Goal: Transaction & Acquisition: Purchase product/service

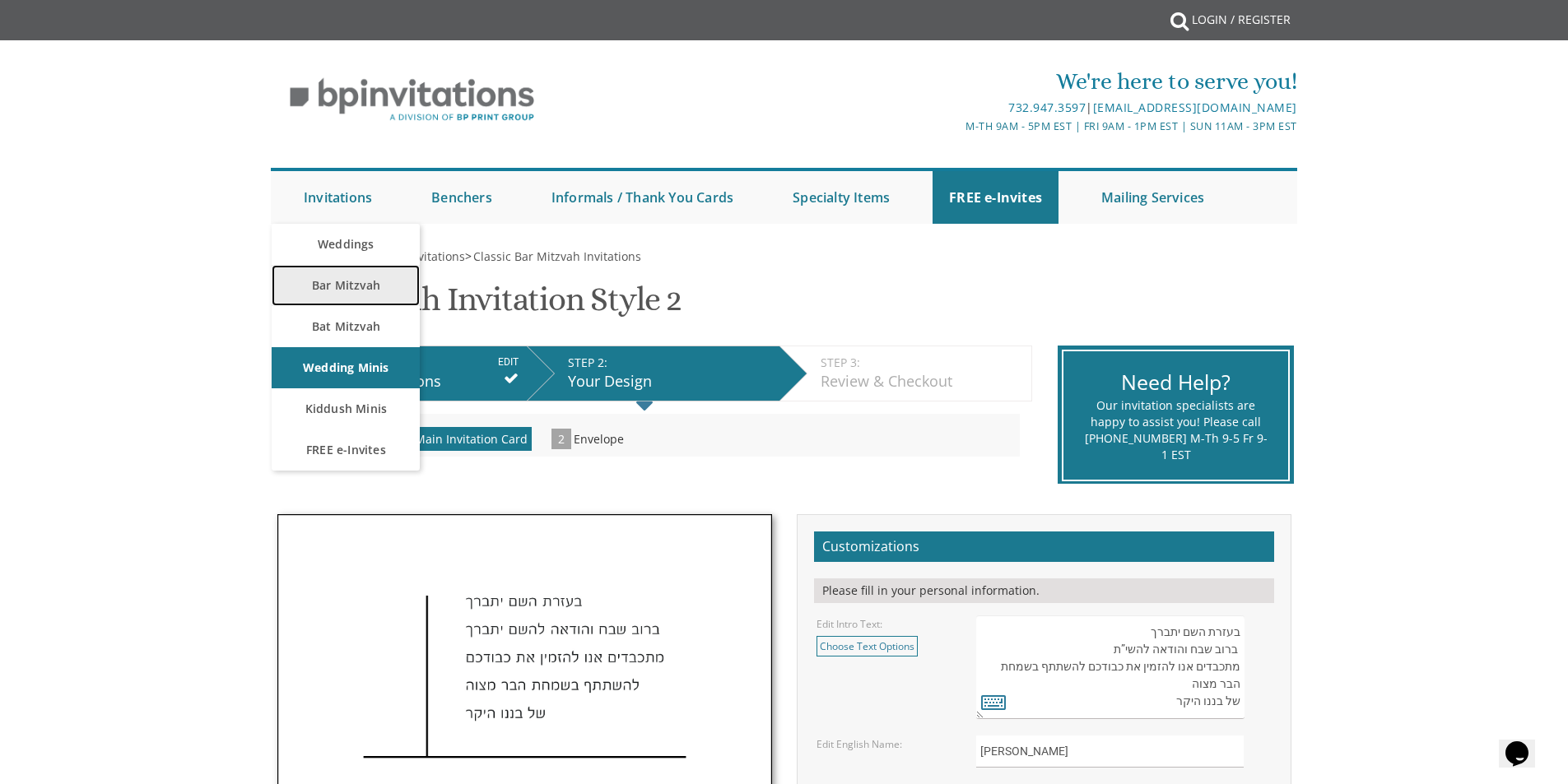
click at [357, 287] on link "Bar Mitzvah" at bounding box center [345, 286] width 148 height 41
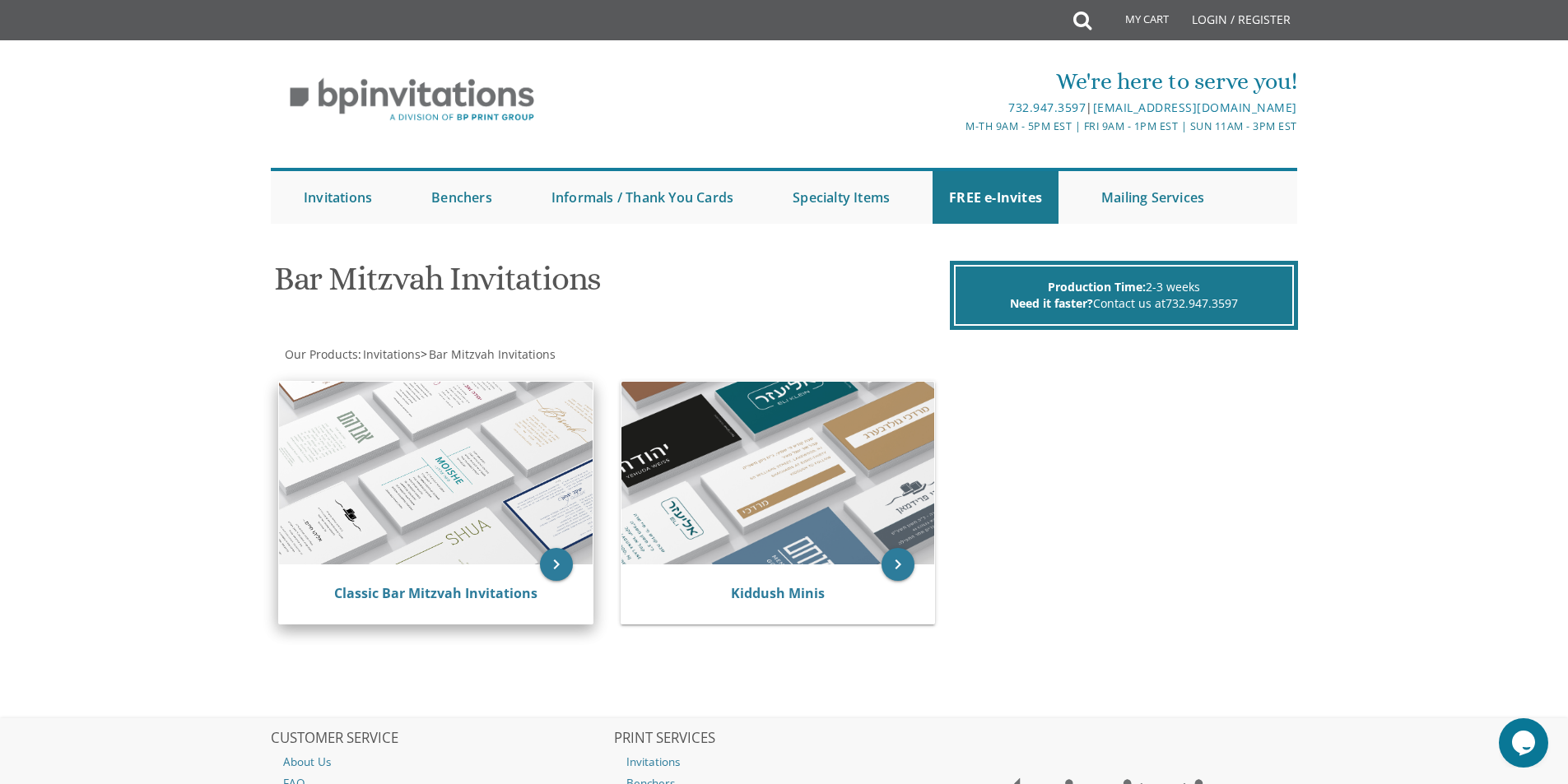
click at [510, 492] on img at bounding box center [435, 473] width 314 height 183
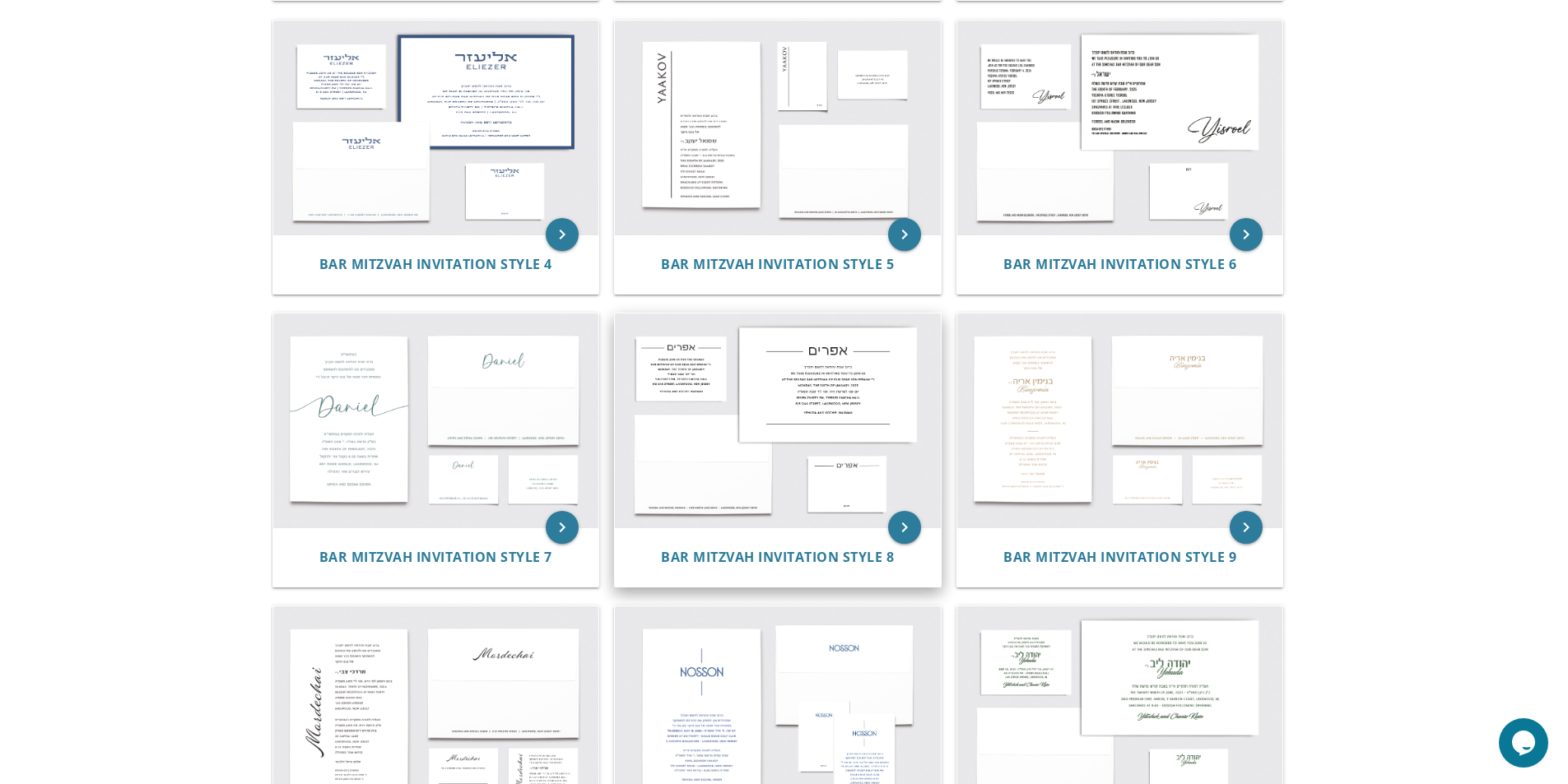
scroll to position [658, 0]
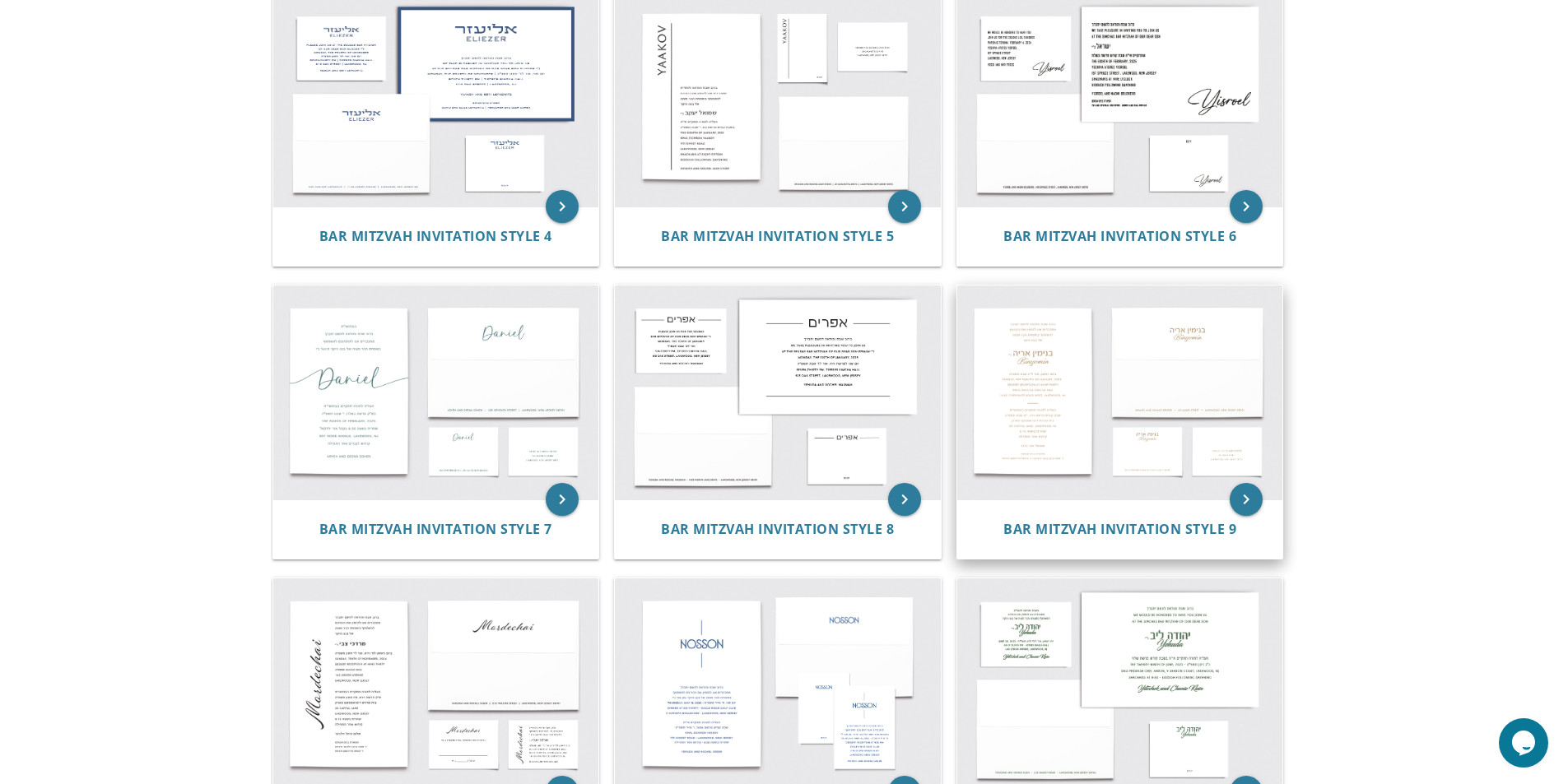
click at [1034, 373] on img at bounding box center [1120, 392] width 326 height 214
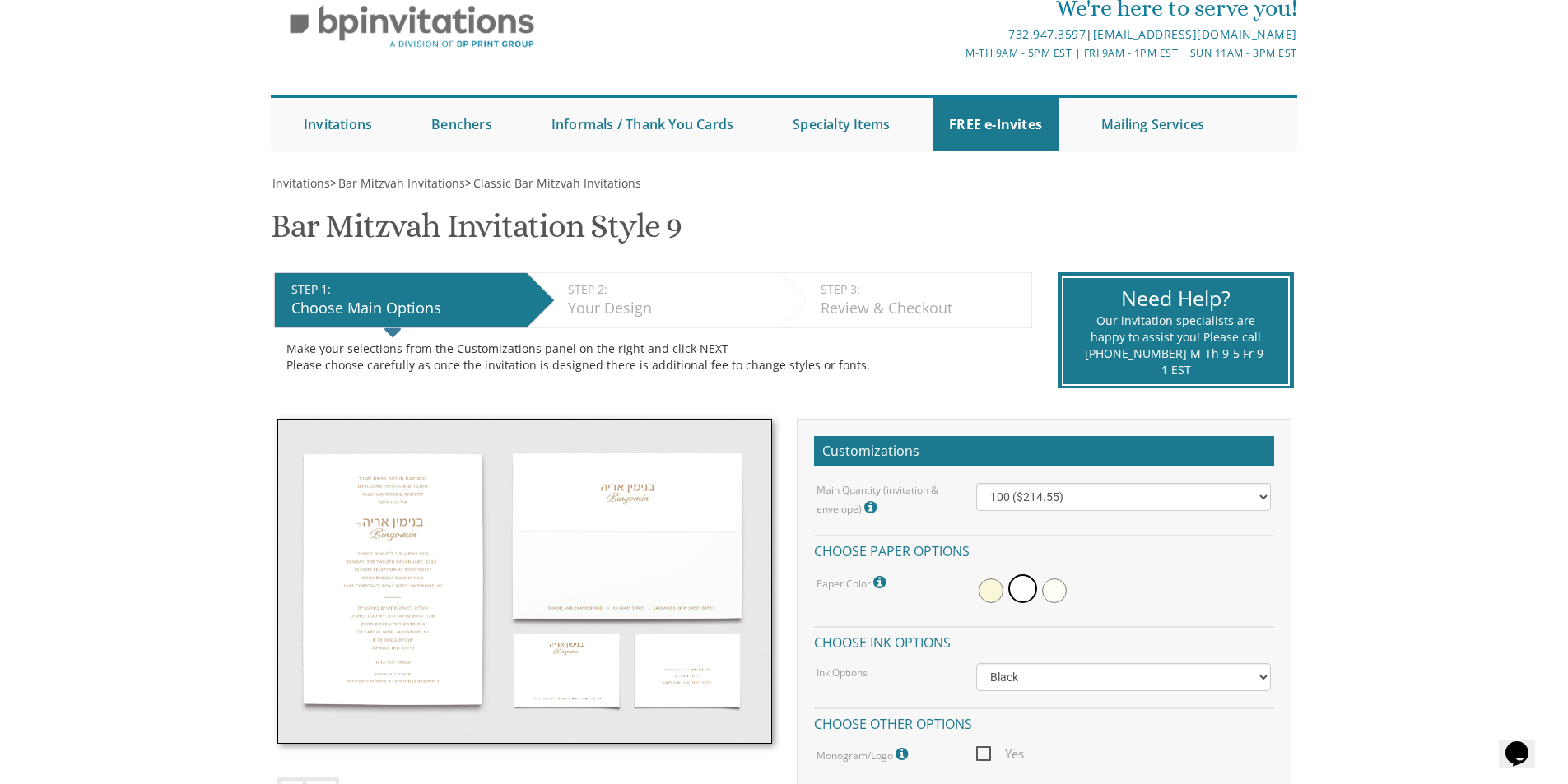
scroll to position [165, 0]
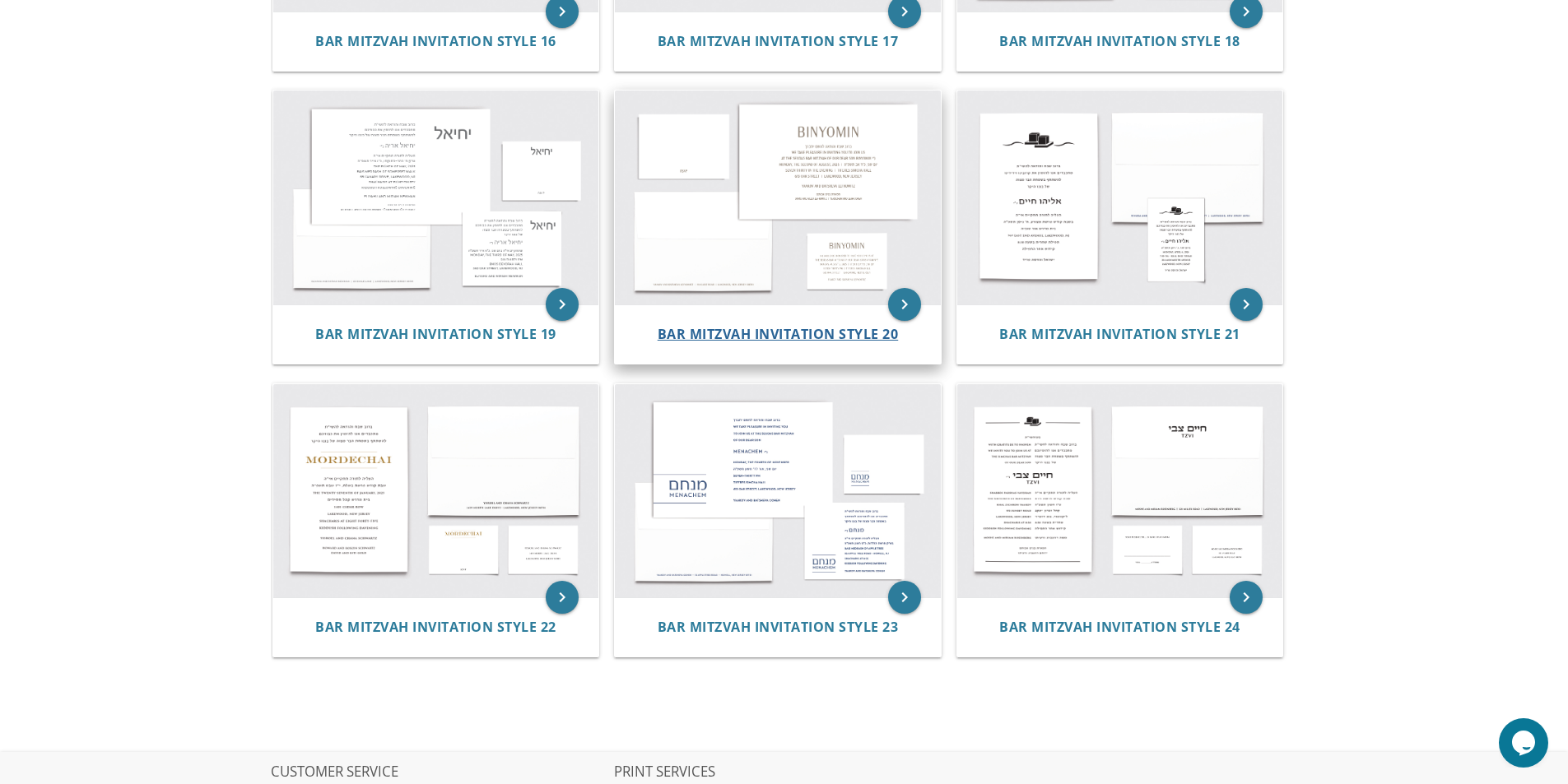
scroll to position [2139, 0]
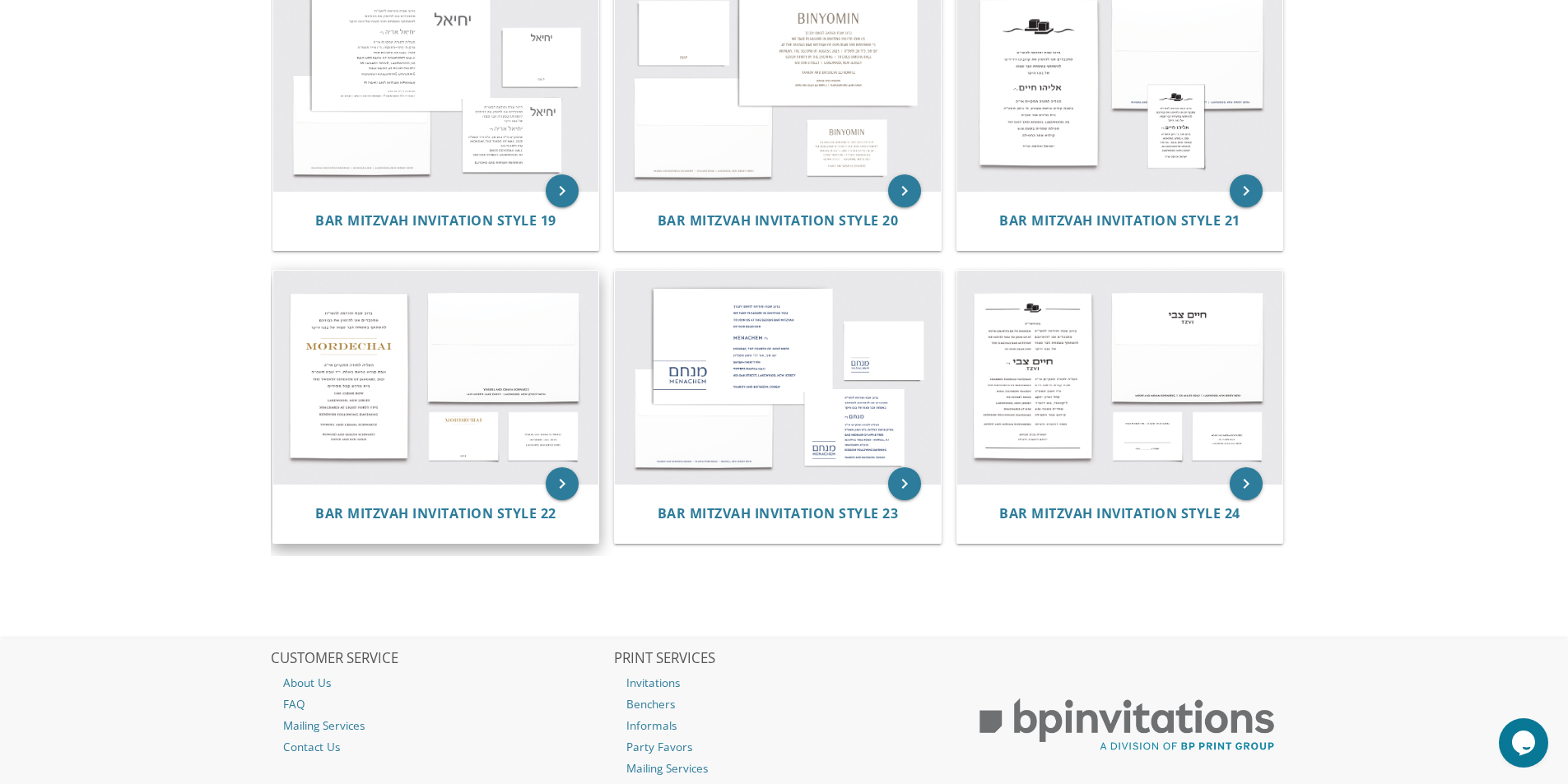
click at [292, 348] on img at bounding box center [436, 378] width 326 height 214
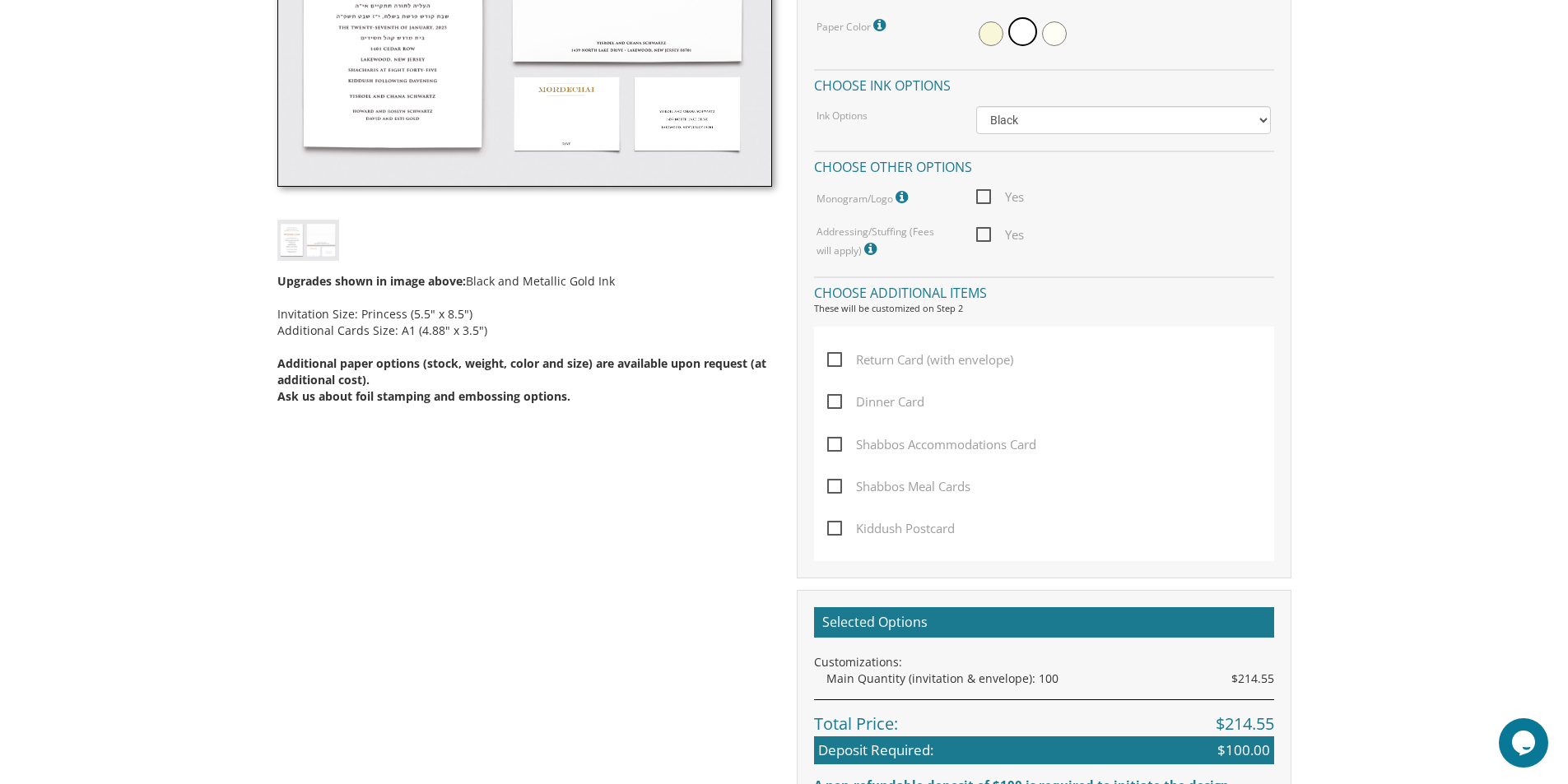
scroll to position [658, 0]
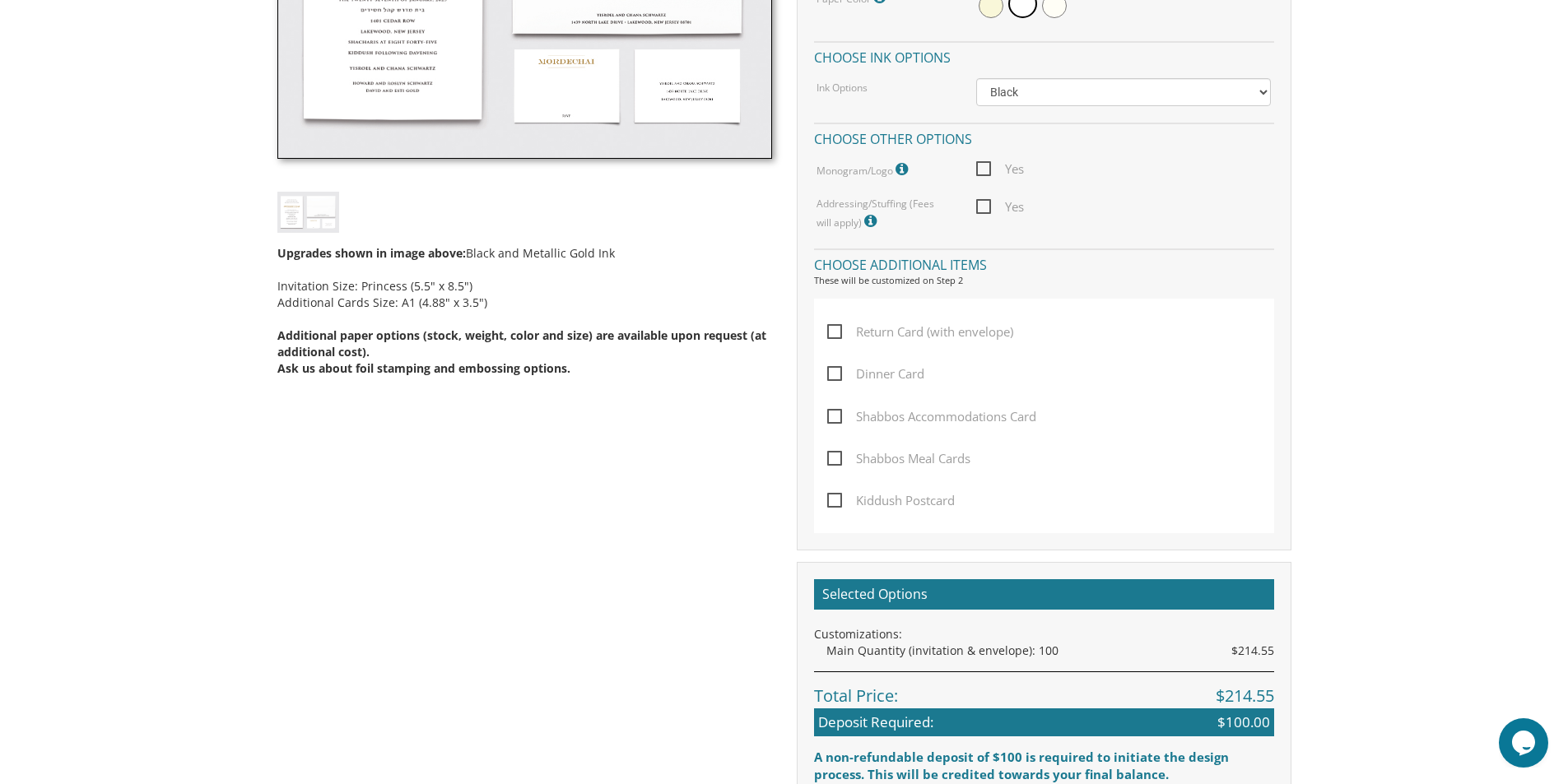
click at [838, 372] on span "Dinner Card" at bounding box center [875, 373] width 97 height 21
click at [838, 372] on input "Dinner Card" at bounding box center [832, 372] width 11 height 11
checkbox input "true"
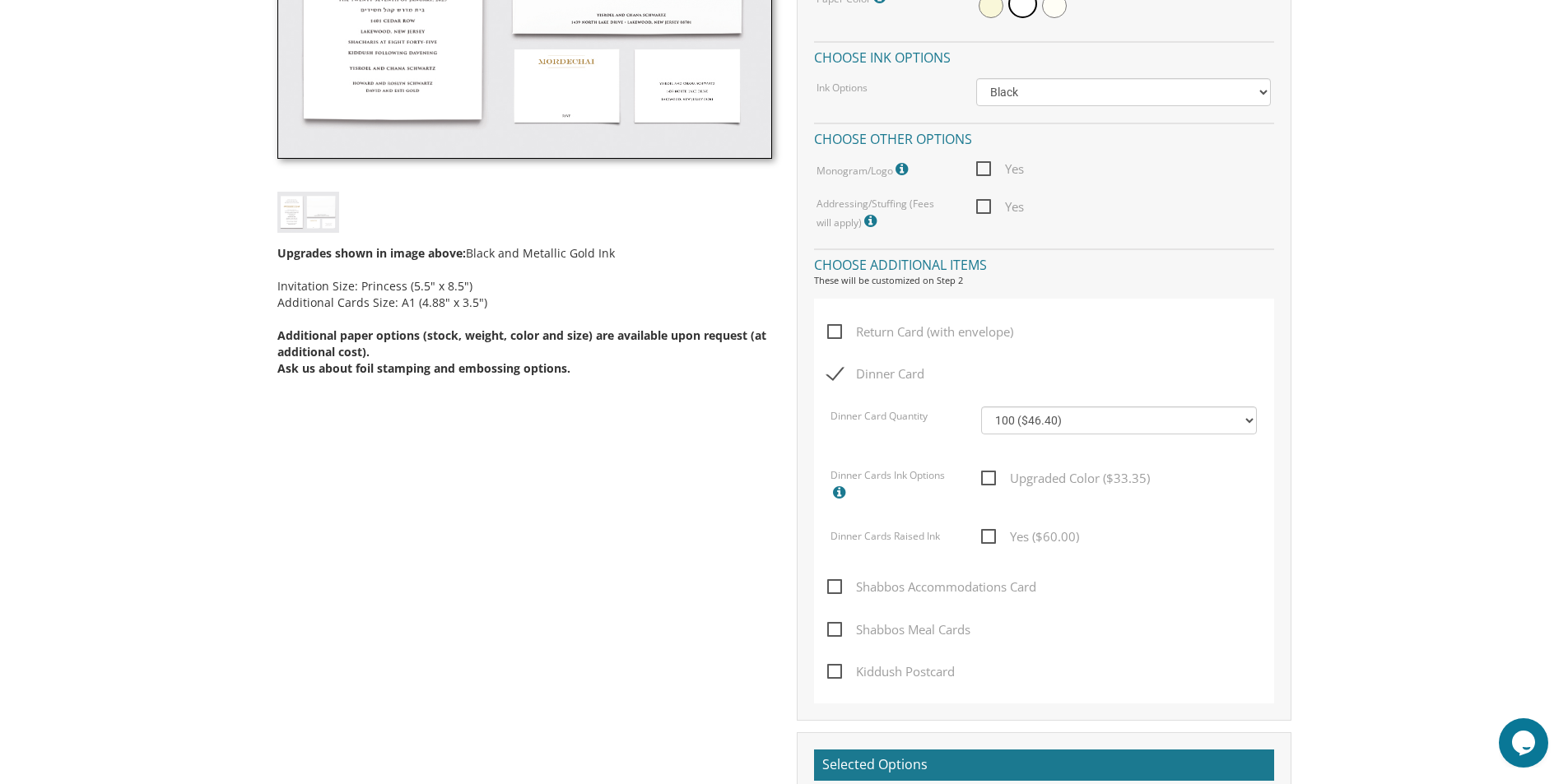
click at [839, 330] on span "Return Card (with envelope)" at bounding box center [920, 332] width 186 height 21
click at [838, 330] on input "Return Card (with envelope)" at bounding box center [832, 330] width 11 height 11
checkbox input "true"
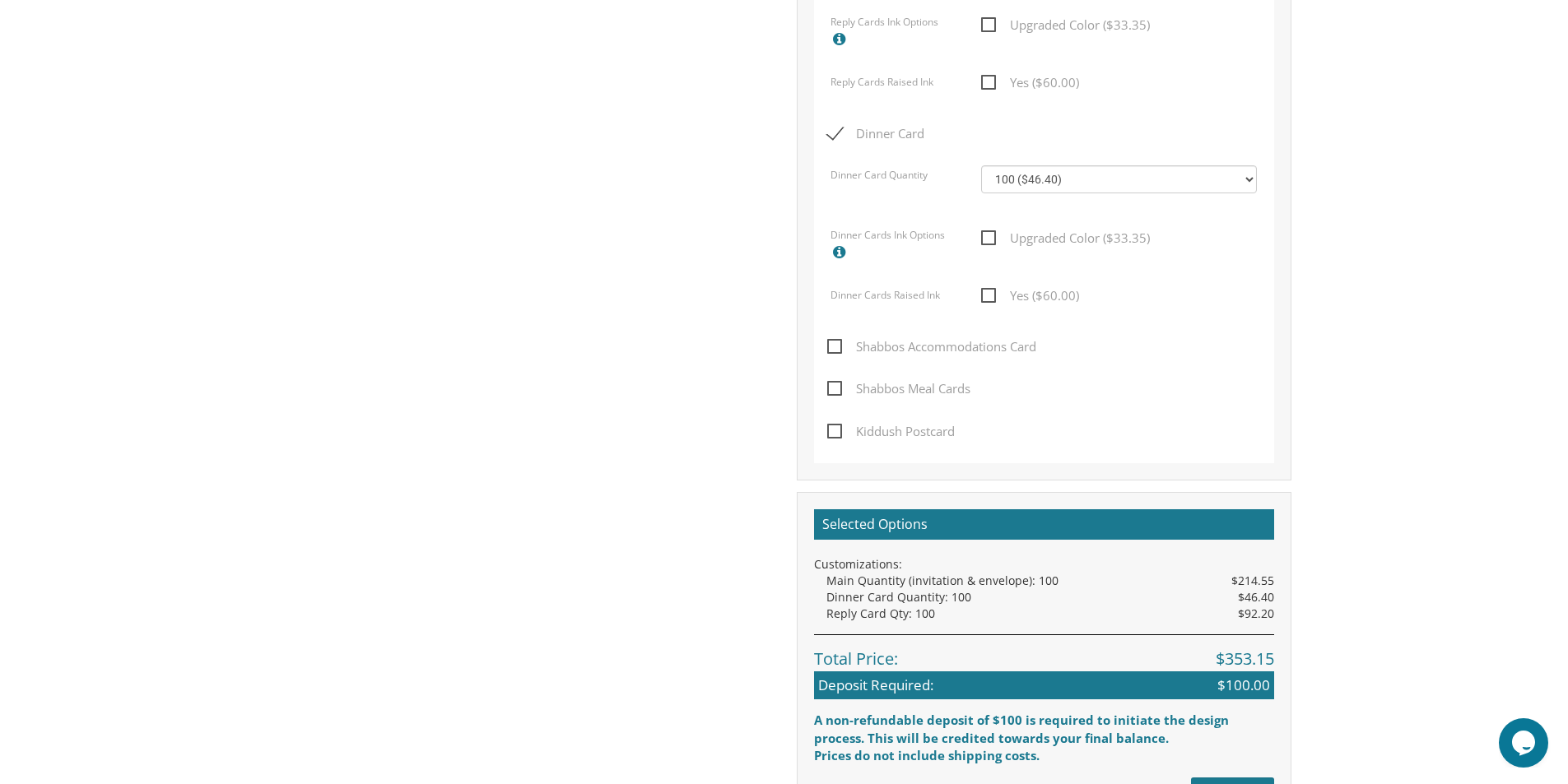
scroll to position [741, 0]
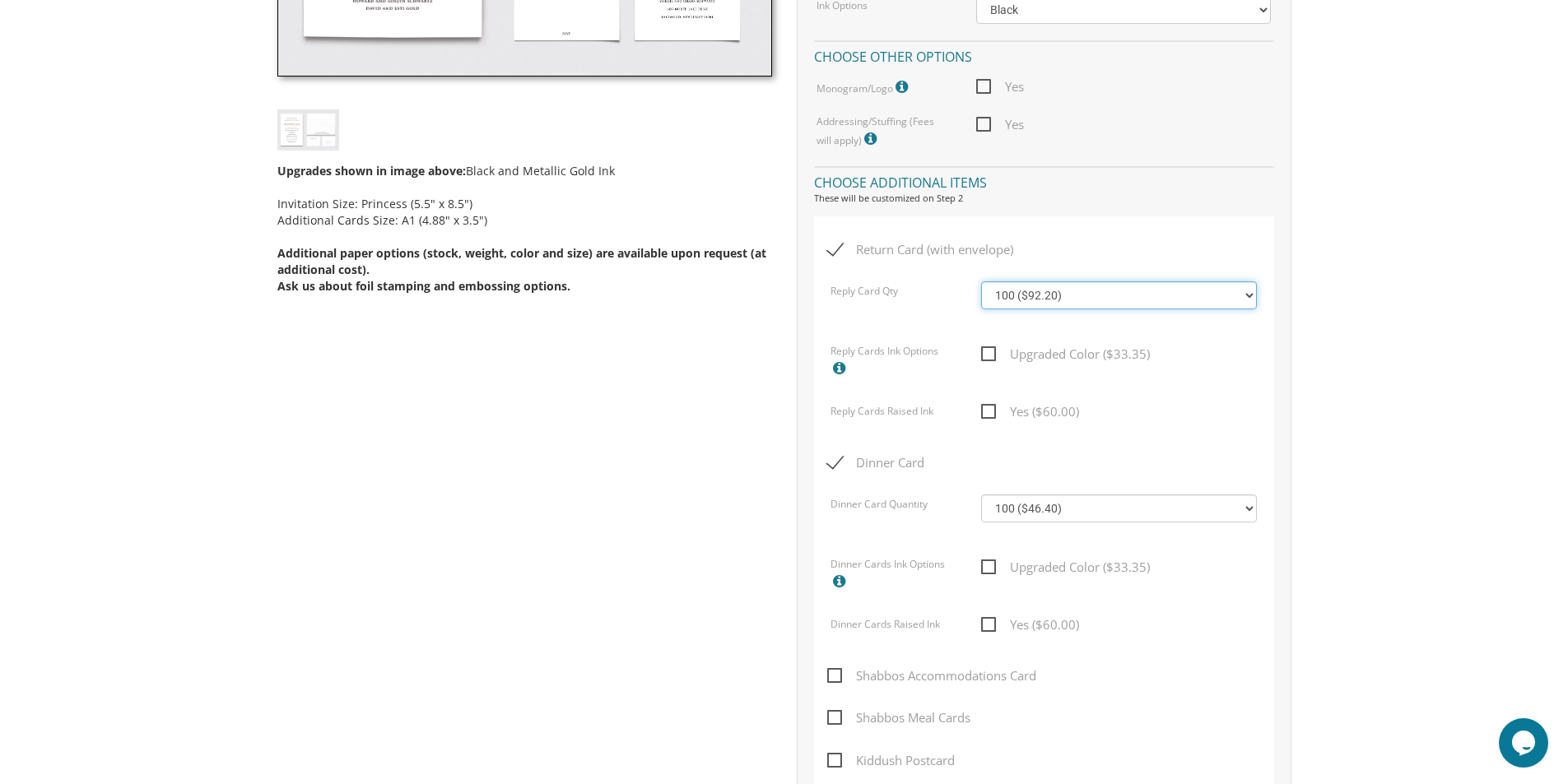
click at [1248, 291] on select "100 ($92.20) 200 ($119.30) 300 ($141.90) 400 ($168.75) 500 ($191.00) 600 ($217.…" at bounding box center [1118, 296] width 276 height 28
click at [981, 281] on select "100 ($92.20) 200 ($119.30) 300 ($141.90) 400 ($168.75) 500 ($191.00) 600 ($217.…" at bounding box center [1118, 296] width 276 height 28
click at [1091, 295] on select "100 ($92.20) 200 ($119.30) 300 ($141.90) 400 ($168.75) 500 ($191.00) 600 ($217.…" at bounding box center [1118, 296] width 276 height 28
select select "100"
click at [981, 281] on select "100 ($92.20) 200 ($119.30) 300 ($141.90) 400 ($168.75) 500 ($191.00) 600 ($217.…" at bounding box center [1118, 296] width 276 height 28
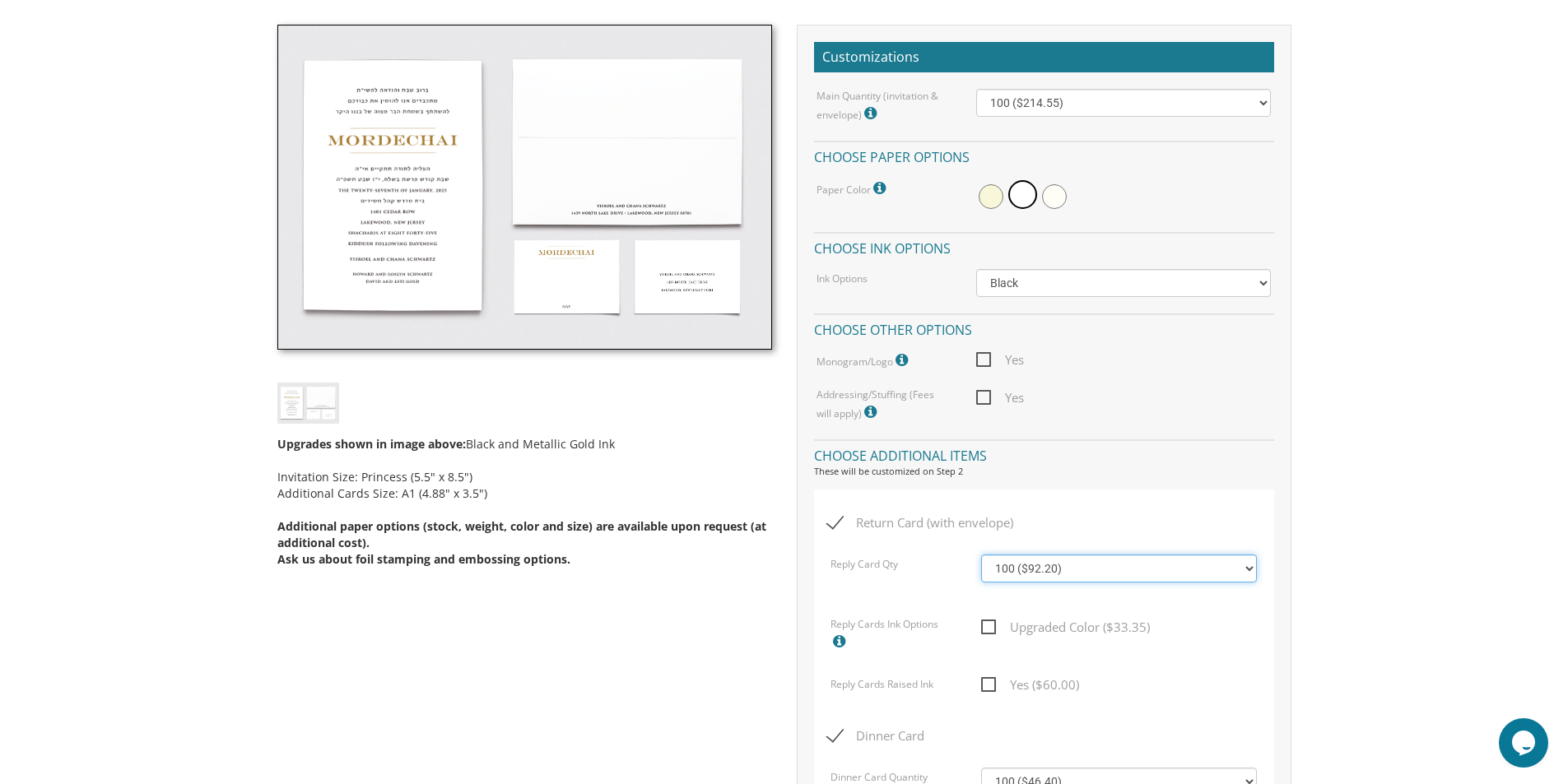
scroll to position [411, 0]
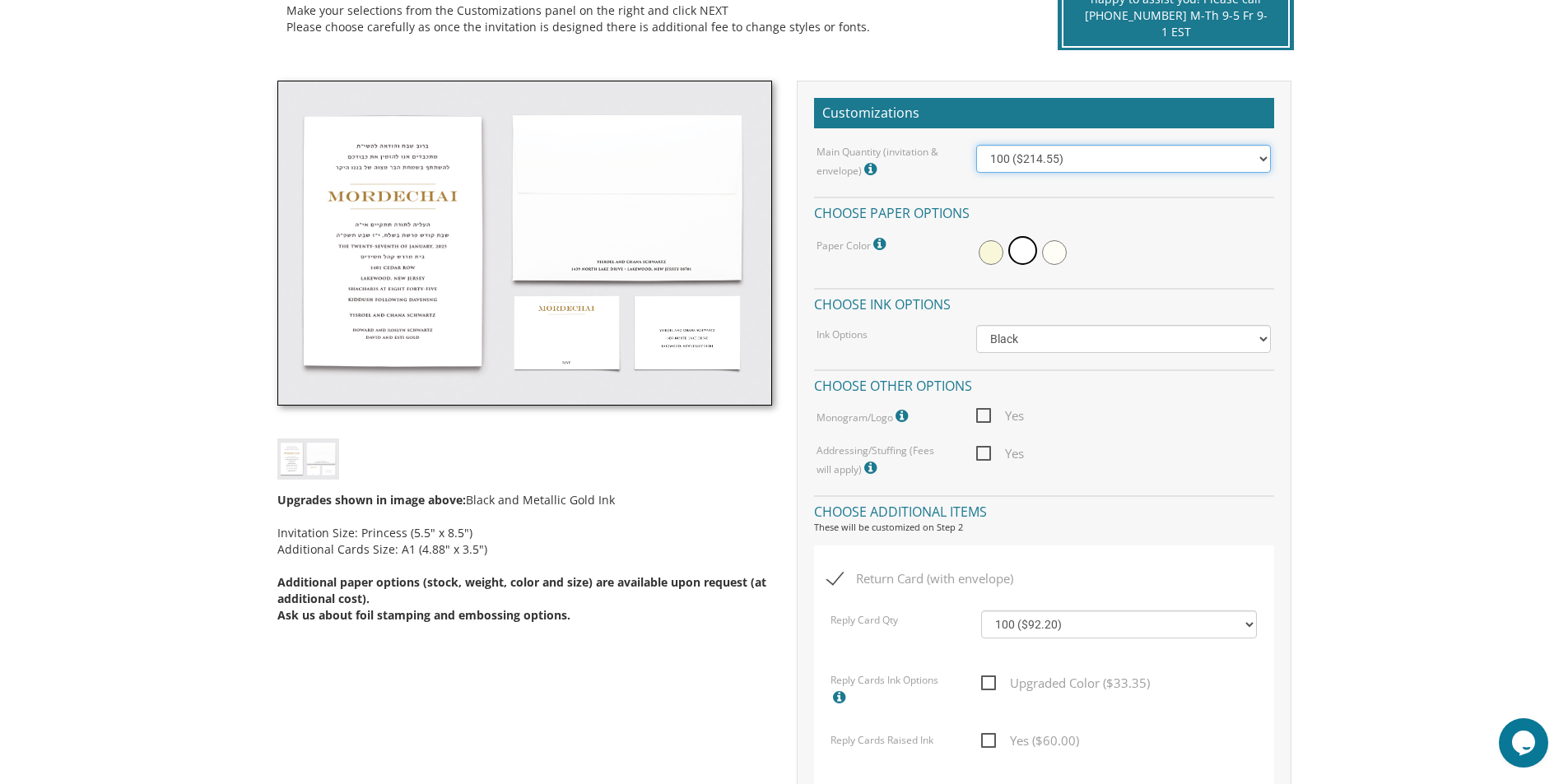
click at [1094, 157] on select "100 ($214.55) 200 ($254.60) 300 ($294.25) 400 ($333.55) 500 ($373.90) 600 ($413…" at bounding box center [1123, 159] width 295 height 28
select select "300"
click at [976, 145] on select "100 ($214.55) 200 ($254.60) 300 ($294.25) 400 ($333.55) 500 ($373.90) 600 ($413…" at bounding box center [1123, 159] width 295 height 28
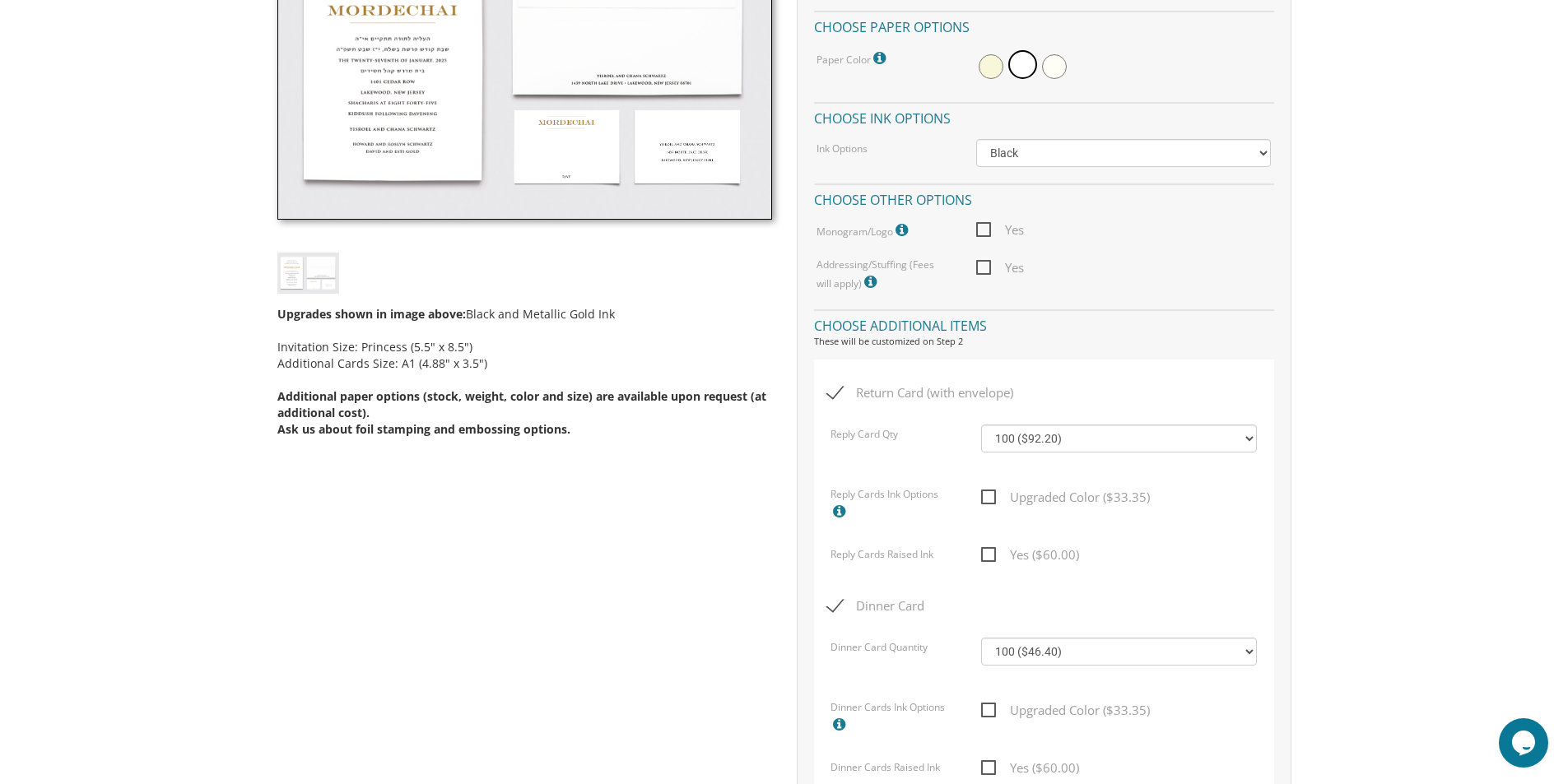
scroll to position [576, 0]
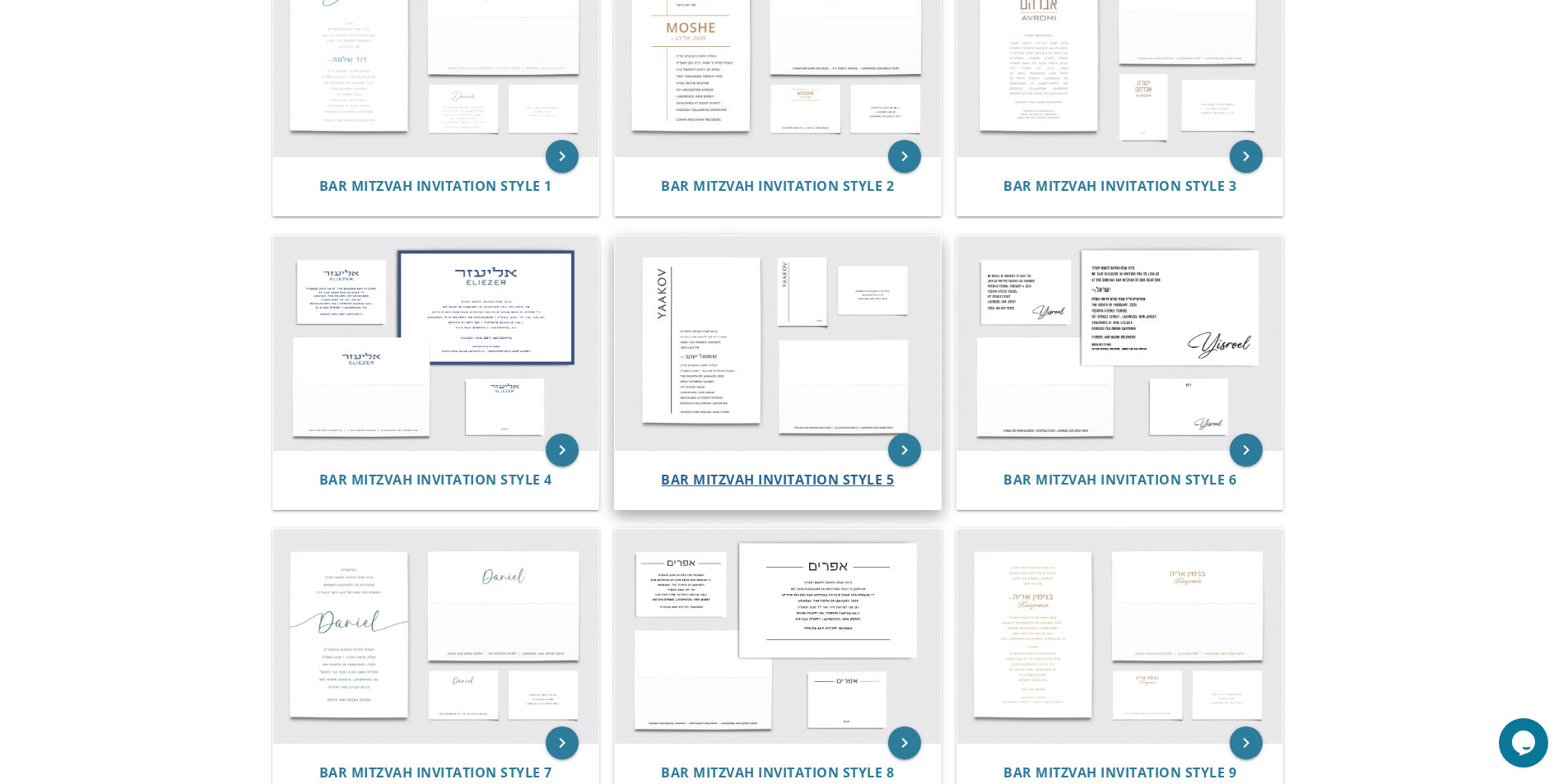
scroll to position [493, 0]
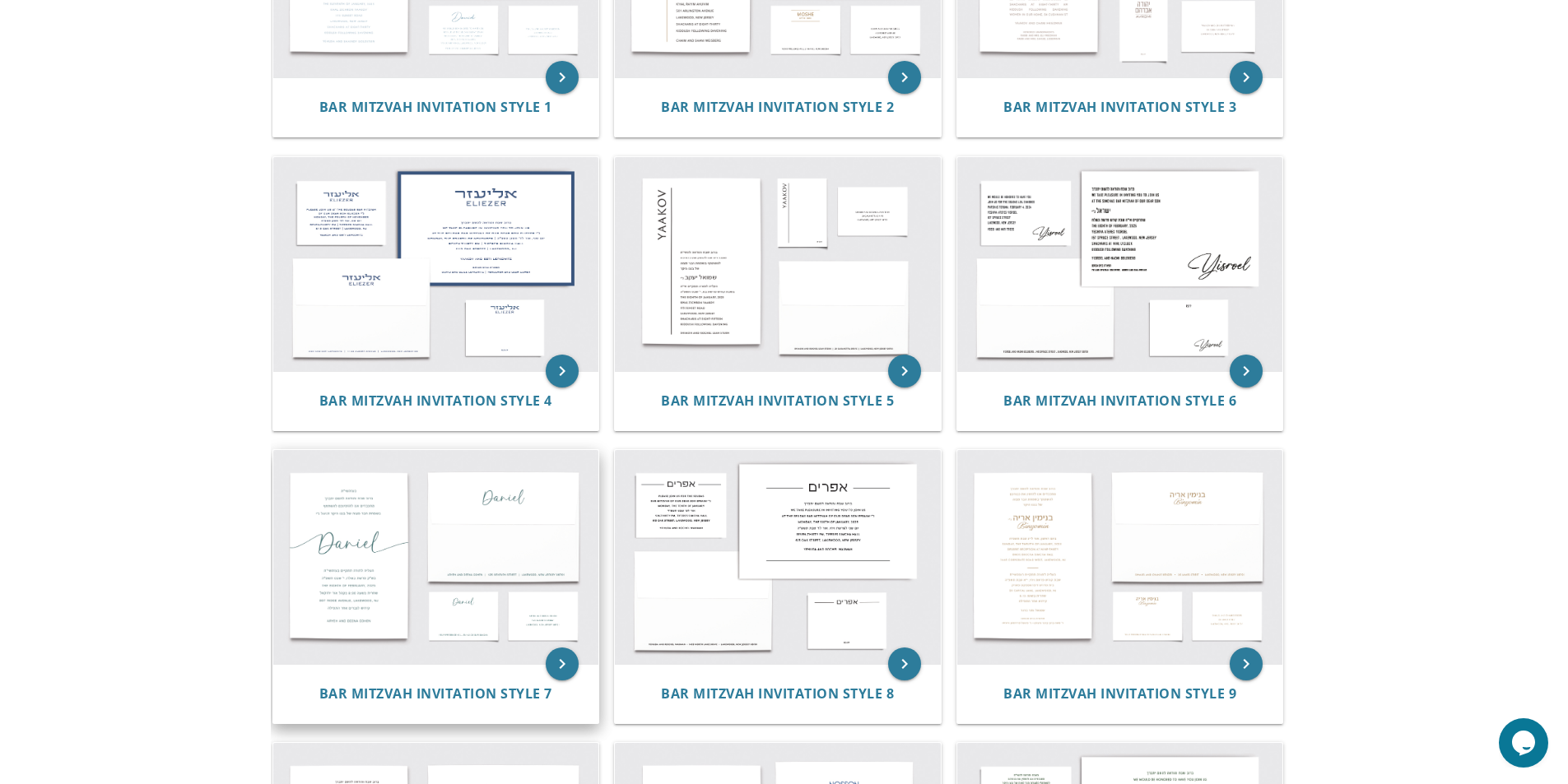
click at [355, 537] on img at bounding box center [436, 557] width 326 height 214
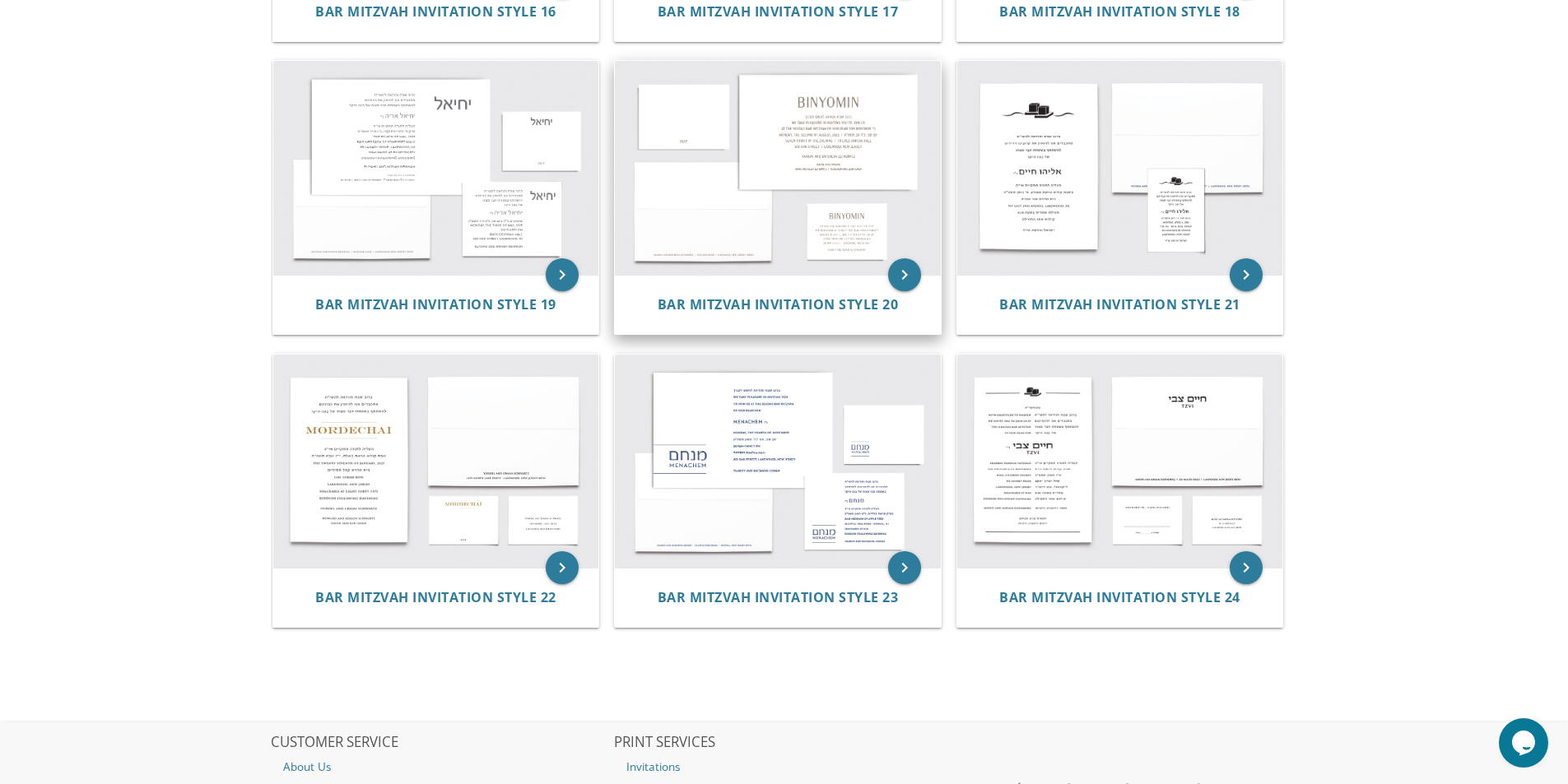
scroll to position [2057, 0]
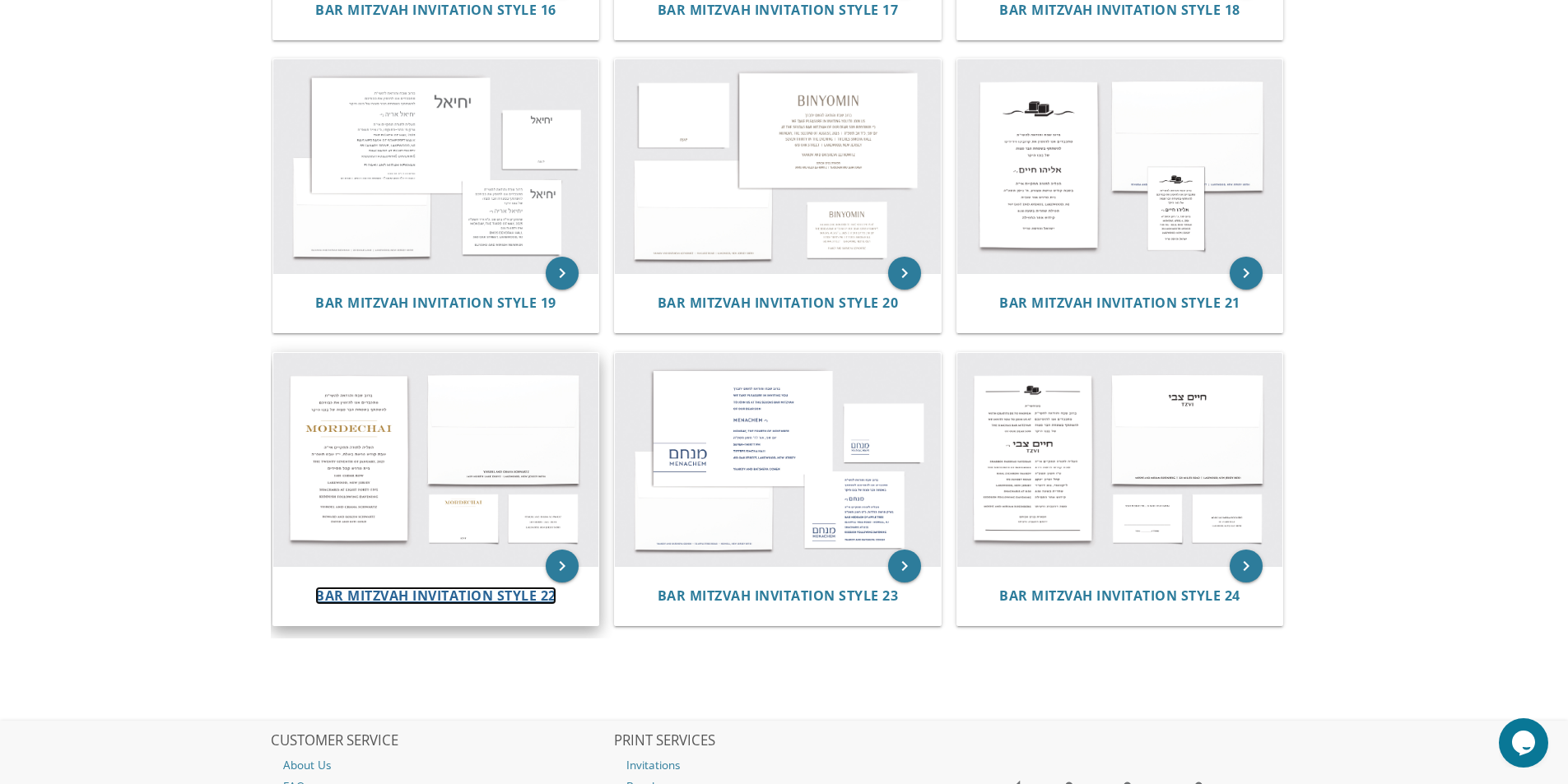
click at [370, 600] on span "Bar Mitzvah Invitation Style 22" at bounding box center [435, 596] width 241 height 18
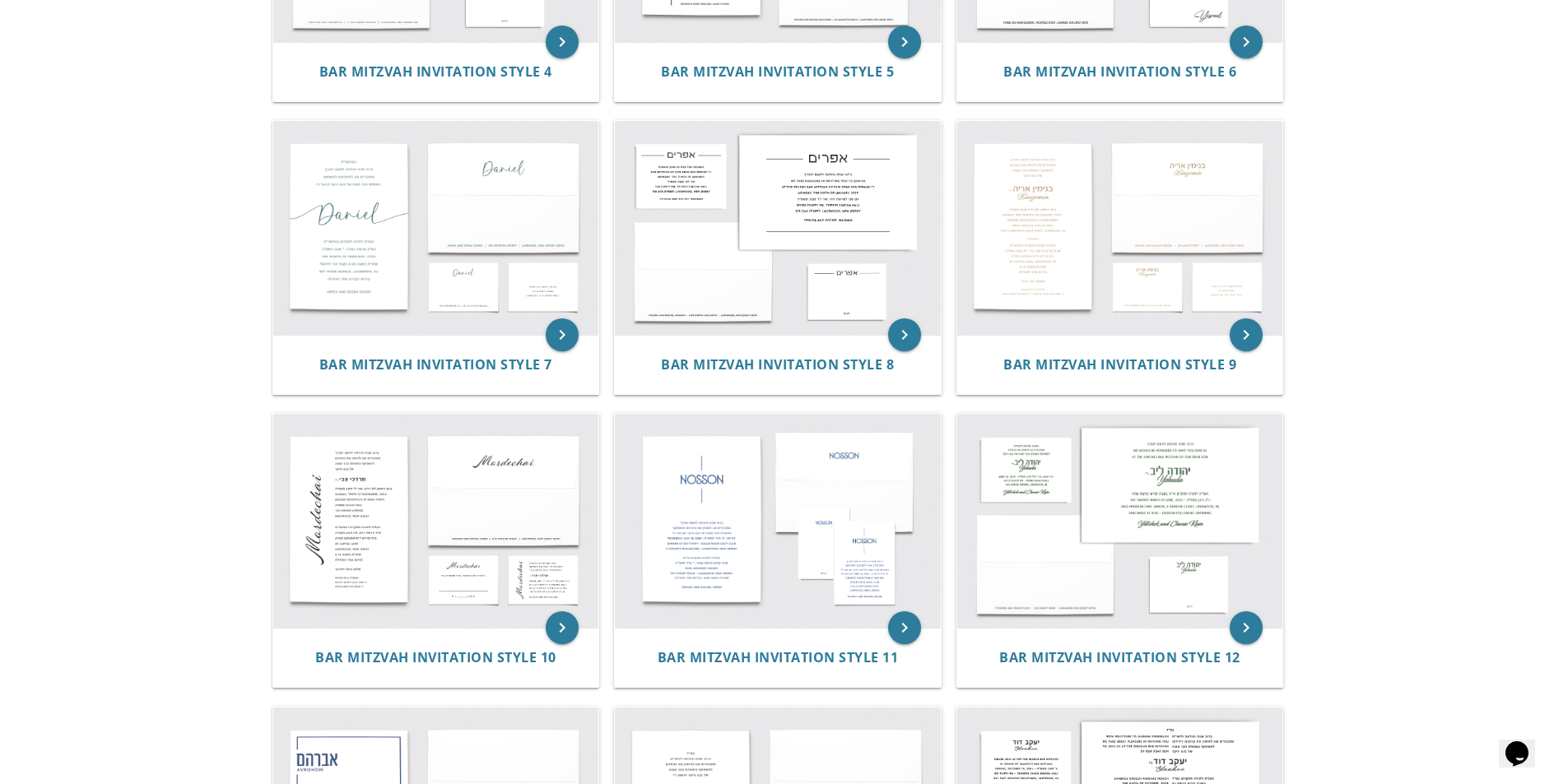
scroll to position [247, 0]
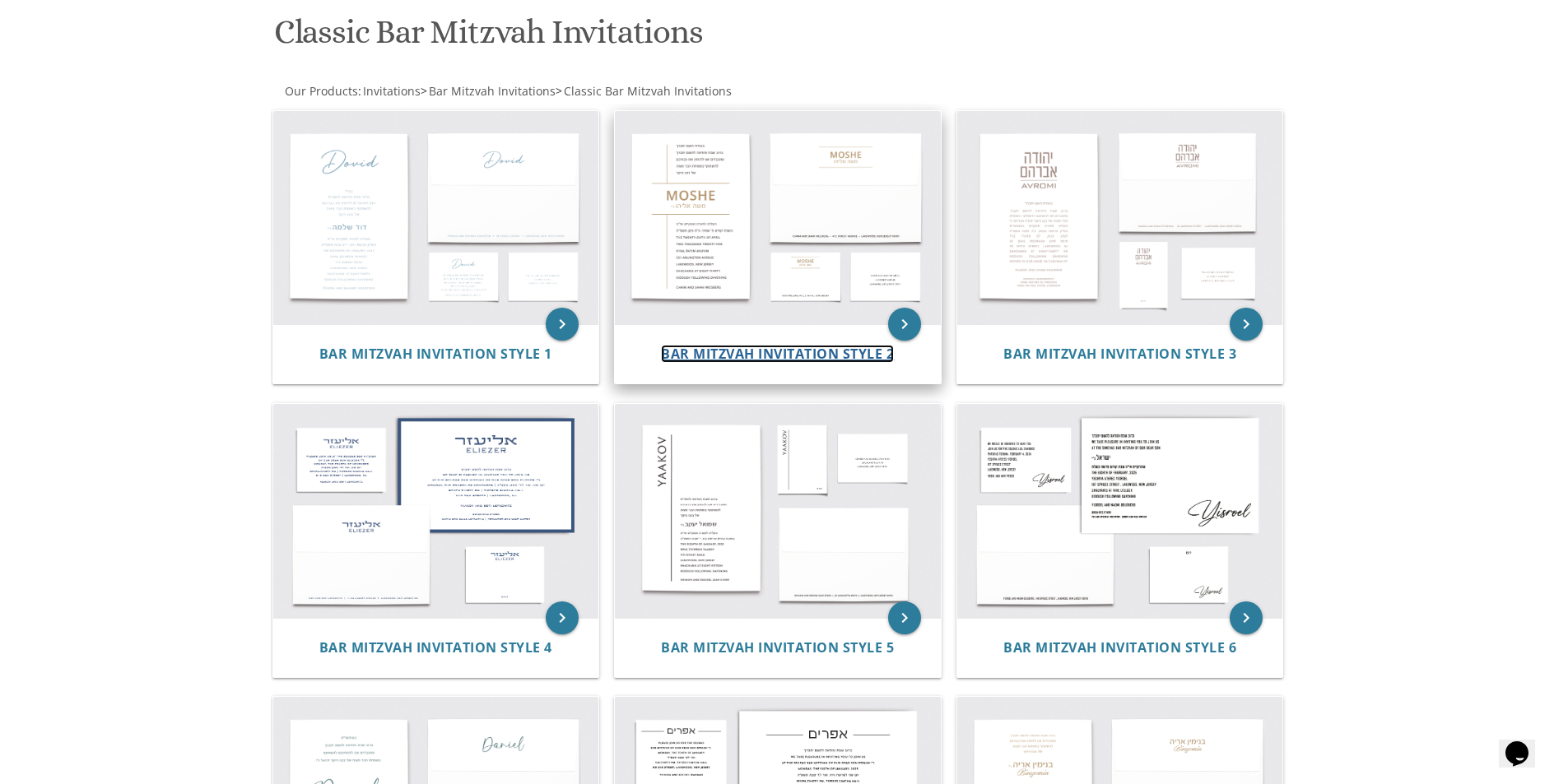
click at [775, 347] on span "Bar Mitzvah Invitation Style 2" at bounding box center [777, 354] width 233 height 18
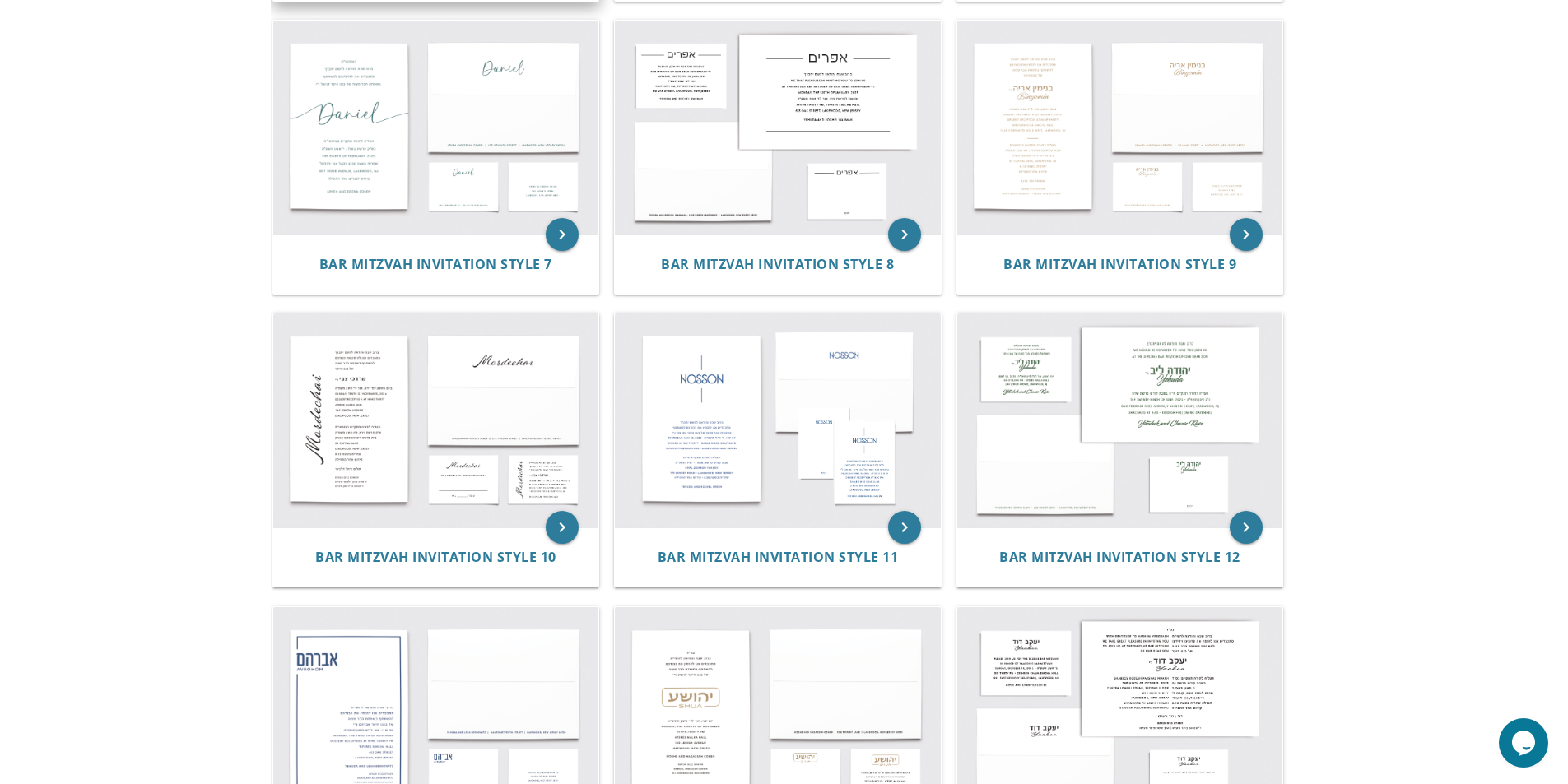
scroll to position [932, 0]
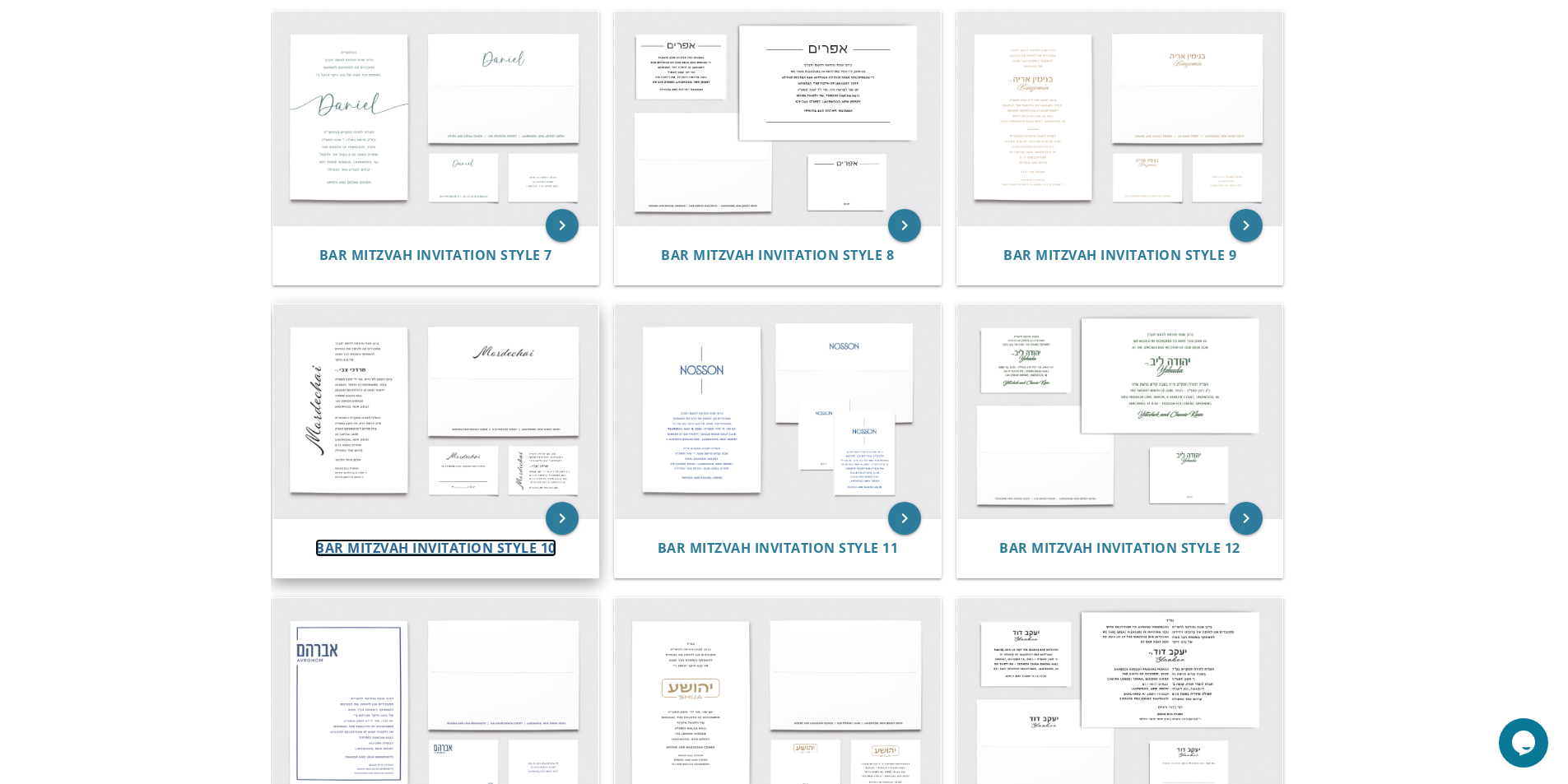
click at [415, 551] on span "Bar Mitzvah Invitation Style 10" at bounding box center [435, 548] width 241 height 18
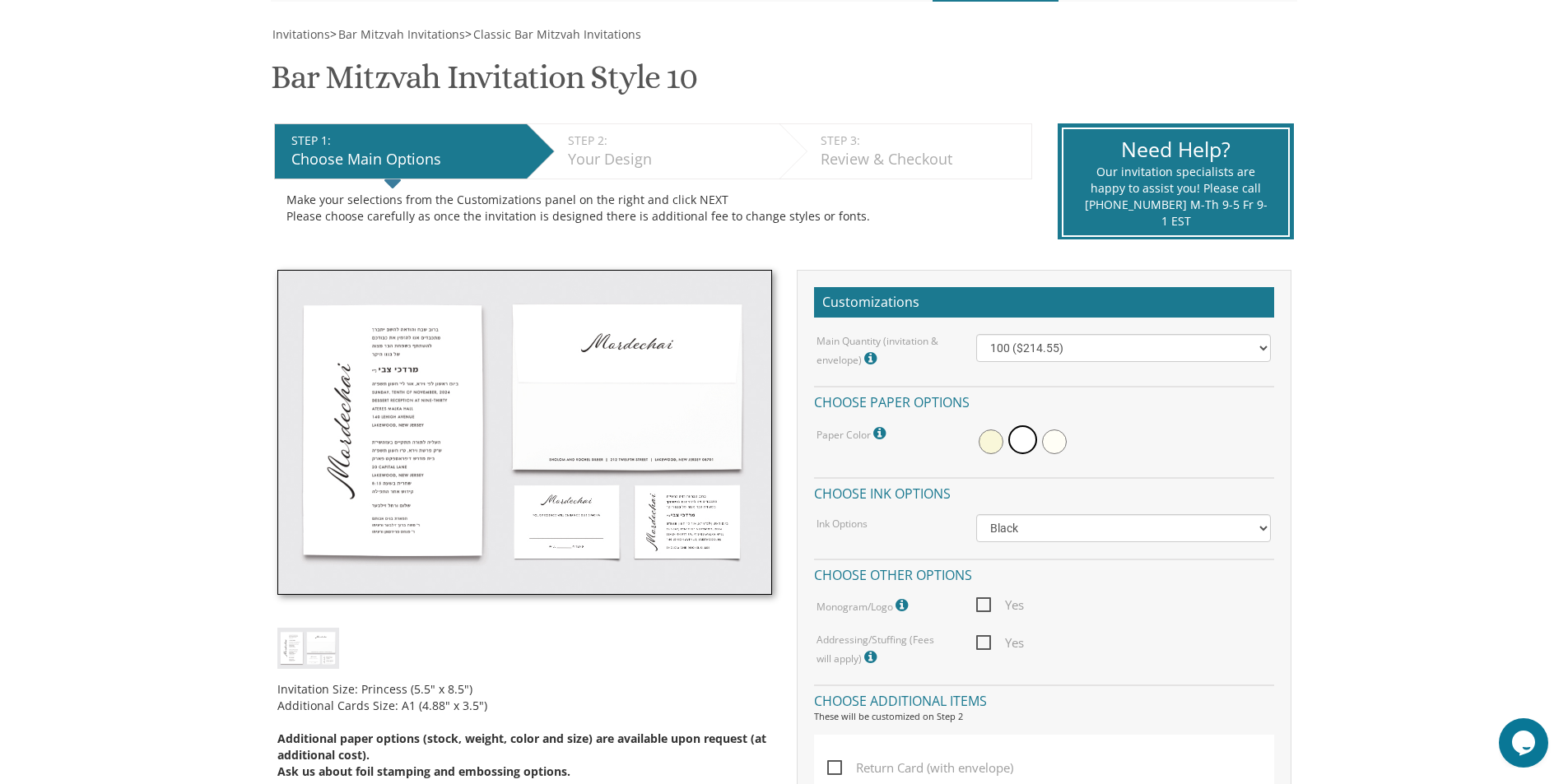
scroll to position [247, 0]
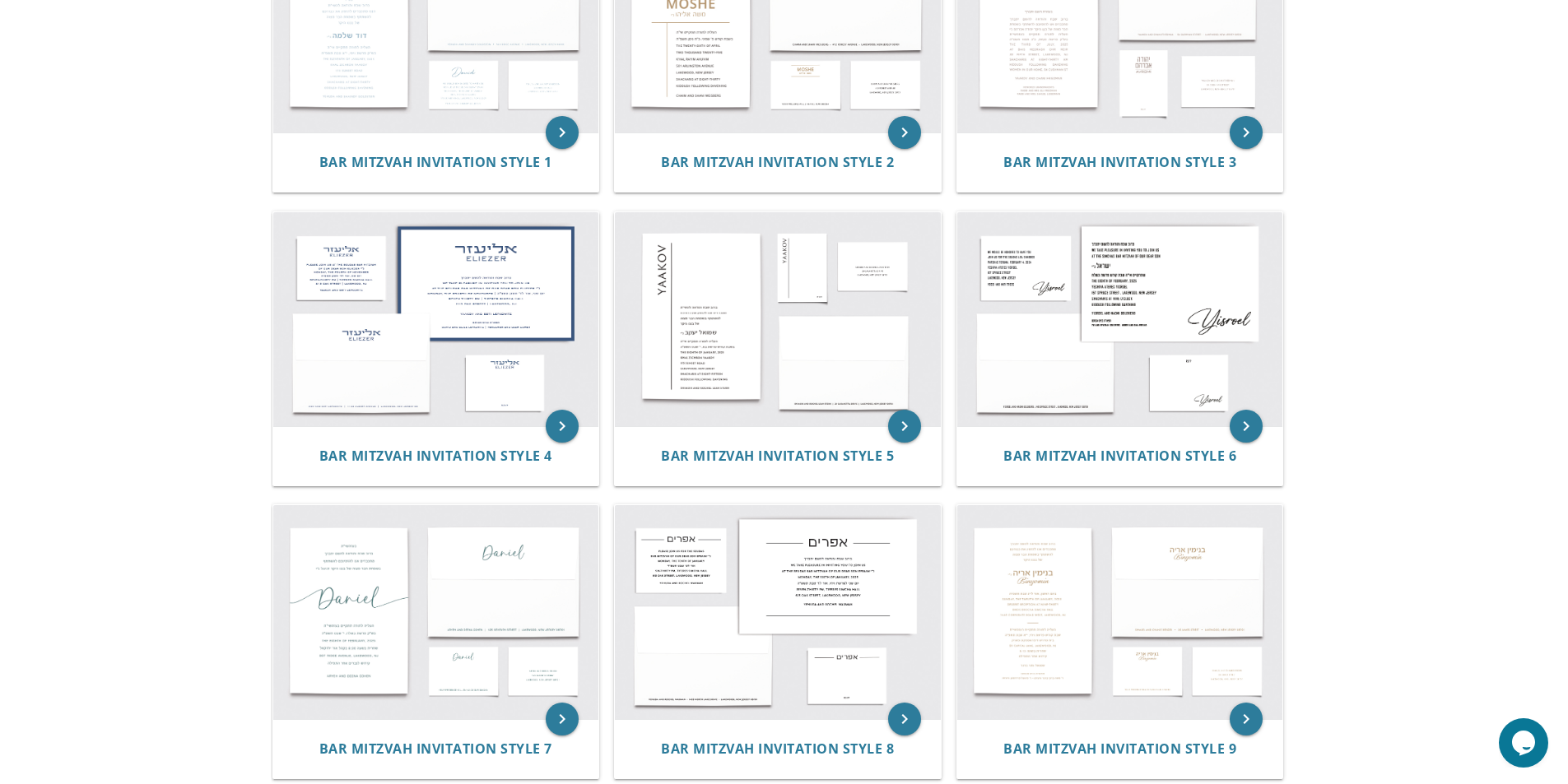
scroll to position [192, 0]
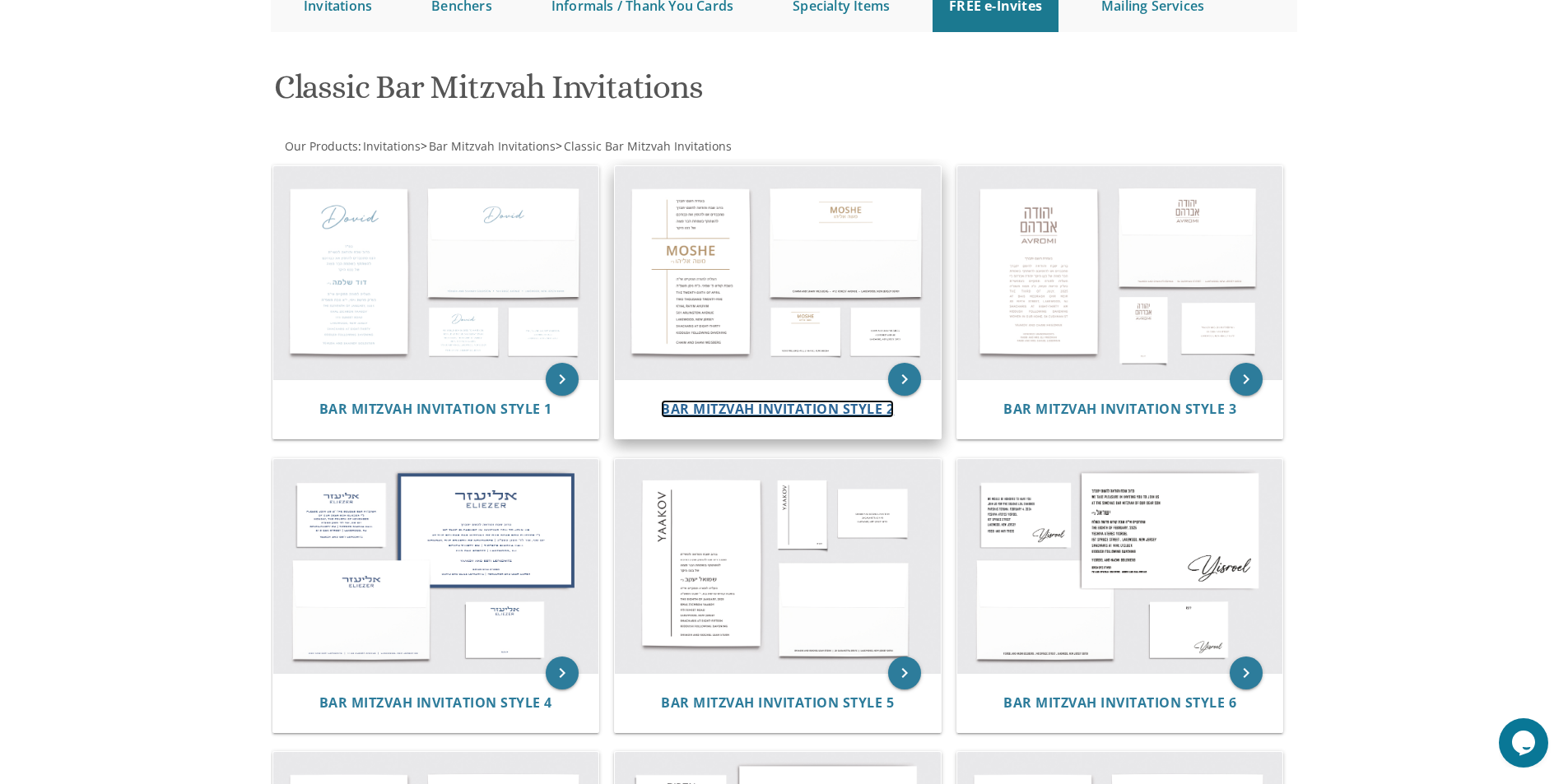
click at [714, 411] on span "Bar Mitzvah Invitation Style 2" at bounding box center [777, 409] width 233 height 18
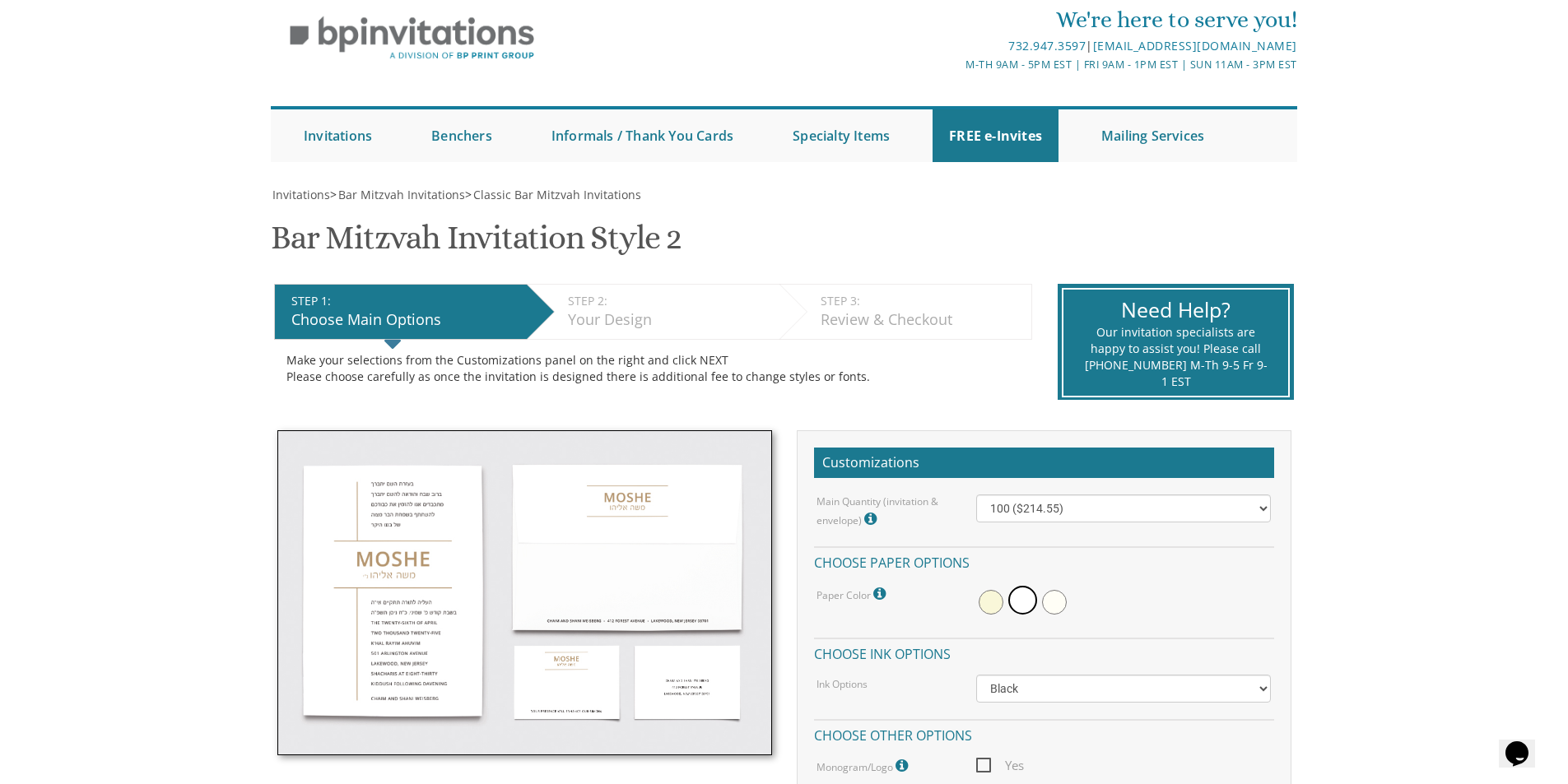
scroll to position [165, 0]
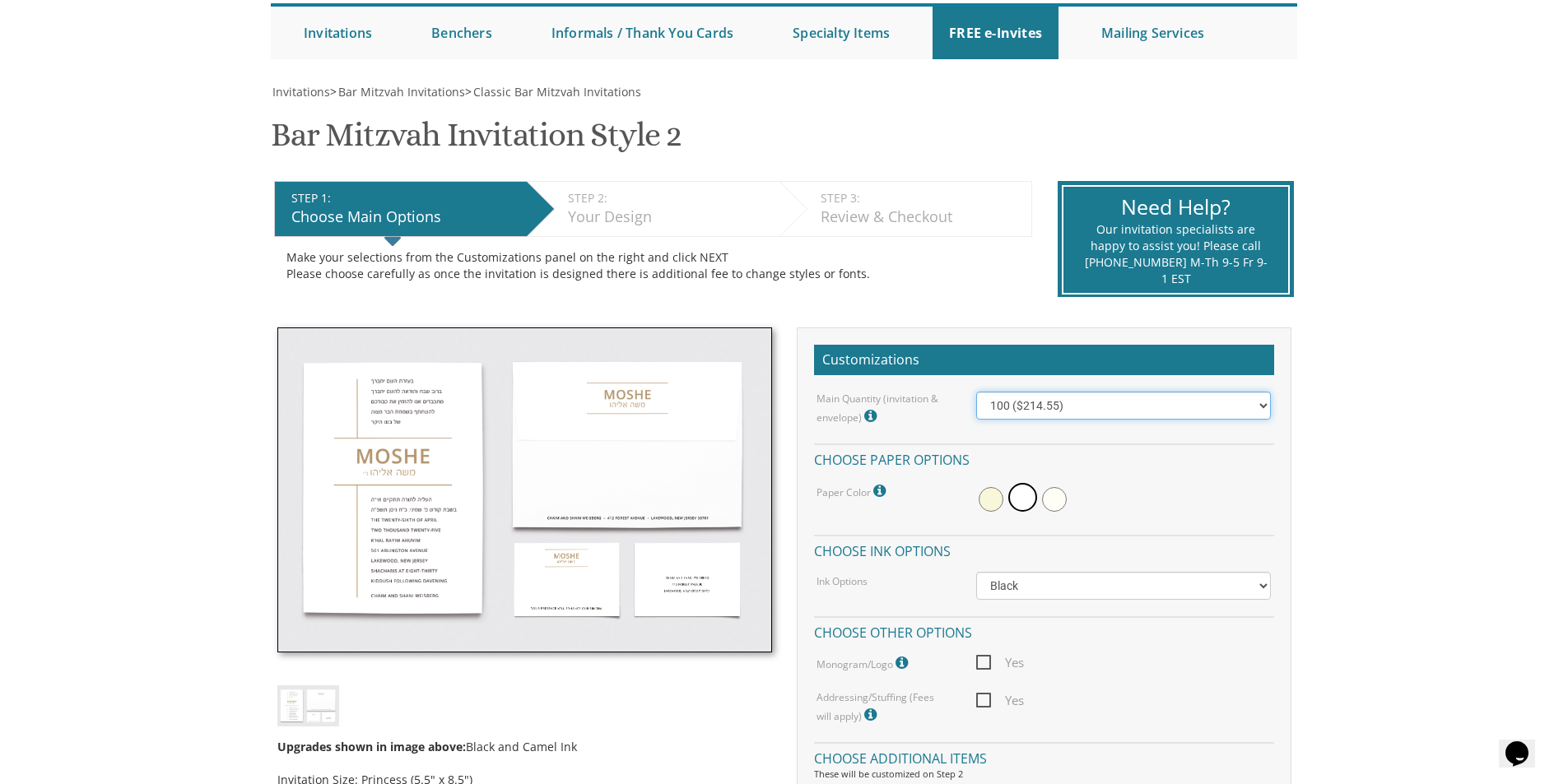
click at [1046, 401] on select "100 ($214.55) 200 ($254.60) 300 ($294.25) 400 ($333.55) 500 ($373.90) 600 ($413…" at bounding box center [1123, 406] width 295 height 28
select select "300"
click at [976, 392] on select "100 ($214.55) 200 ($254.60) 300 ($294.25) 400 ($333.55) 500 ($373.90) 600 ($413…" at bounding box center [1123, 406] width 295 height 28
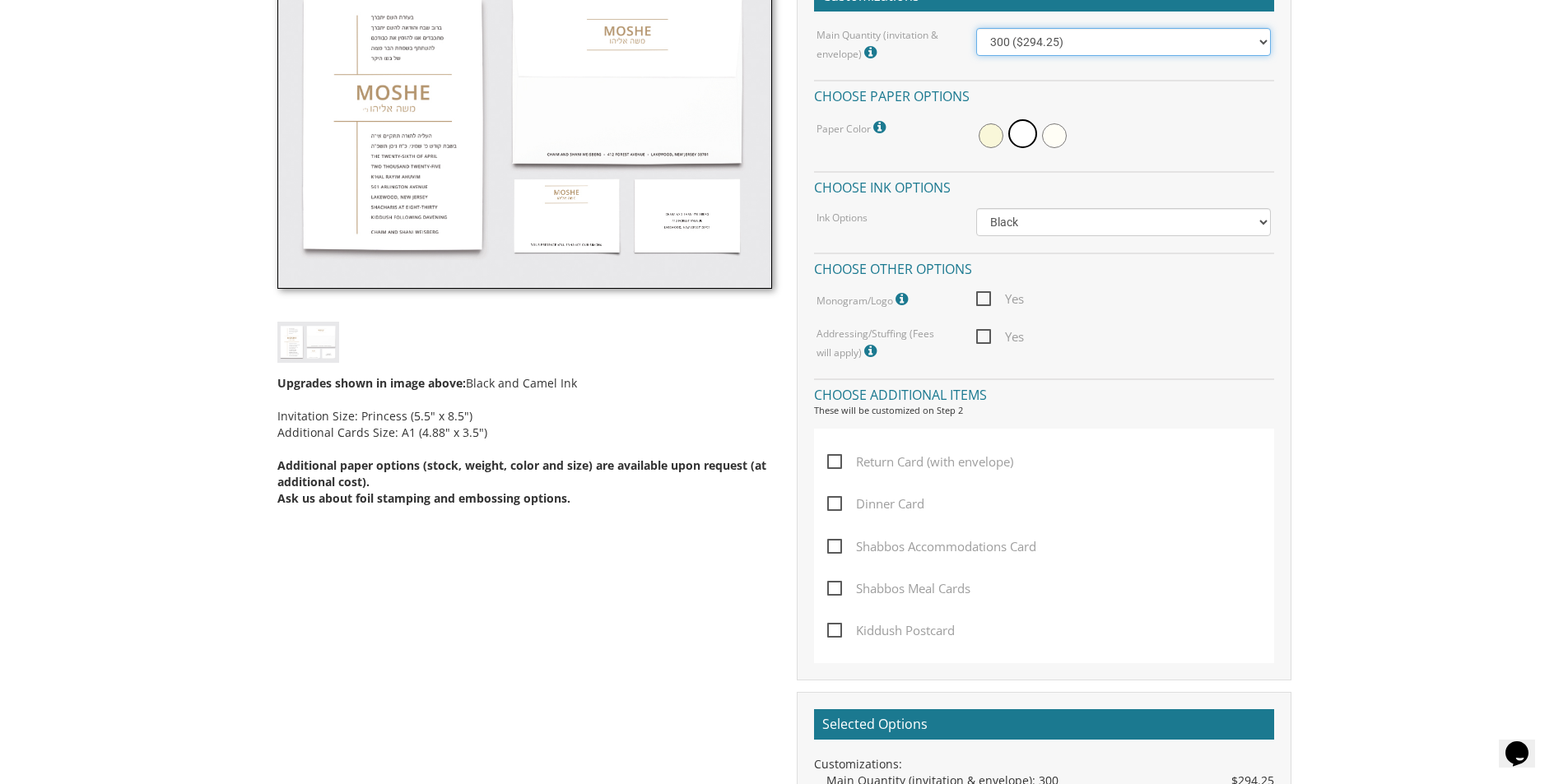
scroll to position [576, 0]
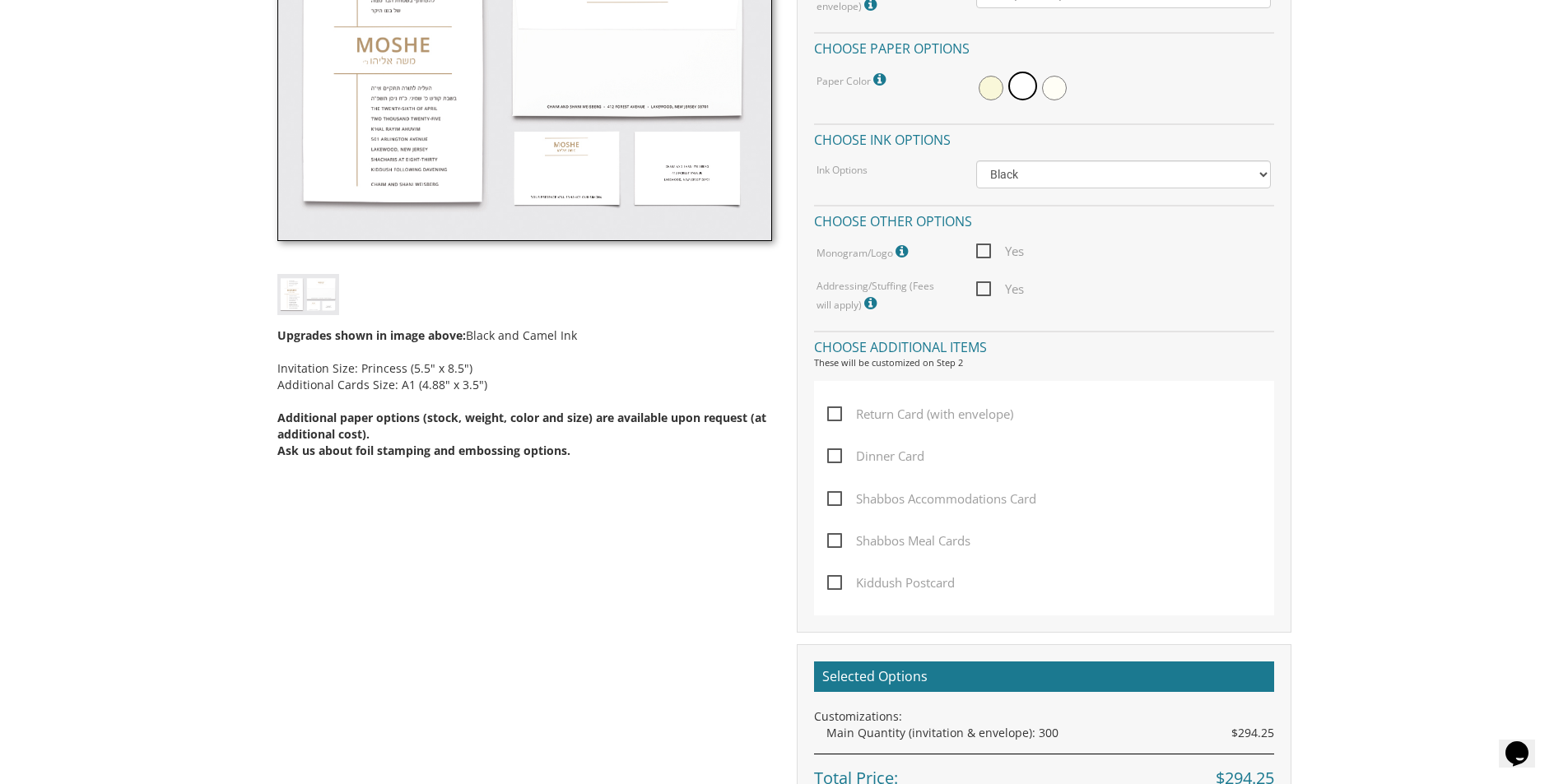
click at [840, 413] on span "Return Card (with envelope)" at bounding box center [920, 414] width 186 height 21
click at [838, 413] on input "Return Card (with envelope)" at bounding box center [832, 412] width 11 height 11
checkbox input "true"
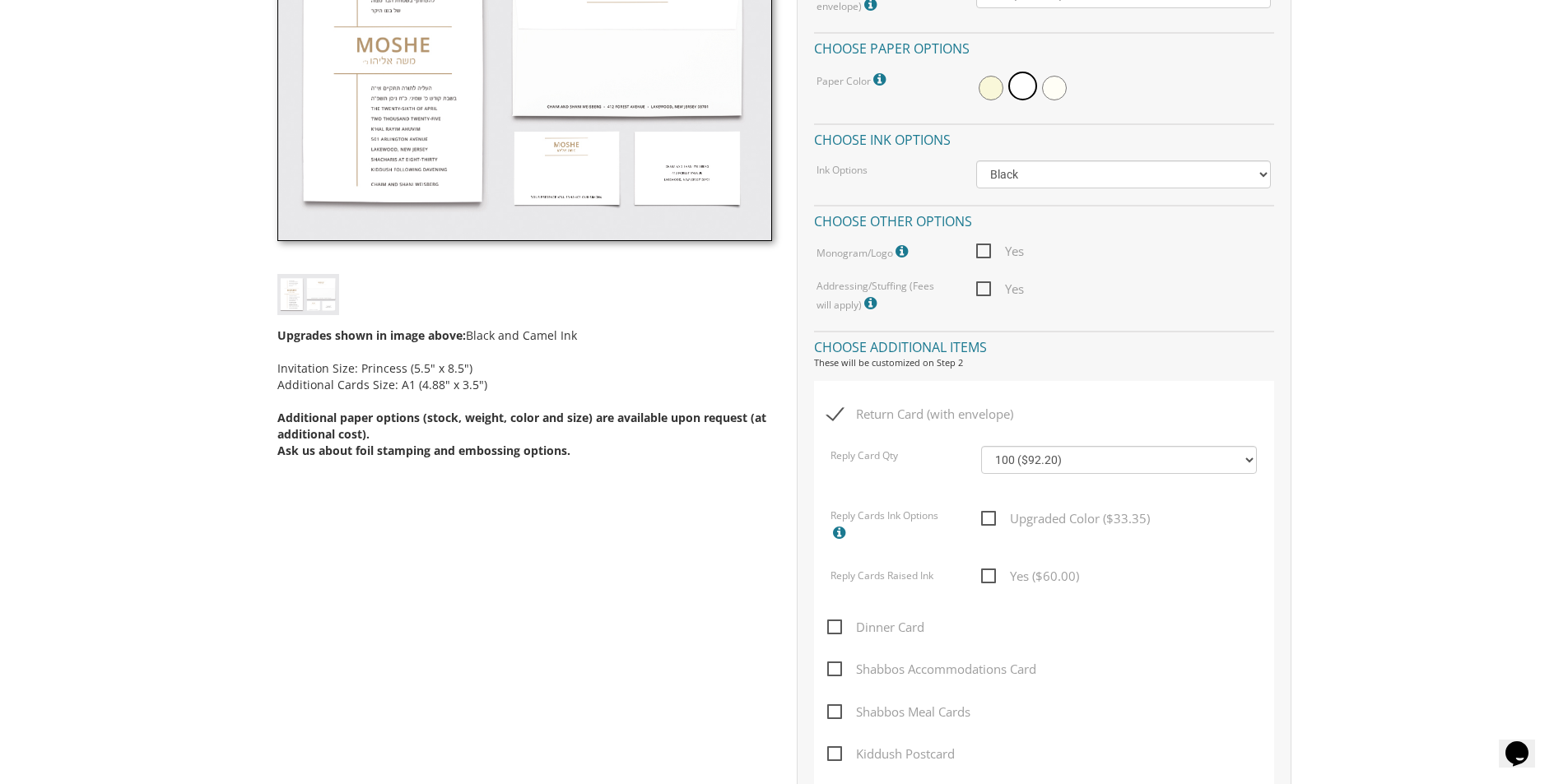
click at [837, 630] on span "Dinner Card" at bounding box center [875, 628] width 97 height 21
click at [837, 630] on input "Dinner Card" at bounding box center [832, 625] width 11 height 11
checkbox input "true"
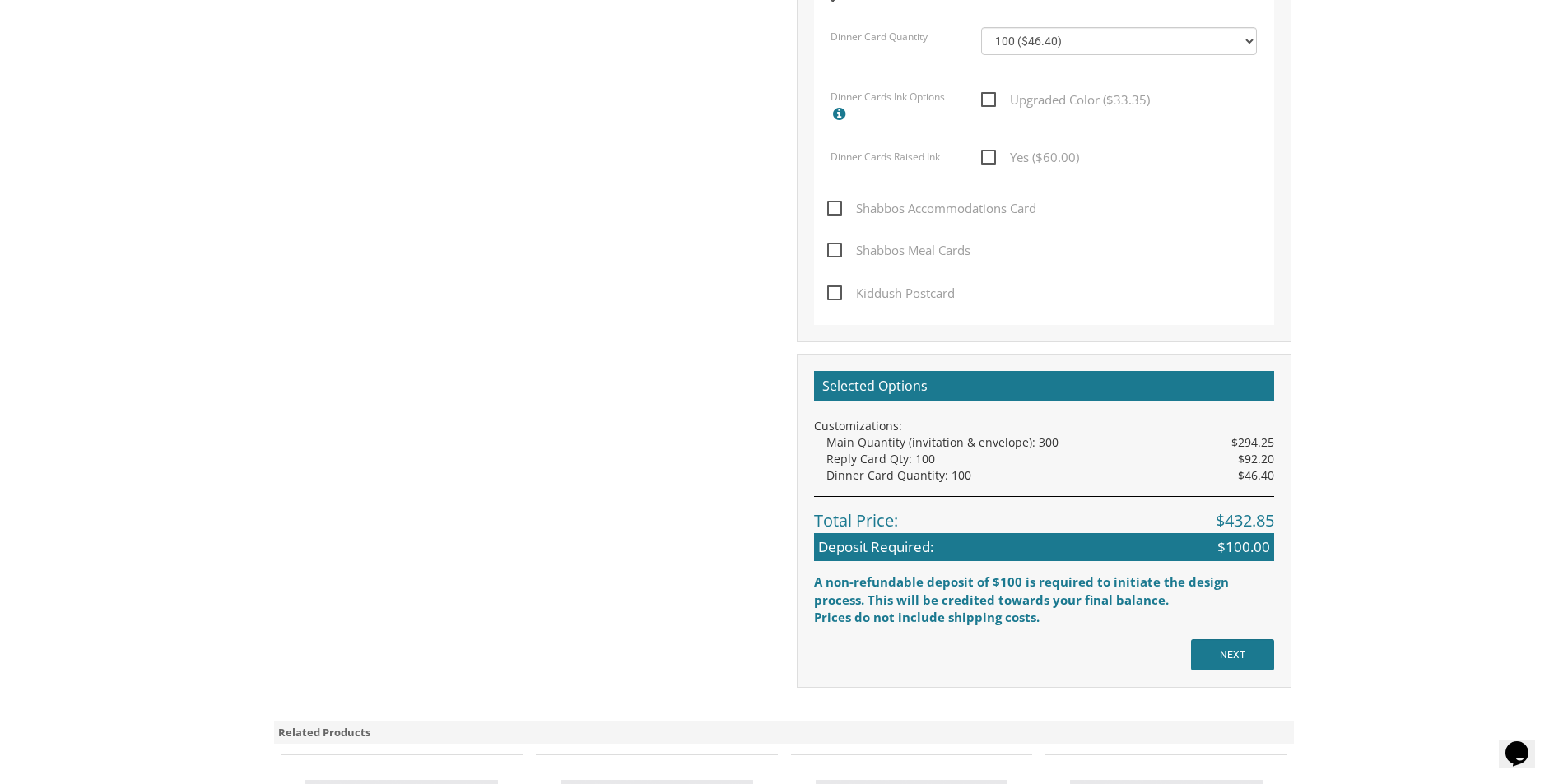
scroll to position [1234, 0]
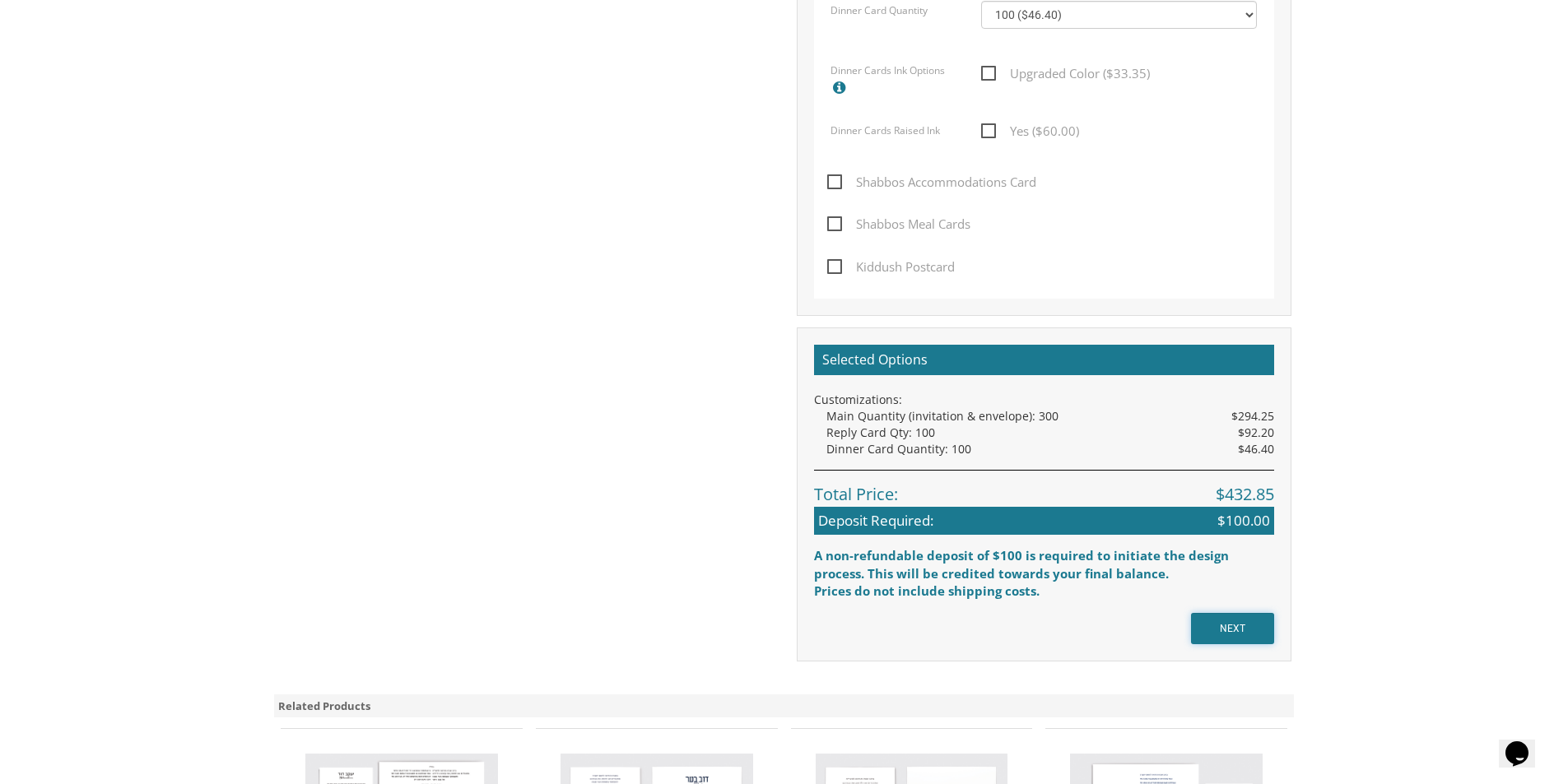
click at [1217, 628] on input "NEXT" at bounding box center [1232, 629] width 83 height 31
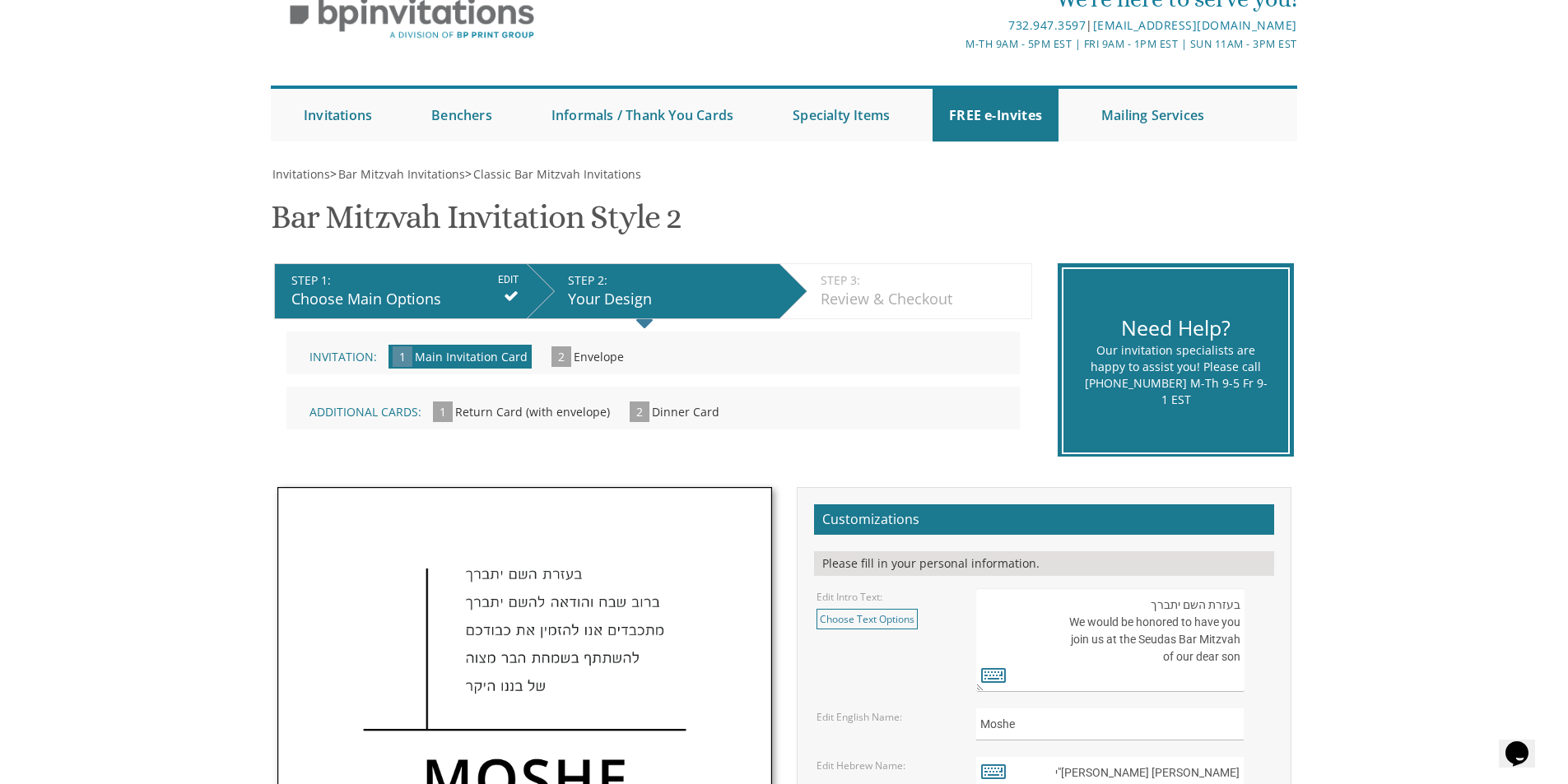
scroll to position [165, 0]
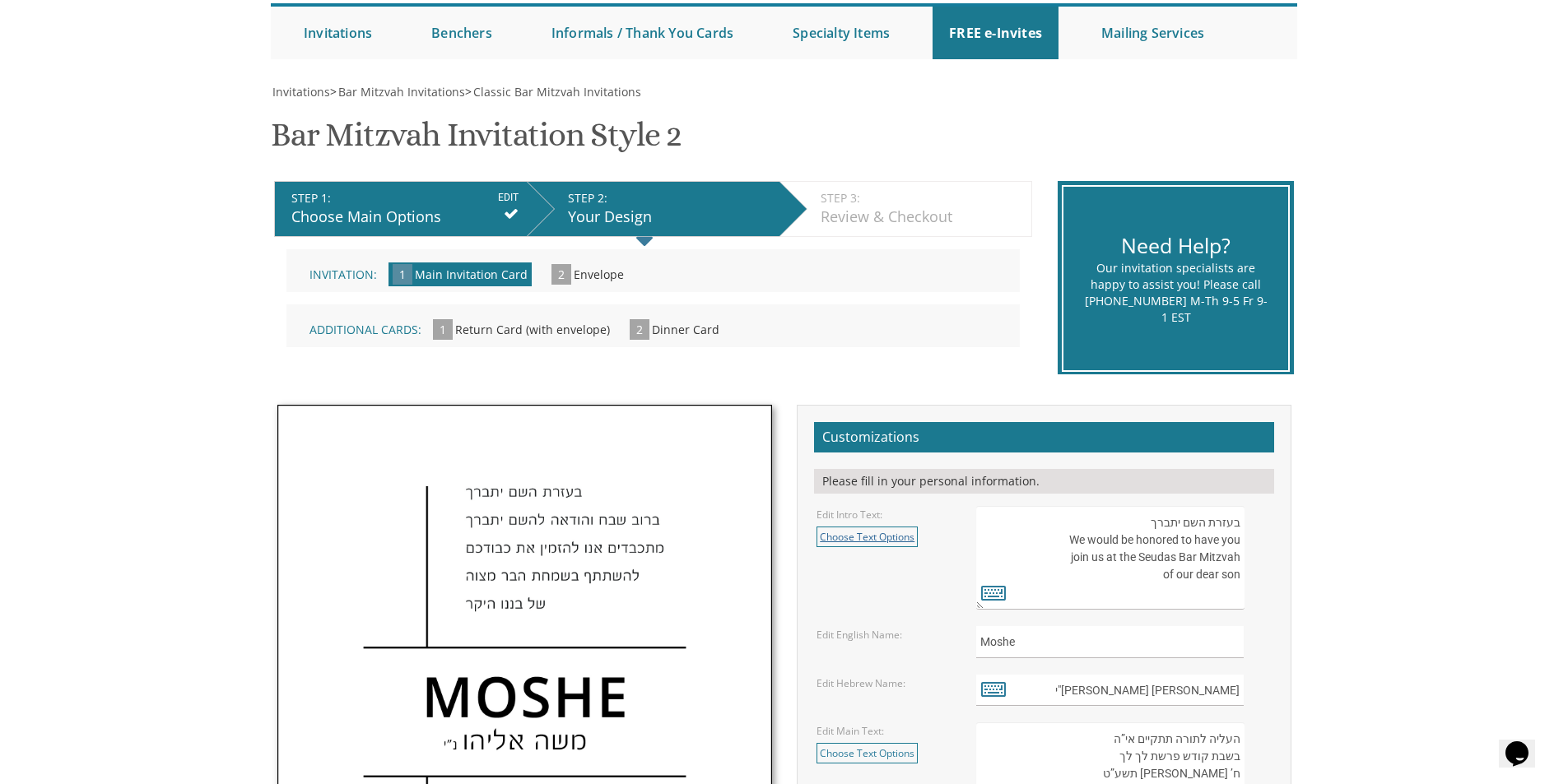
click at [897, 538] on link "Choose Text Options" at bounding box center [867, 536] width 101 height 21
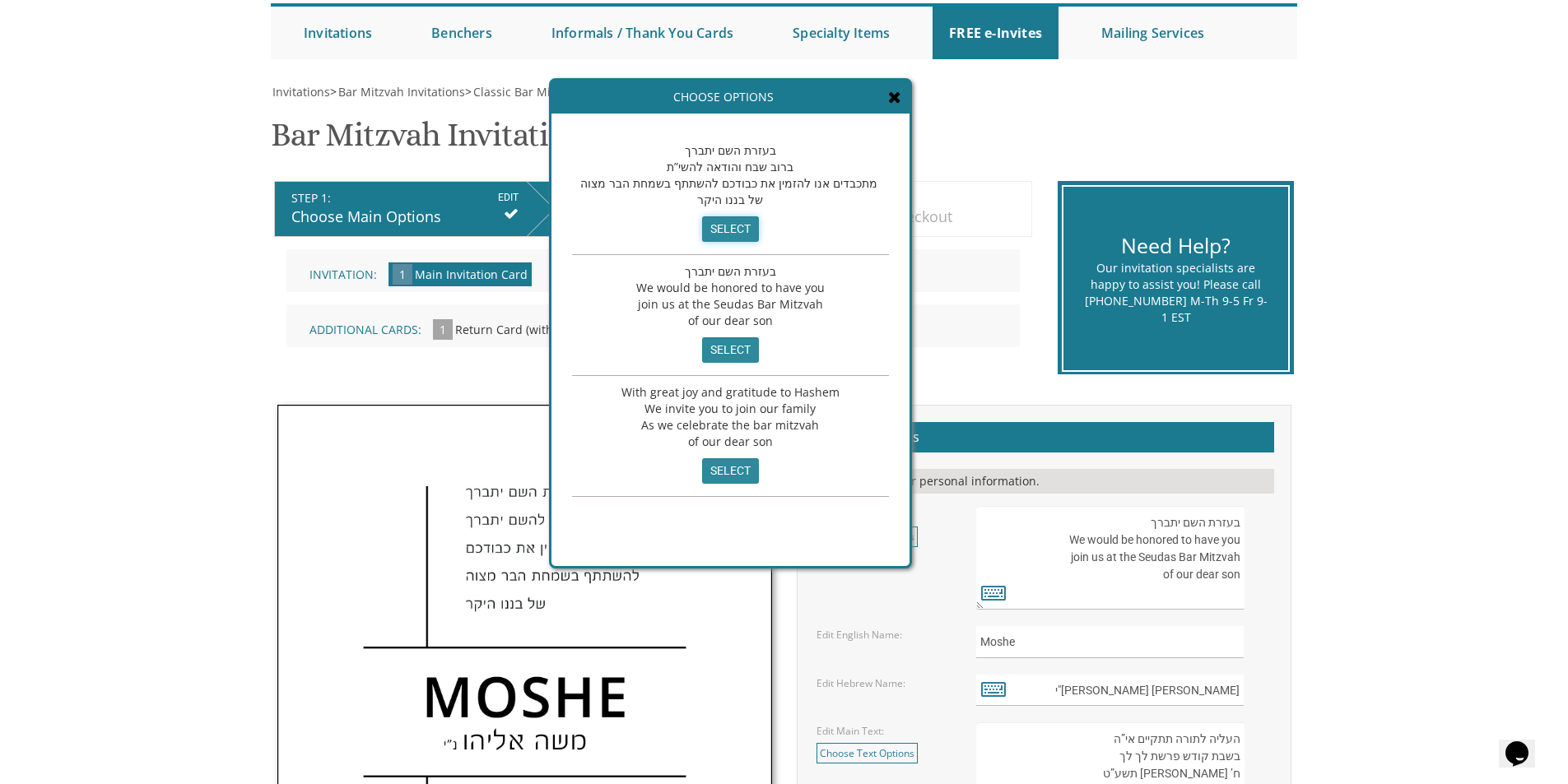
click at [730, 224] on input "select" at bounding box center [730, 228] width 57 height 26
type textarea "בעזרת השם יתברך ברוב שבח והודאה להשי”ת מתכבדים אנו להזמין את כבודכם להשתתף בשמח…"
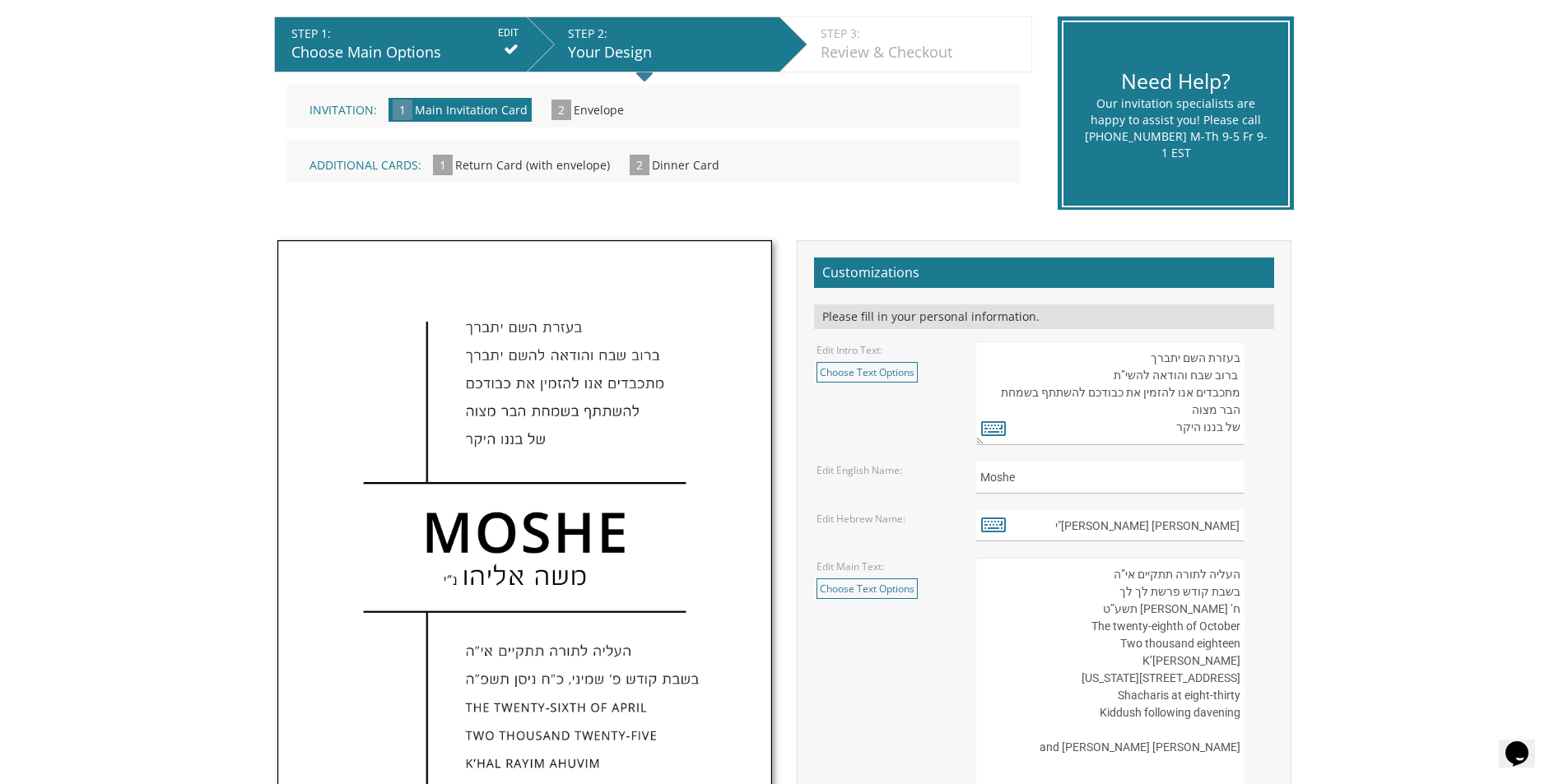
scroll to position [411, 0]
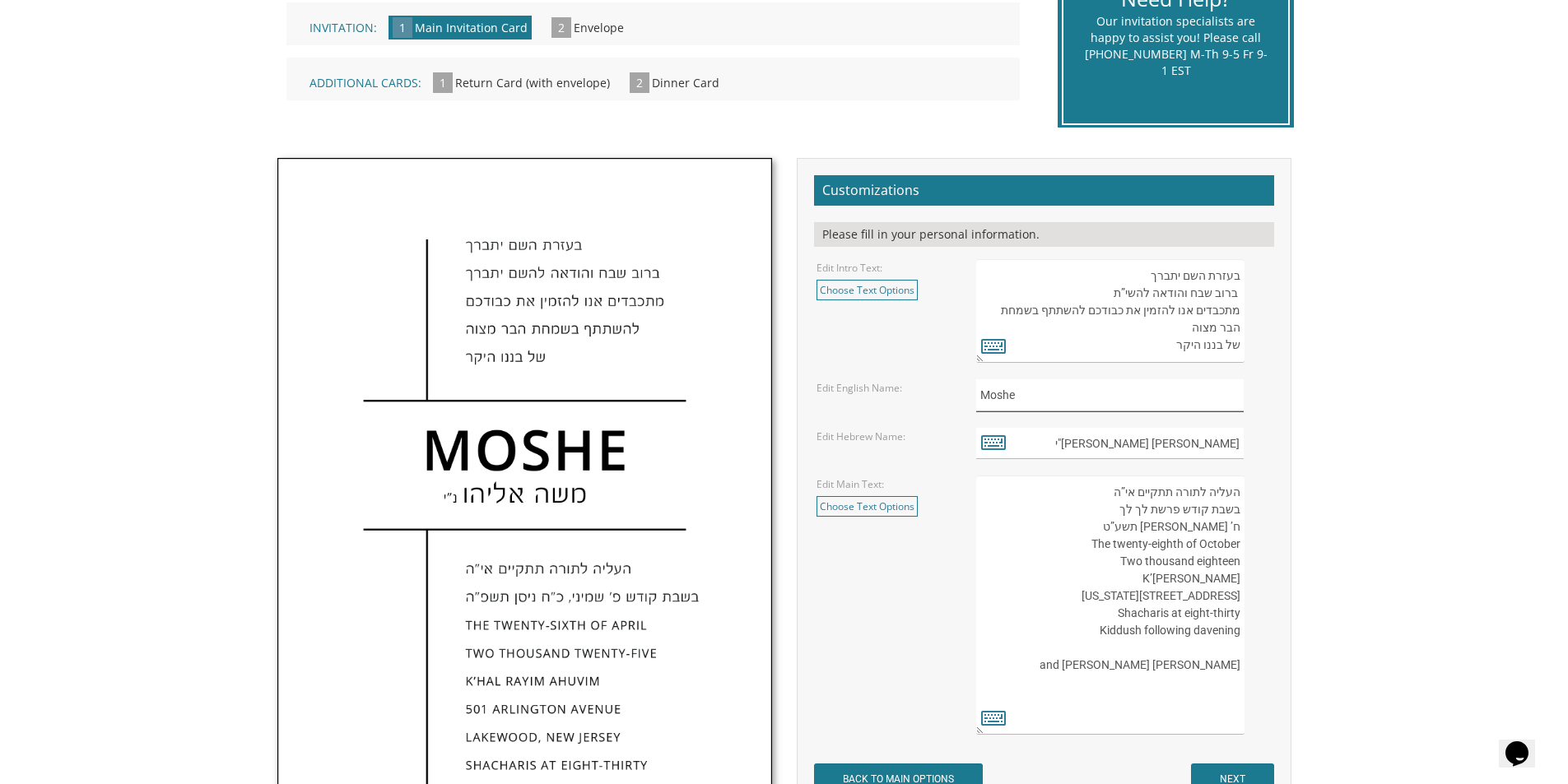
drag, startPoint x: 1029, startPoint y: 400, endPoint x: 935, endPoint y: 393, distance: 94.3
click at [935, 393] on div "Edit English Name: Moshe" at bounding box center [1043, 395] width 479 height 32
drag, startPoint x: 1182, startPoint y: 445, endPoint x: 1241, endPoint y: 442, distance: 59.1
click at [1241, 442] on input "משה אליהו נ"י" at bounding box center [1109, 444] width 267 height 32
click at [991, 440] on icon at bounding box center [993, 442] width 25 height 23
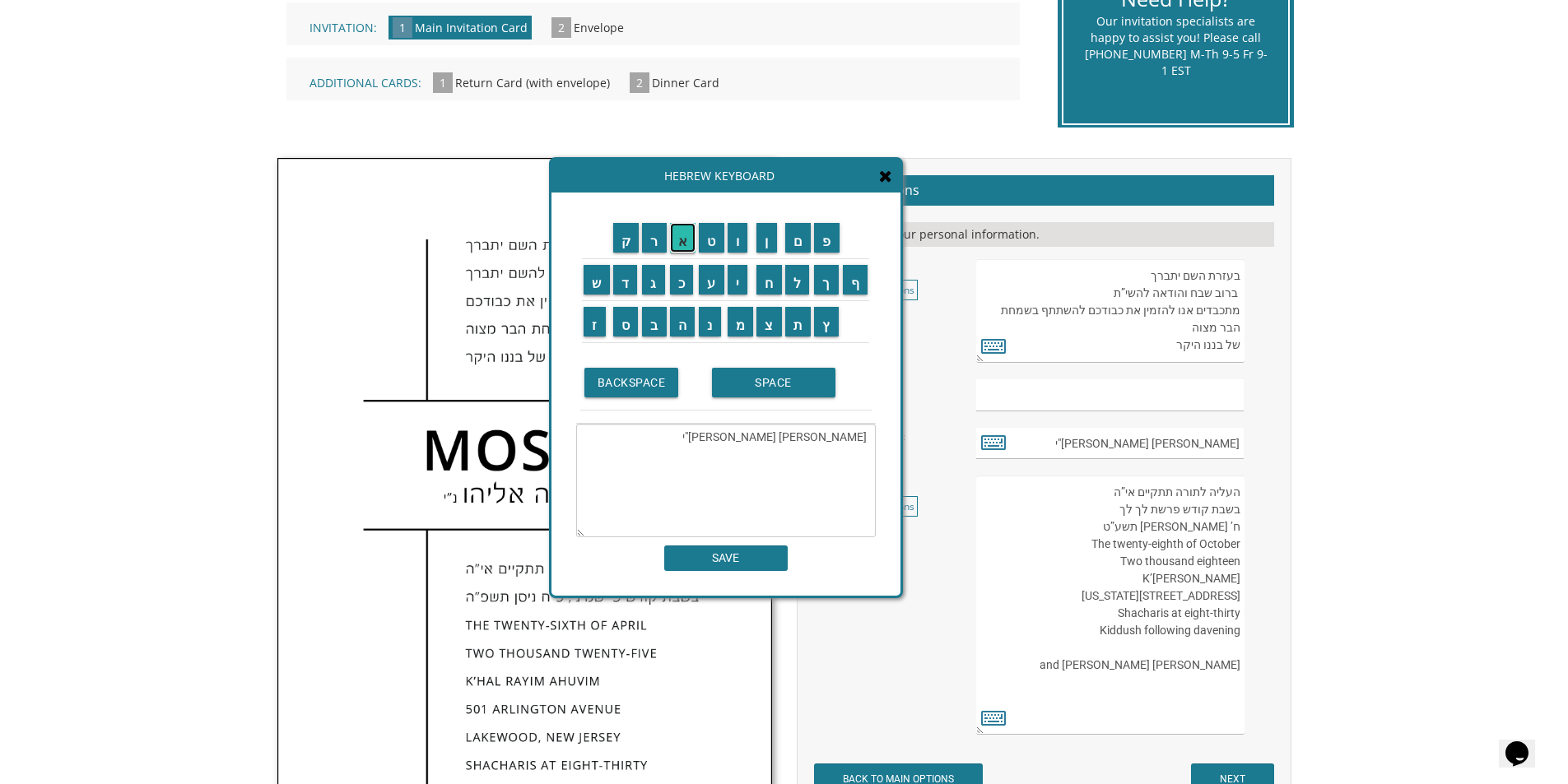
click at [684, 238] on input "א" at bounding box center [683, 238] width 26 height 30
drag, startPoint x: 655, startPoint y: 325, endPoint x: 656, endPoint y: 291, distance: 34.0
click at [655, 325] on input "ב" at bounding box center [654, 322] width 25 height 30
drag, startPoint x: 657, startPoint y: 228, endPoint x: 691, endPoint y: 244, distance: 37.6
click at [657, 229] on input "ר" at bounding box center [654, 238] width 25 height 30
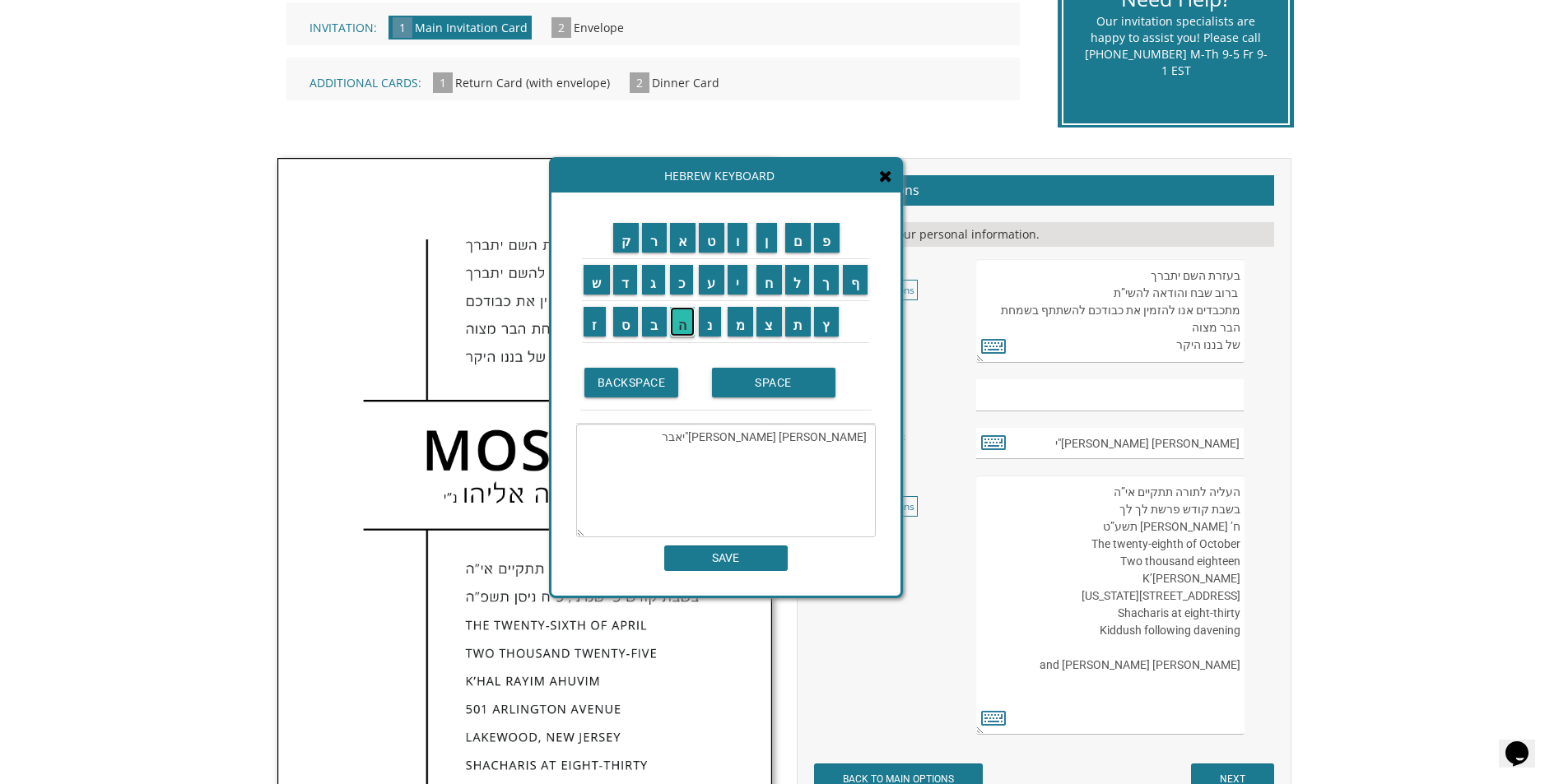
drag, startPoint x: 678, startPoint y: 328, endPoint x: 710, endPoint y: 294, distance: 46.7
click at [678, 327] on input "ה" at bounding box center [682, 322] width 26 height 30
click at [796, 243] on input "ם" at bounding box center [798, 238] width 26 height 30
click at [770, 383] on input "SPACE" at bounding box center [773, 382] width 123 height 30
click at [688, 243] on input "א" at bounding box center [683, 238] width 26 height 30
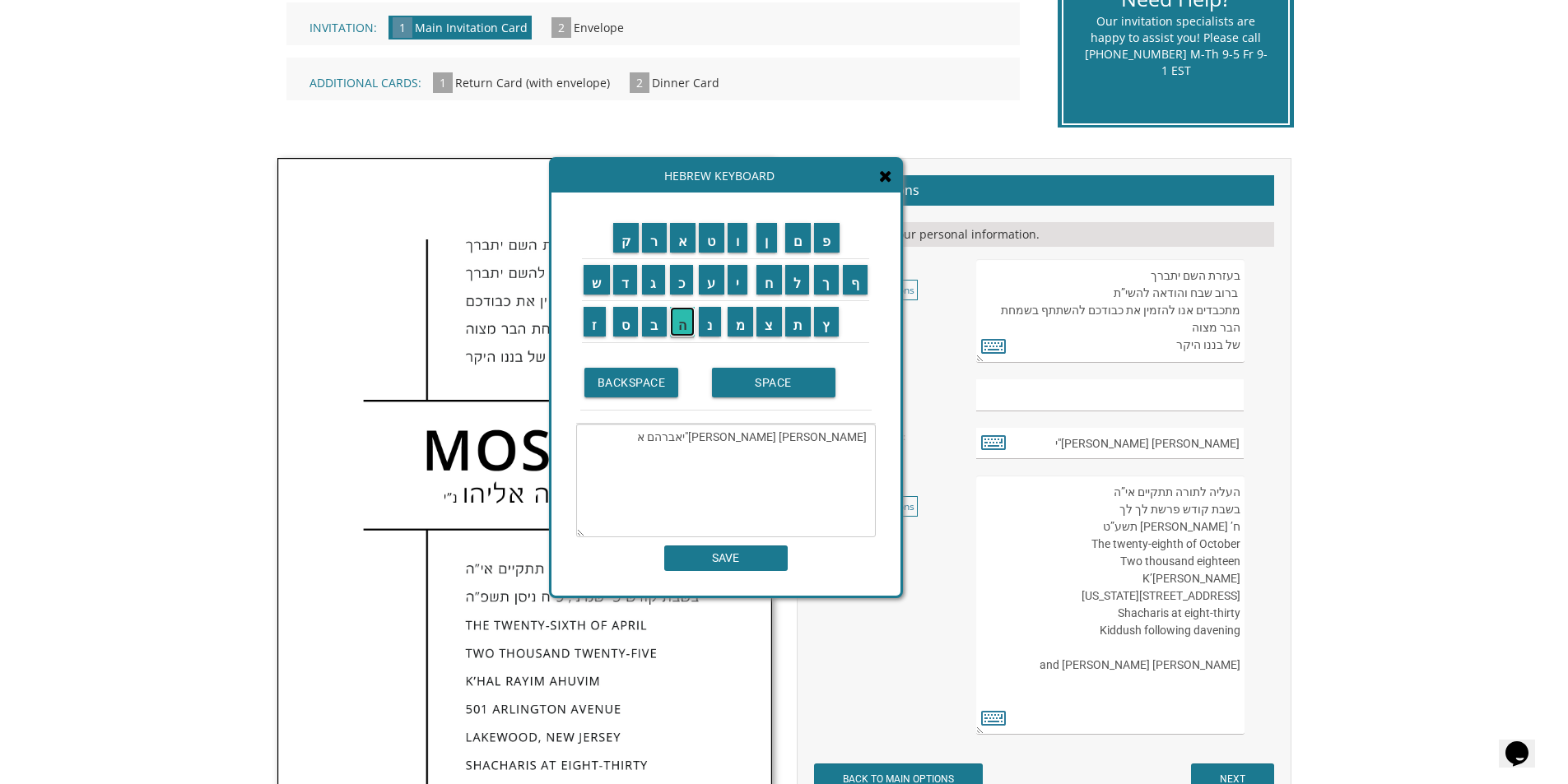
click at [686, 323] on input "ה" at bounding box center [682, 322] width 26 height 30
click at [648, 238] on input "ר" at bounding box center [654, 238] width 25 height 30
click at [768, 247] on input "ן" at bounding box center [766, 238] width 21 height 30
drag, startPoint x: 795, startPoint y: 439, endPoint x: 874, endPoint y: 441, distance: 79.0
click at [874, 441] on textarea "משה אליהו נ"יאברהם אהרן" at bounding box center [726, 480] width 300 height 113
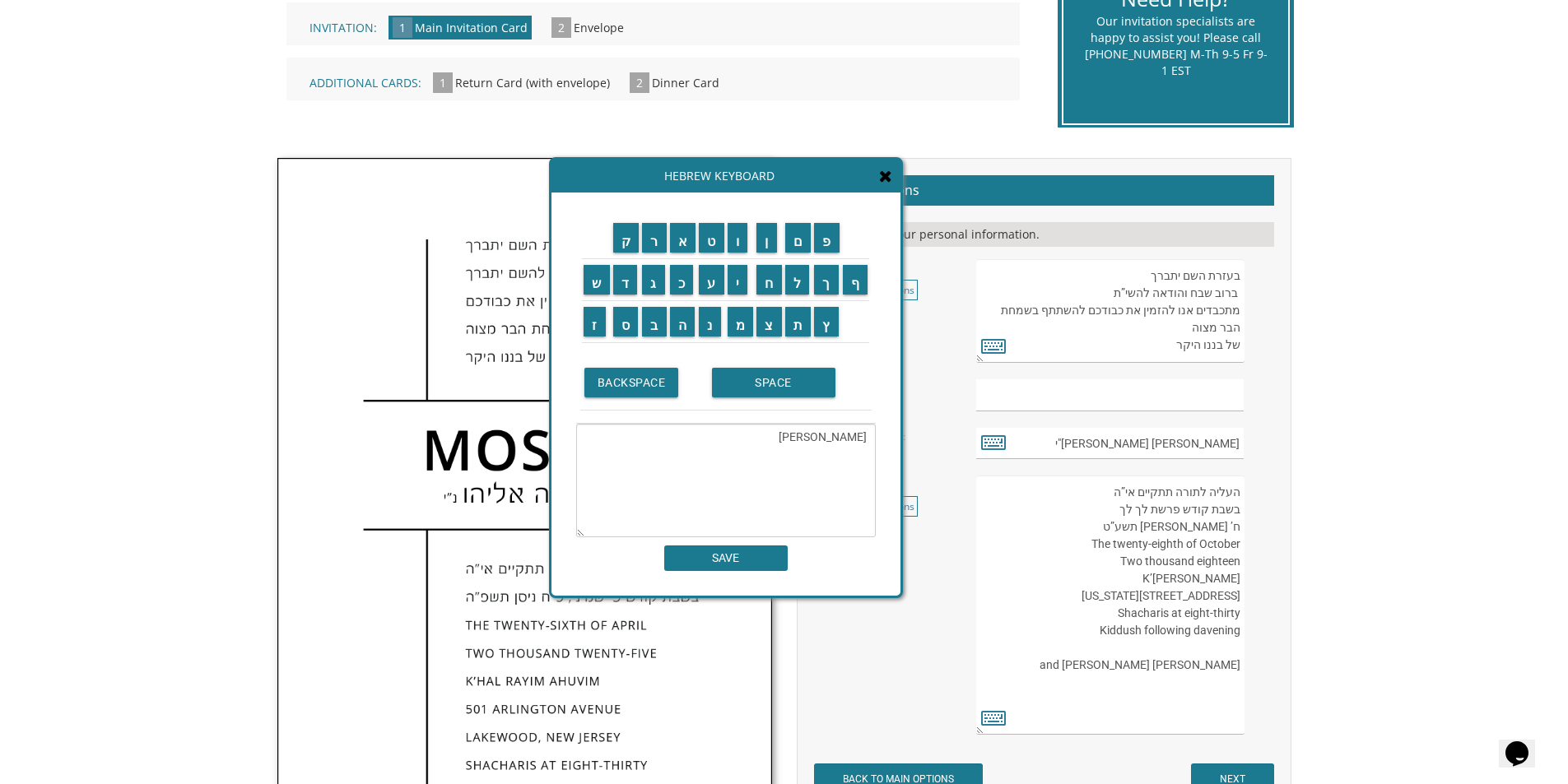
click at [794, 438] on textarea "אברהם אהרן" at bounding box center [726, 480] width 300 height 113
click at [715, 385] on input "SPACE" at bounding box center [773, 382] width 123 height 30
click at [710, 334] on input "נ" at bounding box center [709, 322] width 22 height 30
click at [743, 282] on input "י" at bounding box center [738, 280] width 21 height 30
type textarea "אברהם אהרן נ"י"
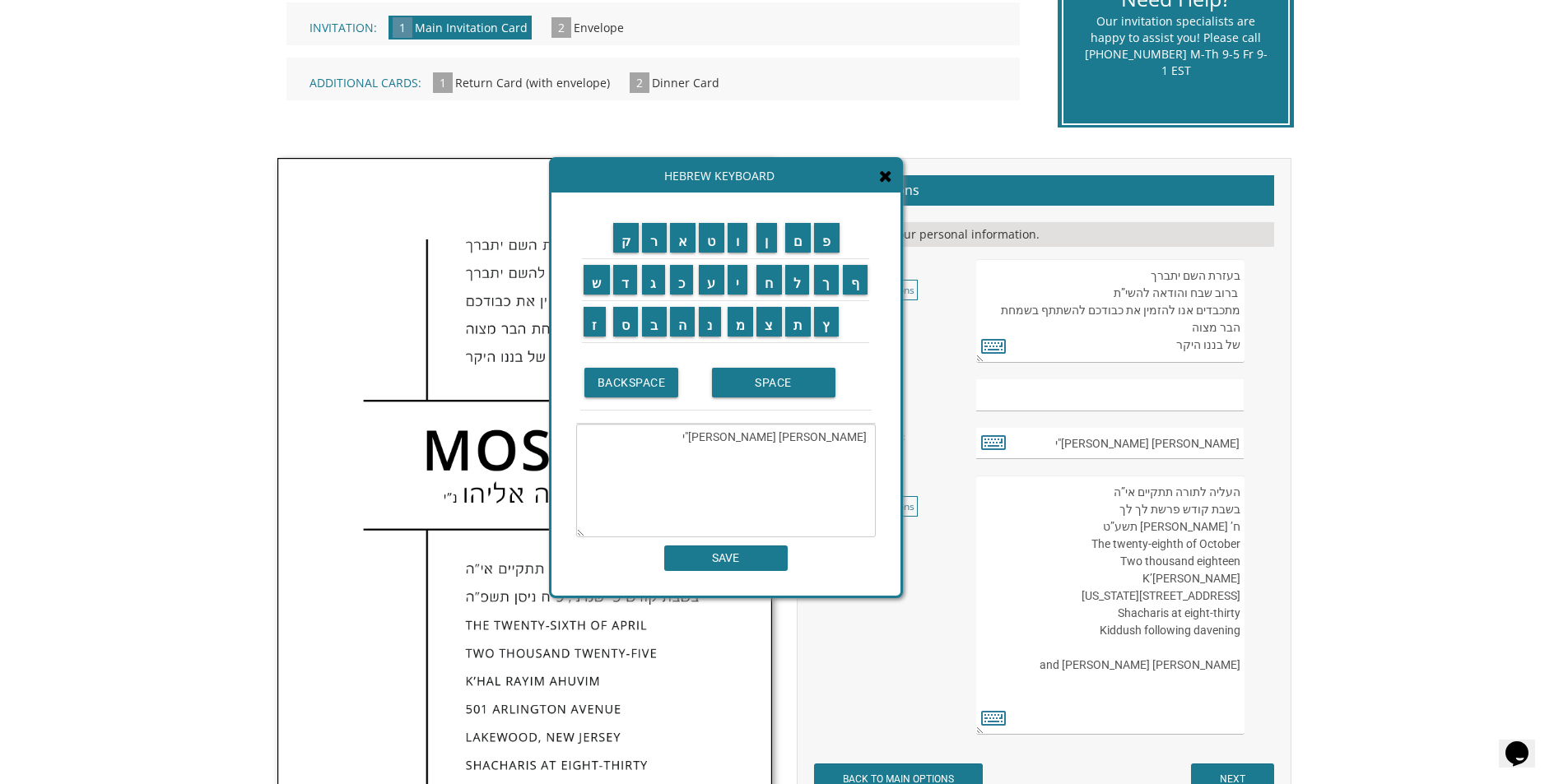
click at [716, 574] on div "ק ר א ט ו ן ם פ ש ד ג כ ע י ח ל" at bounding box center [725, 394] width 349 height 403
click at [733, 560] on input "SAVE" at bounding box center [725, 558] width 123 height 26
type input "אברהם אהרן נ"י"
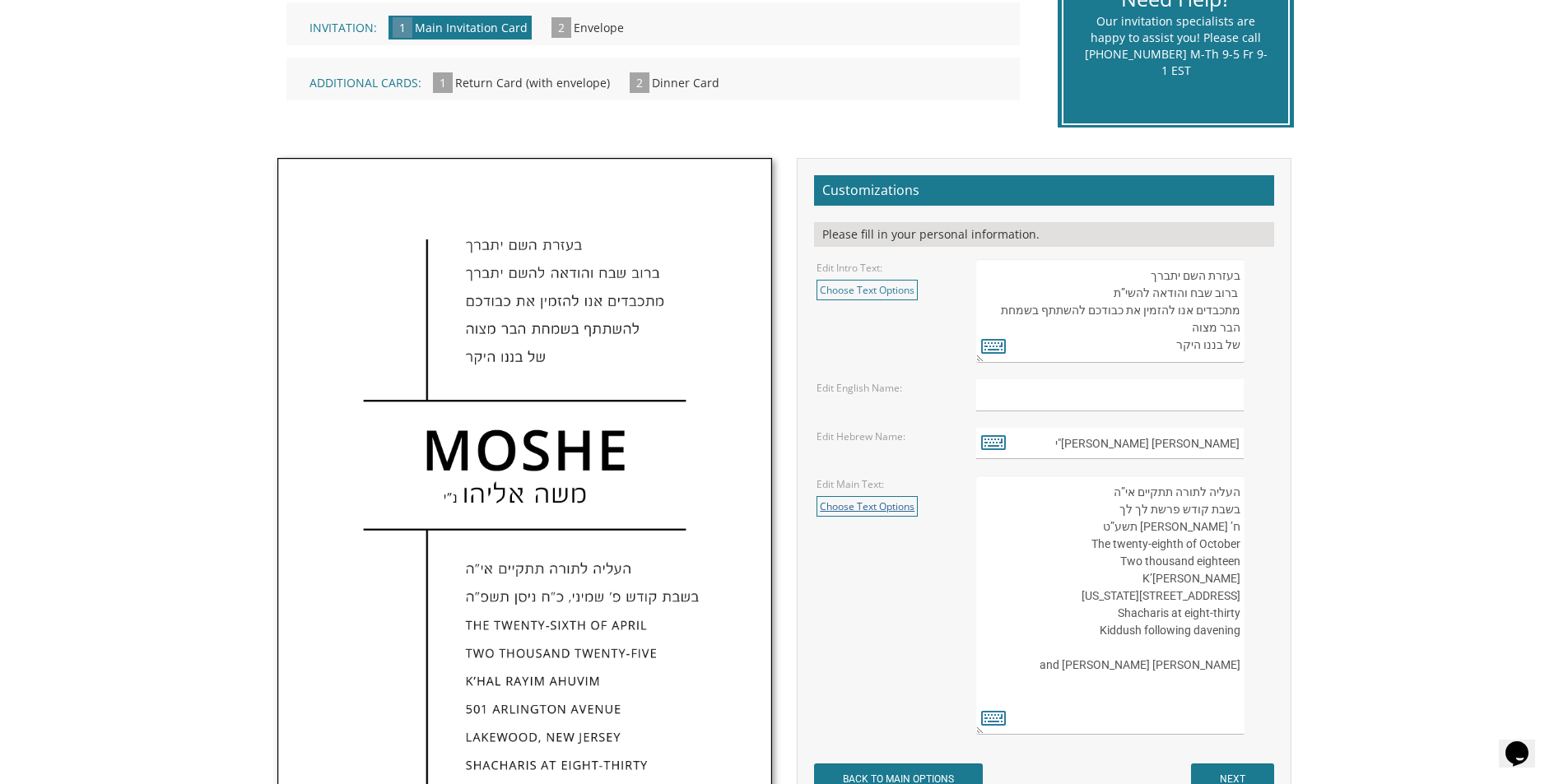
click at [874, 507] on link "Choose Text Options" at bounding box center [867, 506] width 101 height 21
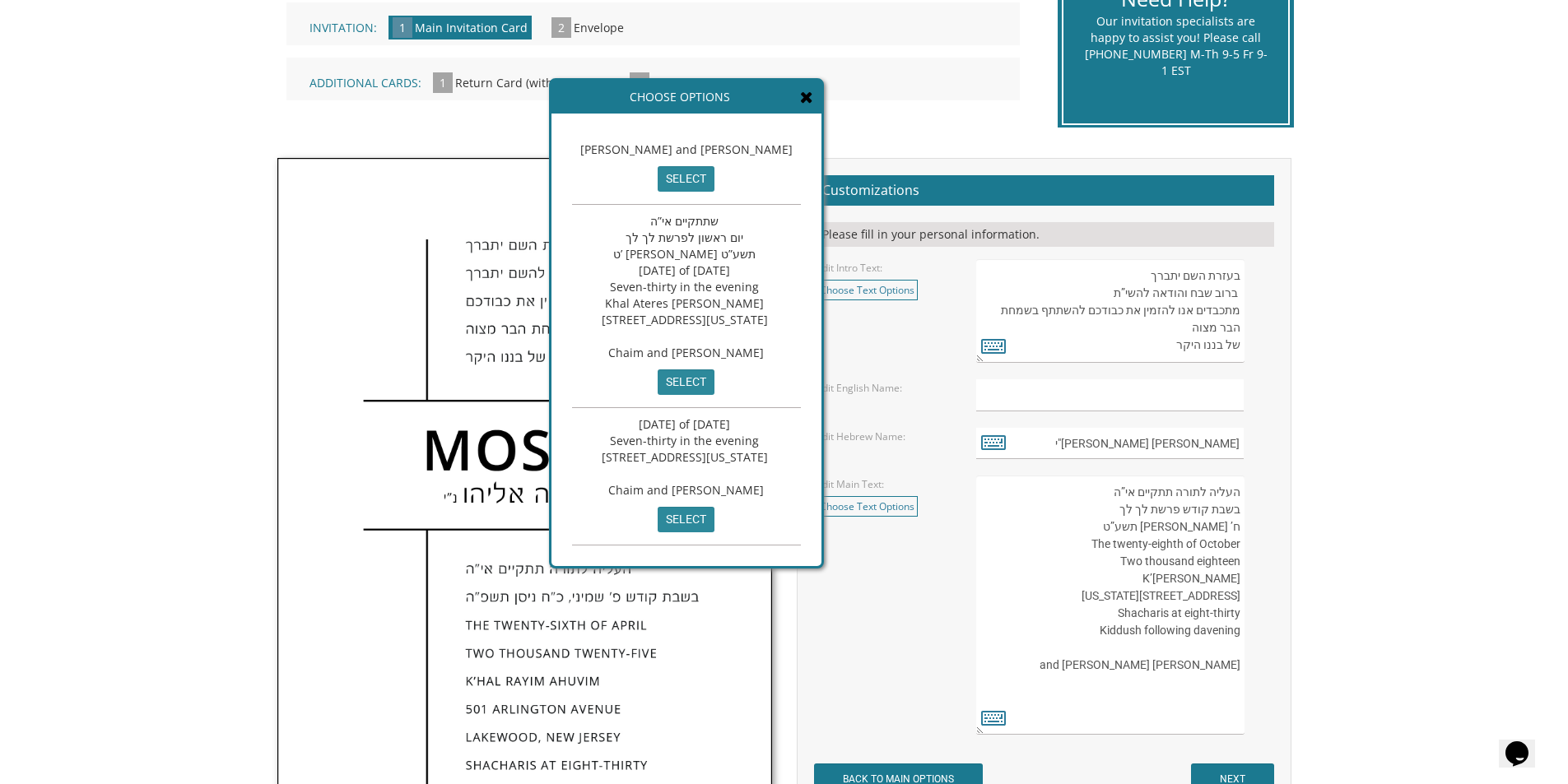
scroll to position [248, 0]
click at [1064, 667] on textarea "העליה לתורה תתקיים אי”ה בשבת קודש פרשת לך לך ח’ [PERSON_NAME] תשע”ט The twenty-…" at bounding box center [1109, 605] width 267 height 259
drag, startPoint x: 1122, startPoint y: 688, endPoint x: 1246, endPoint y: 479, distance: 243.0
click at [1246, 479] on div "העליה לתורה תתקיים אי”ה בשבת קודש פרשת לך לך ח’ [PERSON_NAME] תשע”ט The twenty-…" at bounding box center [1123, 605] width 295 height 259
paste textarea "תתקיים אי”ה יום שני לפרשת האזינו ז' תשרי תשפ”ו Monday, the twenty-ninth of Sept…"
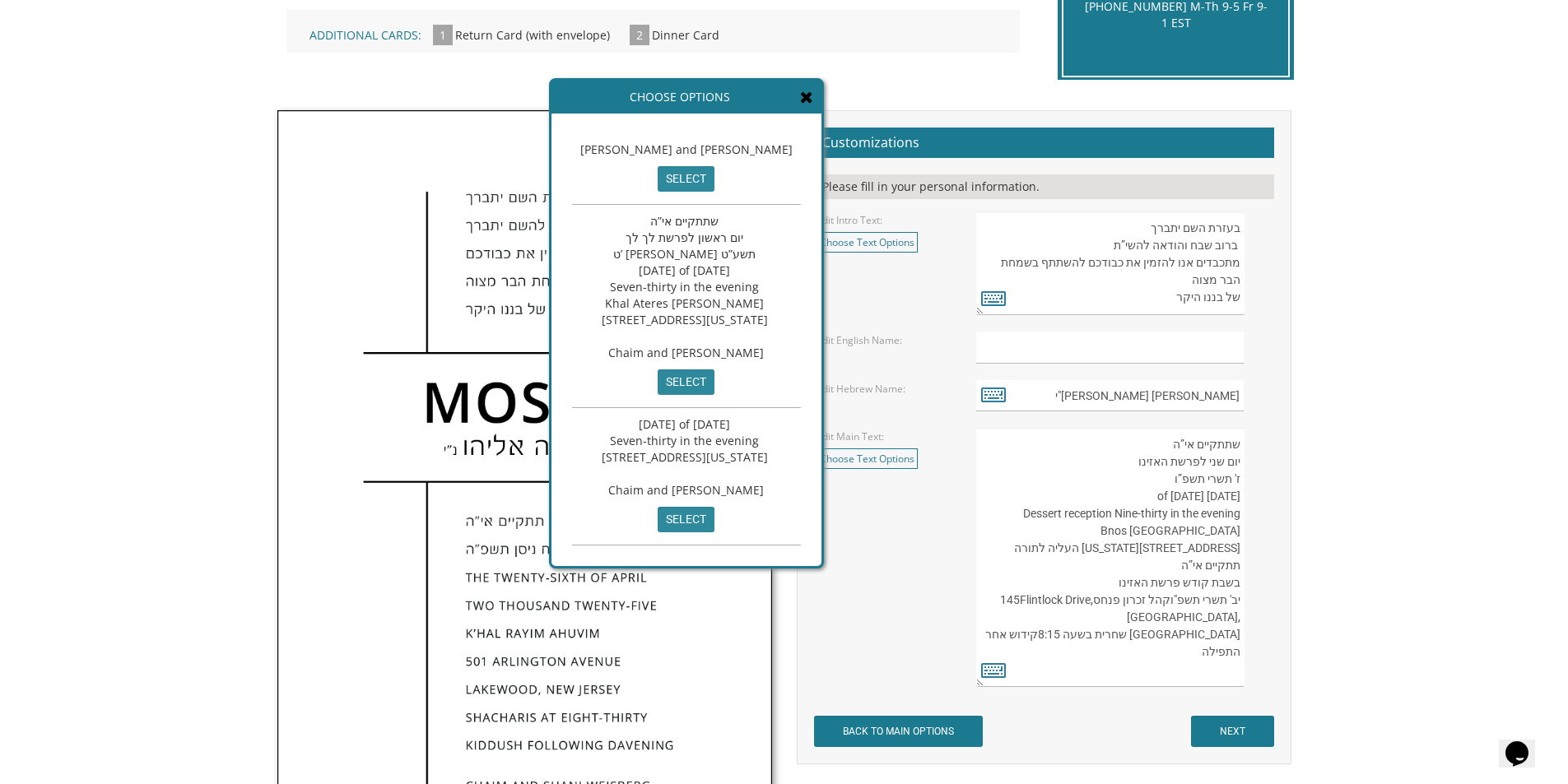
scroll to position [493, 0]
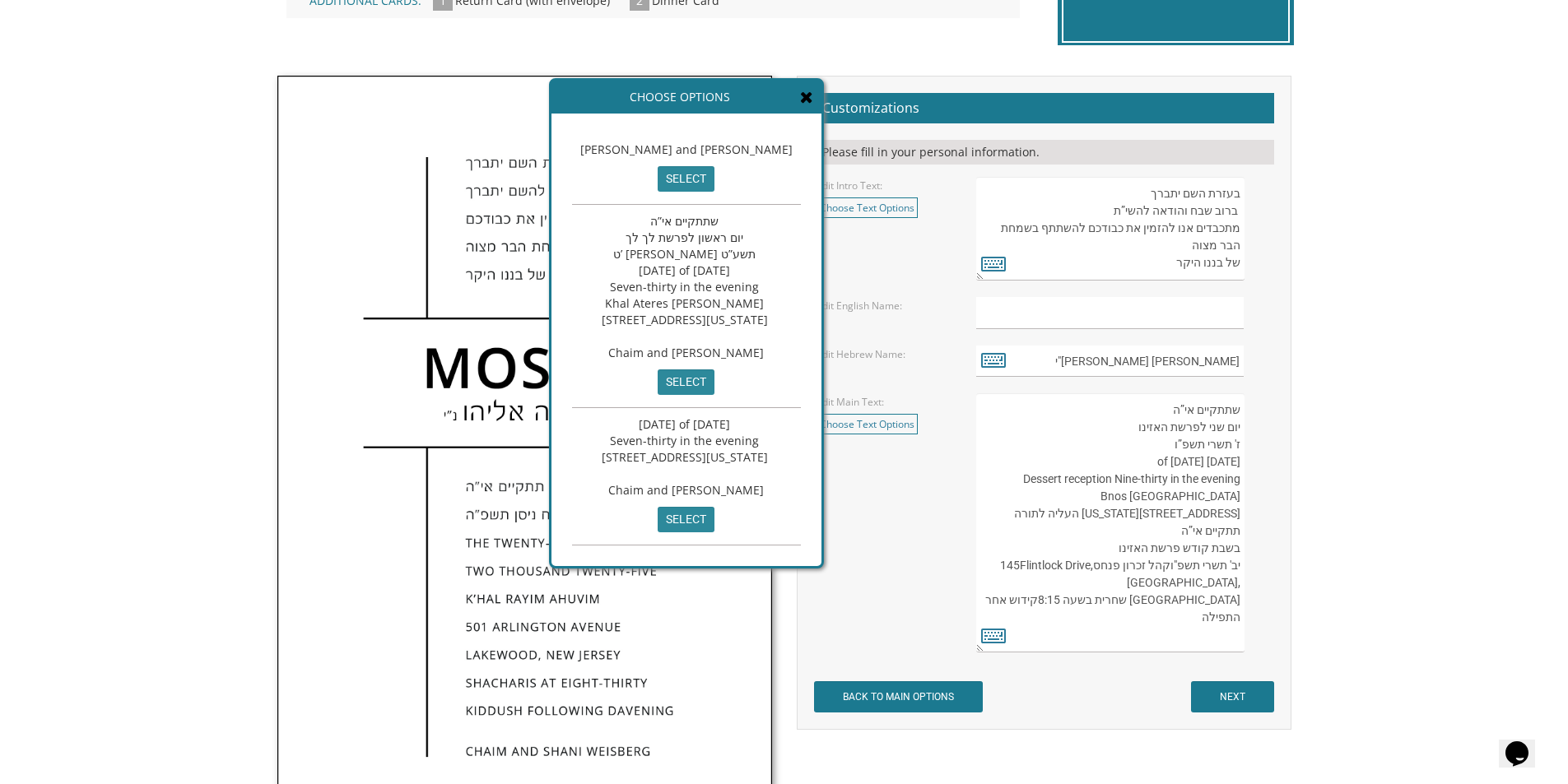
click at [1222, 512] on textarea "העליה לתורה תתקיים אי”ה בשבת קודש פרשת לך לך ח’ [PERSON_NAME] תשע”ט The twenty-…" at bounding box center [1109, 522] width 267 height 259
click at [1219, 501] on textarea "העליה לתורה תתקיים אי”ה בשבת קודש פרשת לך לך ח’ [PERSON_NAME] תשע”ט The twenty-…" at bounding box center [1109, 522] width 267 height 259
click at [1185, 517] on textarea "העליה לתורה תתקיים אי”ה בשבת קודש פרשת לך לך ח’ [PERSON_NAME] תשע”ט The twenty-…" at bounding box center [1109, 522] width 267 height 259
click at [1162, 550] on textarea "העליה לתורה תתקיים אי”ה בשבת קודש פרשת לך לך ח’ [PERSON_NAME] תשע”ט The twenty-…" at bounding box center [1109, 522] width 267 height 259
click at [1082, 548] on textarea "העליה לתורה תתקיים אי”ה בשבת קודש פרשת לך לך ח’ [PERSON_NAME] תשע”ט The twenty-…" at bounding box center [1109, 522] width 267 height 259
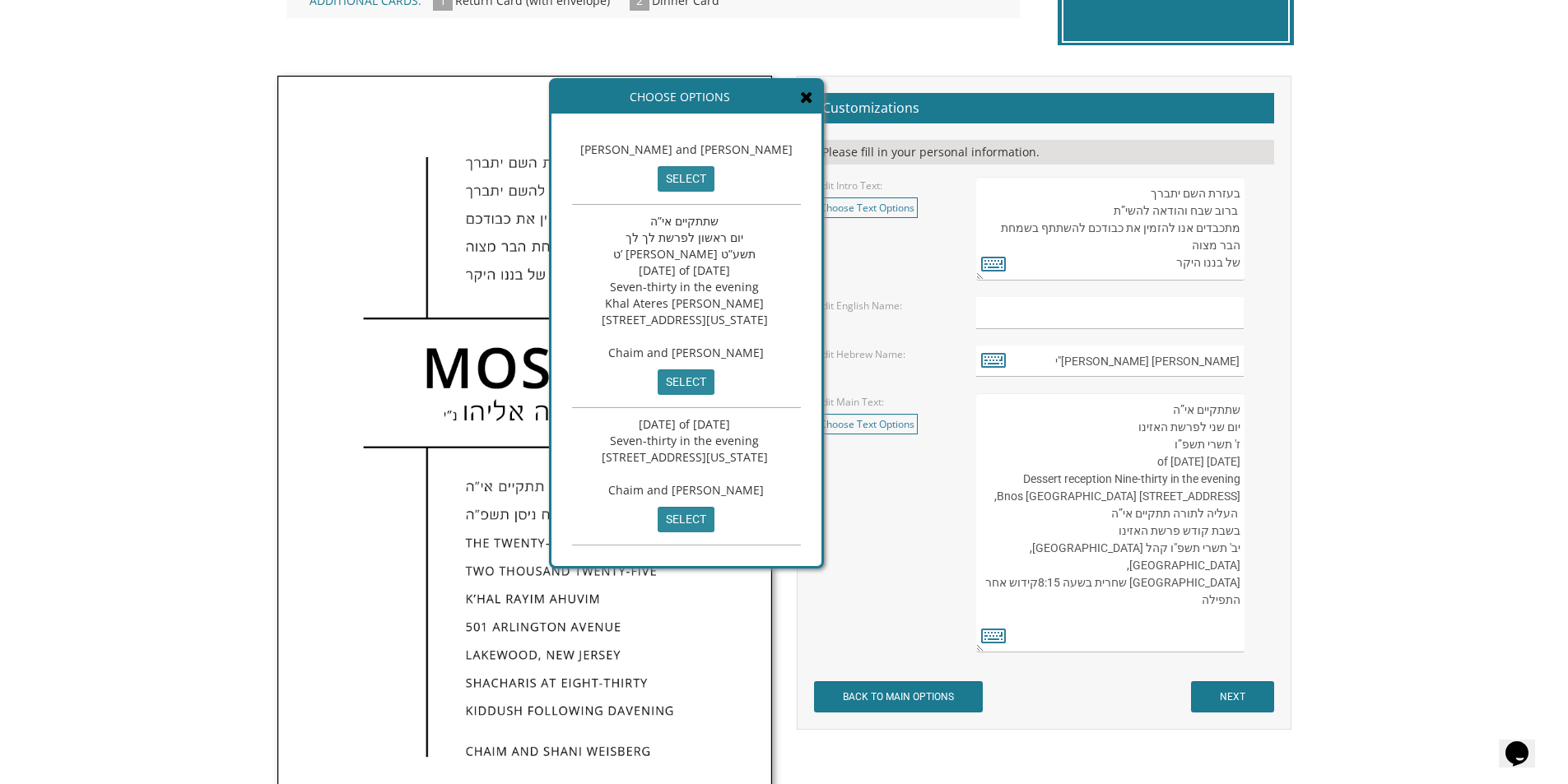
click at [1081, 546] on textarea "העליה לתורה תתקיים אי”ה בשבת קודש פרשת לך לך ח’ [PERSON_NAME] תשע”ט The twenty-…" at bounding box center [1109, 522] width 267 height 259
click at [1045, 565] on textarea "העליה לתורה תתקיים אי”ה בשבת קודש פרשת לך לך ח’ [PERSON_NAME] תשע”ט The twenty-…" at bounding box center [1109, 522] width 267 height 259
click at [1147, 579] on textarea "העליה לתורה תתקיים אי”ה בשבת קודש פרשת לך לך ח’ חשון תשע”ט The twenty-eighth of…" at bounding box center [1109, 522] width 267 height 259
click at [1190, 593] on textarea "העליה לתורה תתקיים אי”ה בשבת קודש פרשת לך לך ח’ חשון תשע”ט The twenty-eighth of…" at bounding box center [1109, 522] width 267 height 259
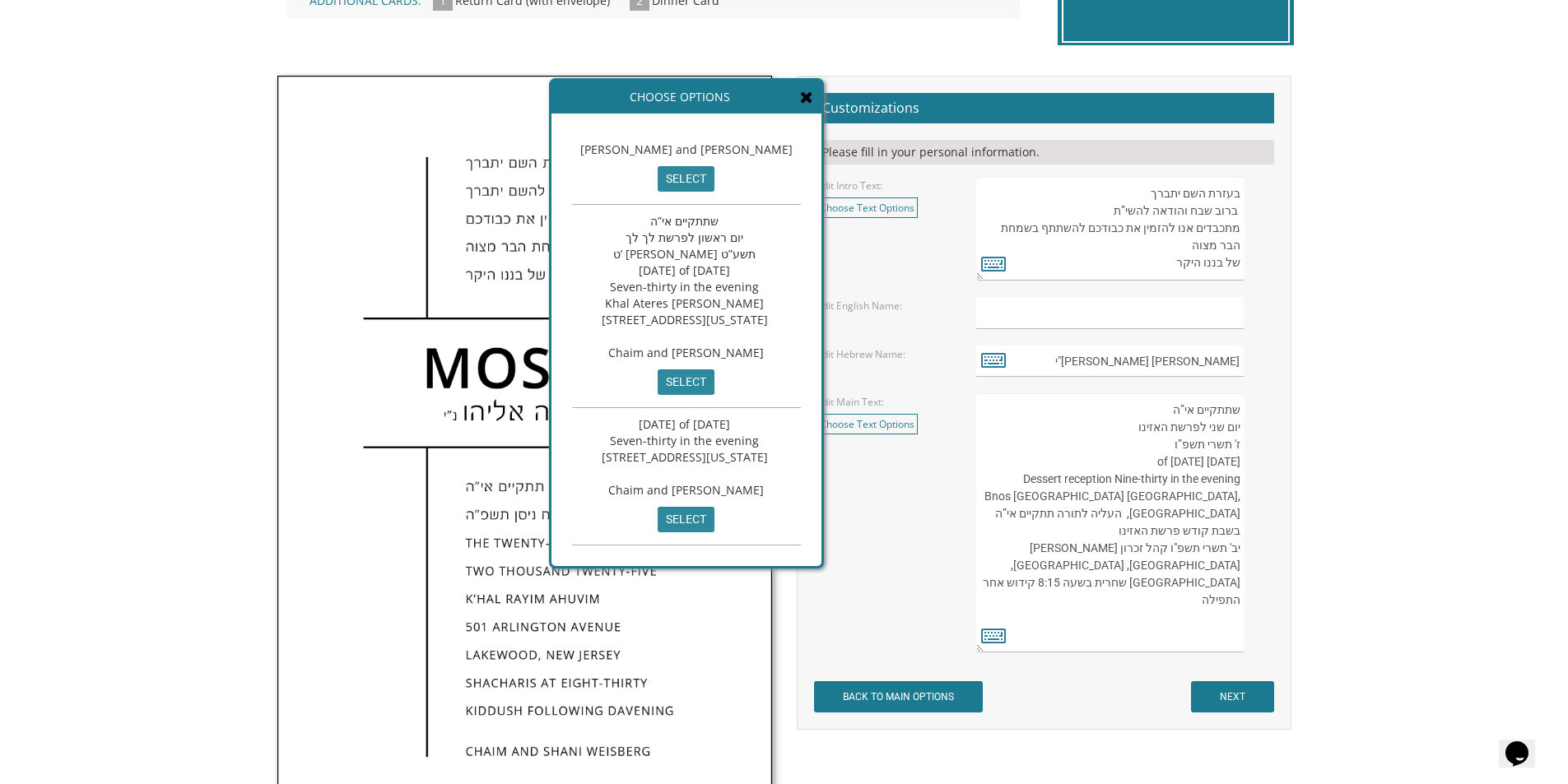
paste textarea "מנחם ומרים אפפענהיים"
drag, startPoint x: 1011, startPoint y: 495, endPoint x: 1237, endPoint y: 498, distance: 226.0
click at [1237, 498] on textarea "העליה לתורה תתקיים אי”ה בשבת קודש פרשת לך לך ח’ חשון תשע”ט The twenty-eighth of…" at bounding box center [1109, 522] width 267 height 259
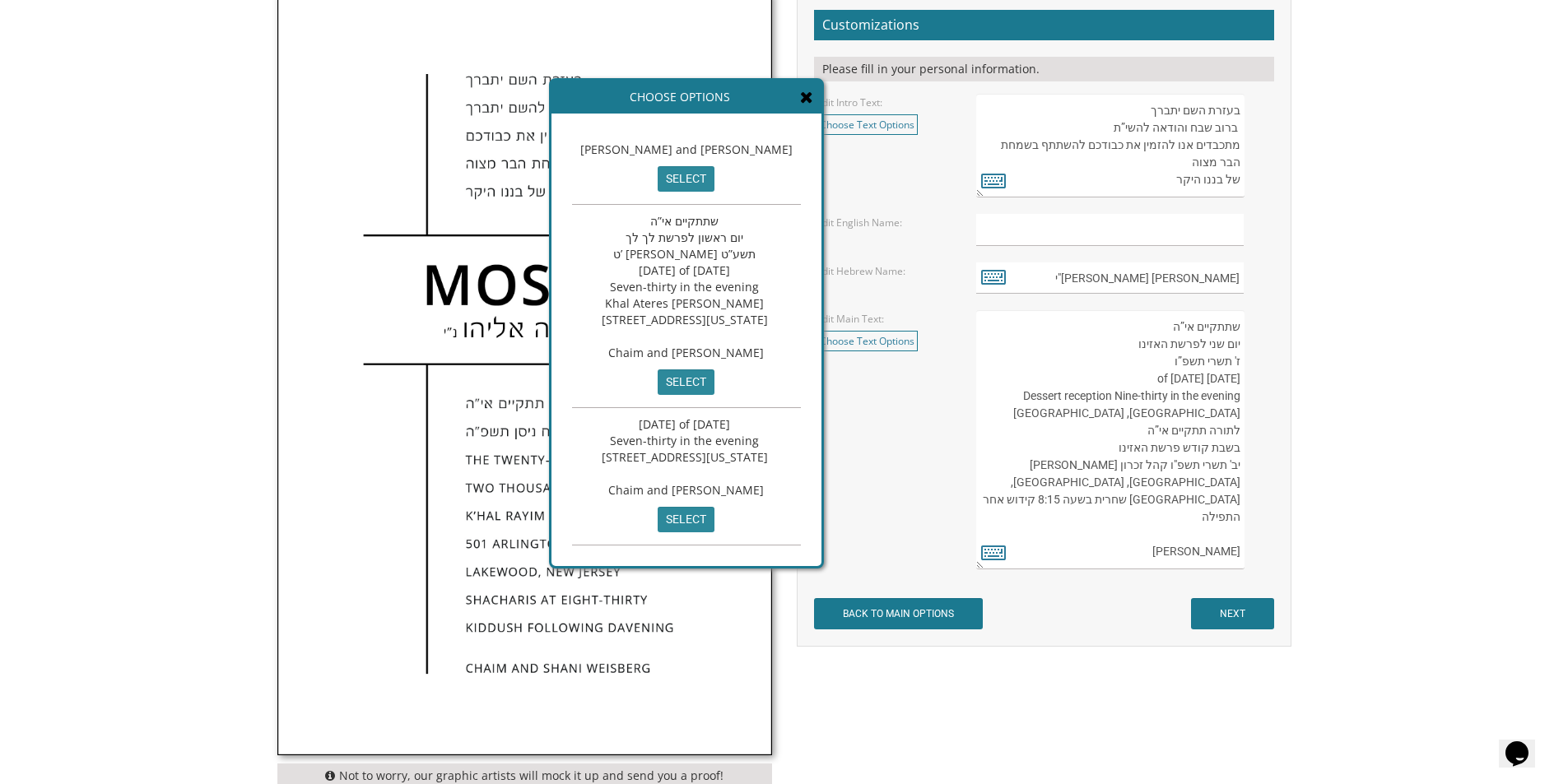
scroll to position [576, 0]
type textarea "שתתקיים אי”ה יום שני לפרשת האזינו ז' תשרי תשפ”ו Monday, the twenty-ninth of Sep…"
click at [1238, 609] on input "NEXT" at bounding box center [1232, 615] width 83 height 31
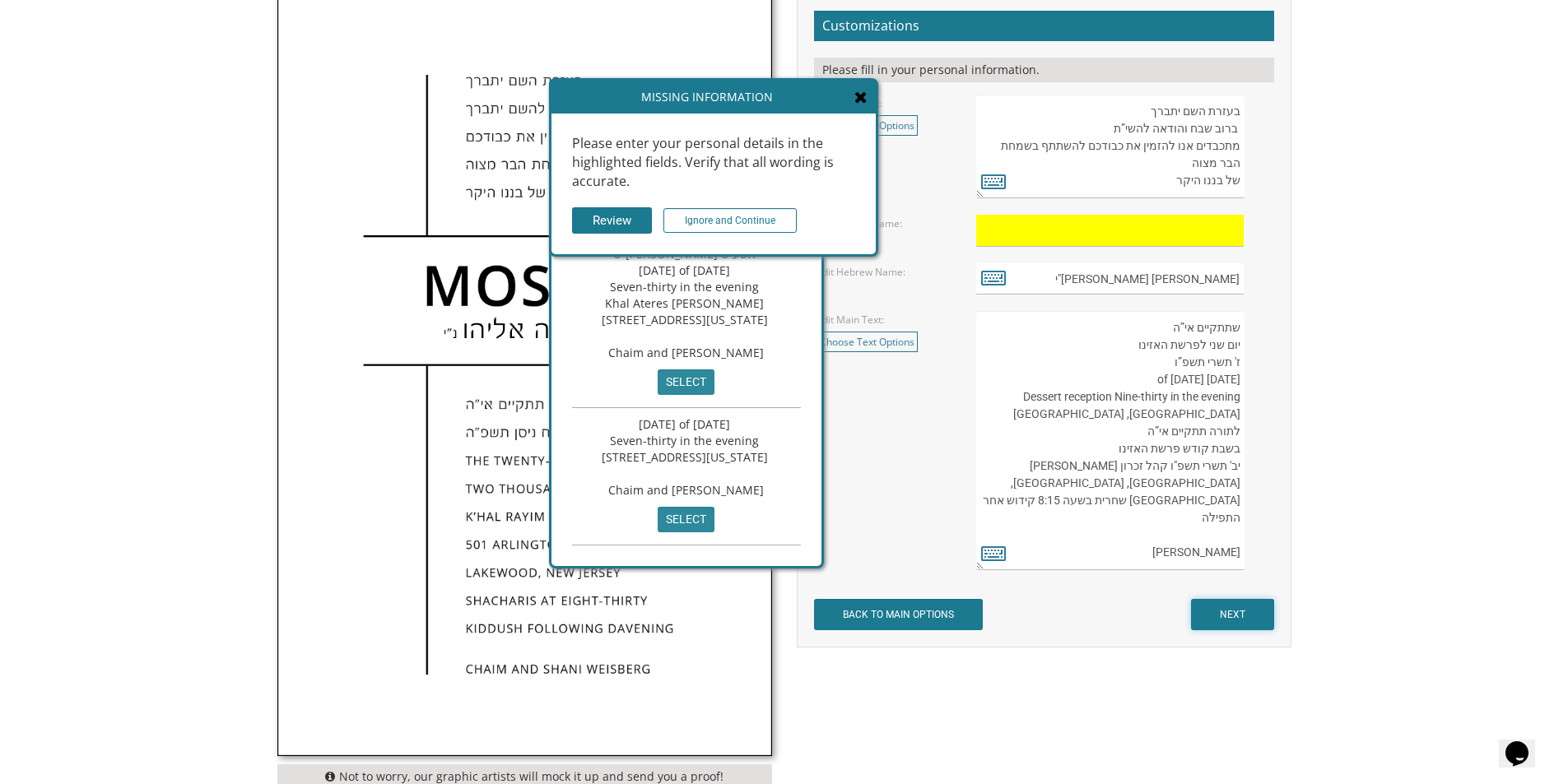
click at [1238, 609] on input "NEXT" at bounding box center [1232, 615] width 83 height 31
click at [1166, 238] on input "text" at bounding box center [1109, 230] width 267 height 32
type input "Ari"
click at [1237, 621] on input "NEXT" at bounding box center [1232, 615] width 83 height 31
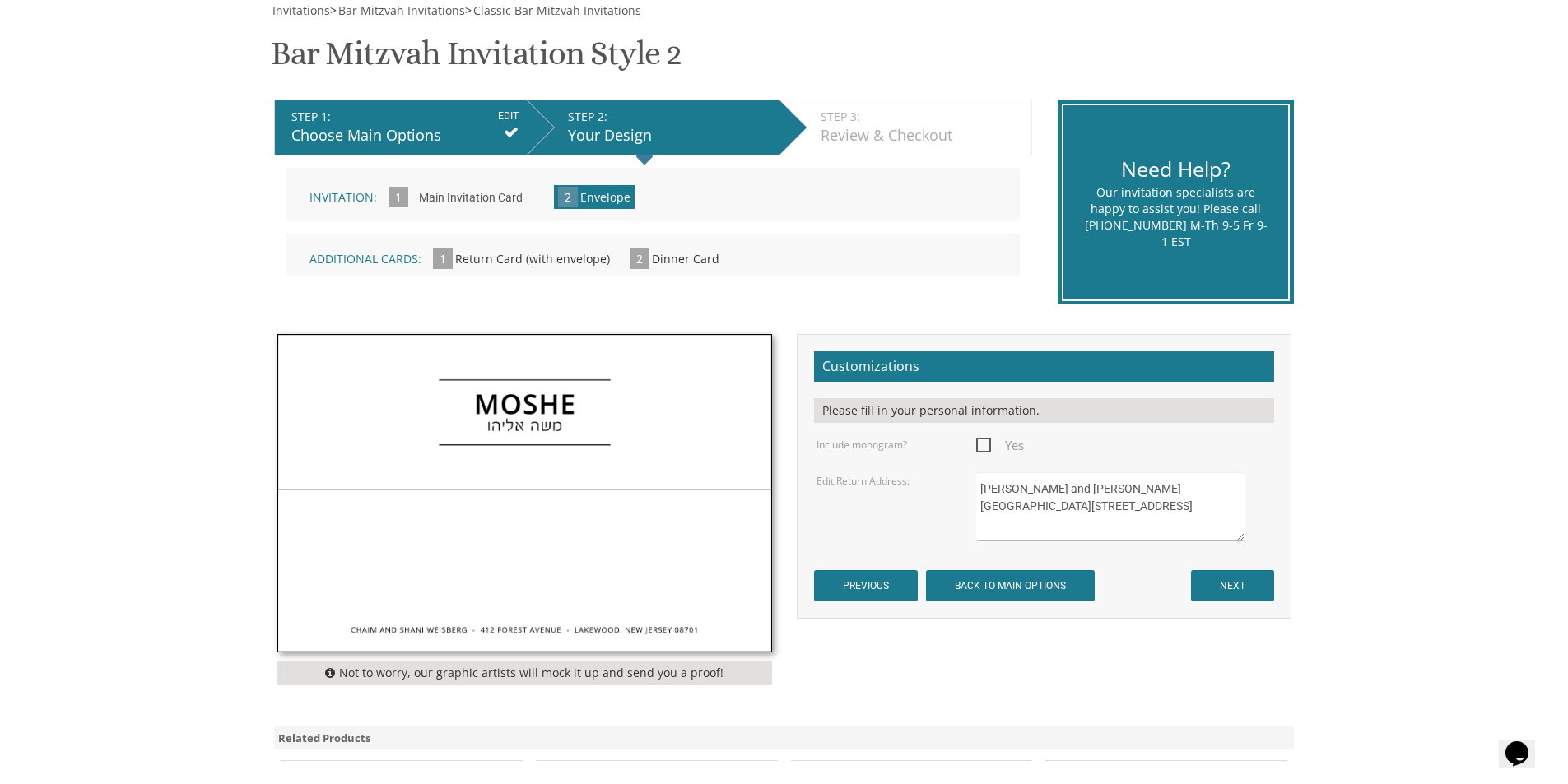
scroll to position [247, 0]
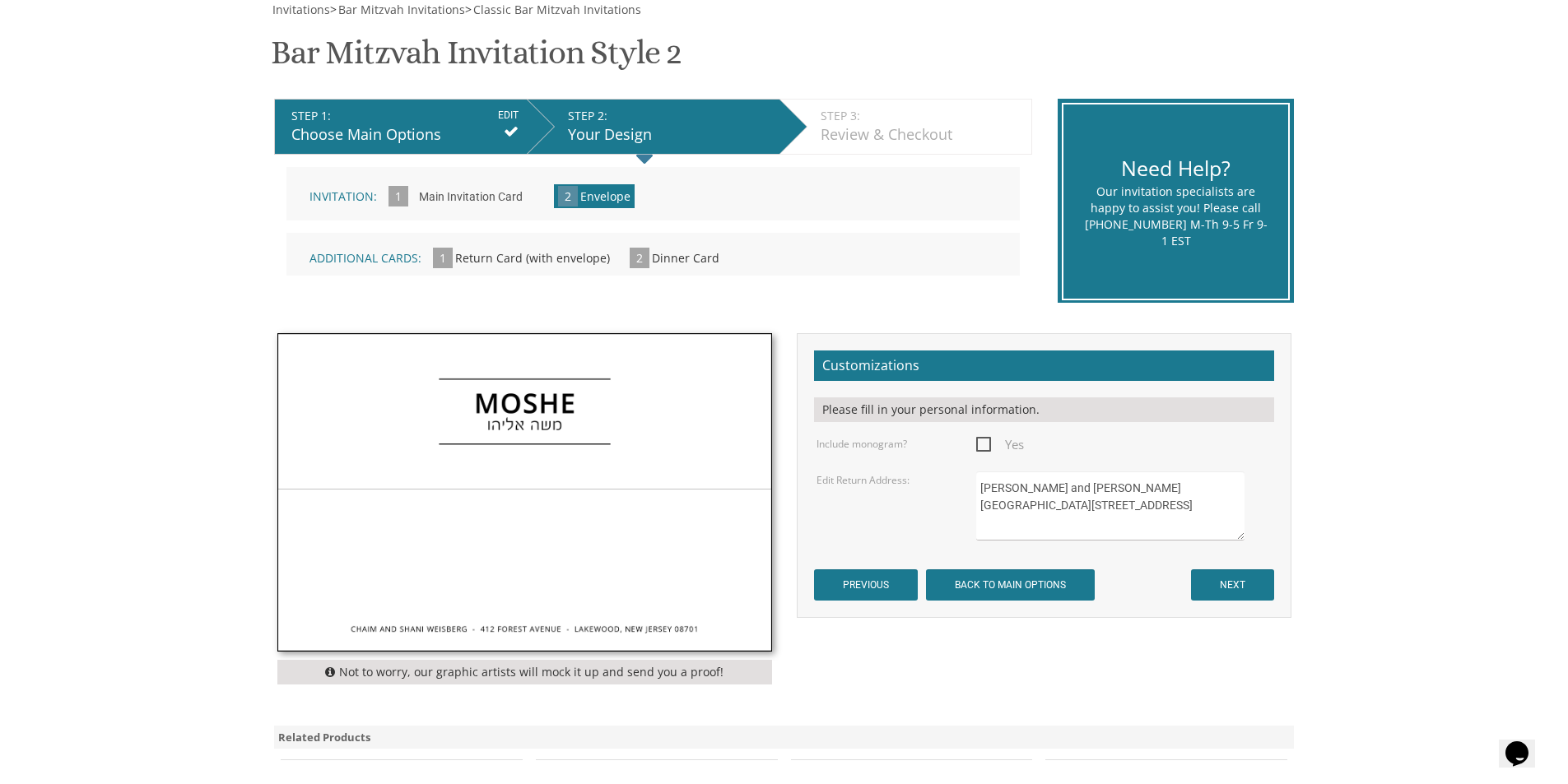
drag, startPoint x: 1080, startPoint y: 503, endPoint x: 979, endPoint y: 485, distance: 102.6
click at [979, 485] on textarea "[PERSON_NAME] and [PERSON_NAME][GEOGRAPHIC_DATA][STREET_ADDRESS]" at bounding box center [1109, 506] width 267 height 69
type textarea "[PERSON_NAME] and [PERSON_NAME] [STREET_ADDRESS]"
click at [1228, 581] on input "NEXT" at bounding box center [1232, 585] width 83 height 31
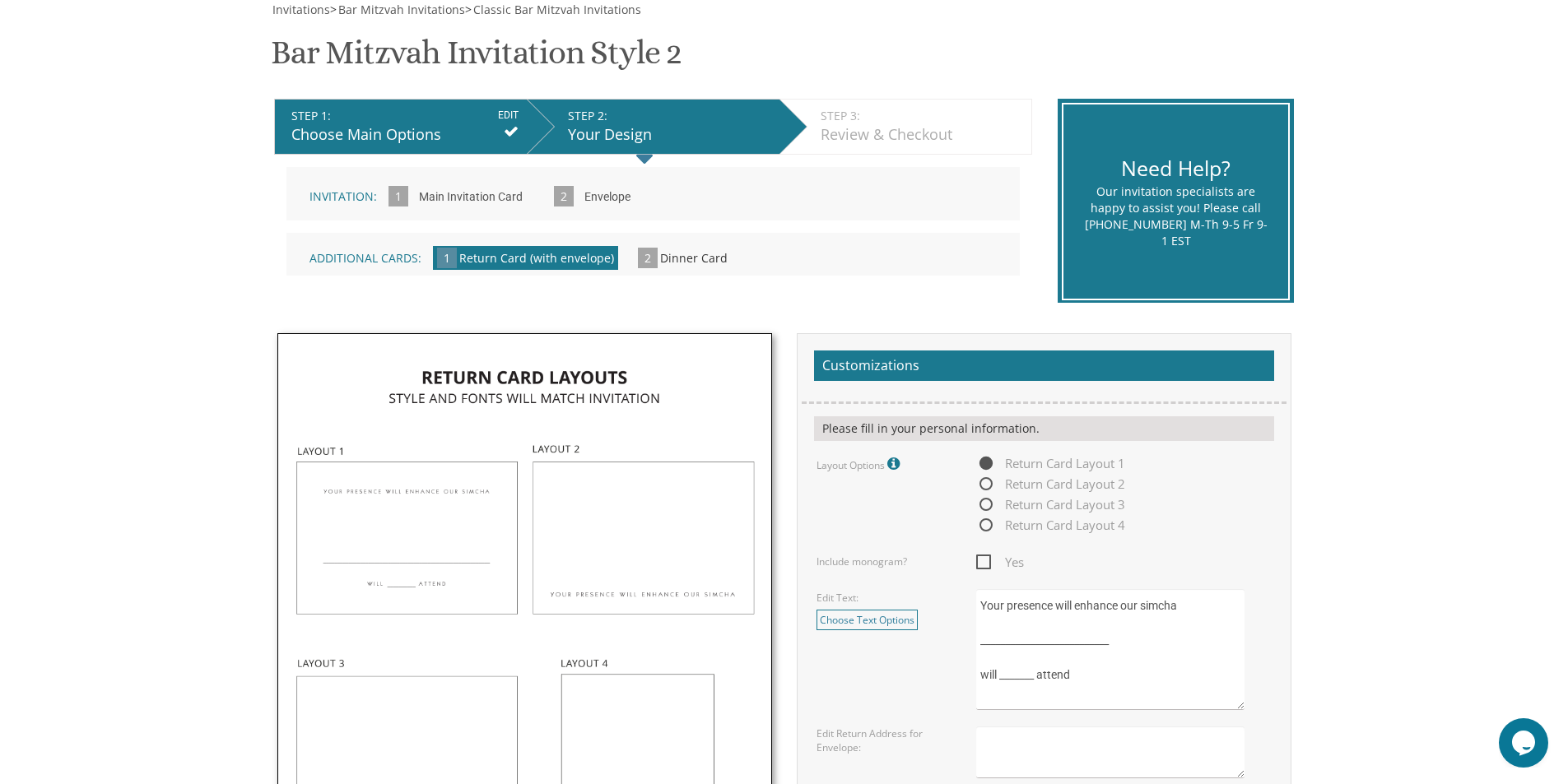
scroll to position [493, 0]
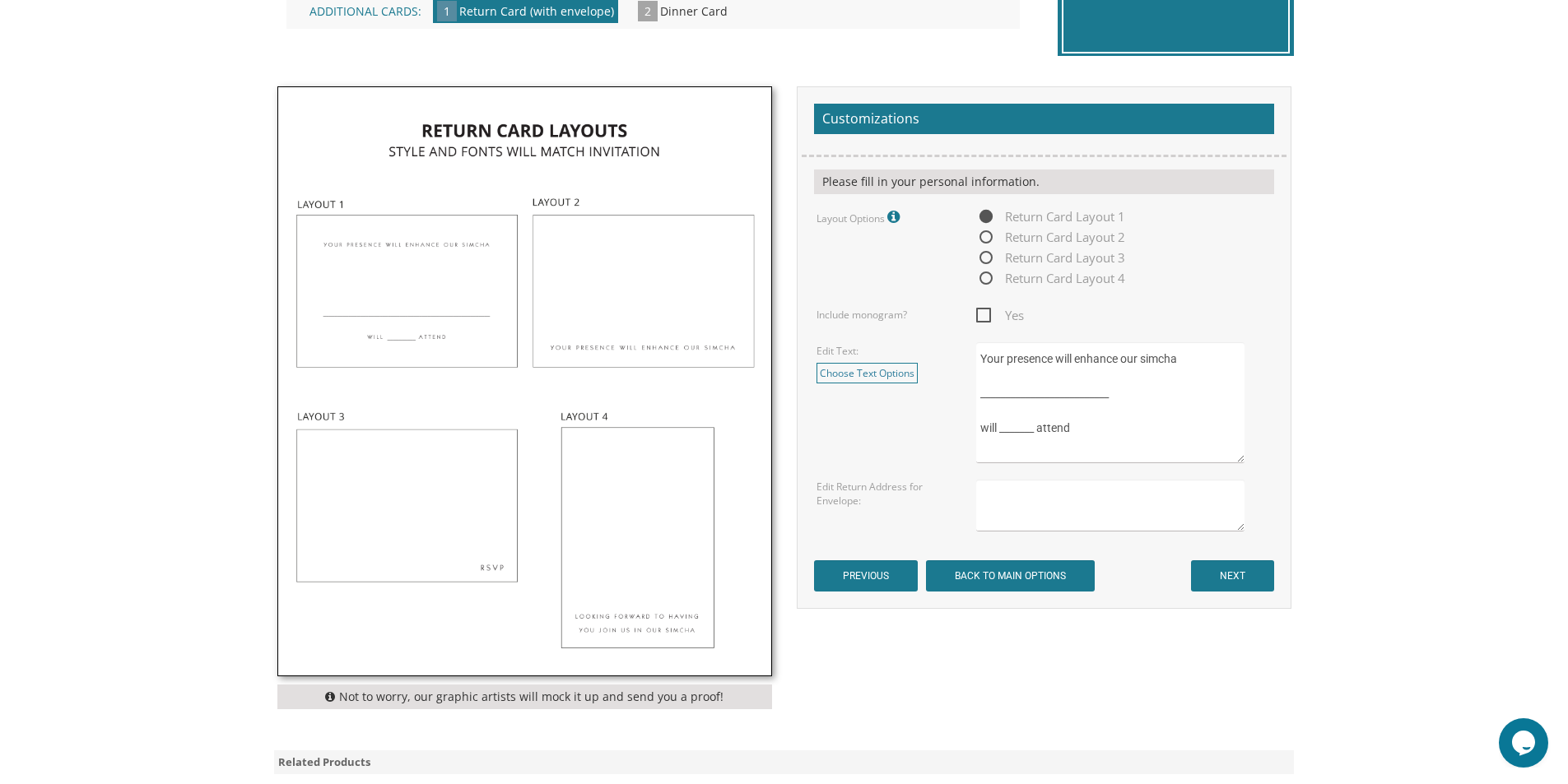
click at [988, 238] on span "Return Card Layout 2" at bounding box center [1051, 237] width 149 height 21
click at [987, 238] on input "Return Card Layout 2" at bounding box center [981, 238] width 11 height 11
radio input "true"
click at [830, 370] on link "Choose Text Options" at bounding box center [867, 373] width 101 height 21
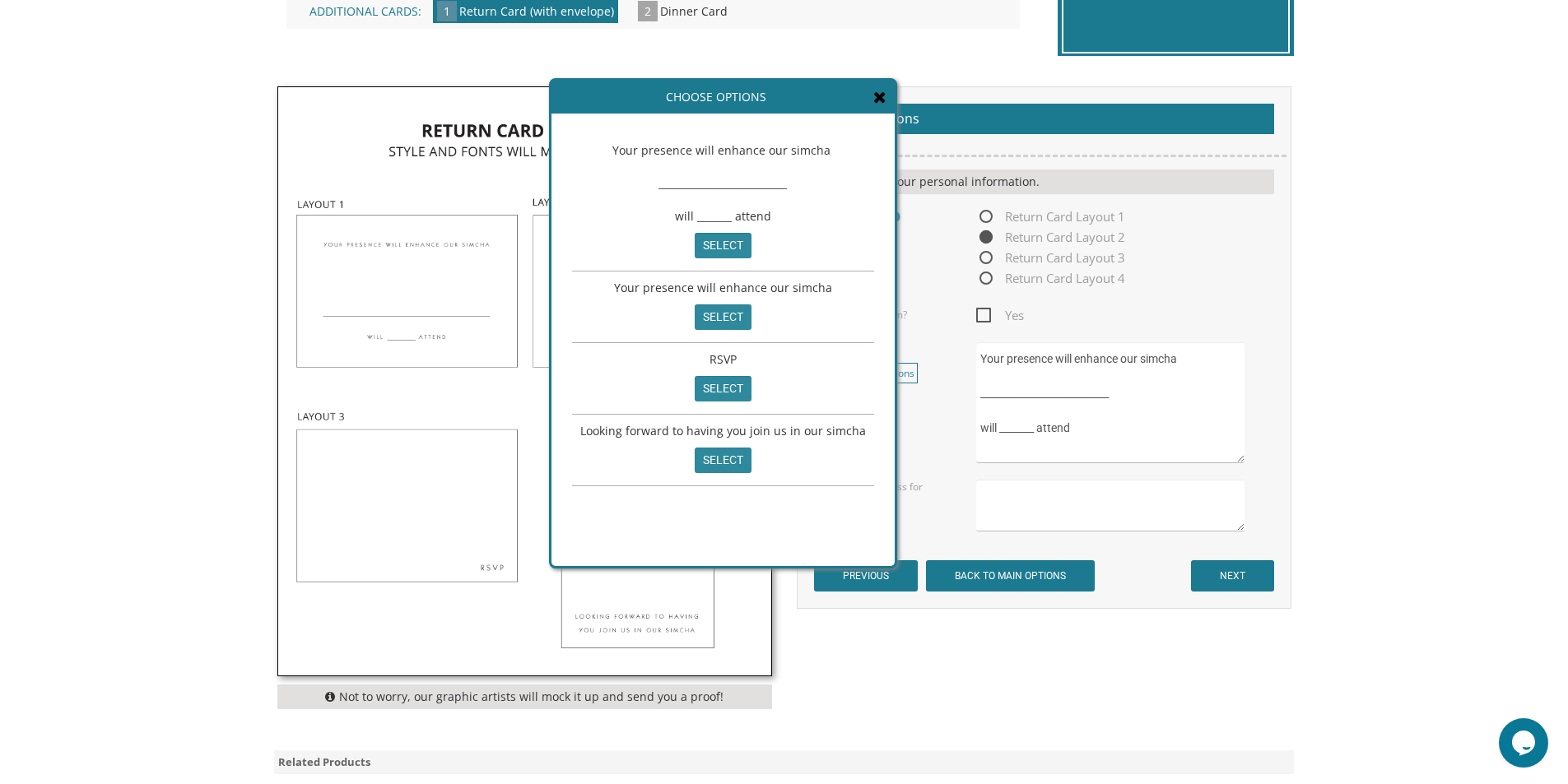
click at [863, 95] on div "Choose Options" at bounding box center [723, 97] width 344 height 33
click at [873, 100] on icon at bounding box center [880, 97] width 13 height 17
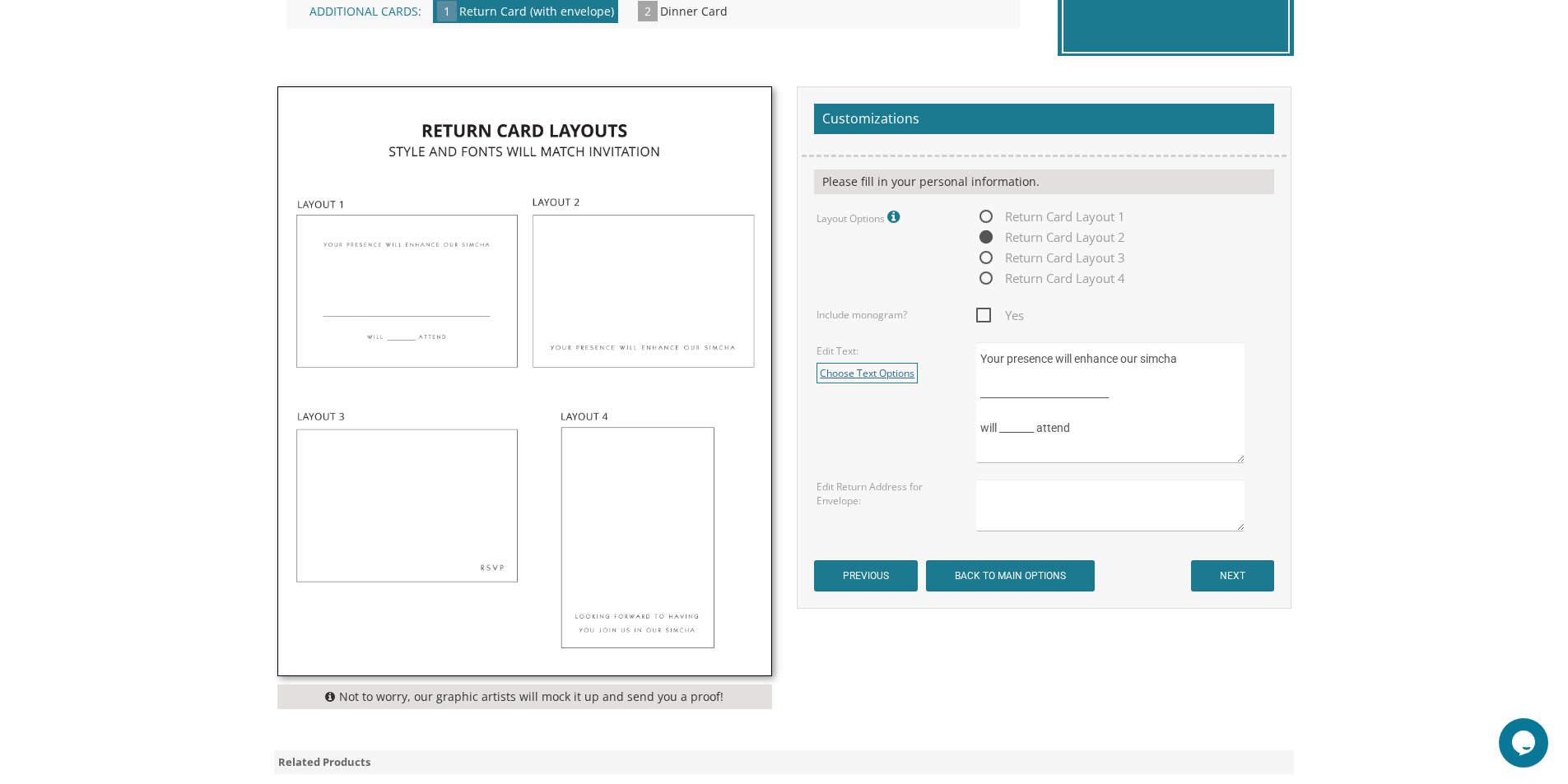
click at [884, 372] on link "Choose Text Options" at bounding box center [867, 373] width 101 height 21
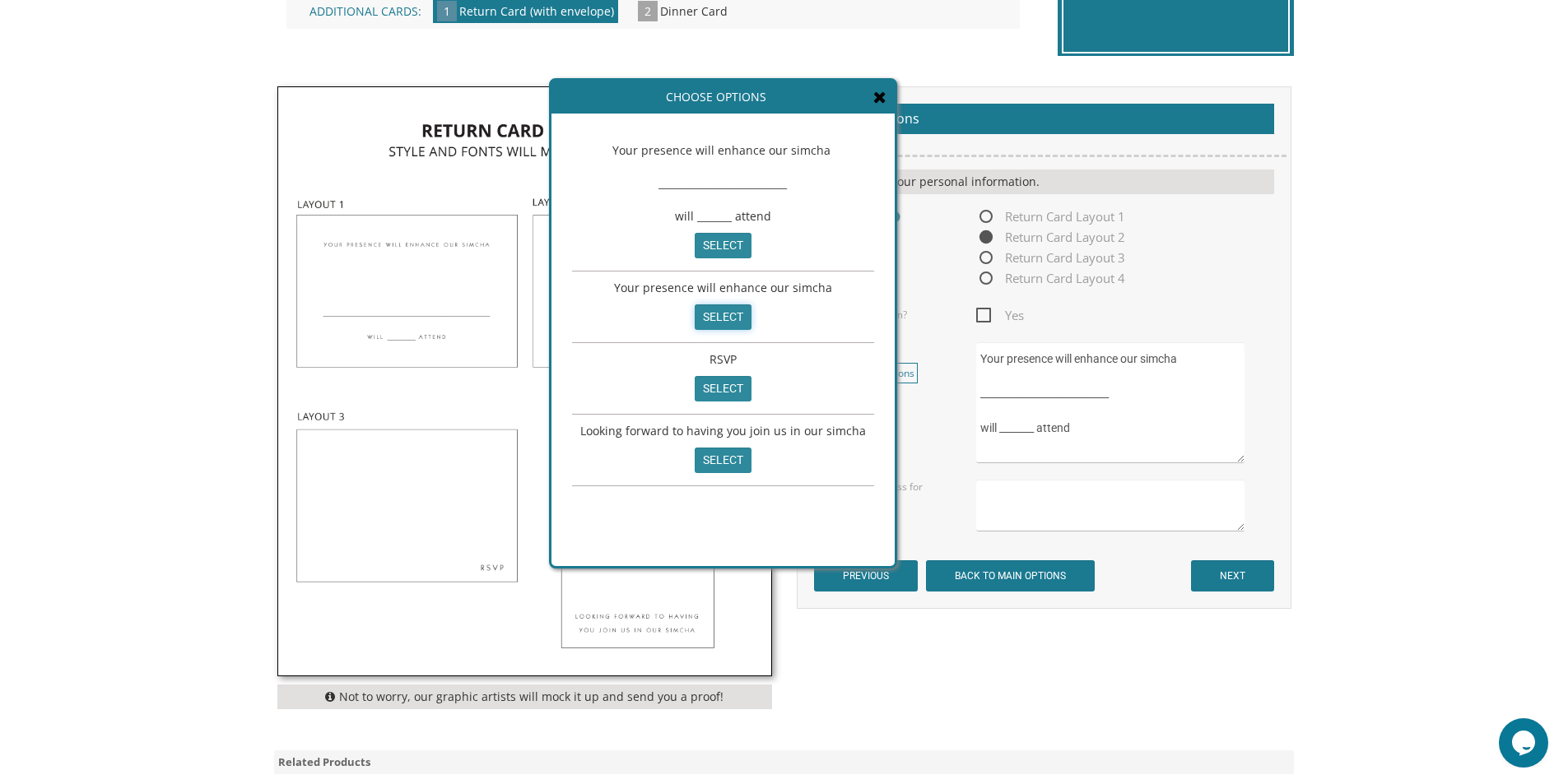
click at [714, 330] on input "select" at bounding box center [723, 317] width 57 height 26
type textarea "Your presence will enhance our simcha"
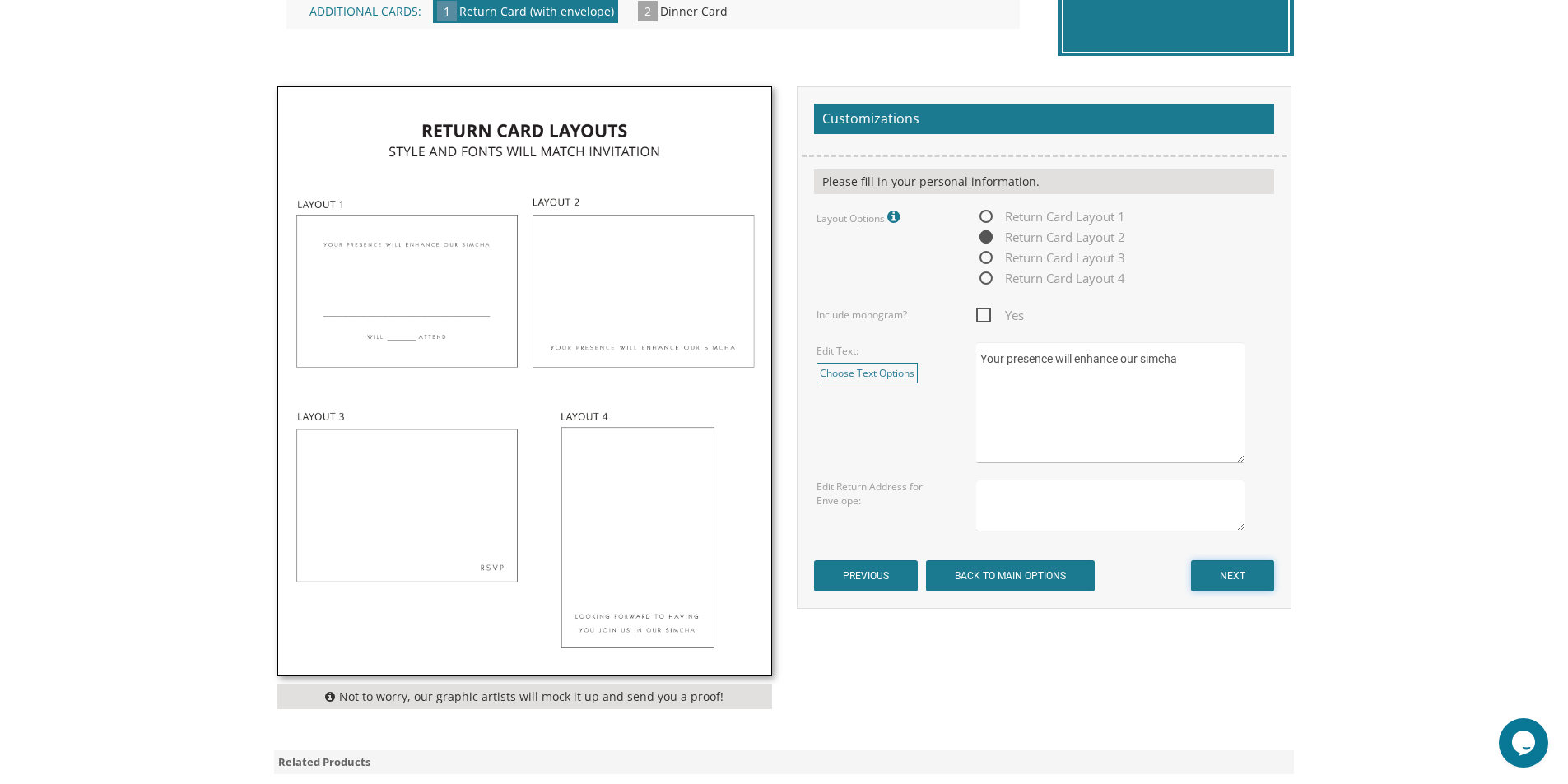
click at [1229, 576] on input "NEXT" at bounding box center [1232, 576] width 83 height 31
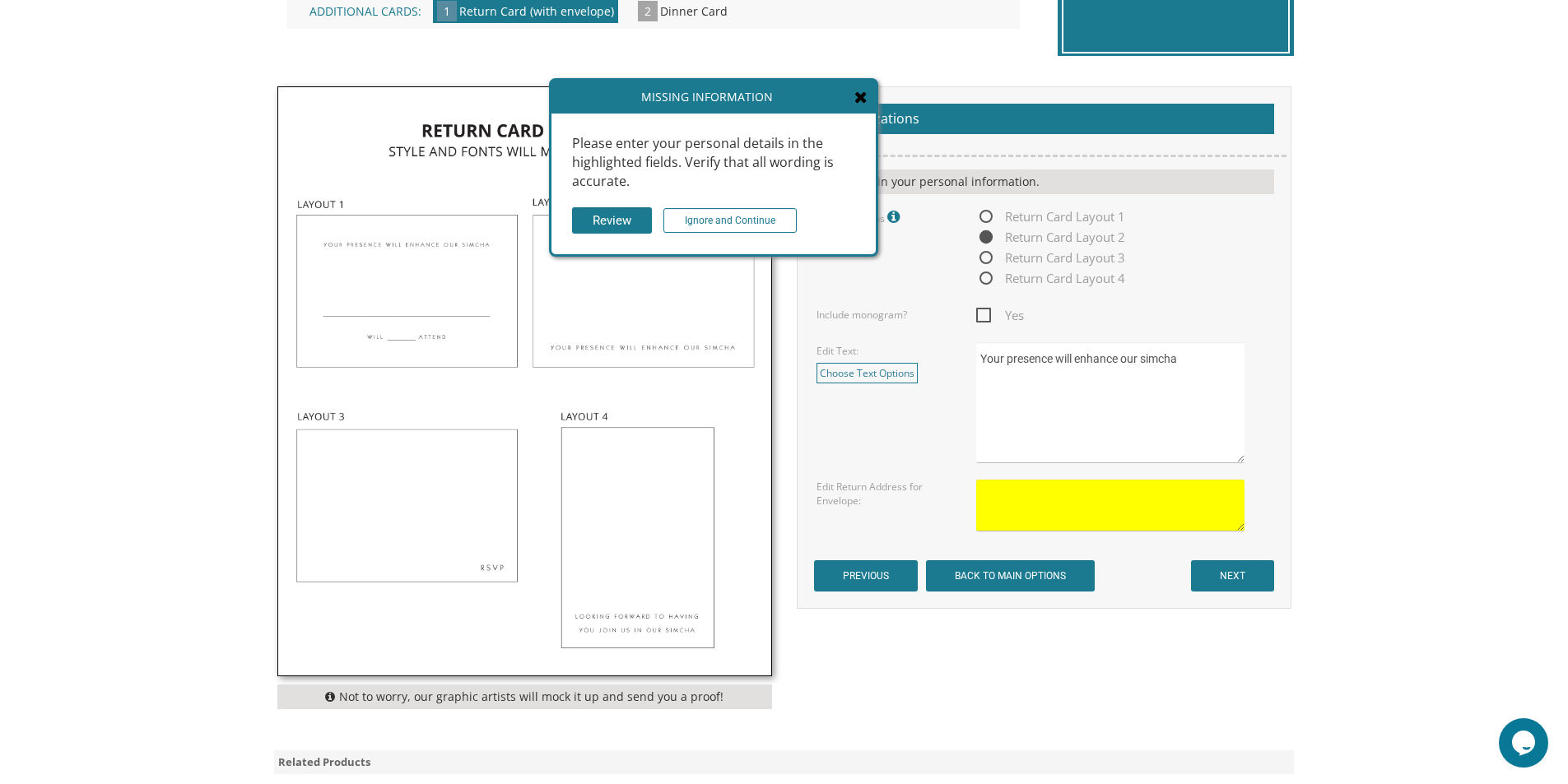
click at [999, 502] on textarea at bounding box center [1109, 506] width 267 height 52
type textarea "[PERSON_NAME] and [PERSON_NAME] [STREET_ADDRESS]"
click at [1225, 575] on input "NEXT" at bounding box center [1232, 576] width 83 height 31
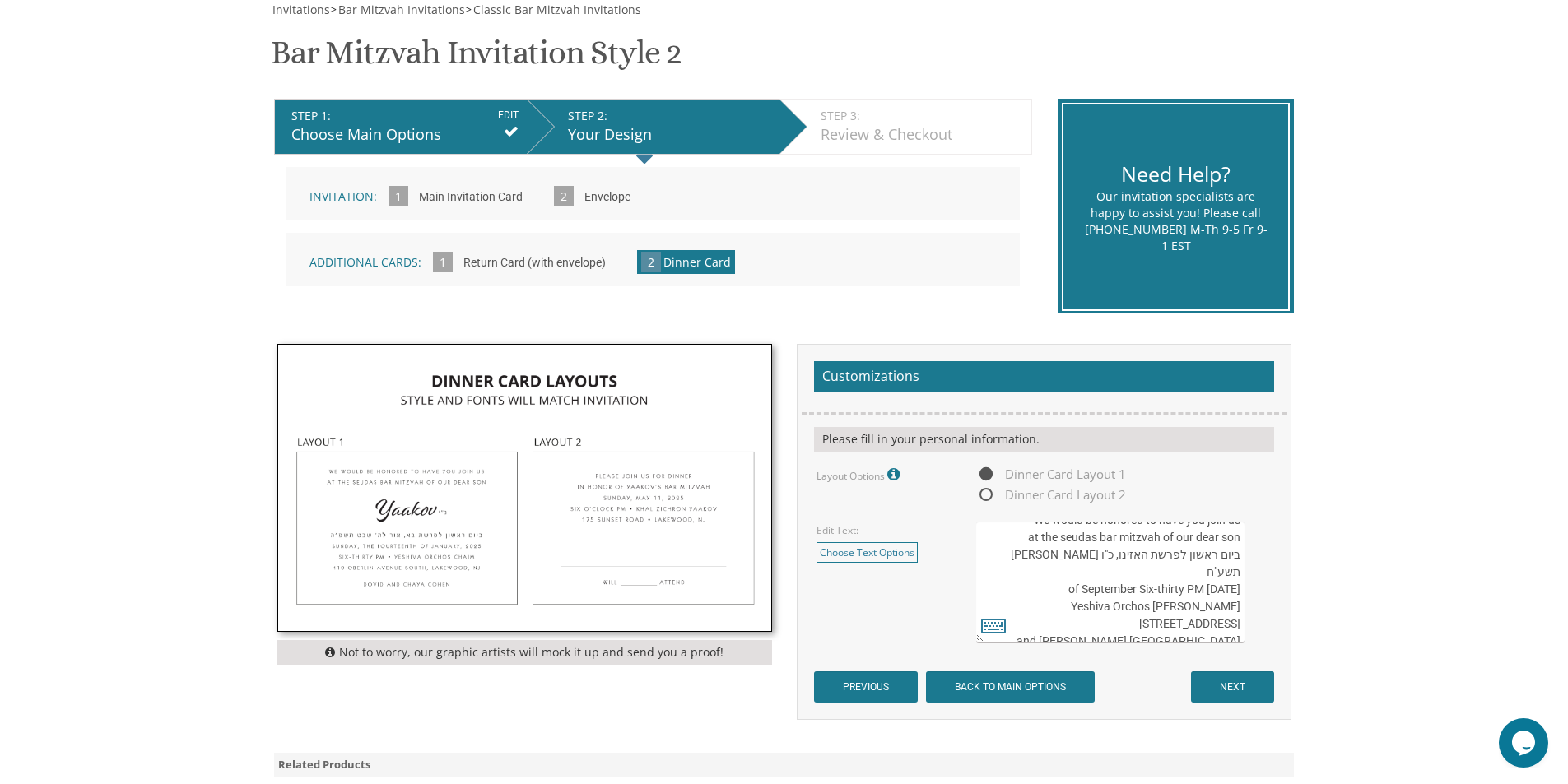
scroll to position [35, 0]
click at [876, 551] on link "Choose Text Options" at bounding box center [867, 552] width 101 height 21
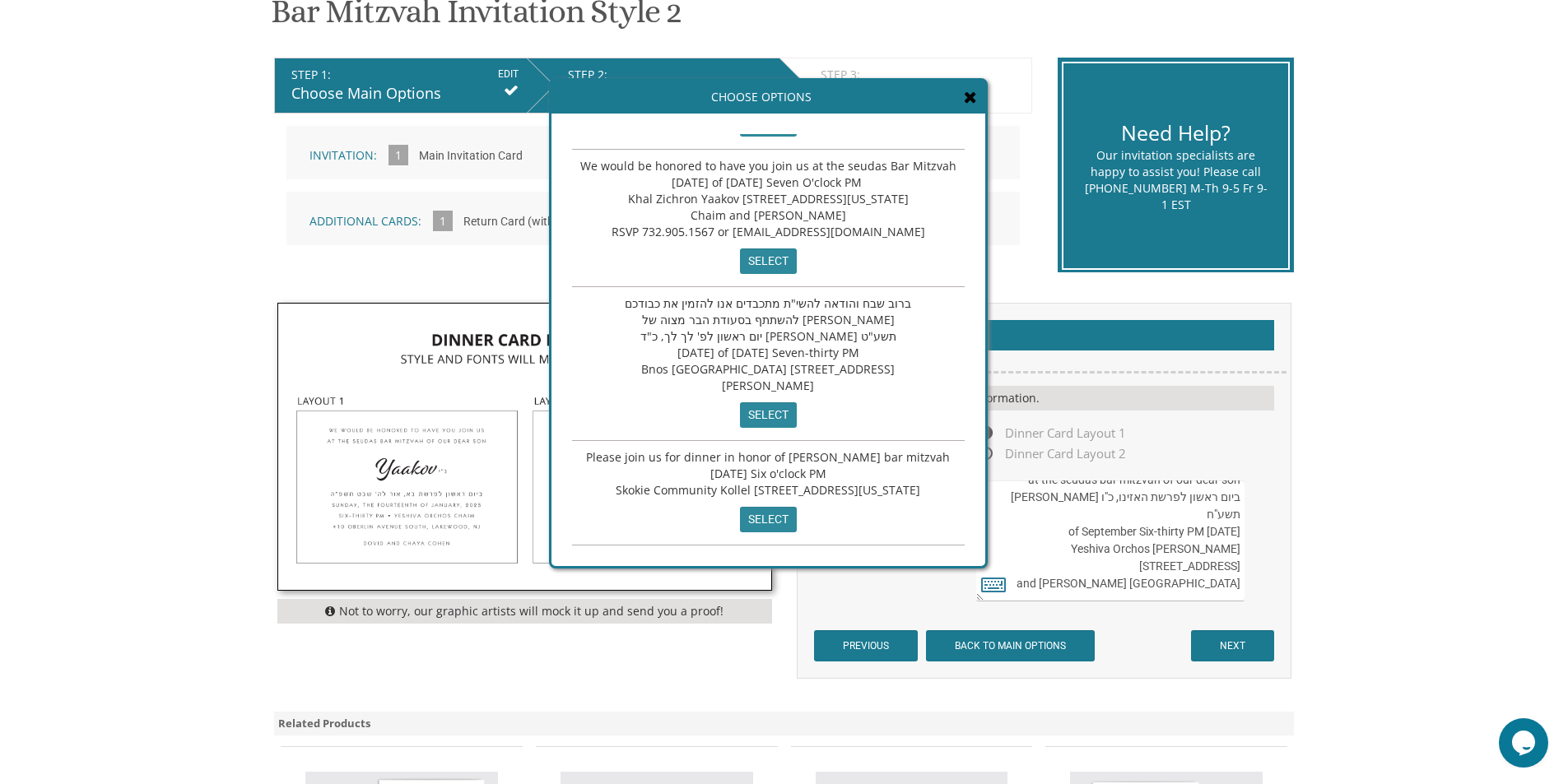
scroll to position [329, 0]
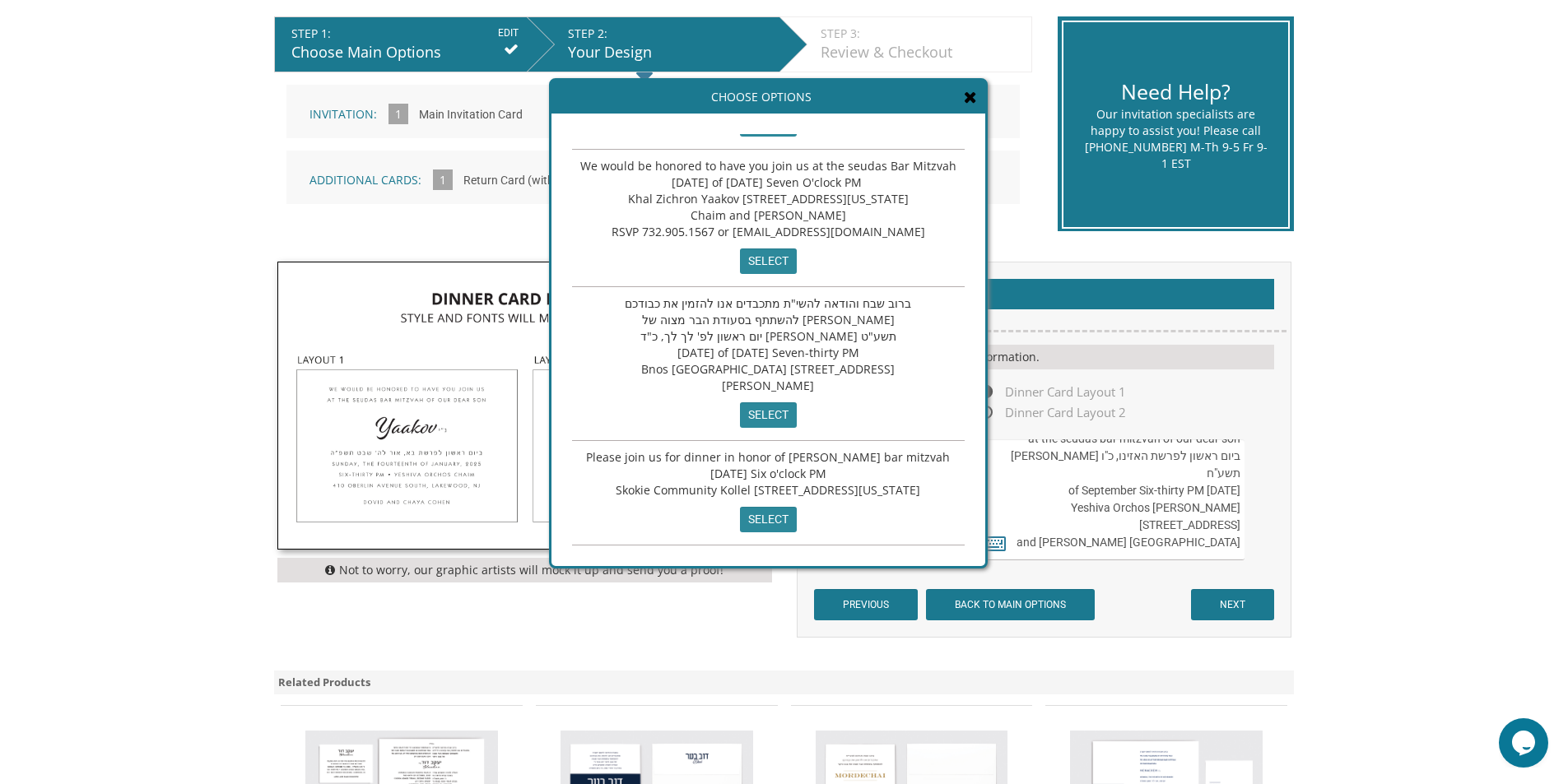
click at [973, 94] on icon at bounding box center [970, 97] width 13 height 17
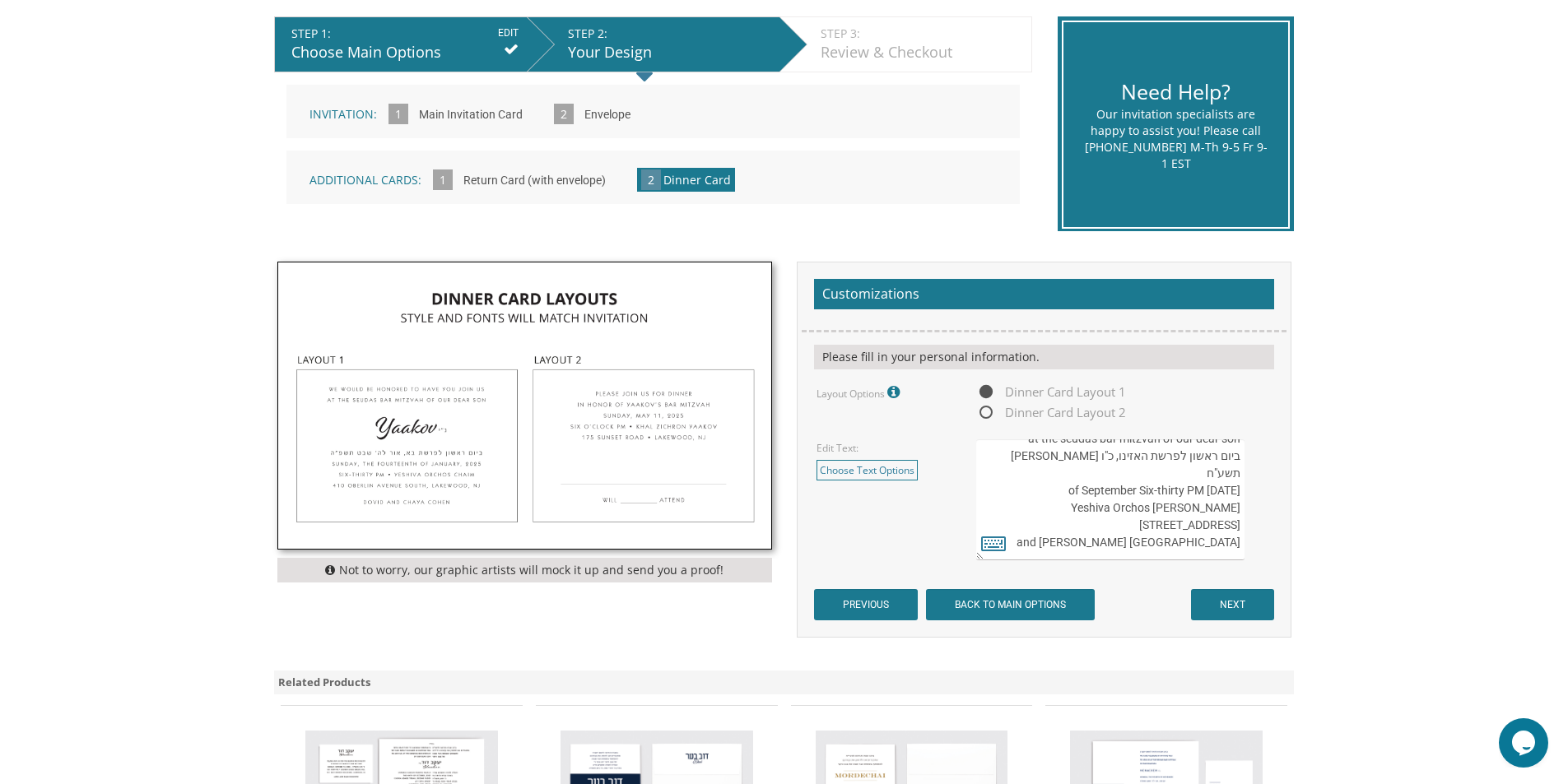
click at [403, 460] on img at bounding box center [524, 406] width 493 height 286
click at [412, 430] on img at bounding box center [524, 406] width 493 height 286
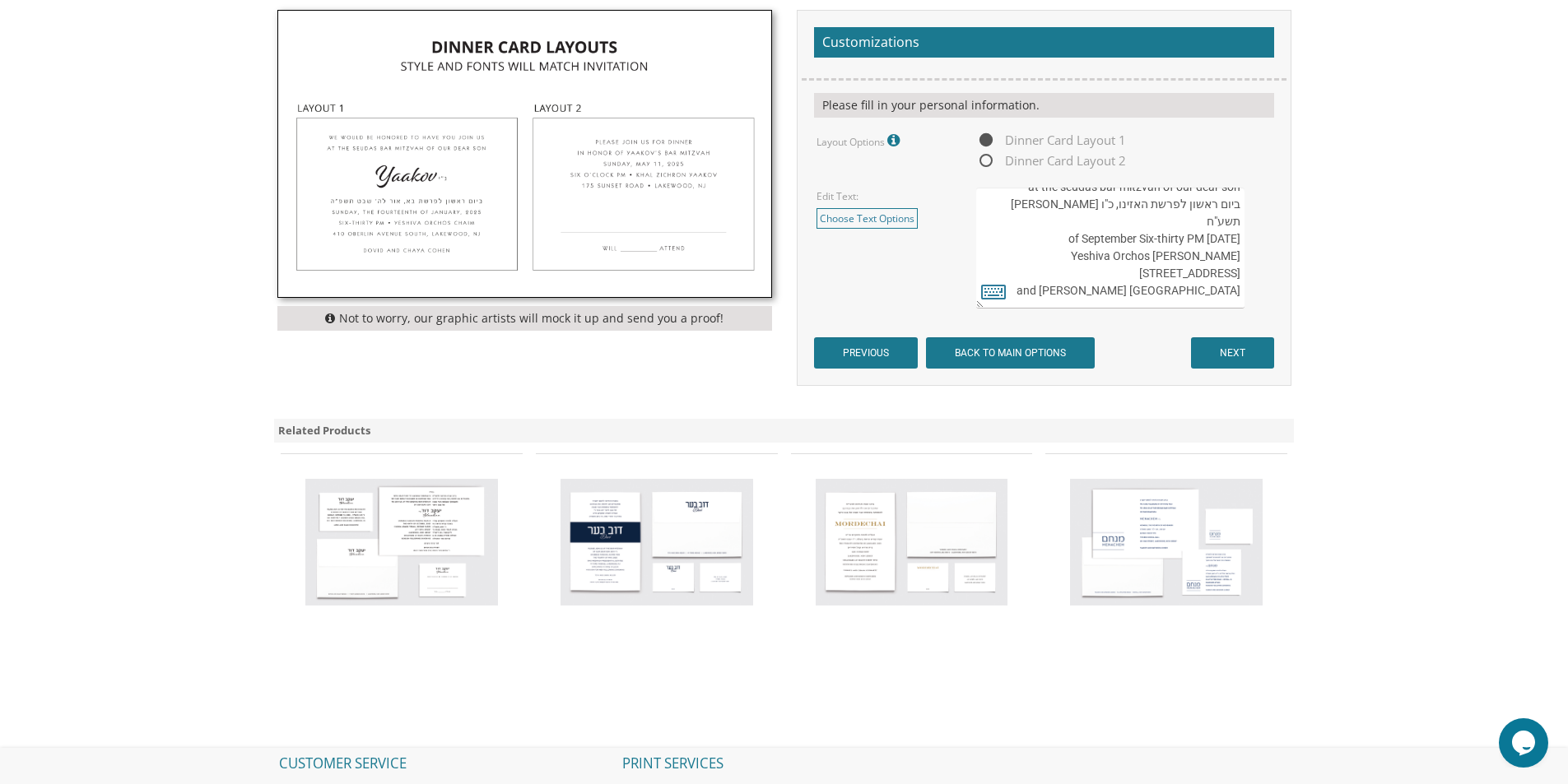
scroll to position [658, 0]
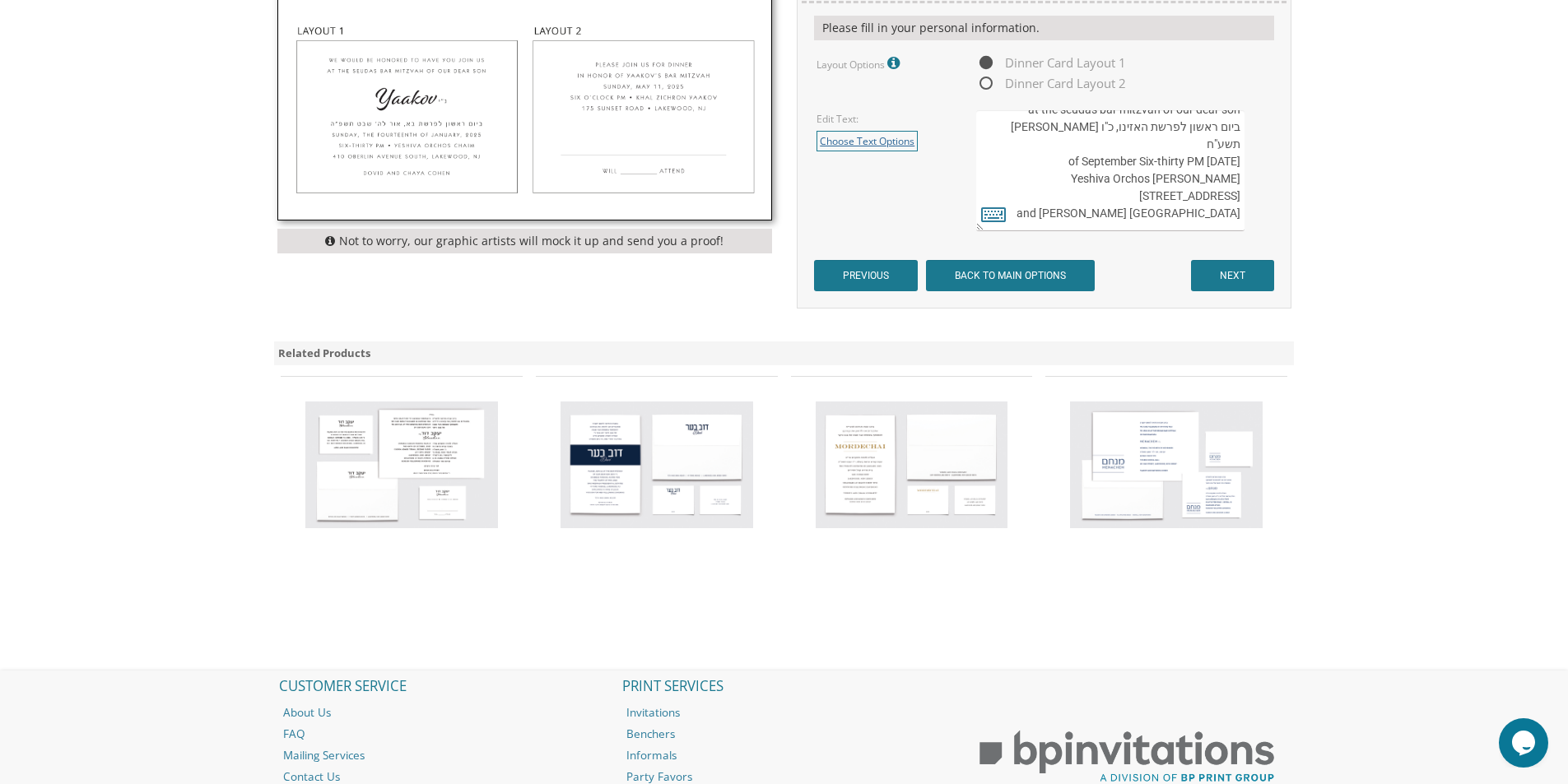
click at [859, 145] on link "Choose Text Options" at bounding box center [867, 141] width 101 height 21
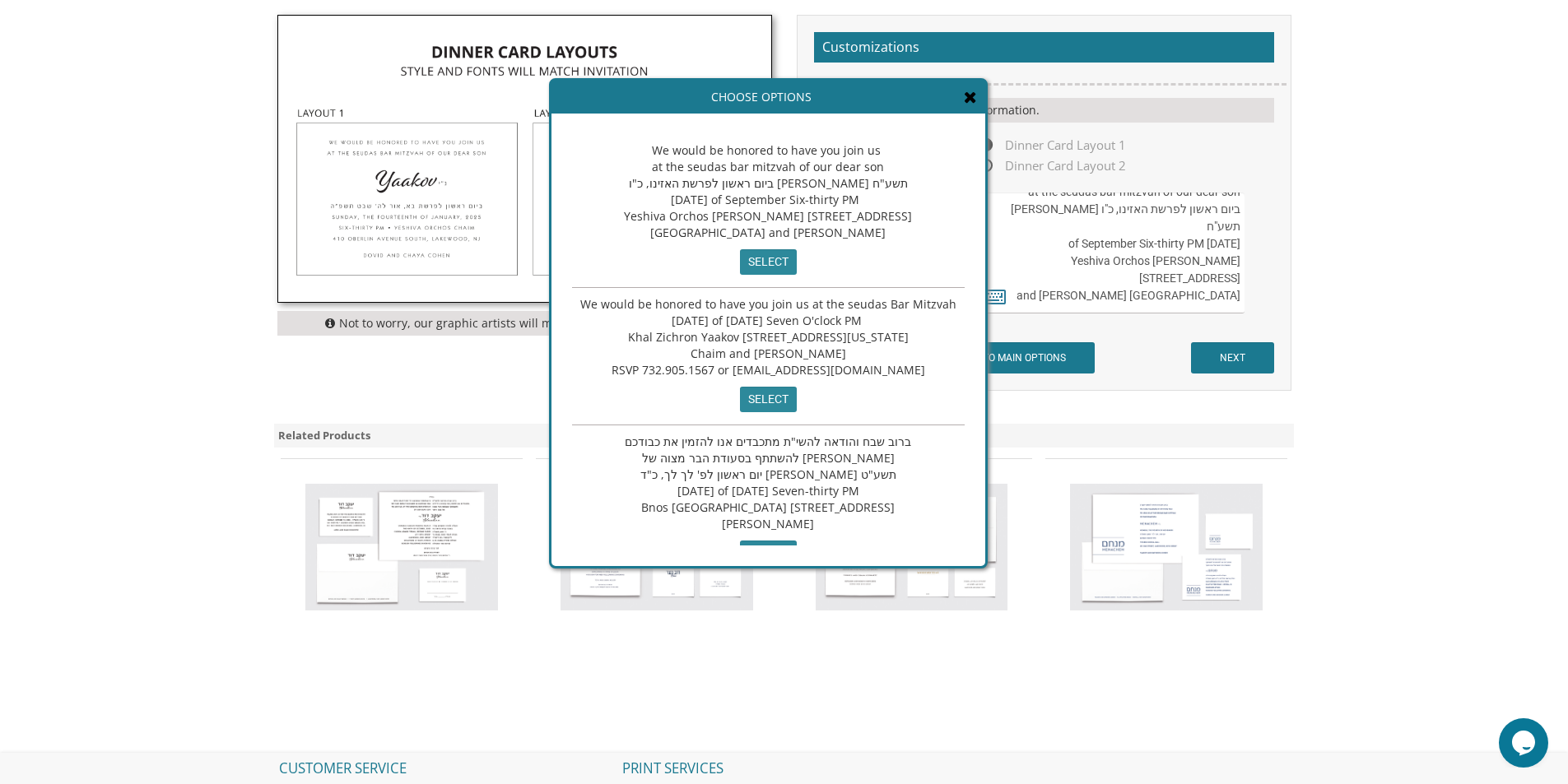
scroll to position [82, 0]
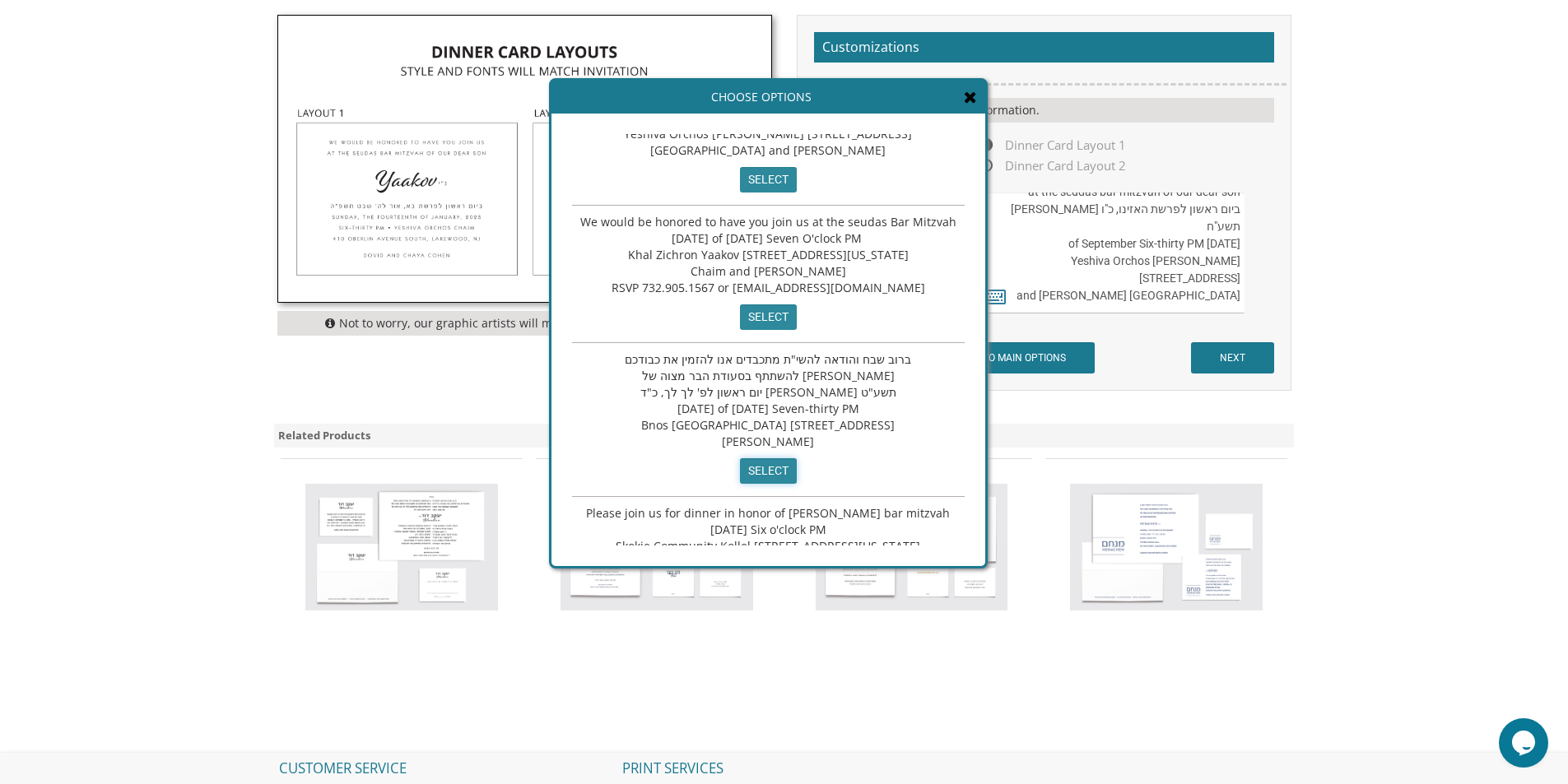
click at [756, 466] on input "select" at bounding box center [768, 471] width 57 height 26
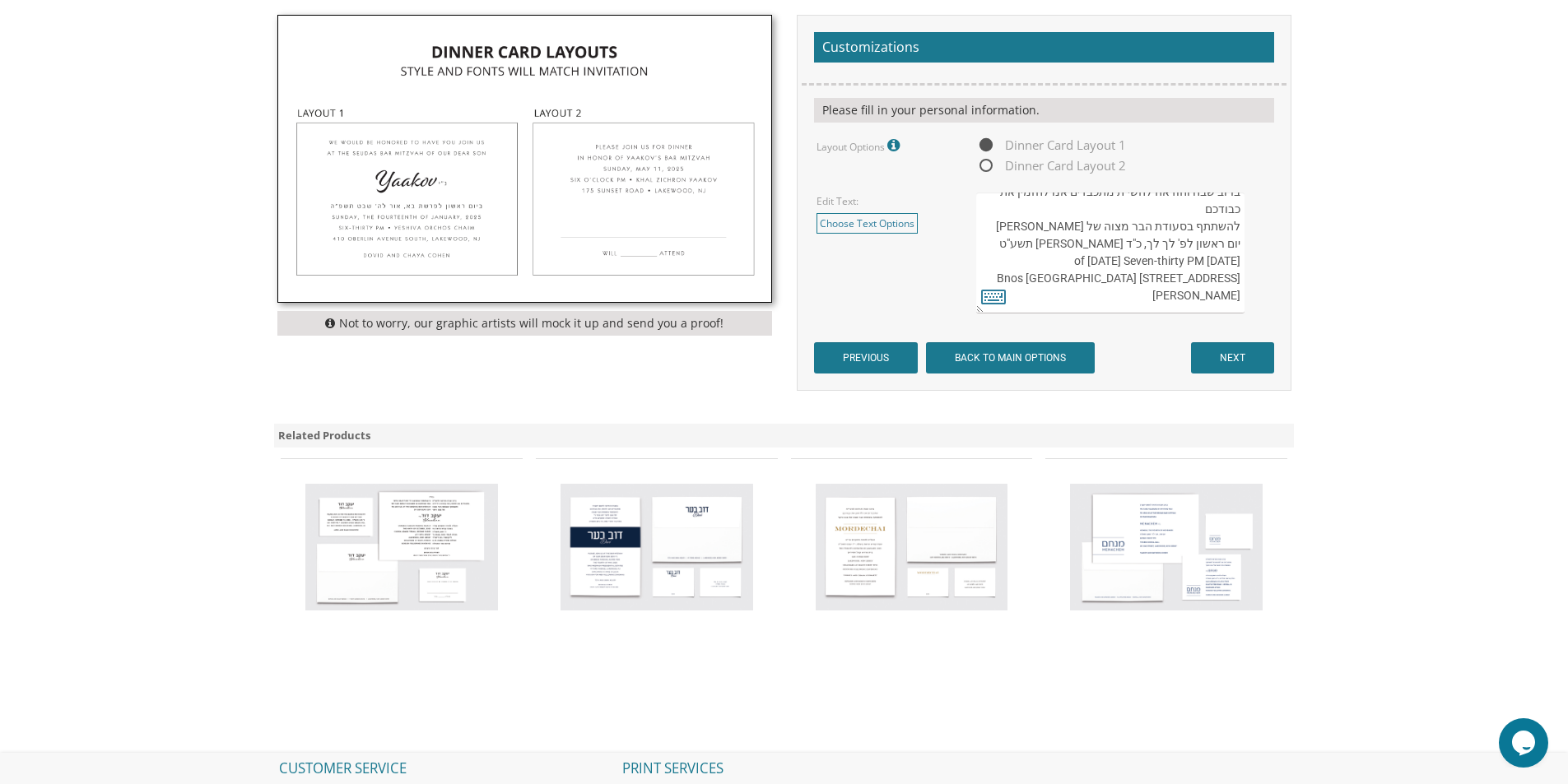
scroll to position [52, 0]
drag, startPoint x: 1066, startPoint y: 262, endPoint x: 1032, endPoint y: 267, distance: 34.4
click at [1032, 267] on textarea "We would be honored to have you join us at the seudas bar mitzvah of our dear s…" at bounding box center [1109, 253] width 267 height 121
drag, startPoint x: 1133, startPoint y: 263, endPoint x: 1240, endPoint y: 262, distance: 107.0
click at [1240, 262] on textarea "We would be honored to have you join us at the seudas bar mitzvah of our dear s…" at bounding box center [1109, 253] width 267 height 121
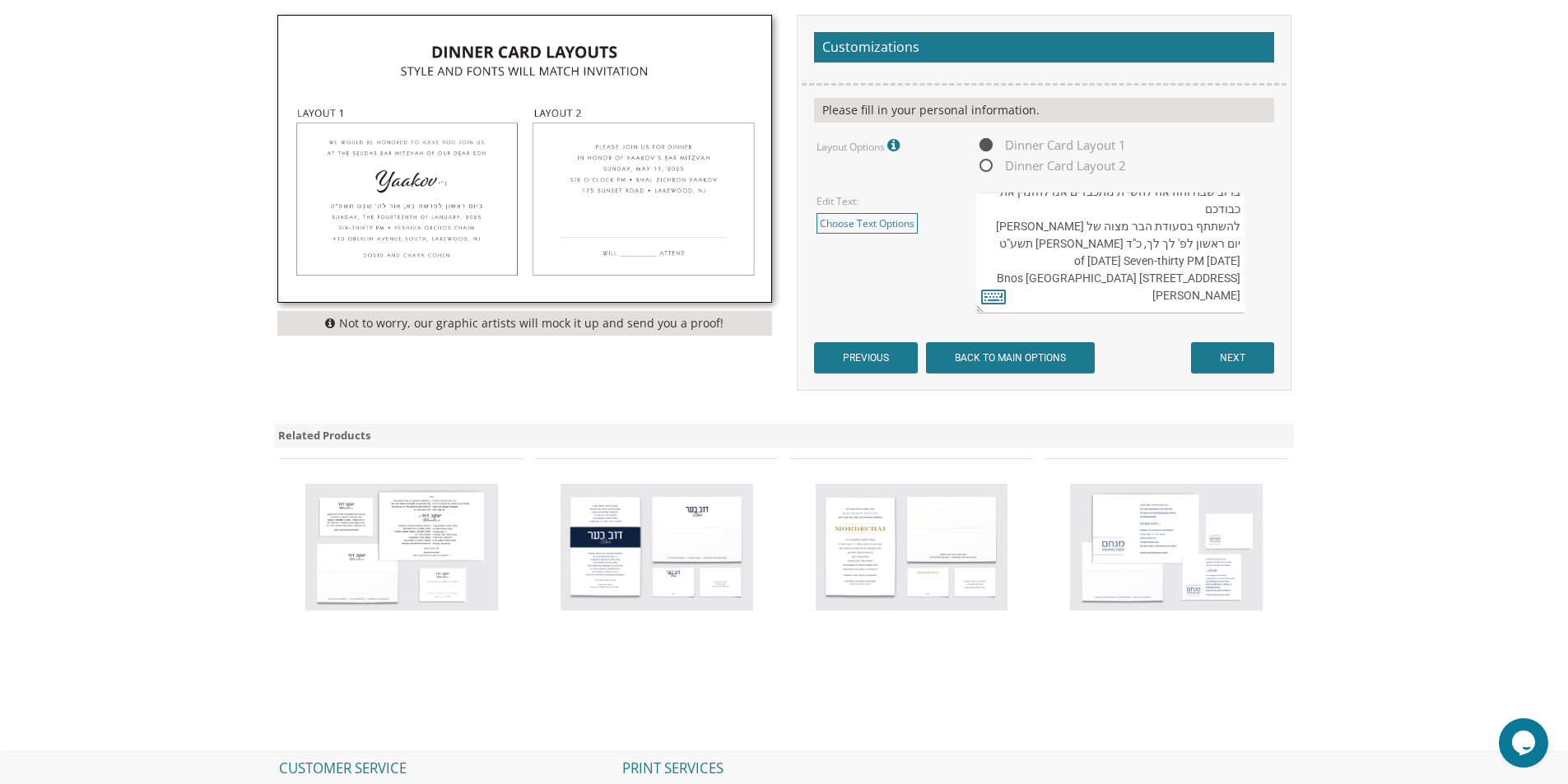
scroll to position [0, 0]
click at [1236, 277] on textarea "We would be honored to have you join us at the seudas bar mitzvah of our dear s…" at bounding box center [1109, 253] width 267 height 121
type textarea "ברוב שבח והודאה להשי"ת מתכבדים אנו להזמין את כבודכם להשתתף בסעודת הבר מצוה של ב…"
click at [649, 190] on img at bounding box center [524, 159] width 493 height 286
click at [986, 166] on span "Dinner Card Layout 2" at bounding box center [1051, 166] width 150 height 21
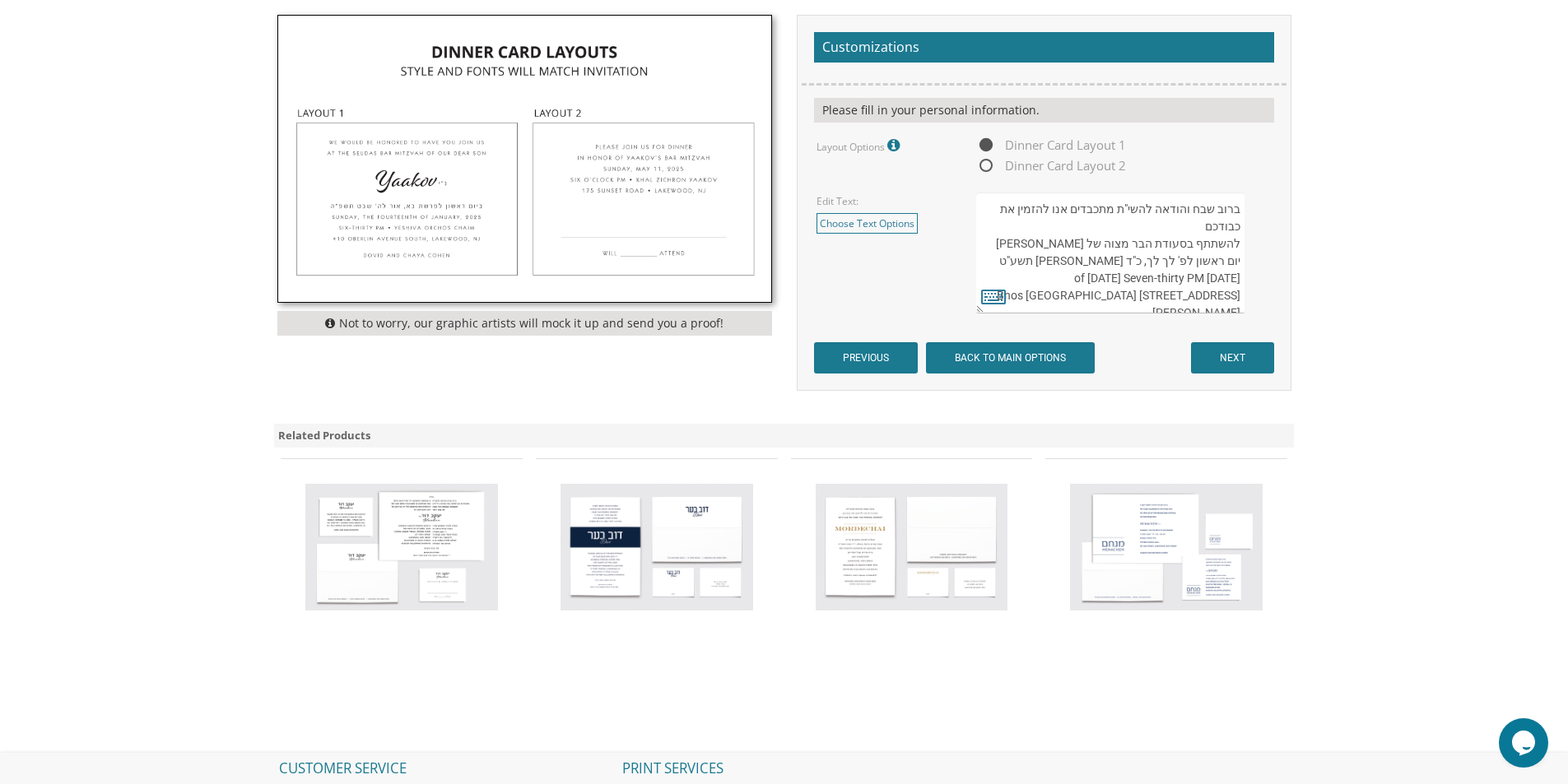
click at [986, 166] on input "Dinner Card Layout 2" at bounding box center [981, 166] width 11 height 11
radio input "true"
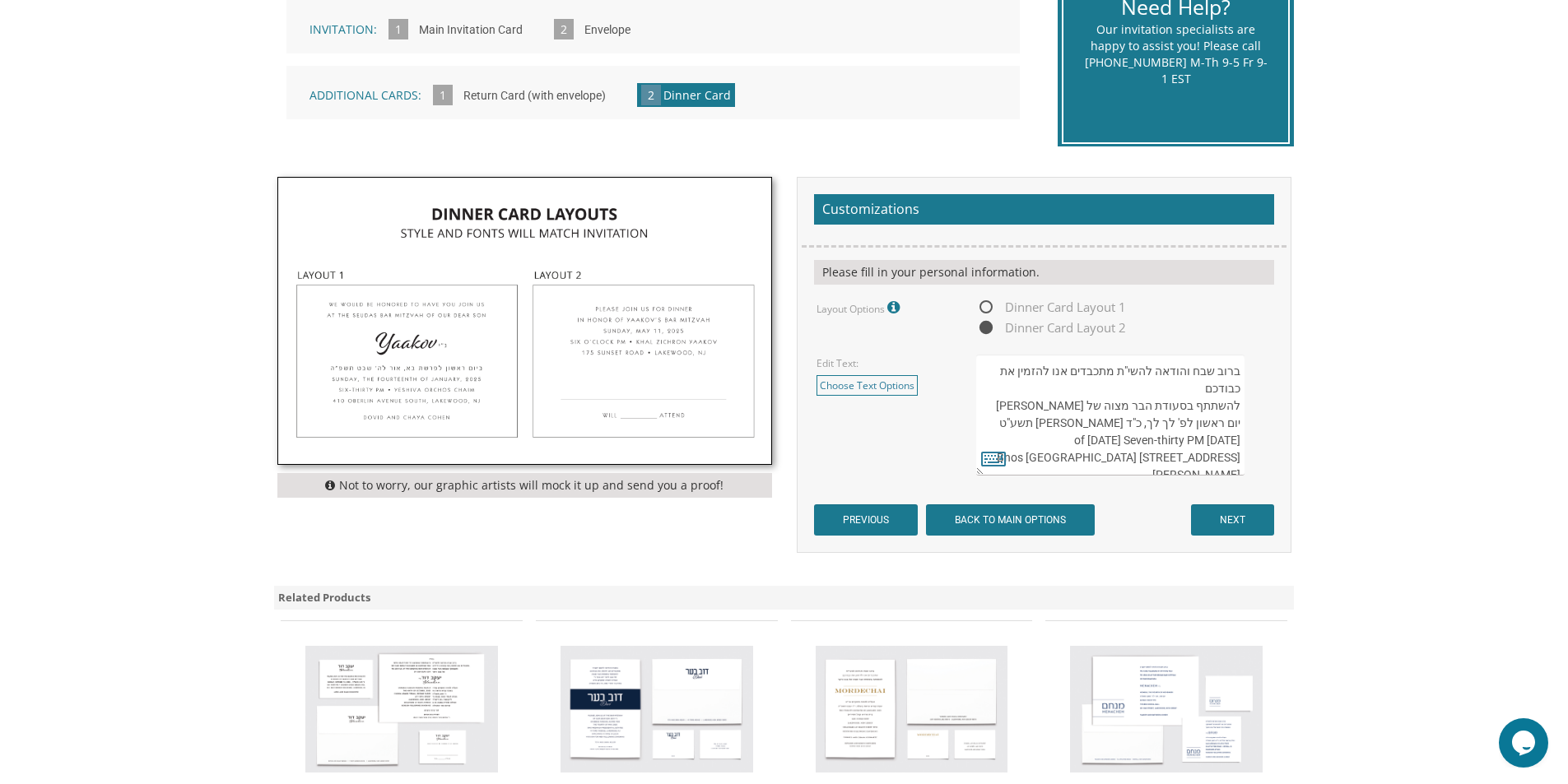
scroll to position [411, 0]
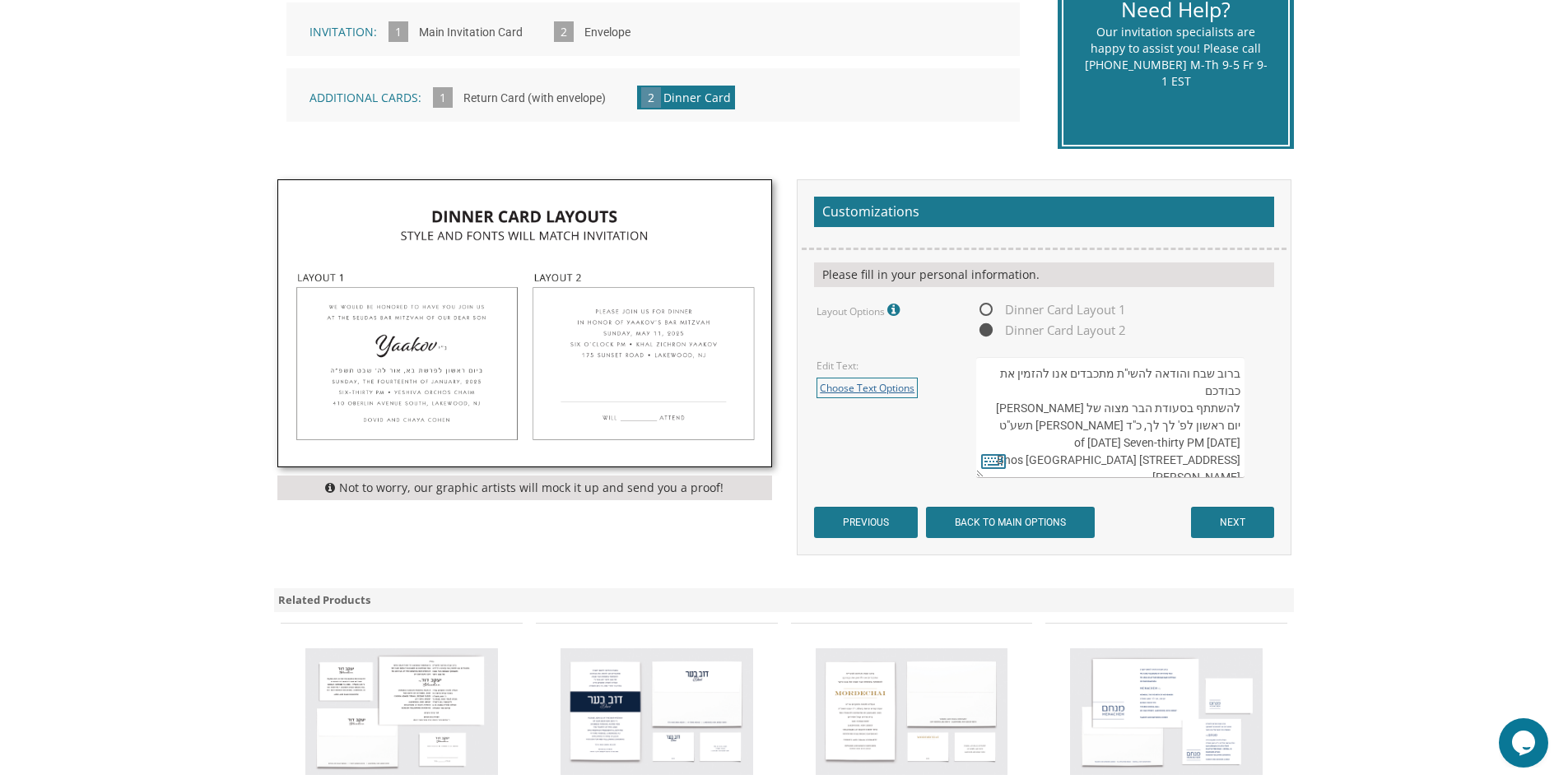
click at [892, 385] on link "Choose Text Options" at bounding box center [867, 387] width 101 height 21
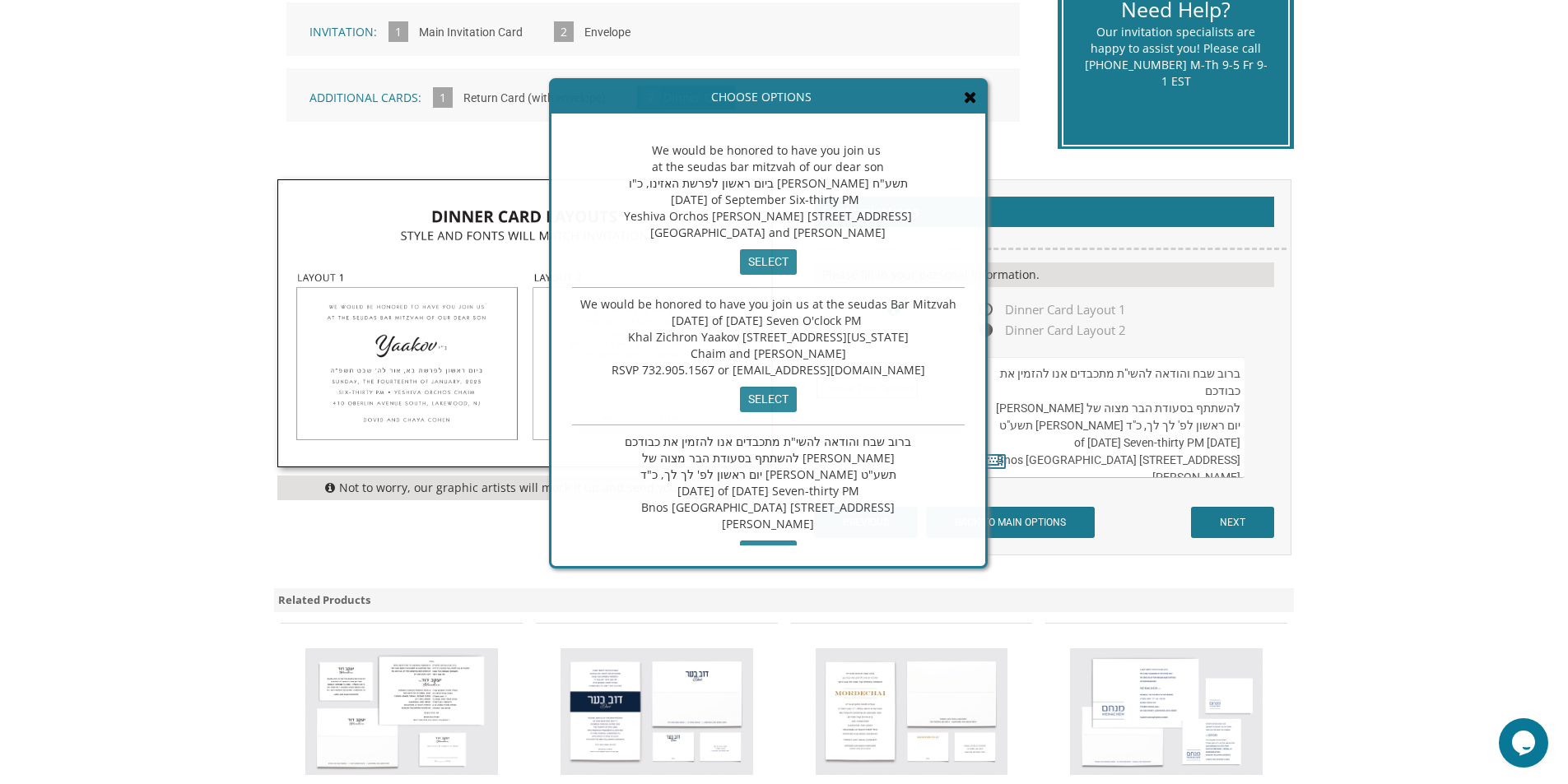
click at [1117, 400] on textarea "We would be honored to have you join us at the seudas bar mitzvah of our dear s…" at bounding box center [1109, 417] width 267 height 121
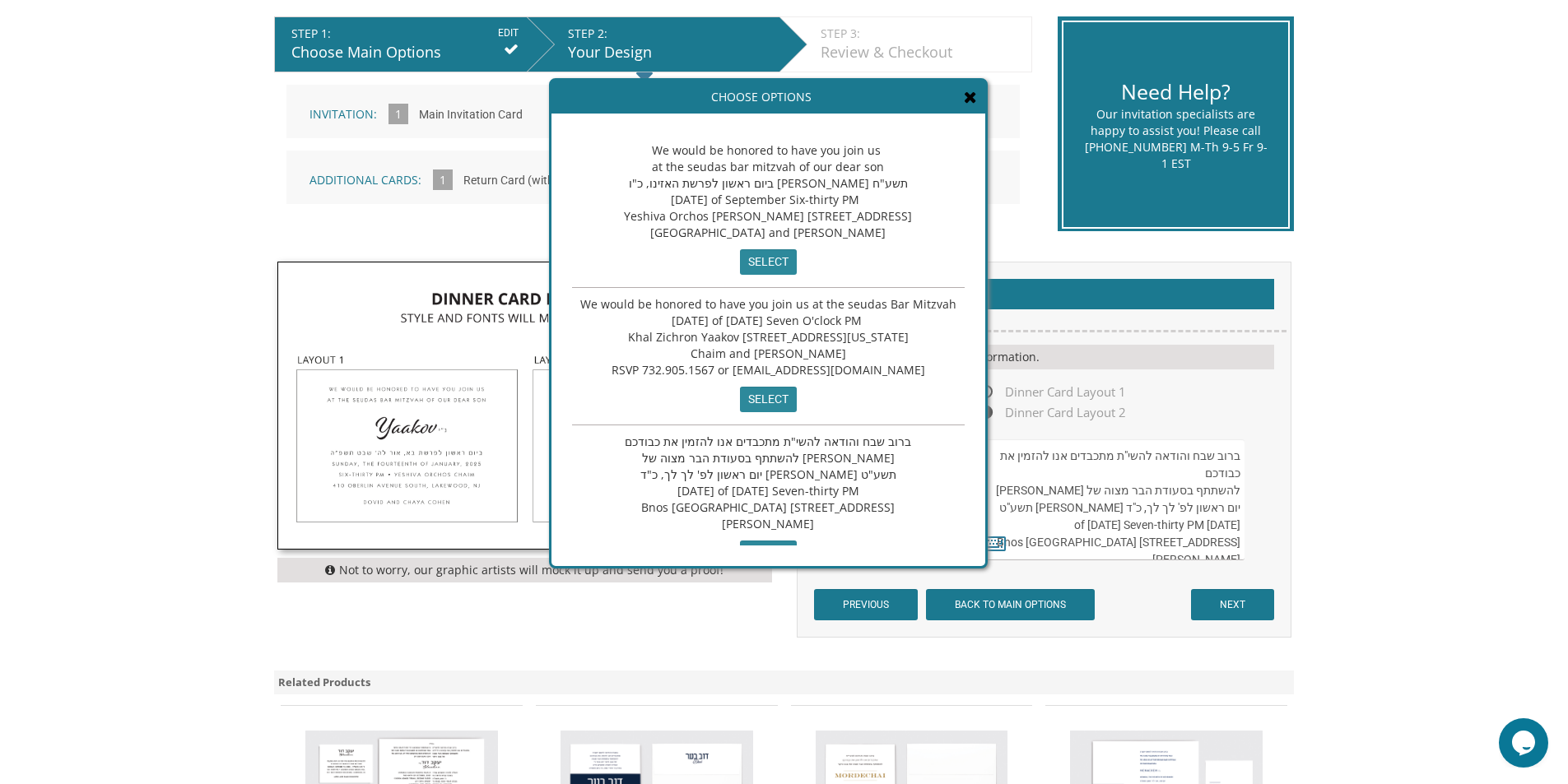
scroll to position [82, 0]
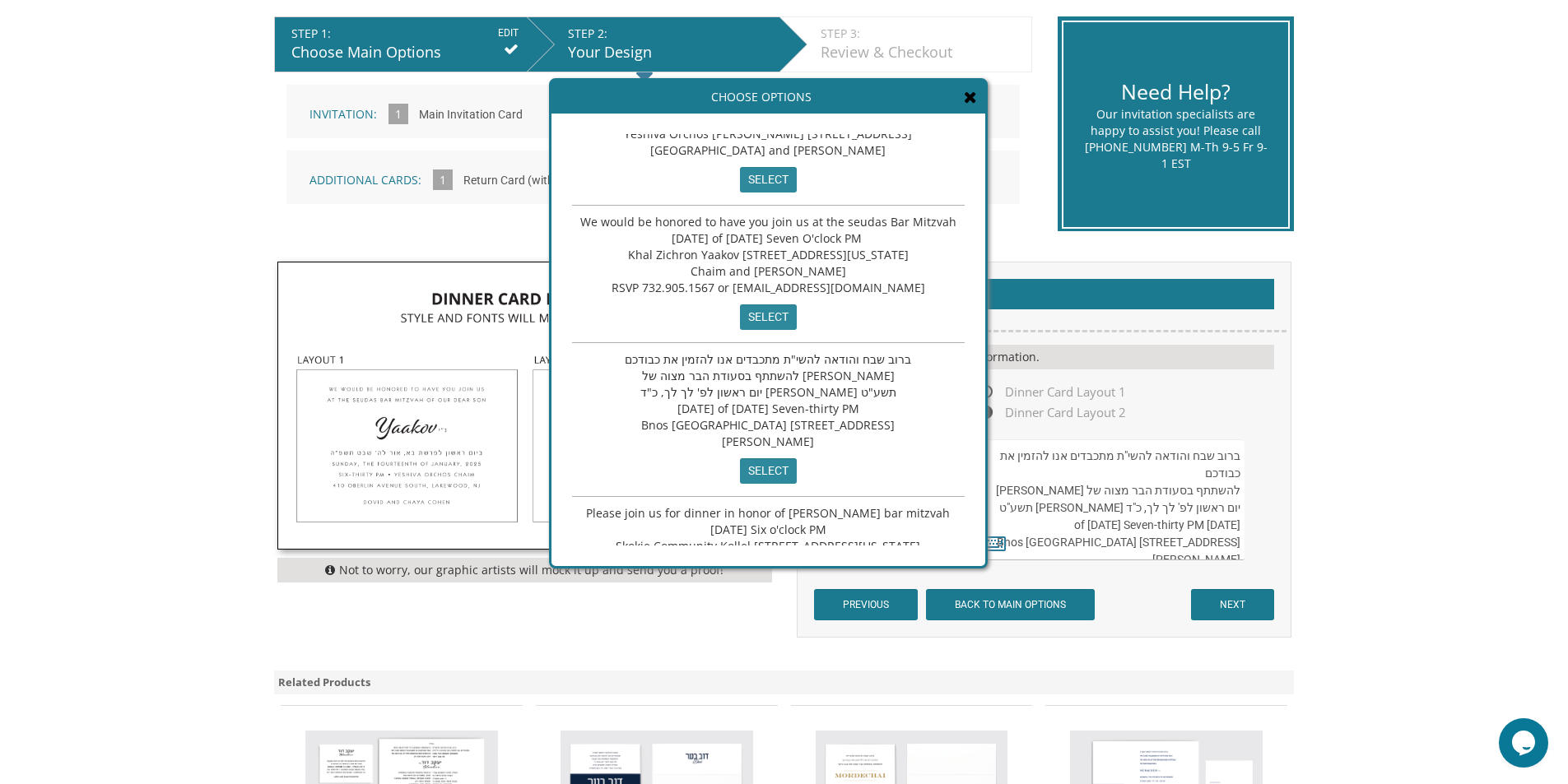
click at [1212, 406] on div "Dinner Card Layout 1 Dinner Card Layout 2" at bounding box center [1123, 402] width 295 height 41
click at [1168, 484] on textarea "We would be honored to have you join us at the seudas bar mitzvah of our dear s…" at bounding box center [1109, 500] width 267 height 121
click at [971, 96] on icon at bounding box center [970, 97] width 13 height 17
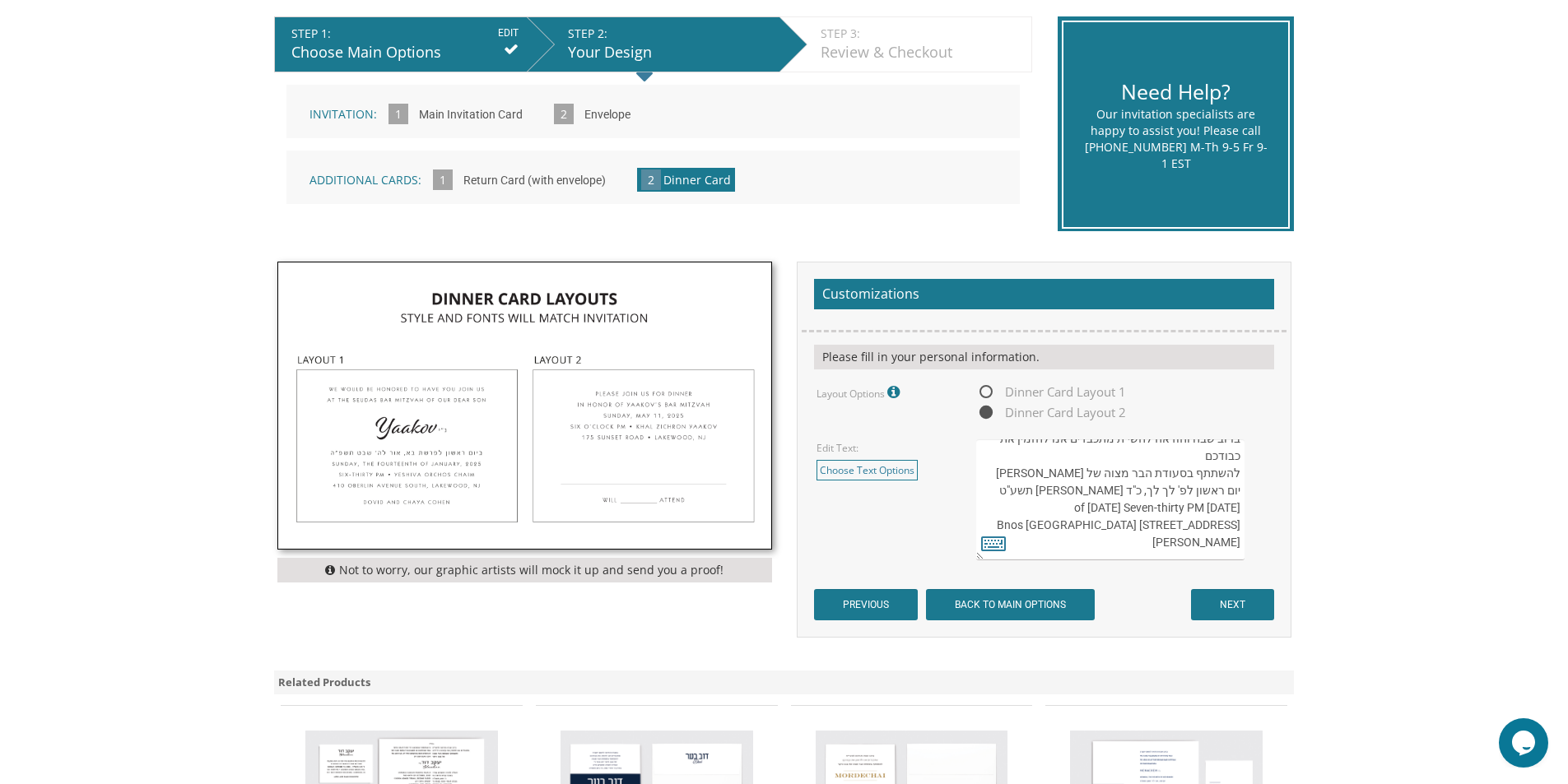
scroll to position [0, 0]
drag, startPoint x: 1176, startPoint y: 545, endPoint x: 1239, endPoint y: 515, distance: 69.8
click at [1239, 515] on textarea "We would be honored to have you join us at the seudas bar mitzvah of our dear s…" at bounding box center [1109, 500] width 267 height 121
type textarea "ברוב שבח והודאה להשי"ת מתכבדים אנו להזמין את כבודכם להשתתף בסעודת הבר מצוה של ב…"
click at [994, 540] on icon at bounding box center [993, 543] width 25 height 23
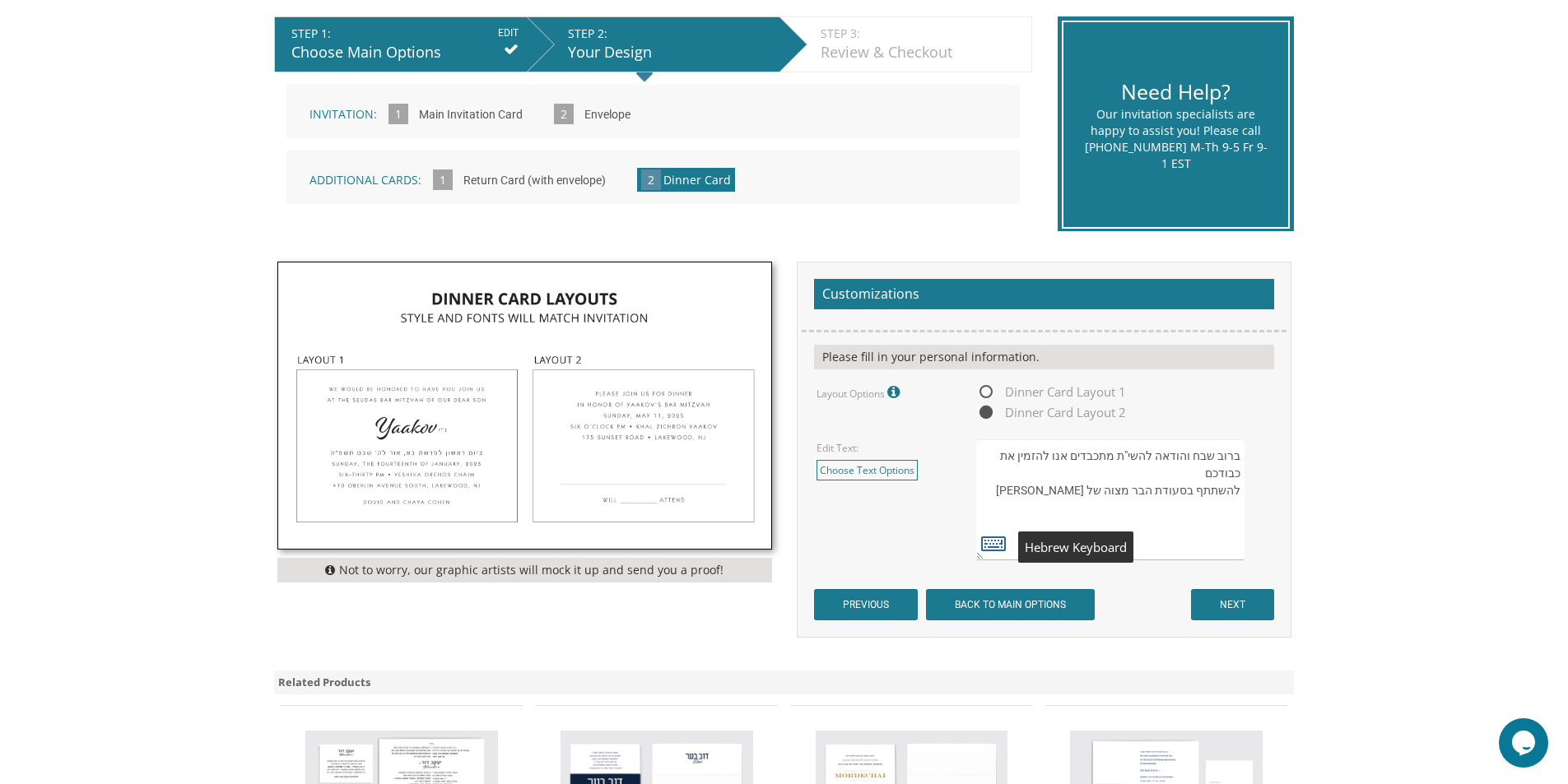
type textarea "ברוב שבח והודאה להשי"ת מתכבדים אנו להזמין את כבודכם להשתתף בסעודת הבר מצוה של ב…"
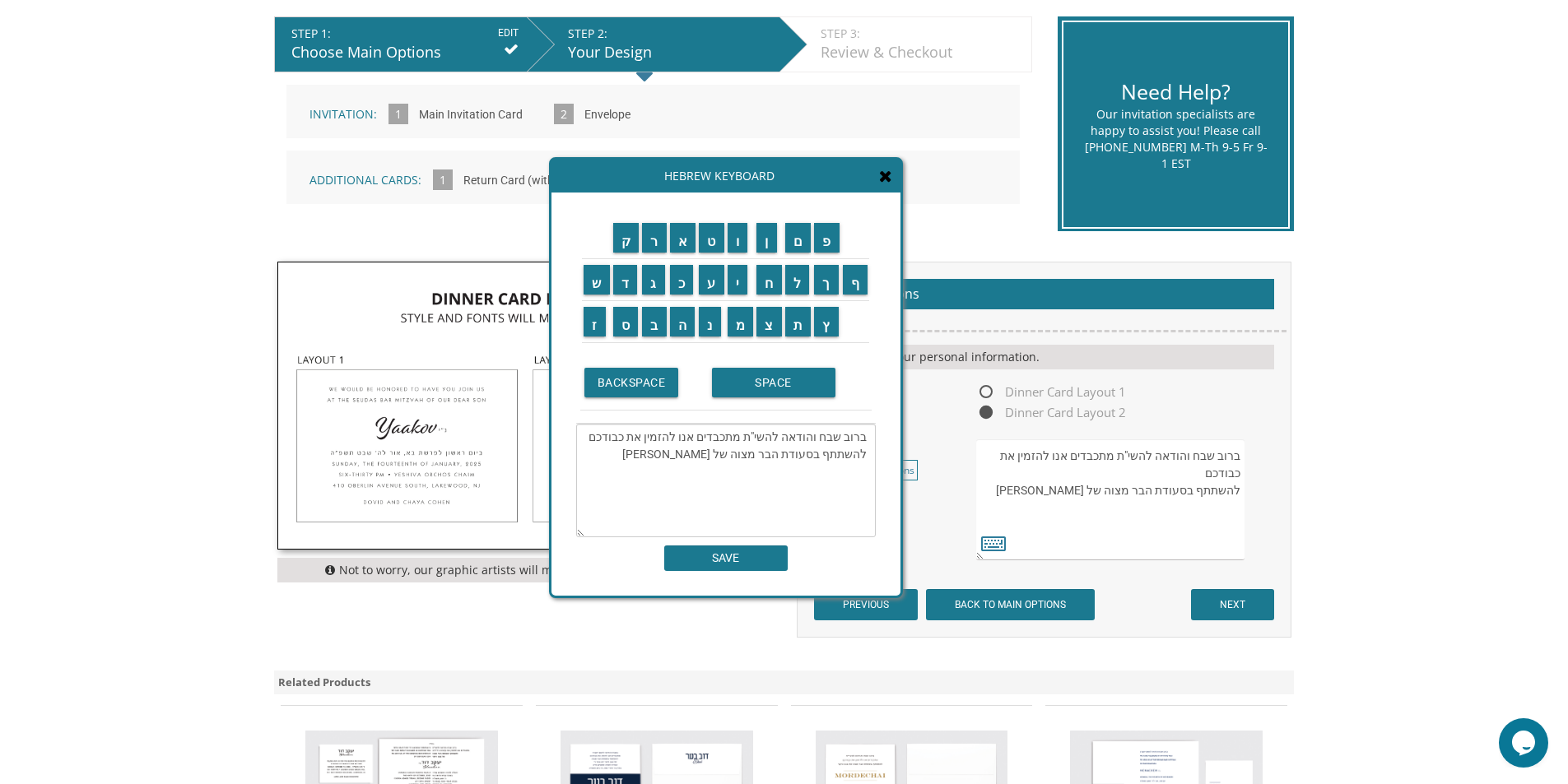
click at [881, 177] on icon at bounding box center [886, 176] width 13 height 17
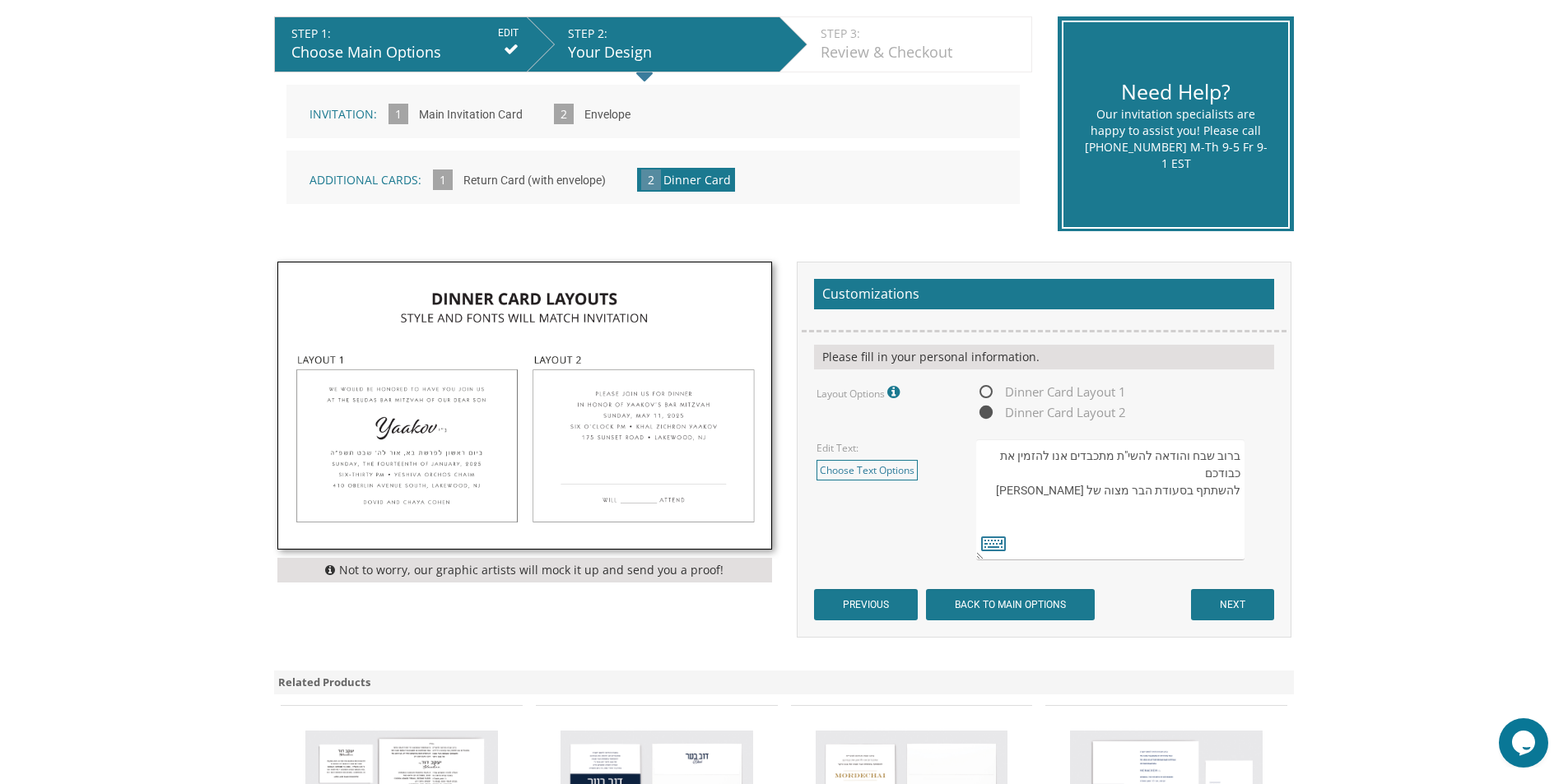
click at [1221, 512] on textarea "We would be honored to have you join us at the seudas bar mitzvah of our dear s…" at bounding box center [1109, 500] width 267 height 121
type textarea "ברוב שבח והודאה להשי"ת מתכבדים אנו להזמין את כבודכם להשתתף בסעודת הבר מצוה של ב…"
click at [1246, 603] on input "NEXT" at bounding box center [1232, 605] width 83 height 31
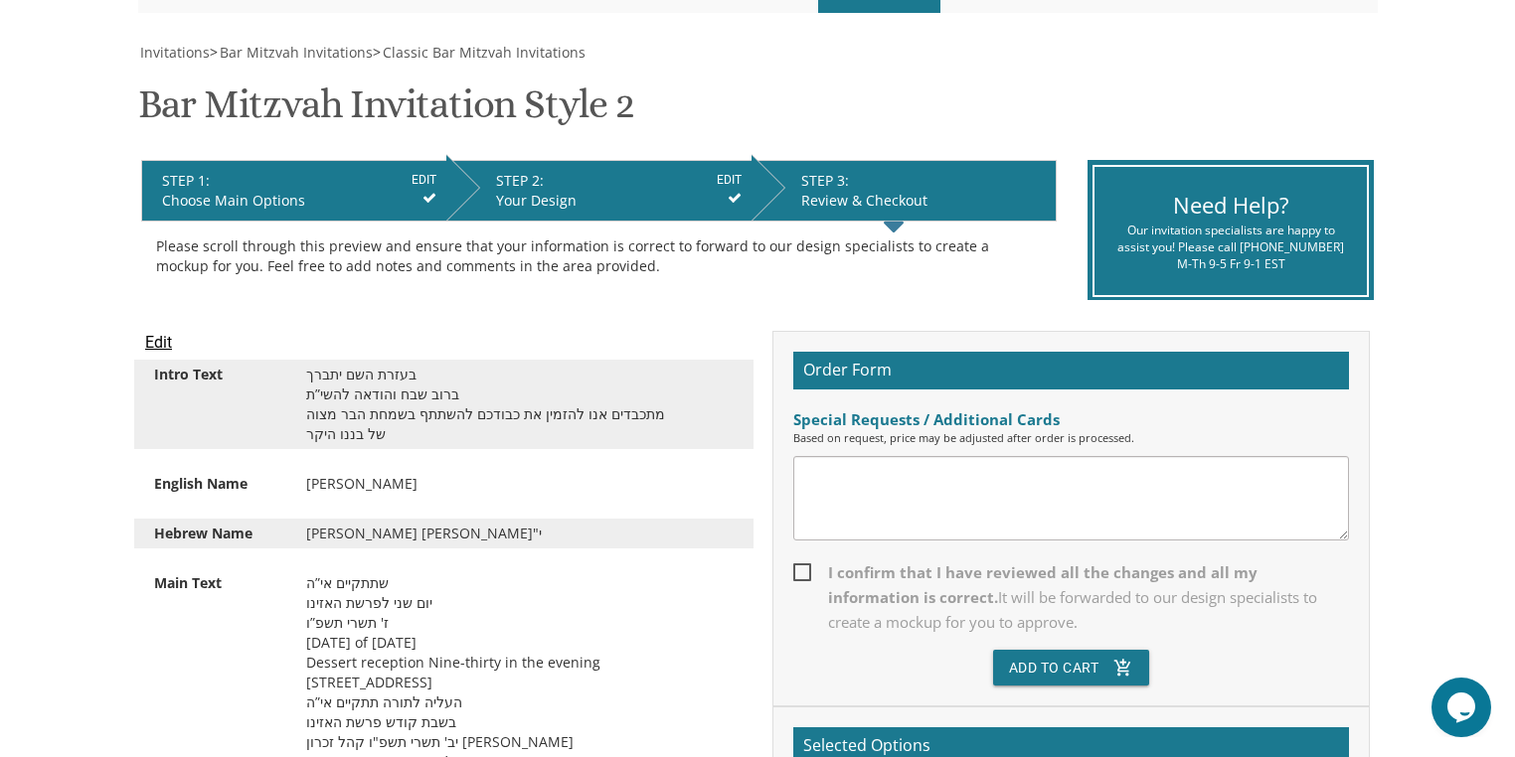
scroll to position [243, 0]
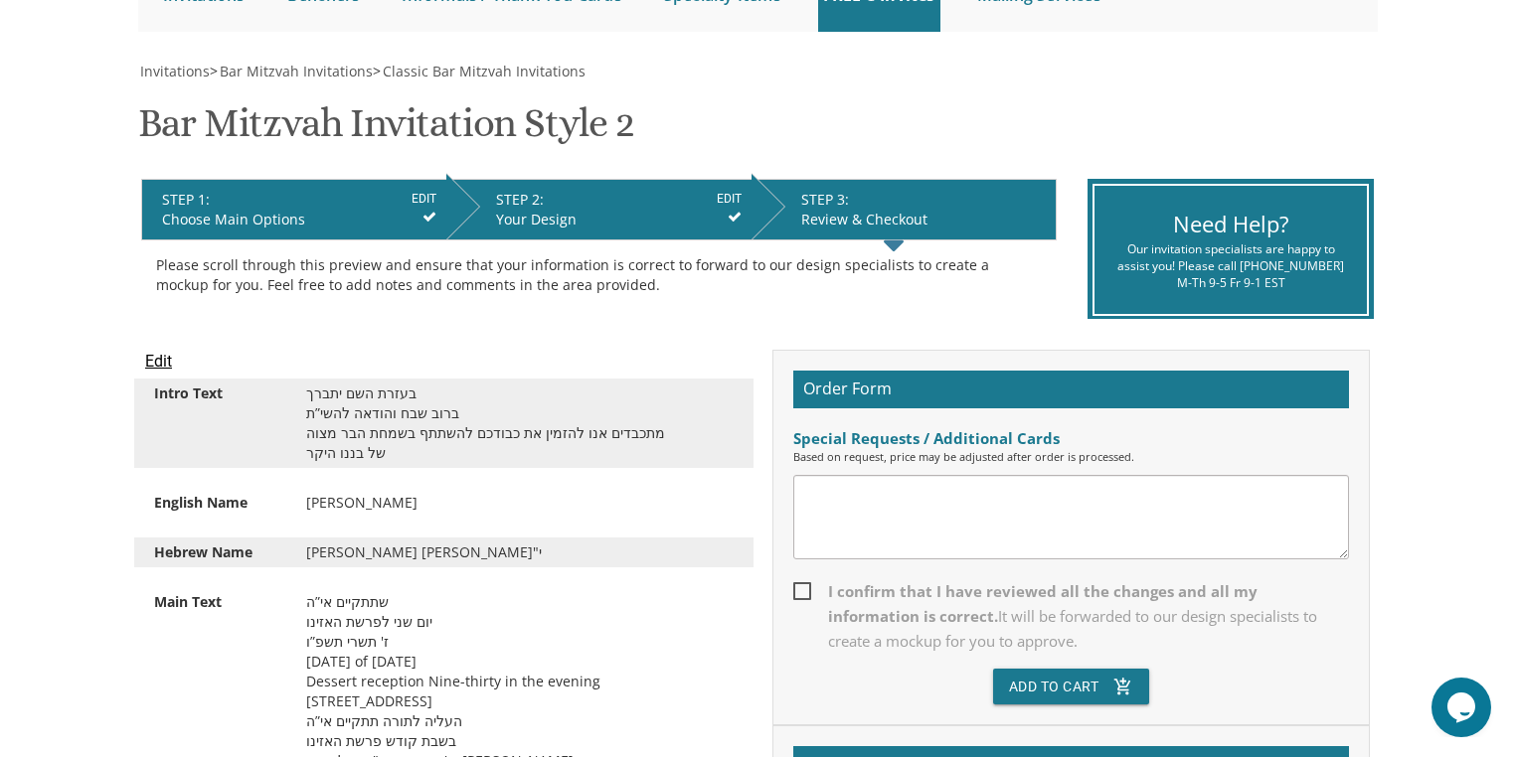
click at [427, 200] on input "EDIT" at bounding box center [424, 199] width 25 height 18
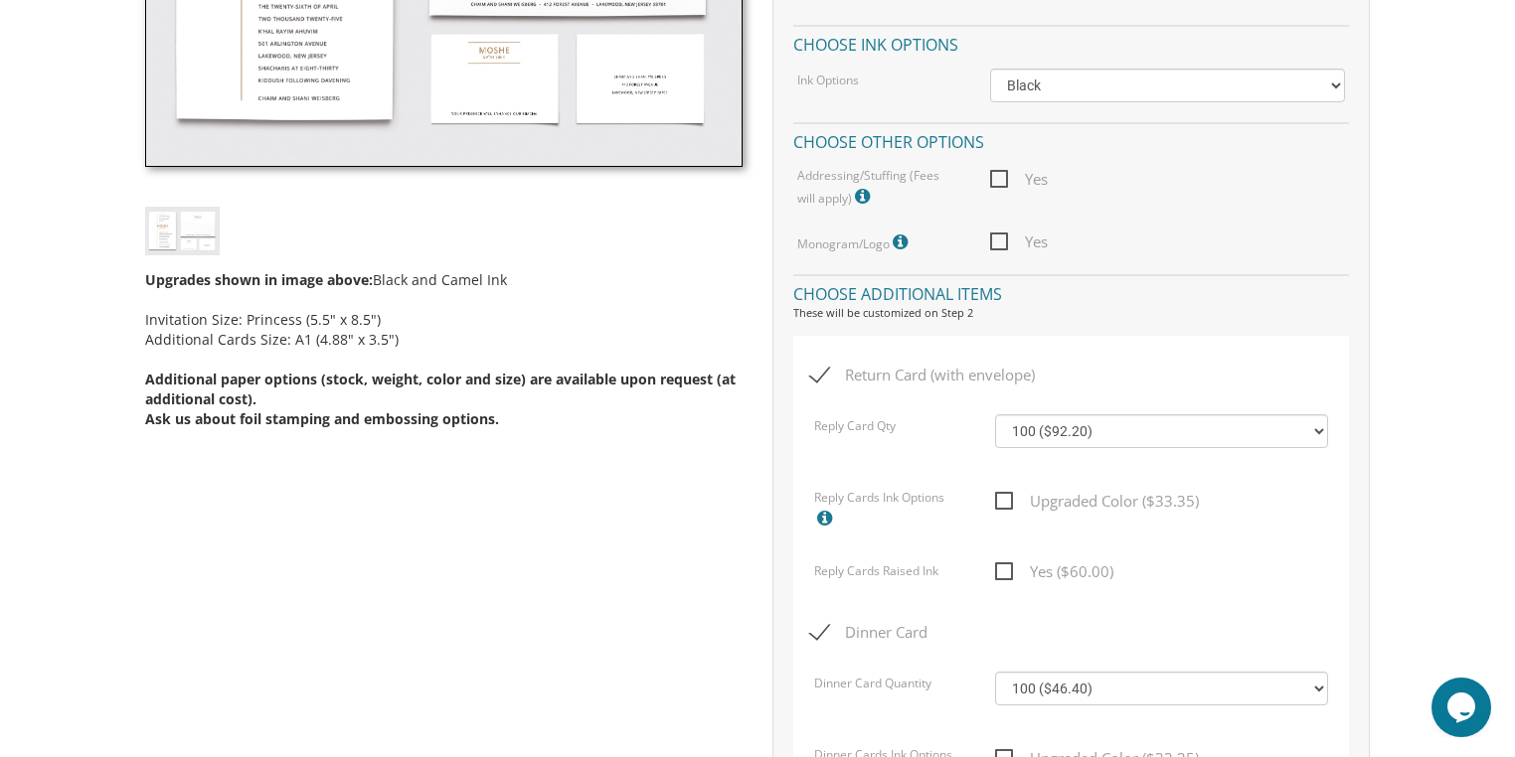
scroll to position [875, 0]
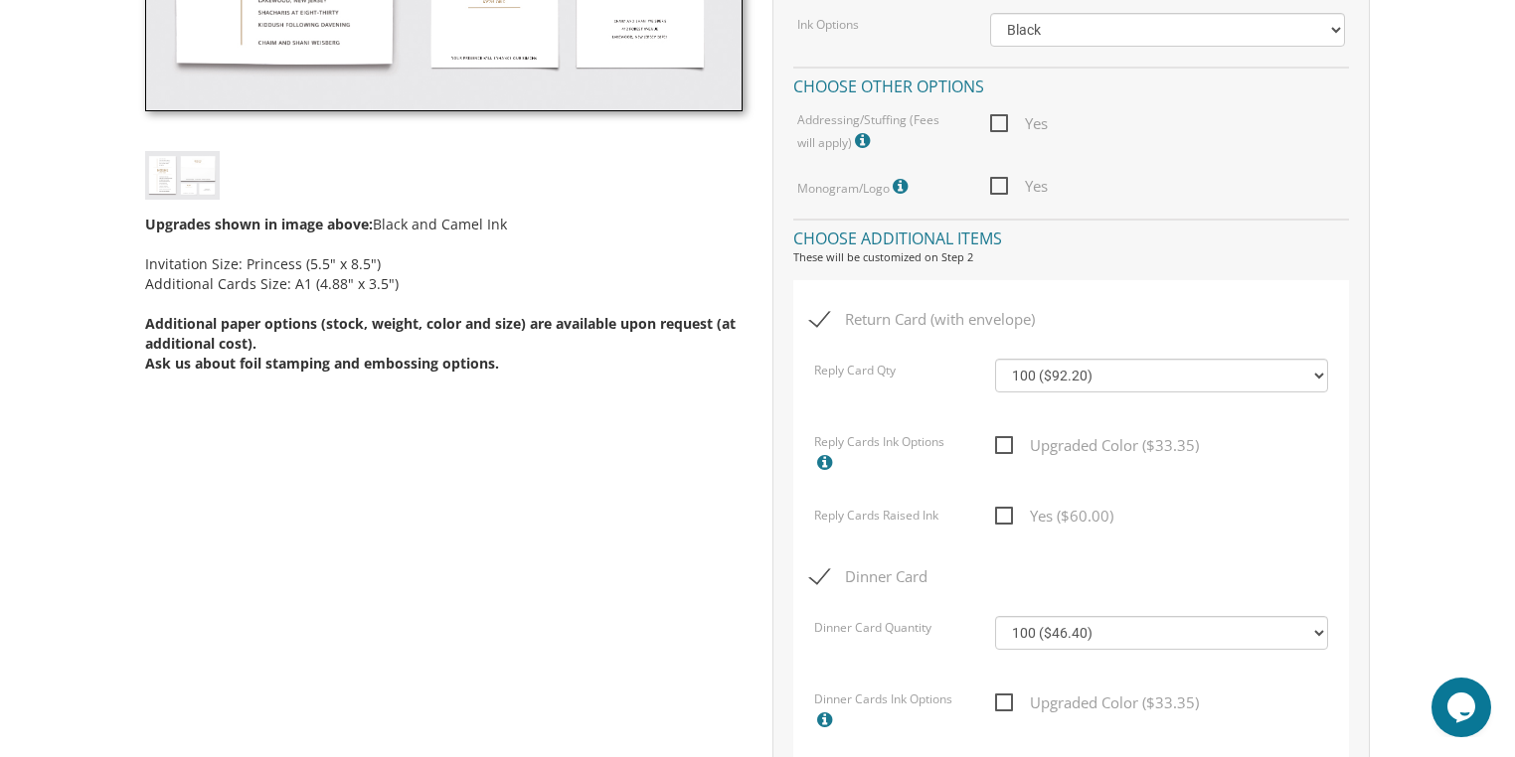
click at [815, 577] on span "Dinner Card" at bounding box center [868, 577] width 117 height 25
click at [815, 577] on input "Dinner Card" at bounding box center [816, 575] width 13 height 13
checkbox input "false"
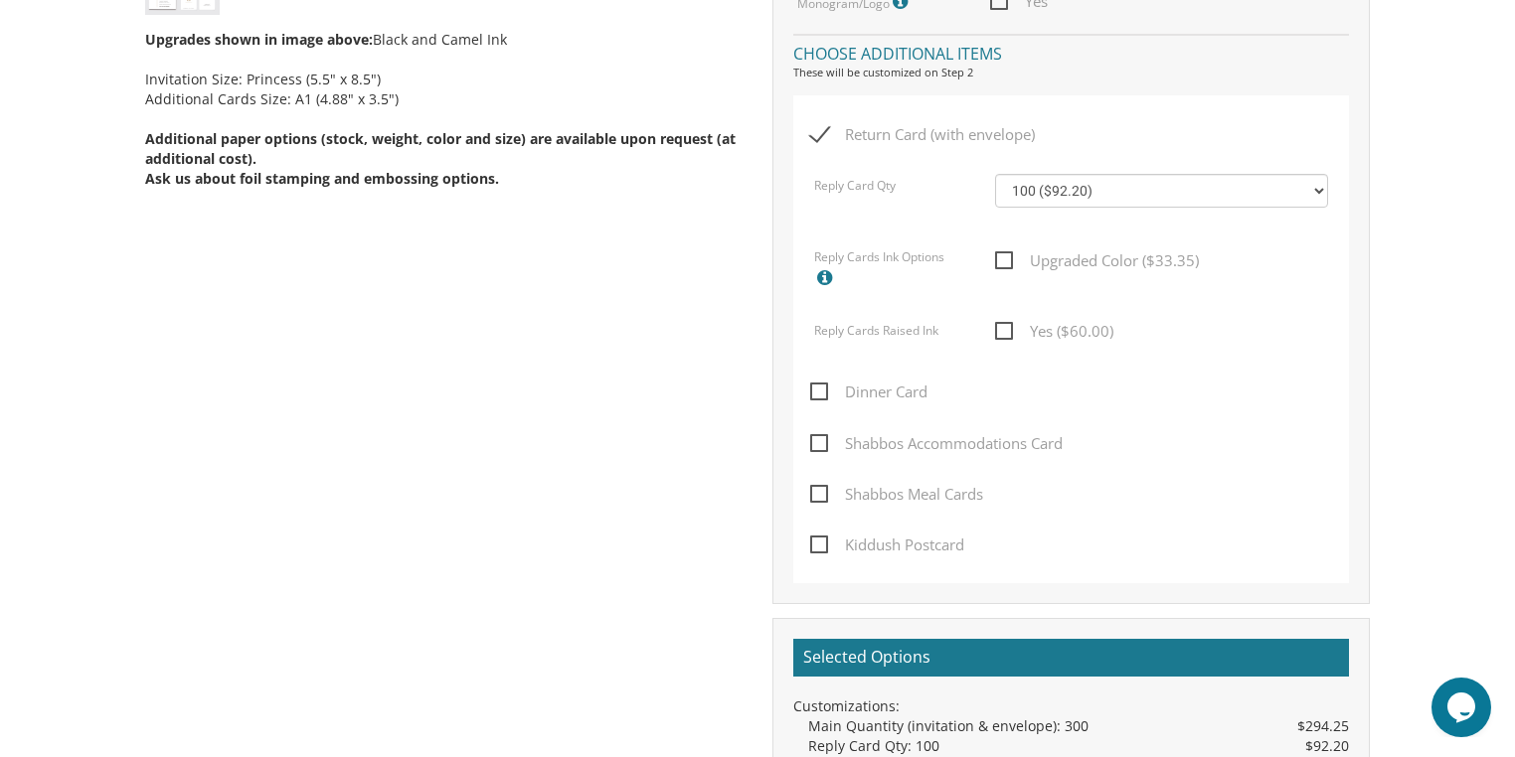
scroll to position [1352, 0]
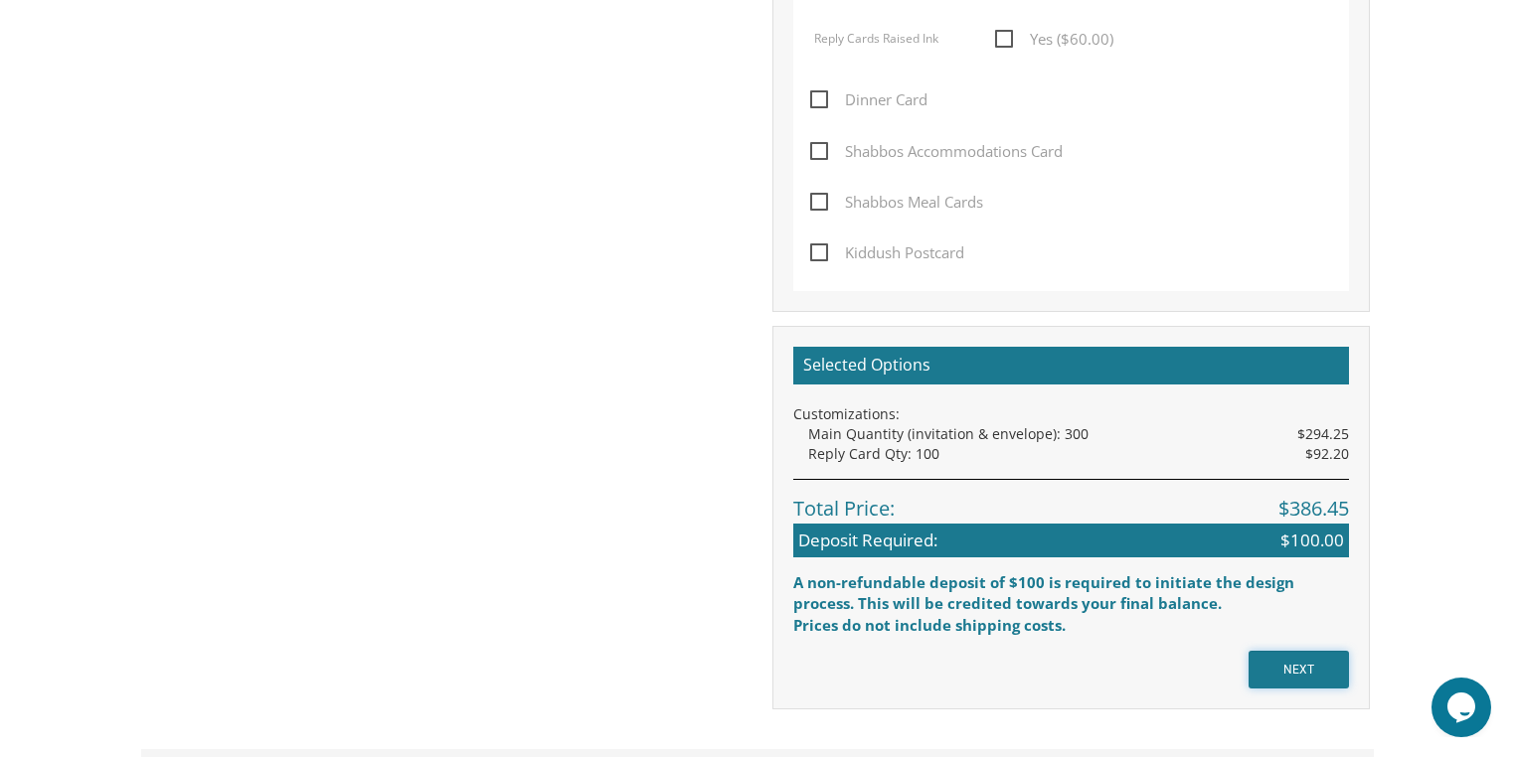
click at [1272, 660] on input "NEXT" at bounding box center [1298, 670] width 100 height 38
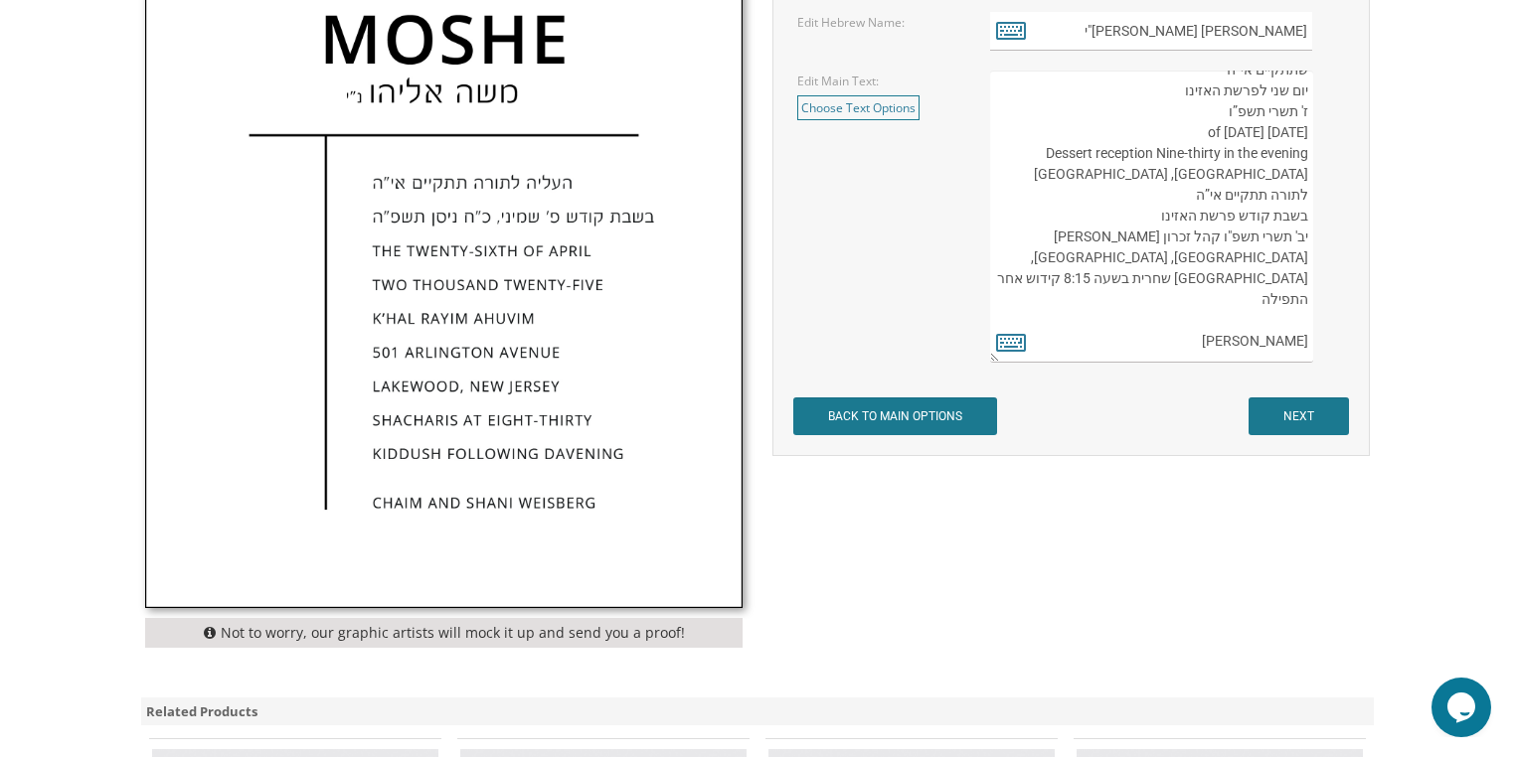
scroll to position [1034, 0]
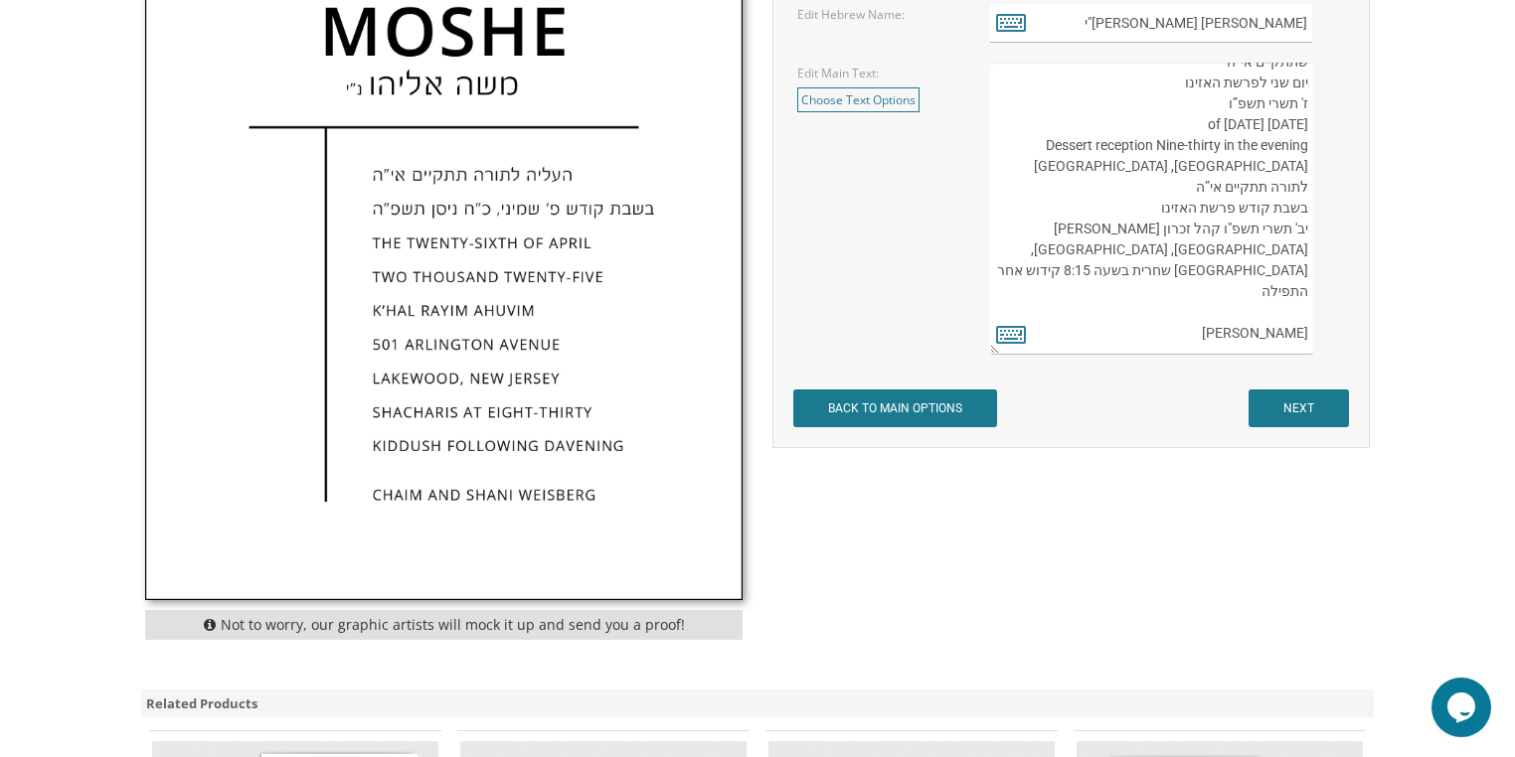
click at [1185, 228] on textarea "שתתקיים אי”ה יום שני לפרשת האזינו ז' תשרי תשפ”ו [DATE] of [DATE] Dessert recept…" at bounding box center [1151, 209] width 323 height 292
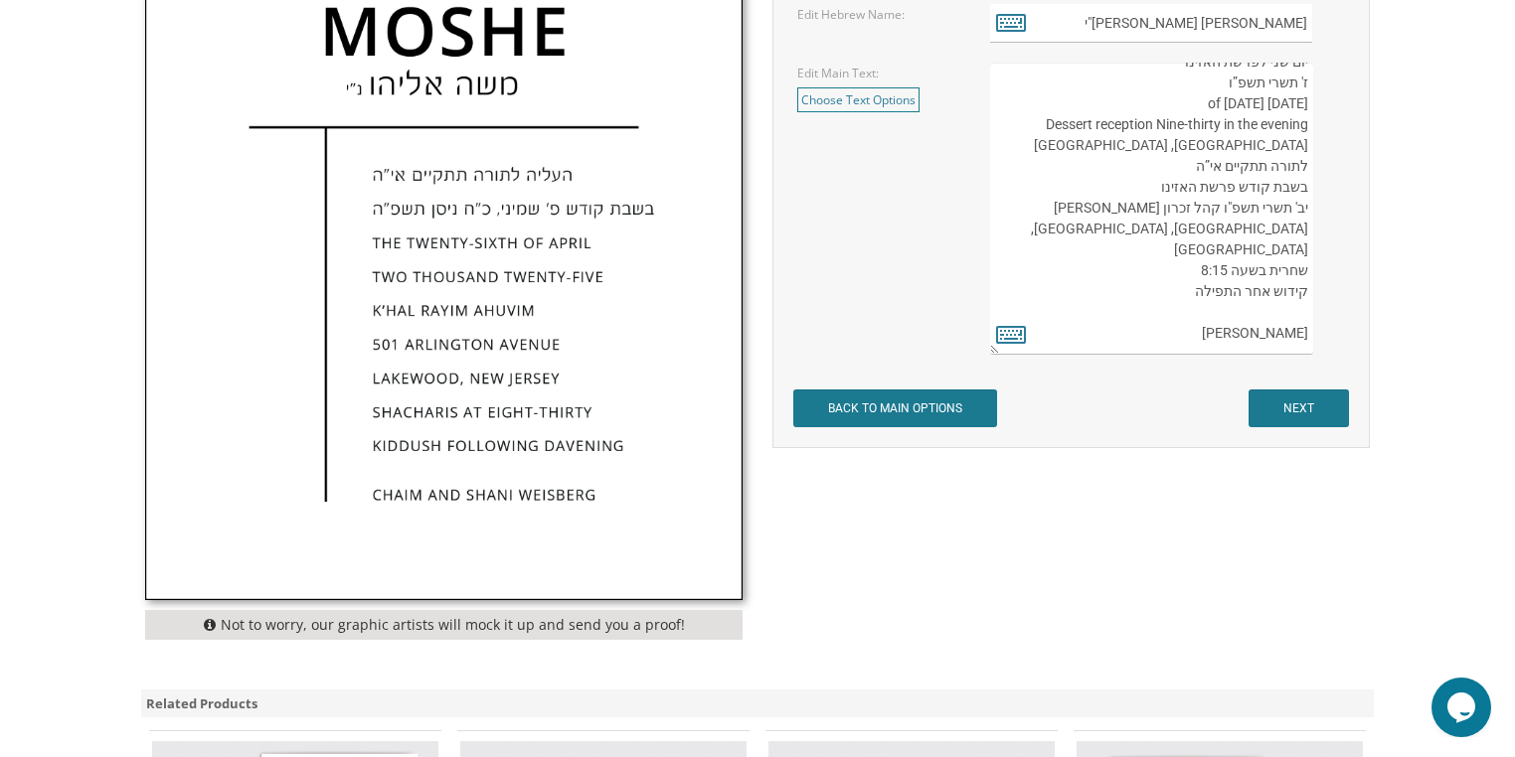
click at [1184, 229] on textarea "שתתקיים אי”ה יום שני לפרשת האזינו ז' תשרי תשפ”ו [DATE] of [DATE] Dessert recept…" at bounding box center [1151, 209] width 323 height 292
click at [1109, 208] on textarea "שתתקיים אי”ה יום שני לפרשת האזינו ז' תשרי תשפ”ו [DATE] of [DATE] Dessert recept…" at bounding box center [1151, 209] width 323 height 292
type textarea "שתתקיים אי”ה יום שני לפרשת האזינו ז' תשרי תשפ”ו [DATE] of [DATE] Dessert recept…"
click at [1299, 412] on input "NEXT" at bounding box center [1298, 409] width 100 height 38
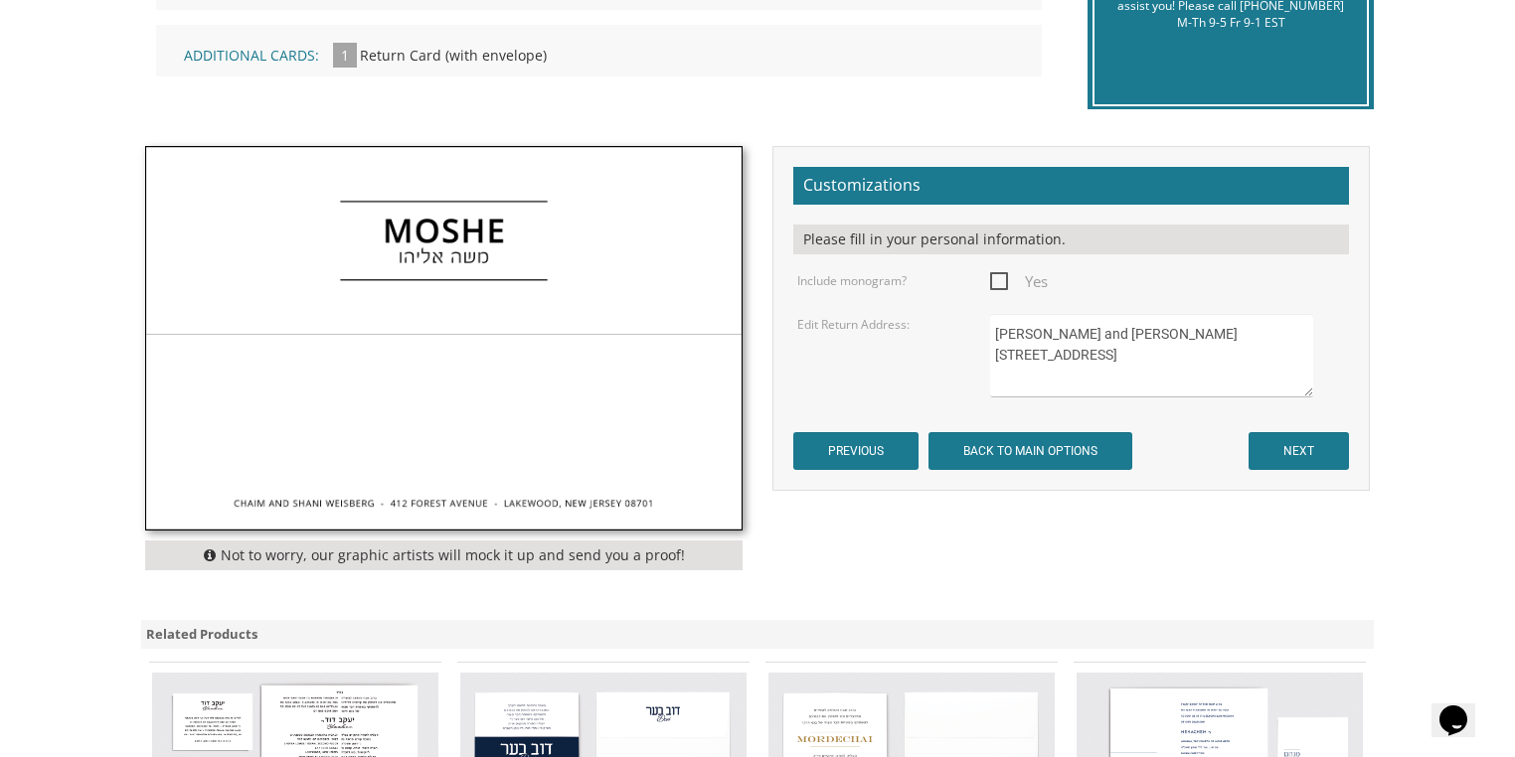
scroll to position [557, 0]
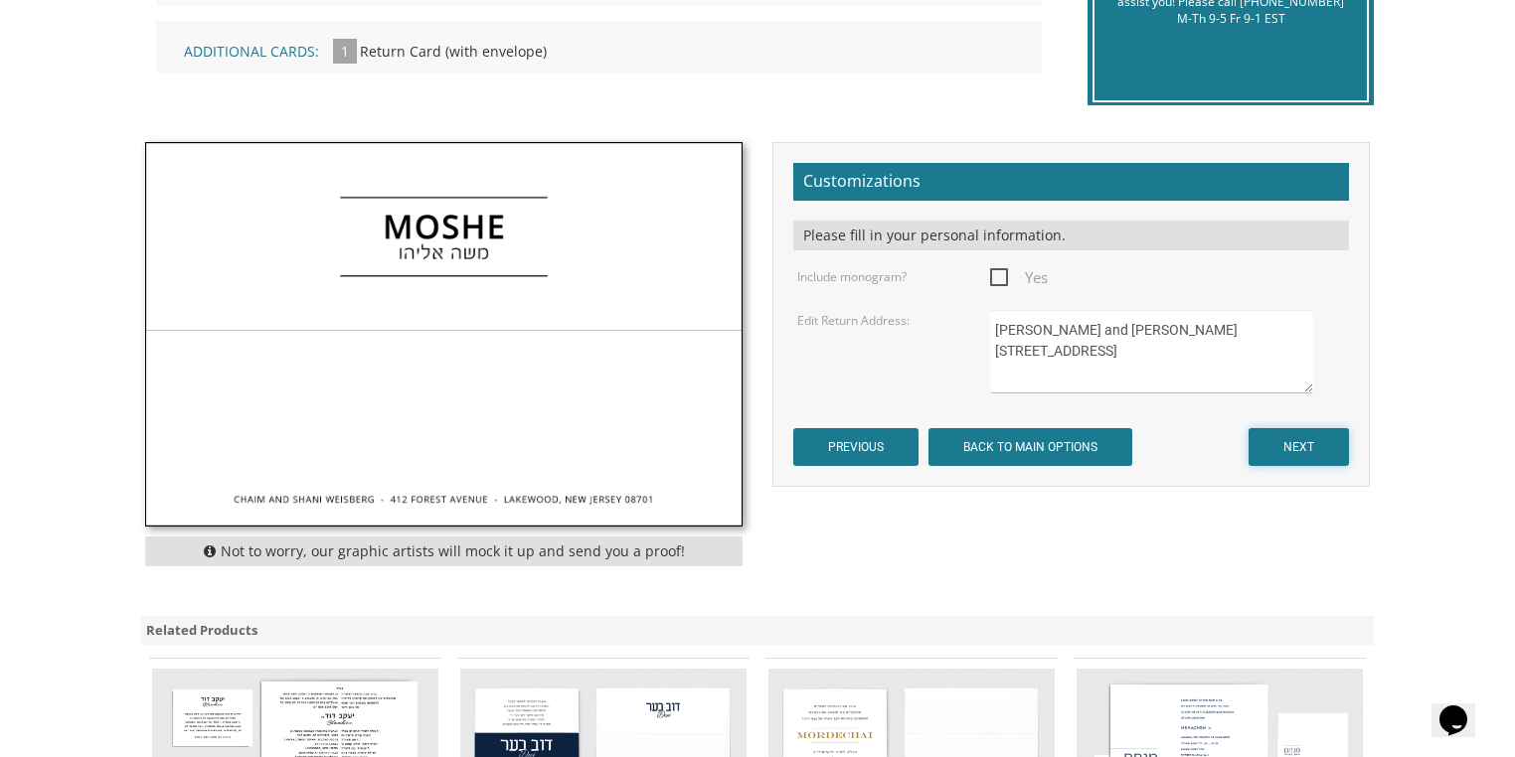
click at [1295, 448] on input "NEXT" at bounding box center [1298, 447] width 100 height 38
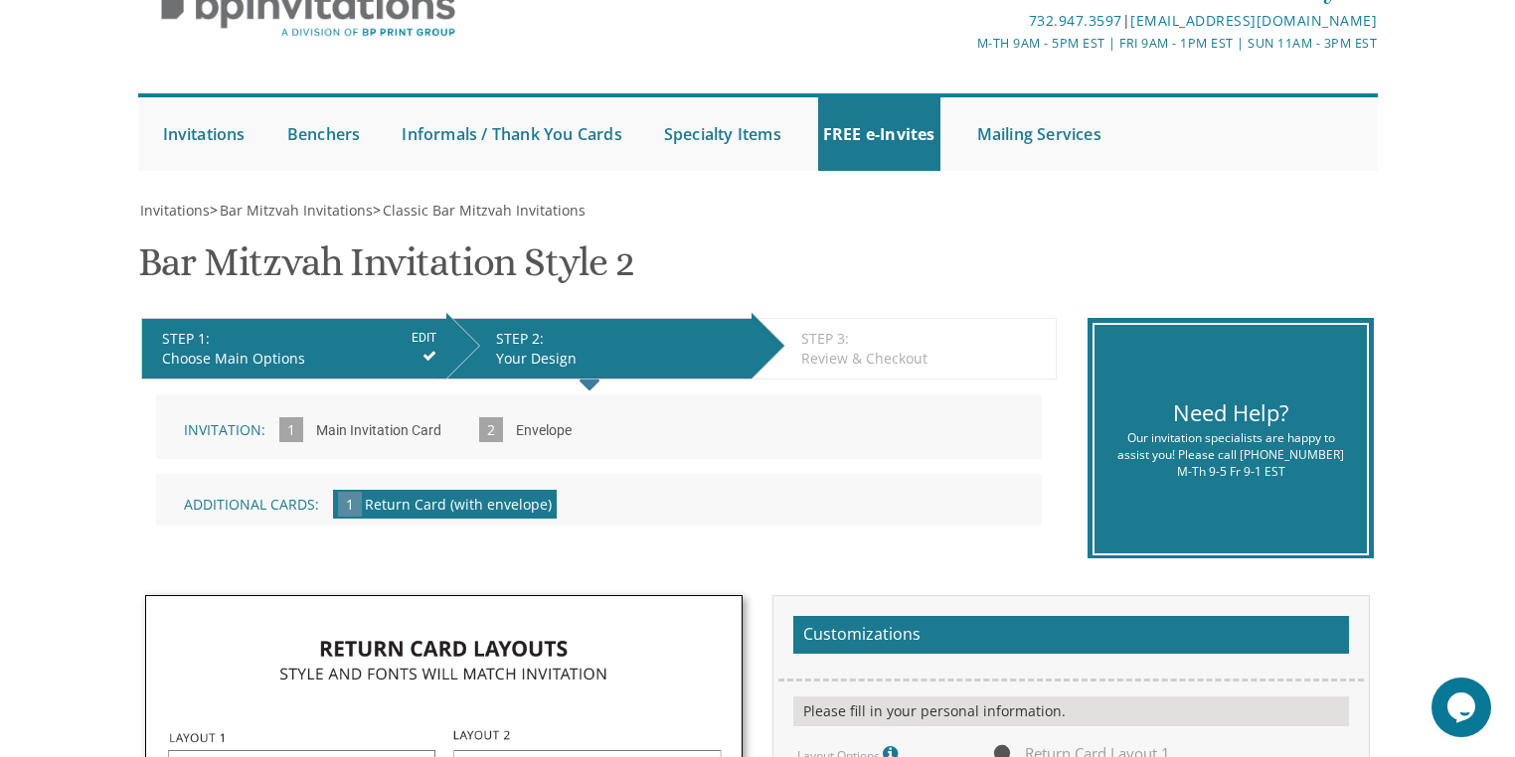
scroll to position [80, 0]
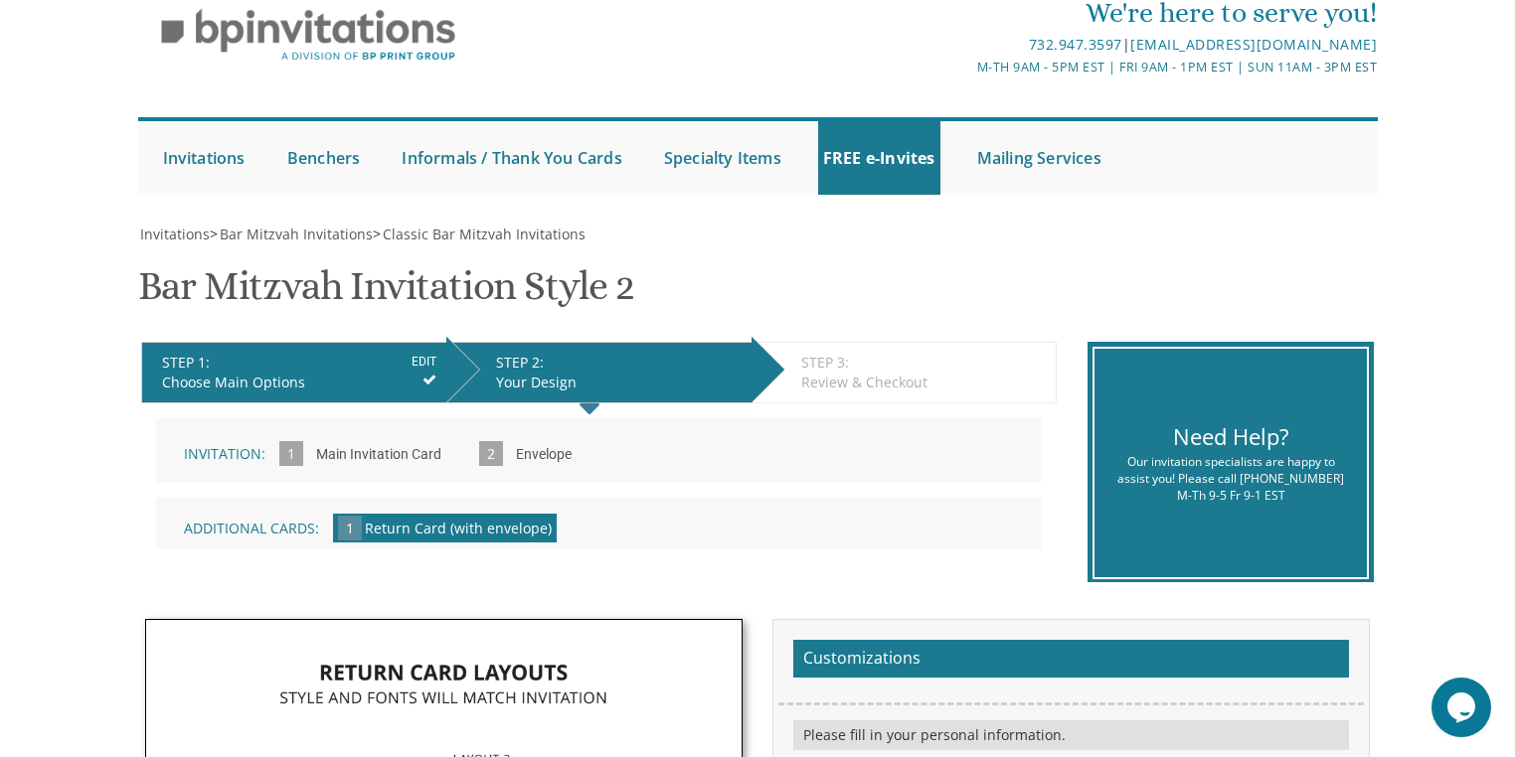
click at [431, 357] on input "EDIT" at bounding box center [424, 362] width 25 height 18
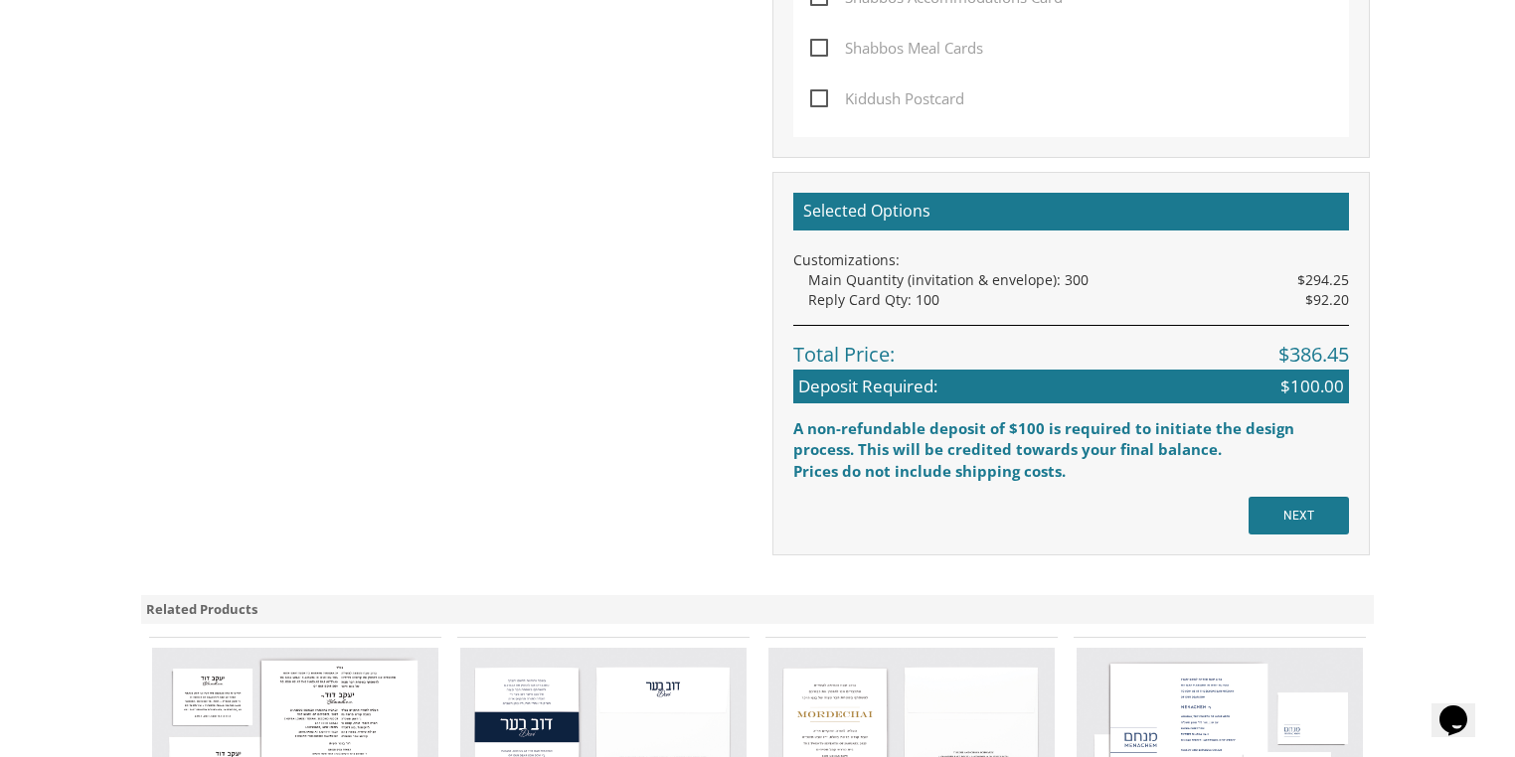
scroll to position [1511, 0]
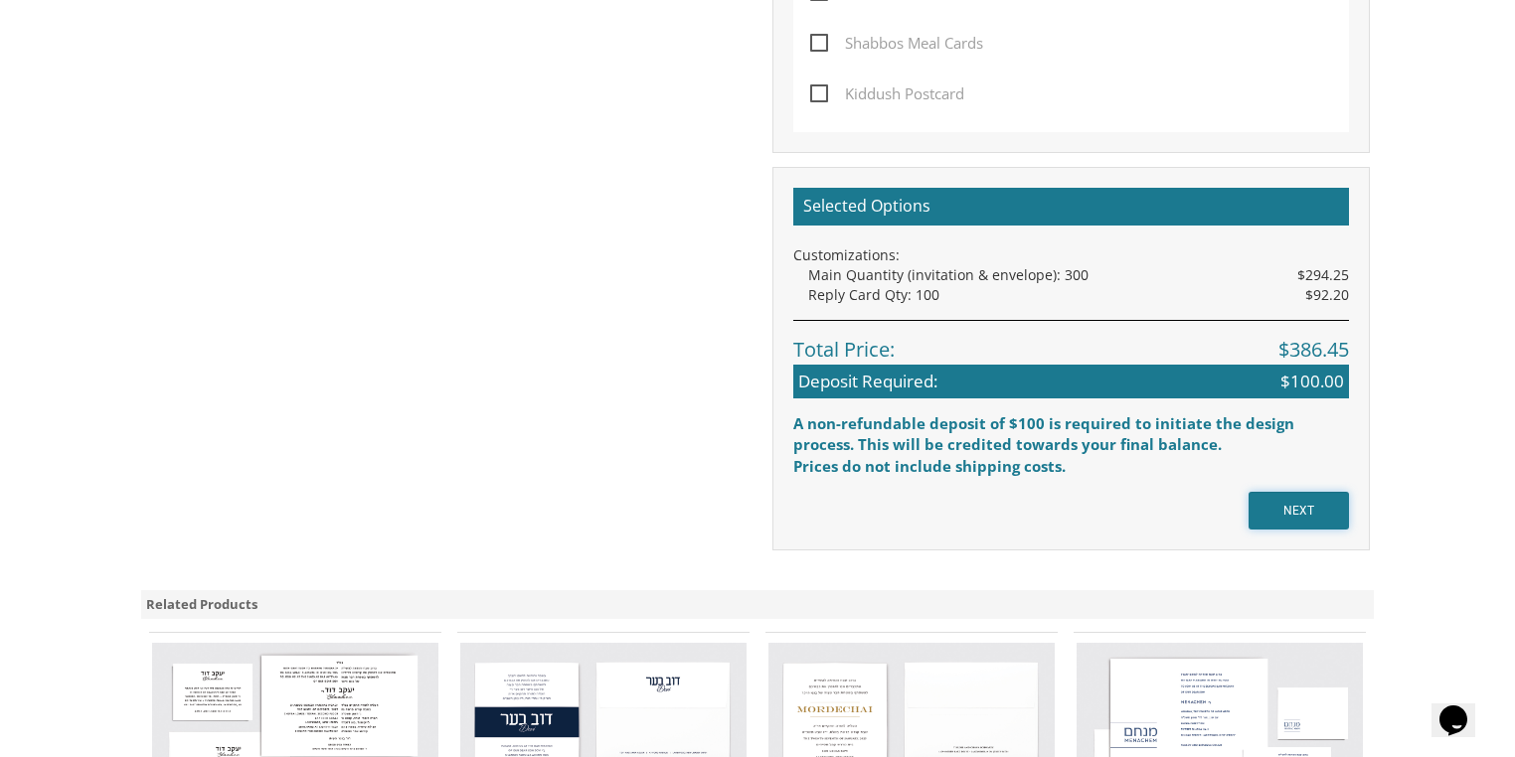
click at [1272, 505] on input "NEXT" at bounding box center [1298, 511] width 100 height 38
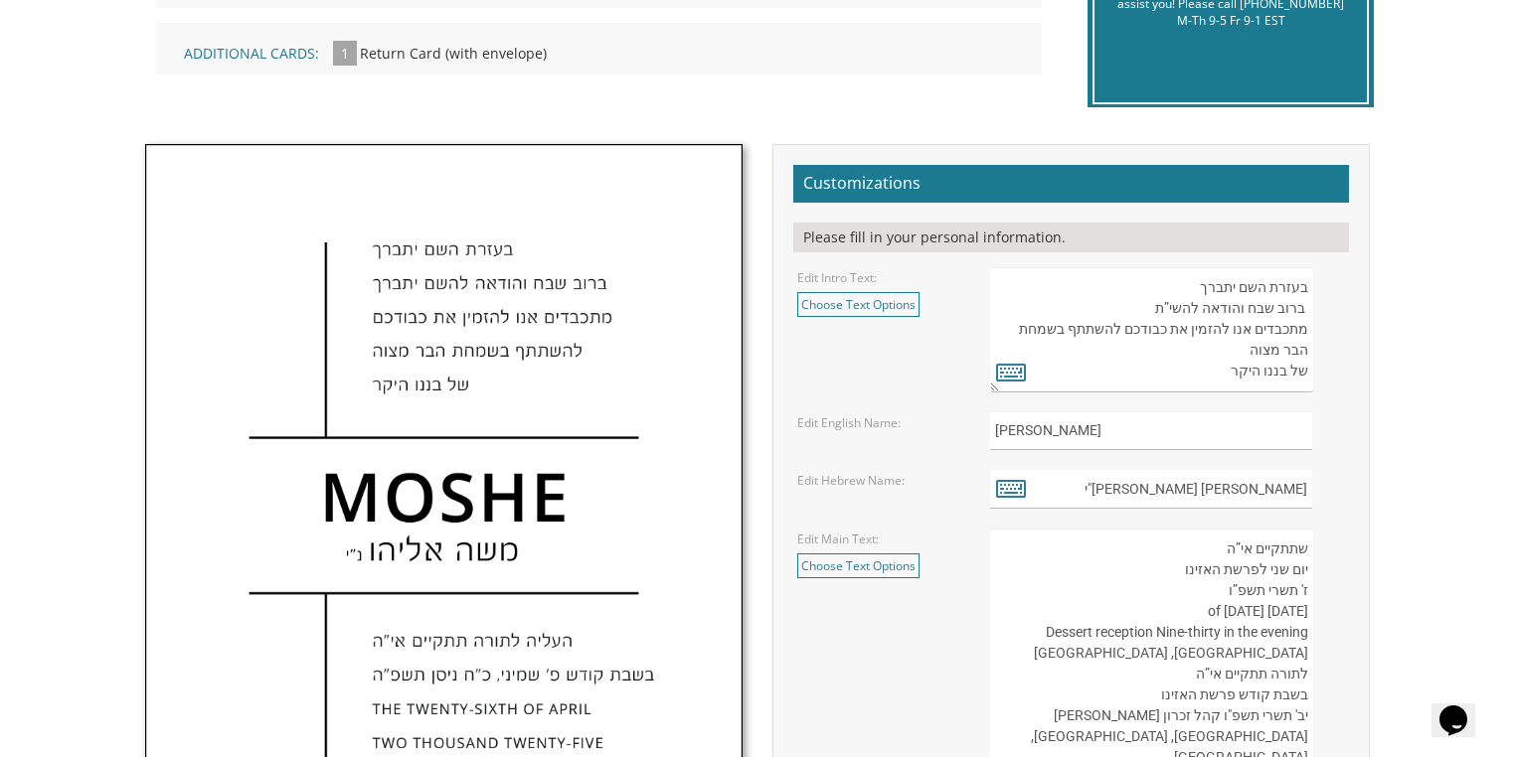
scroll to position [557, 0]
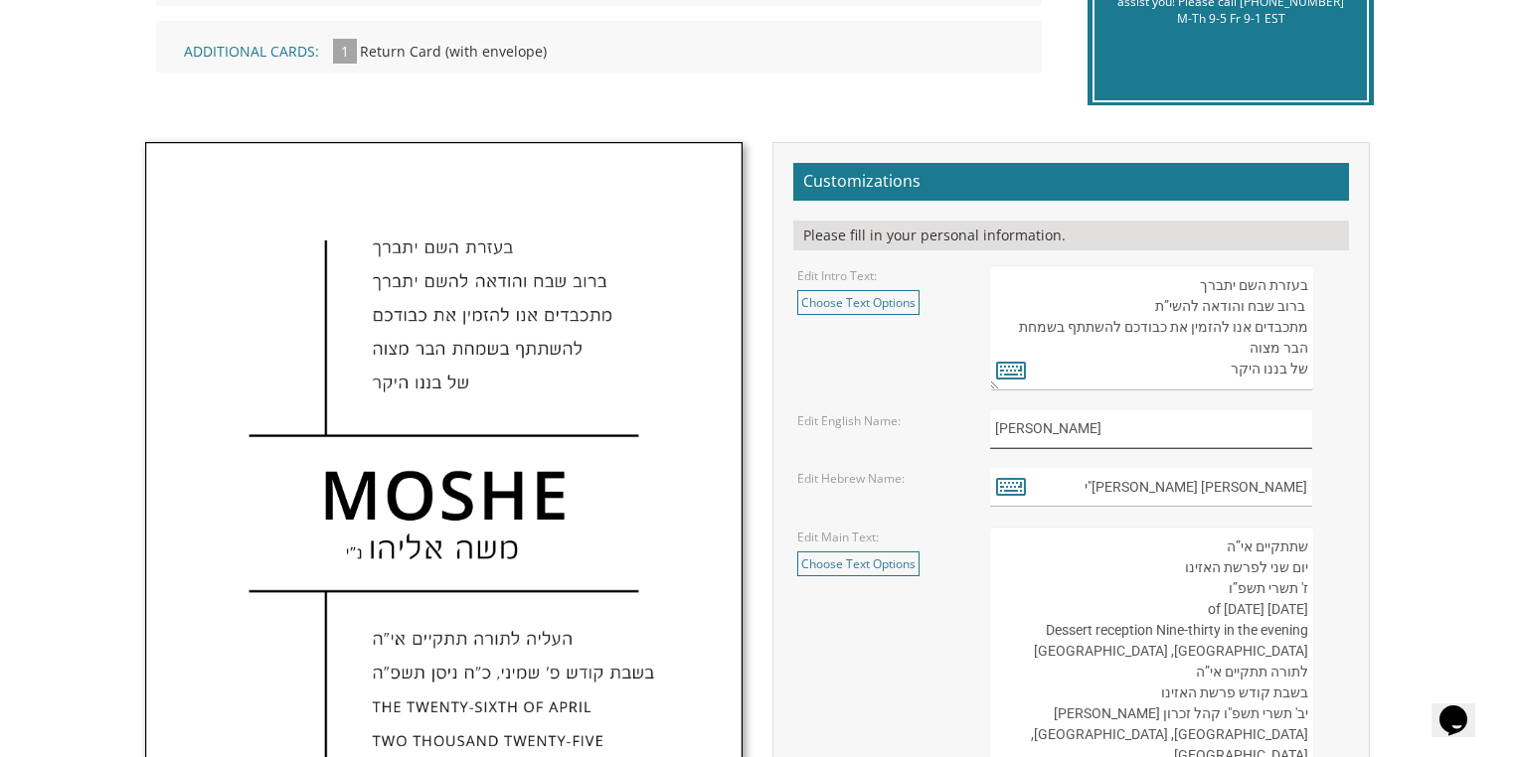
drag, startPoint x: 1032, startPoint y: 433, endPoint x: 981, endPoint y: 437, distance: 50.9
click at [981, 437] on div "Ari" at bounding box center [1168, 430] width 386 height 39
drag, startPoint x: 1137, startPoint y: 429, endPoint x: 970, endPoint y: 429, distance: 167.0
click at [976, 428] on div "aVROHOM aHRON" at bounding box center [1168, 430] width 386 height 39
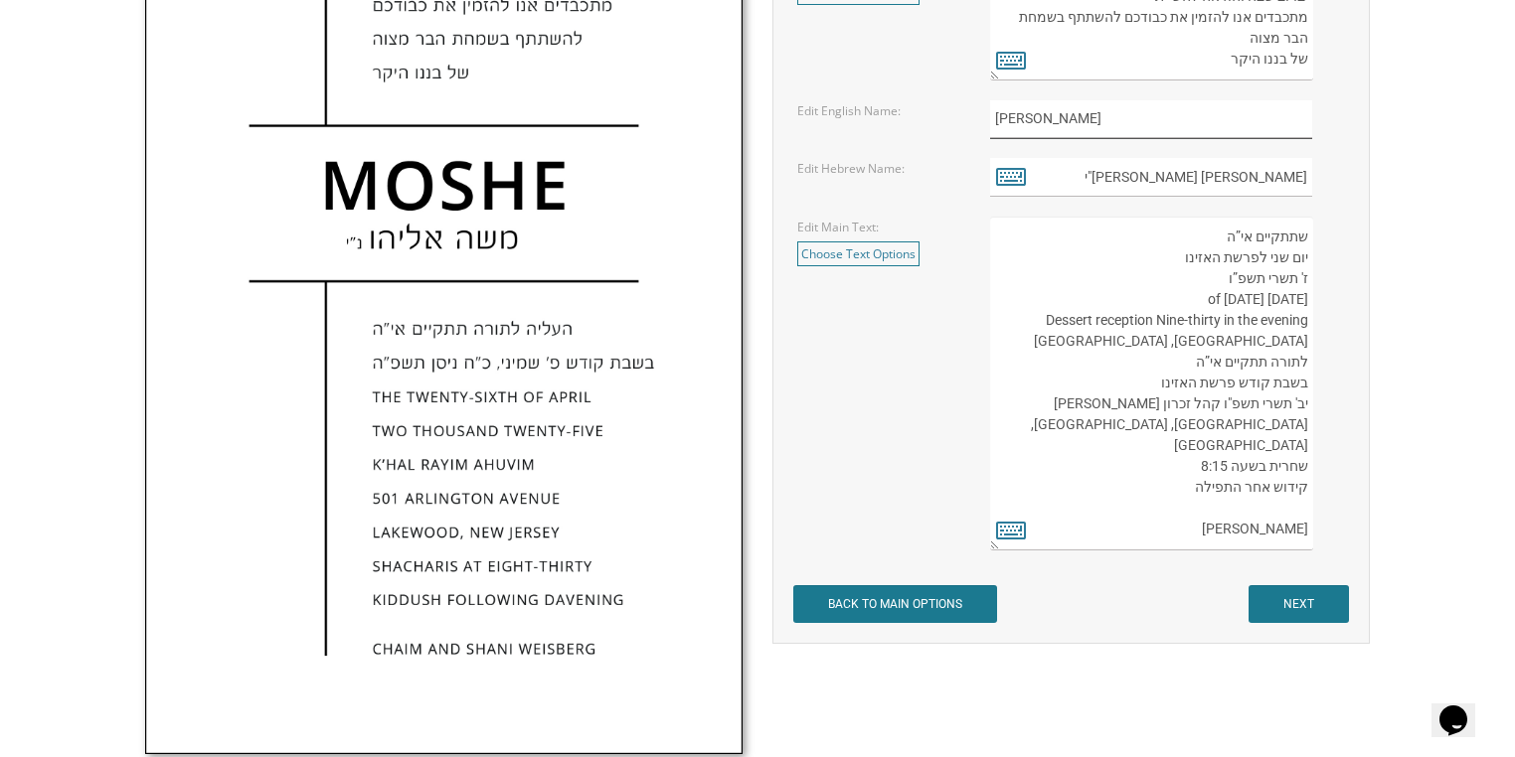
scroll to position [954, 0]
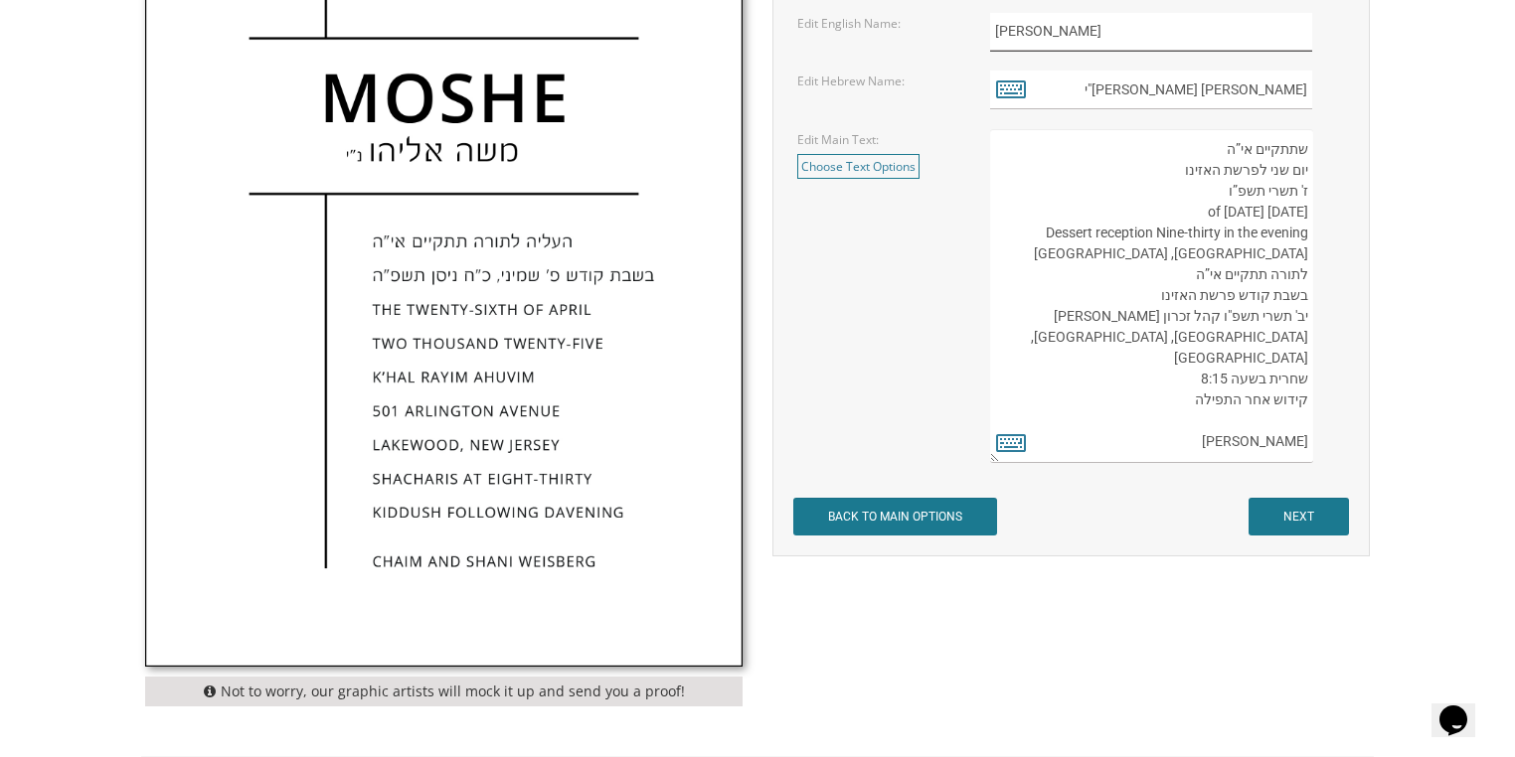
type input "Avrohom Ahron"
click at [1297, 503] on input "NEXT" at bounding box center [1298, 517] width 100 height 38
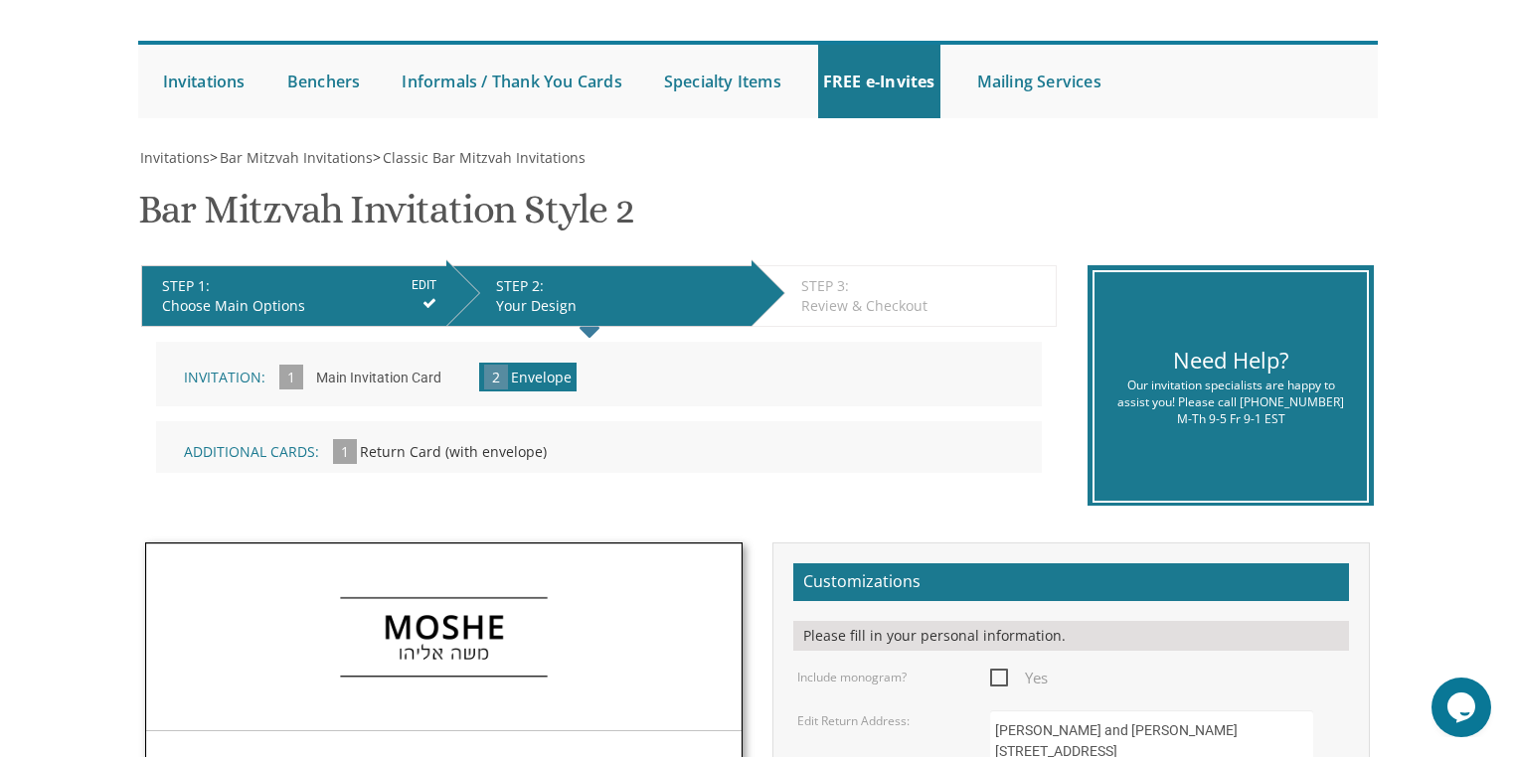
scroll to position [398, 0]
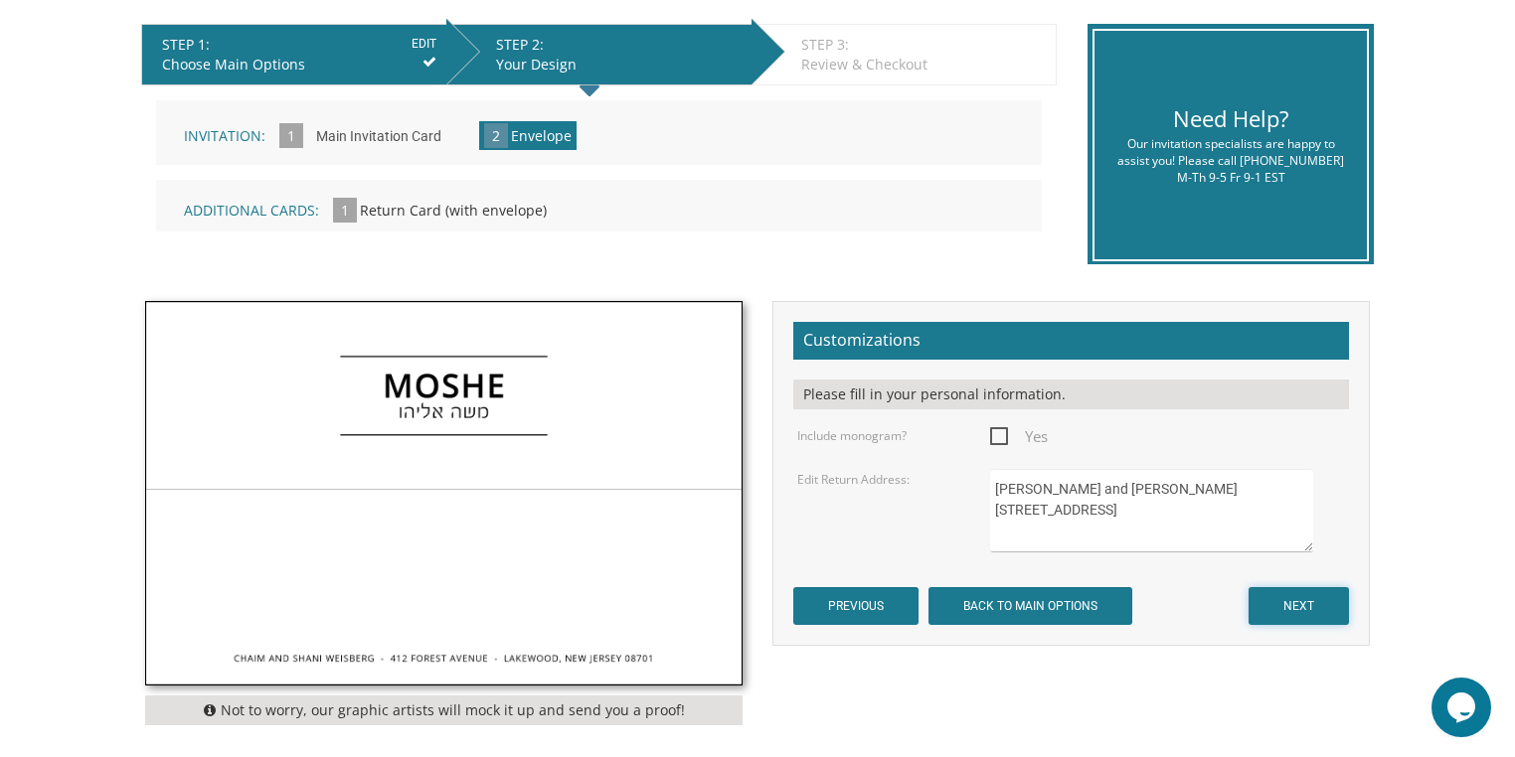
click at [1282, 604] on input "NEXT" at bounding box center [1298, 606] width 100 height 38
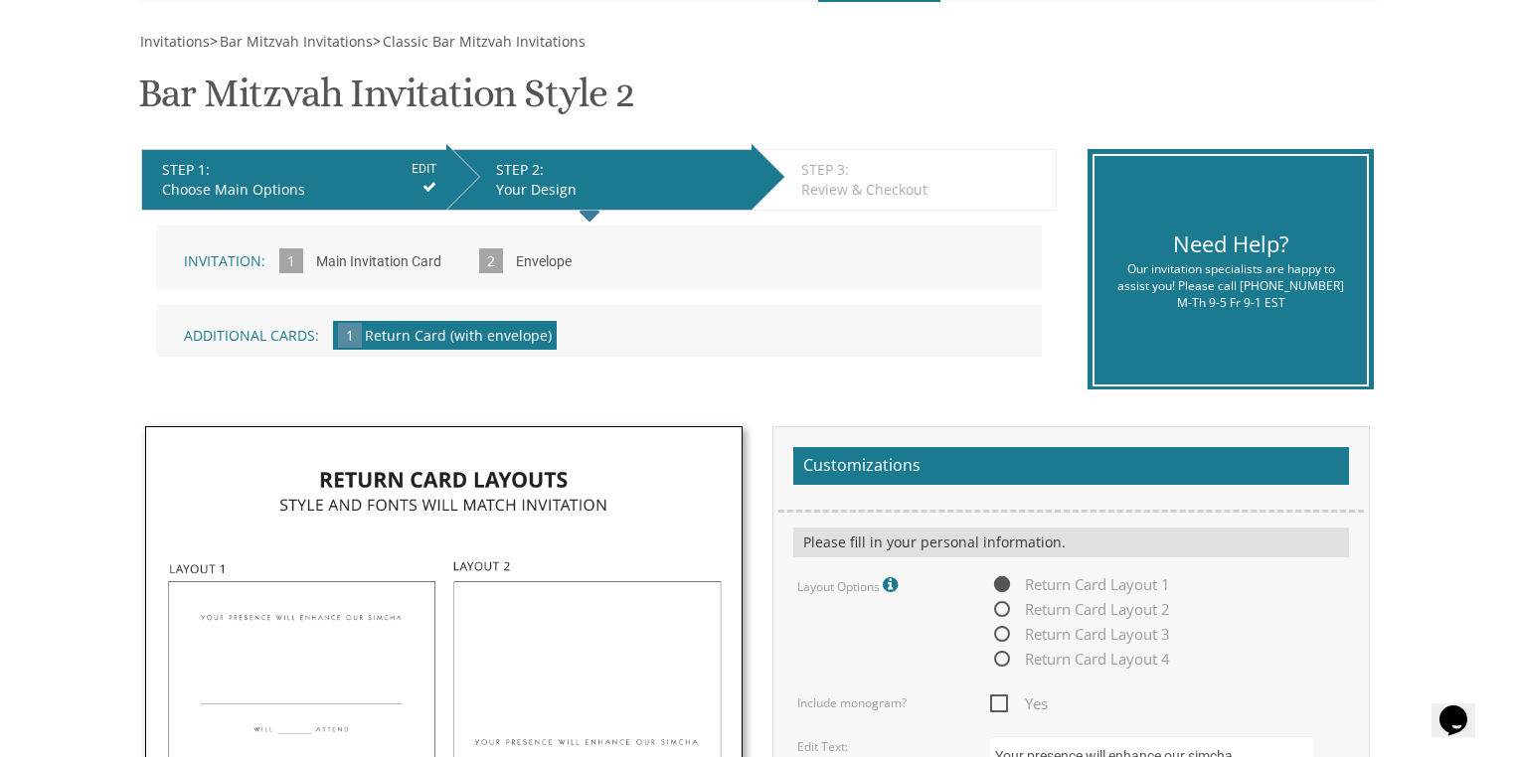
scroll to position [398, 0]
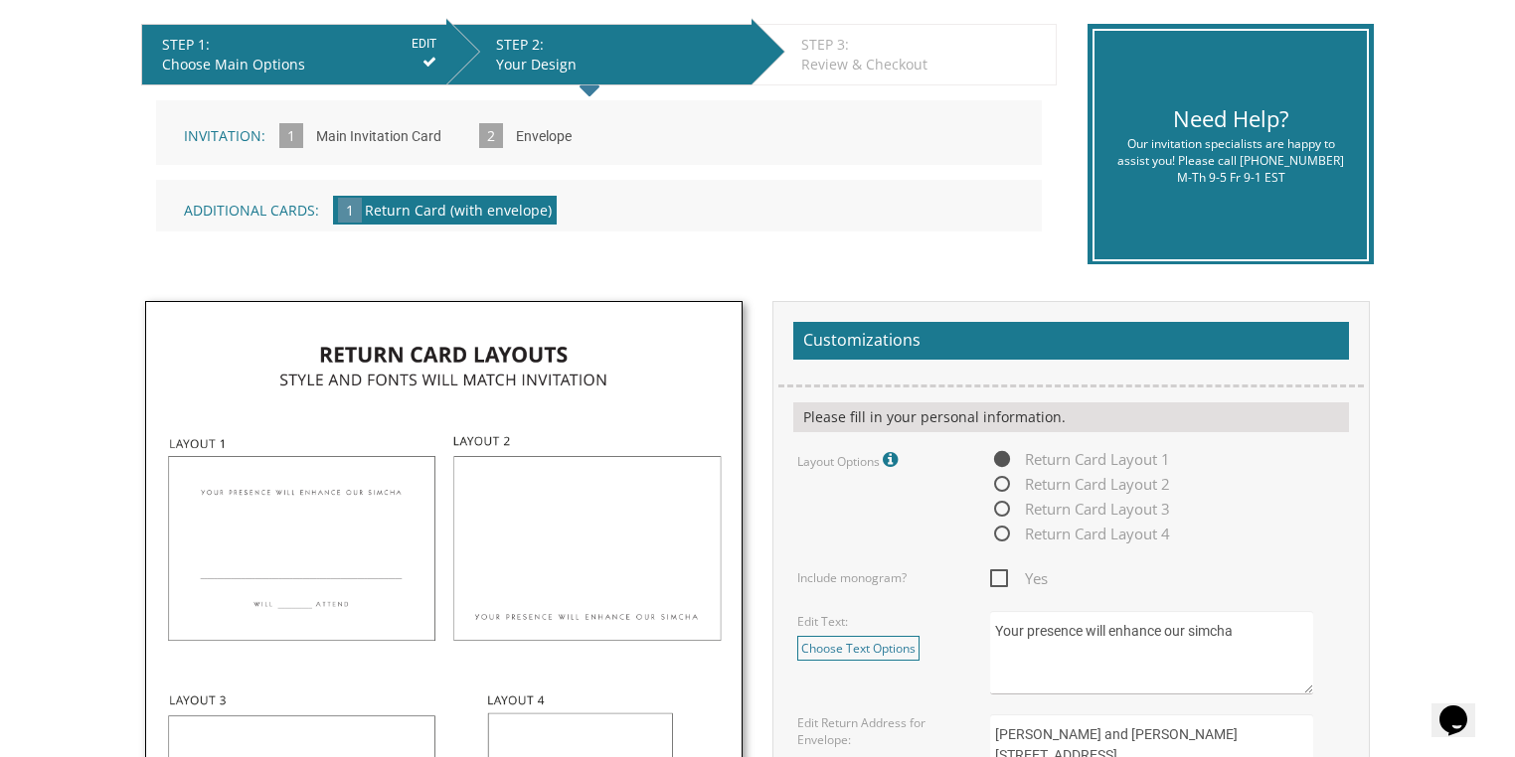
click at [1006, 484] on span "Return Card Layout 2" at bounding box center [1080, 484] width 180 height 25
click at [1003, 484] on input "Return Card Layout 2" at bounding box center [996, 485] width 13 height 13
radio input "true"
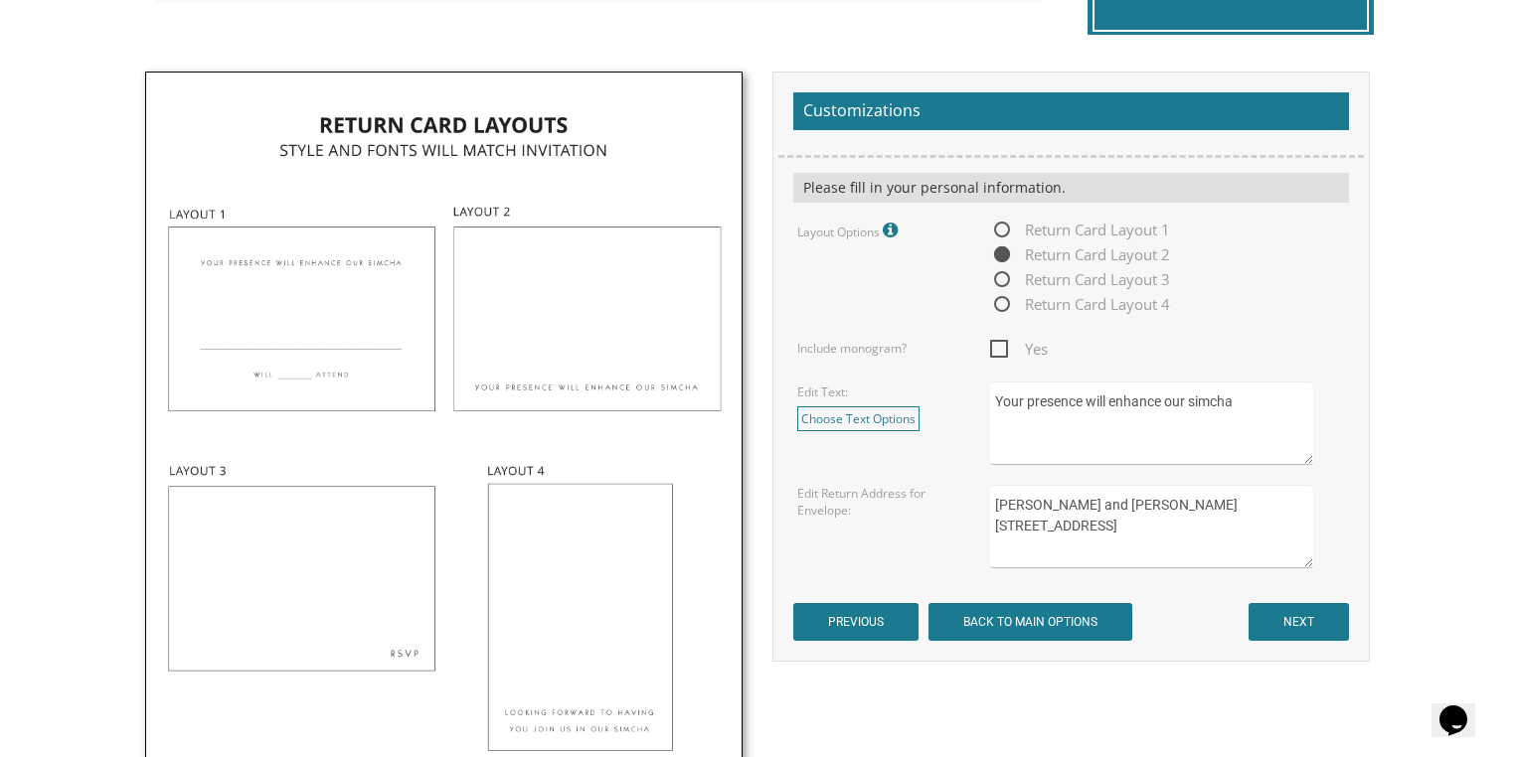
scroll to position [716, 0]
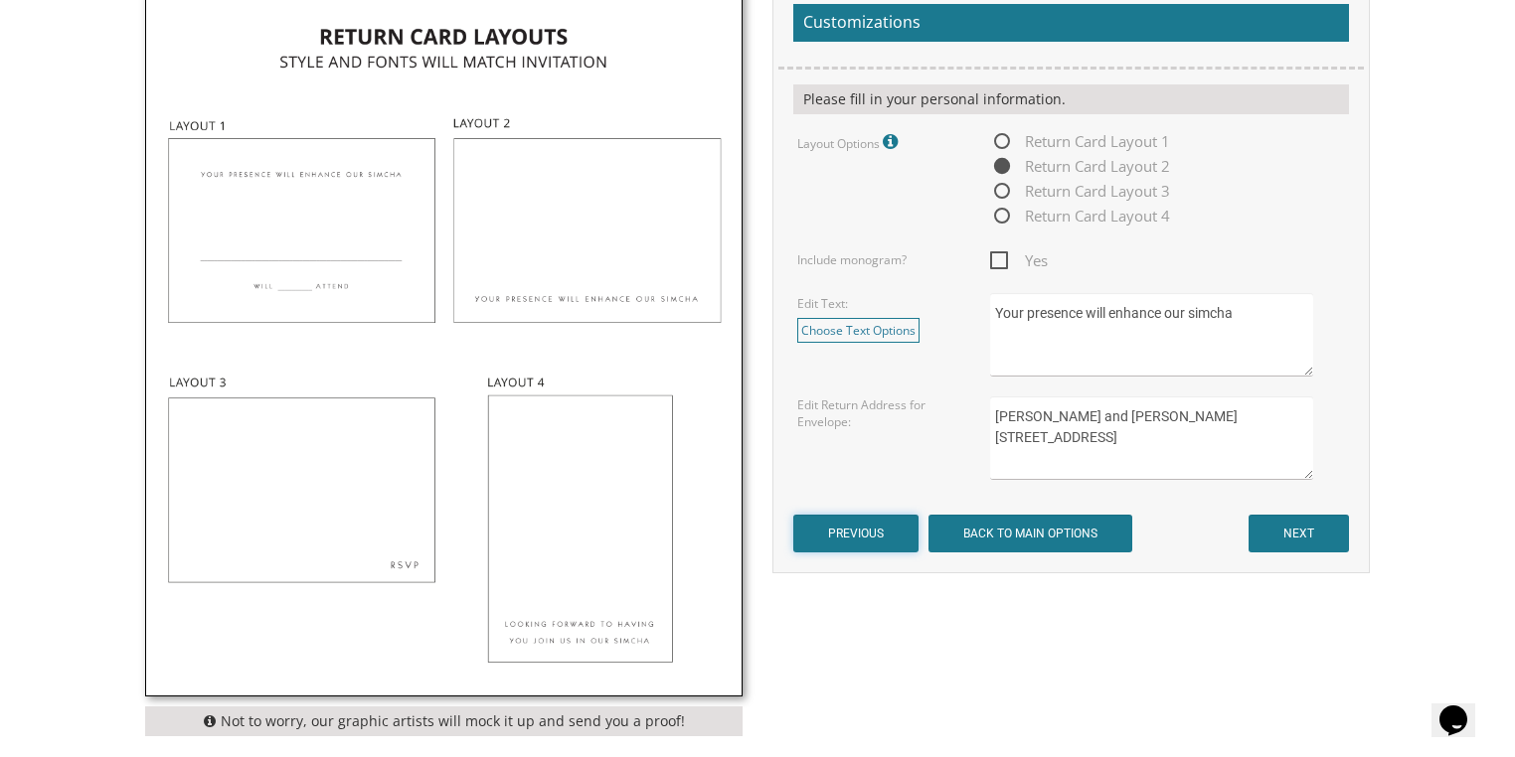
click at [881, 528] on input "PREVIOUS" at bounding box center [855, 534] width 125 height 38
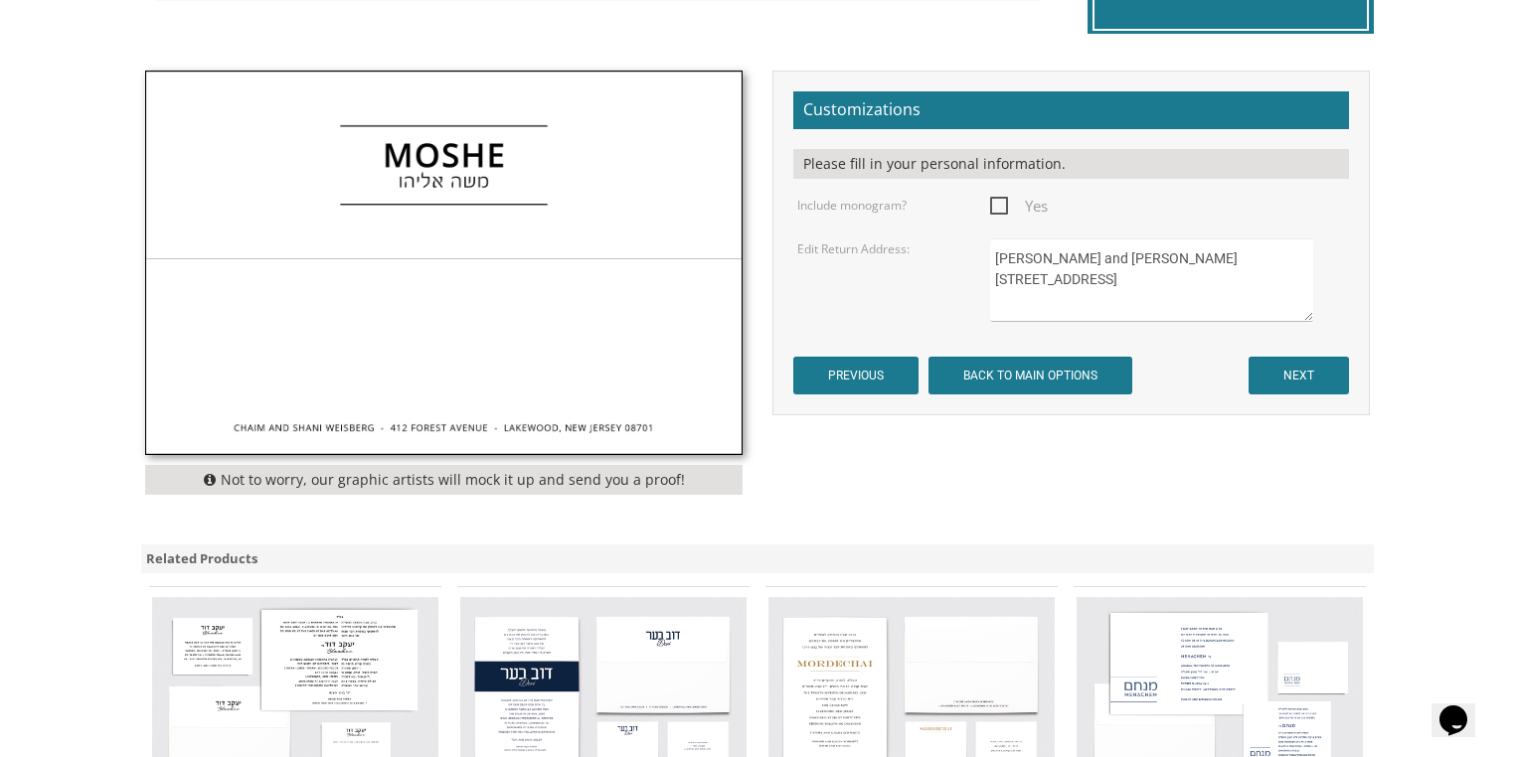
scroll to position [636, 0]
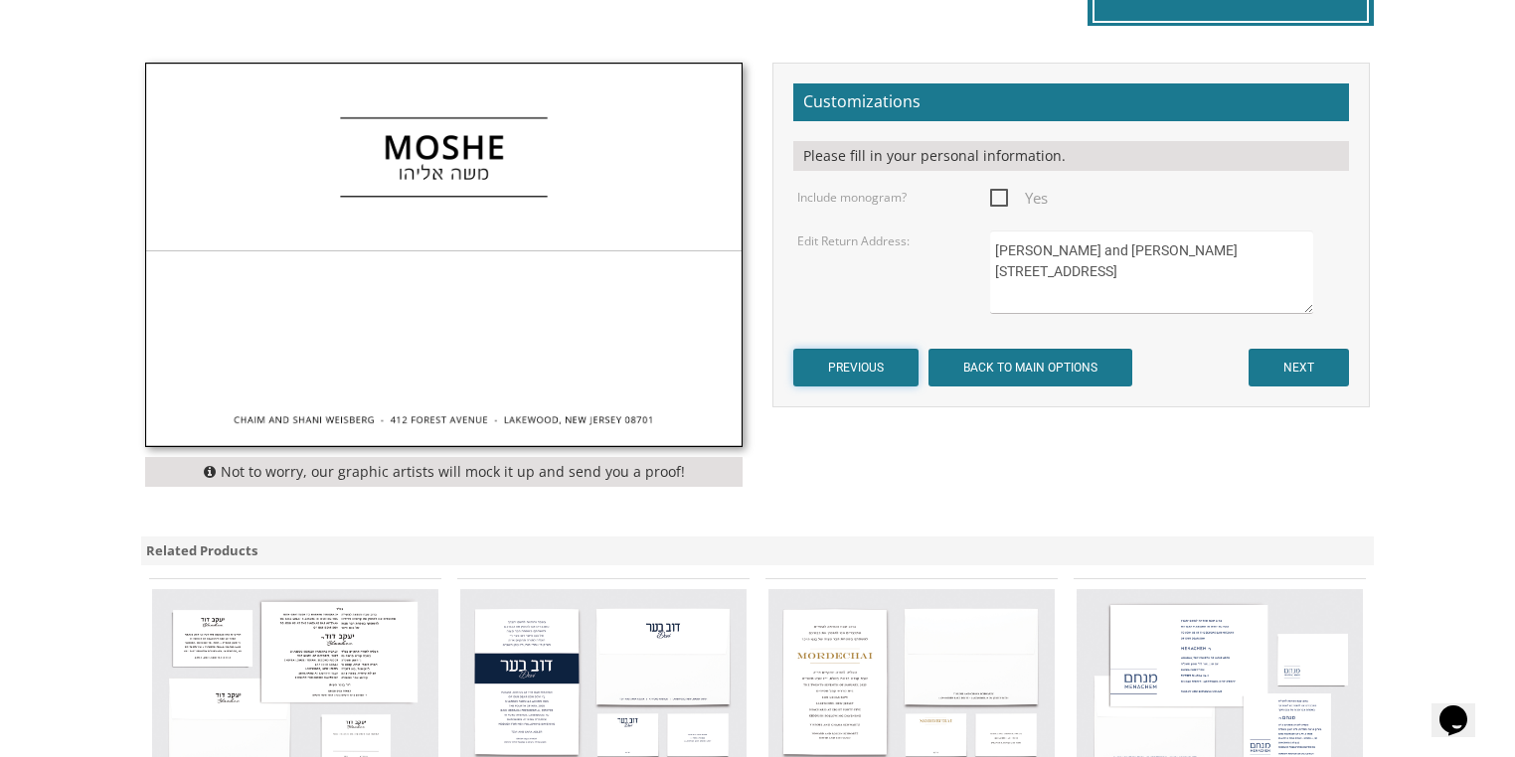
click at [840, 362] on input "PREVIOUS" at bounding box center [855, 368] width 125 height 38
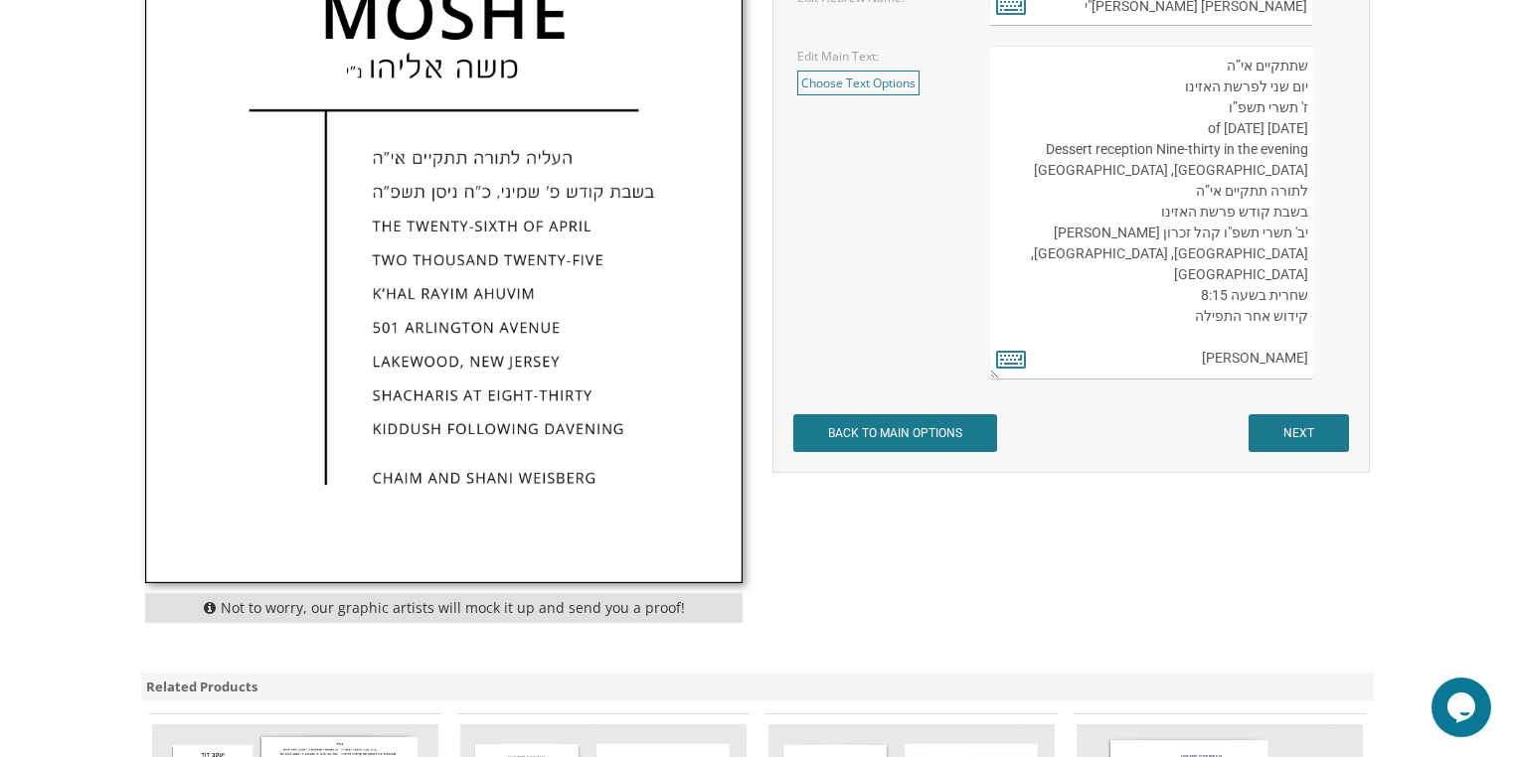
scroll to position [1272, 0]
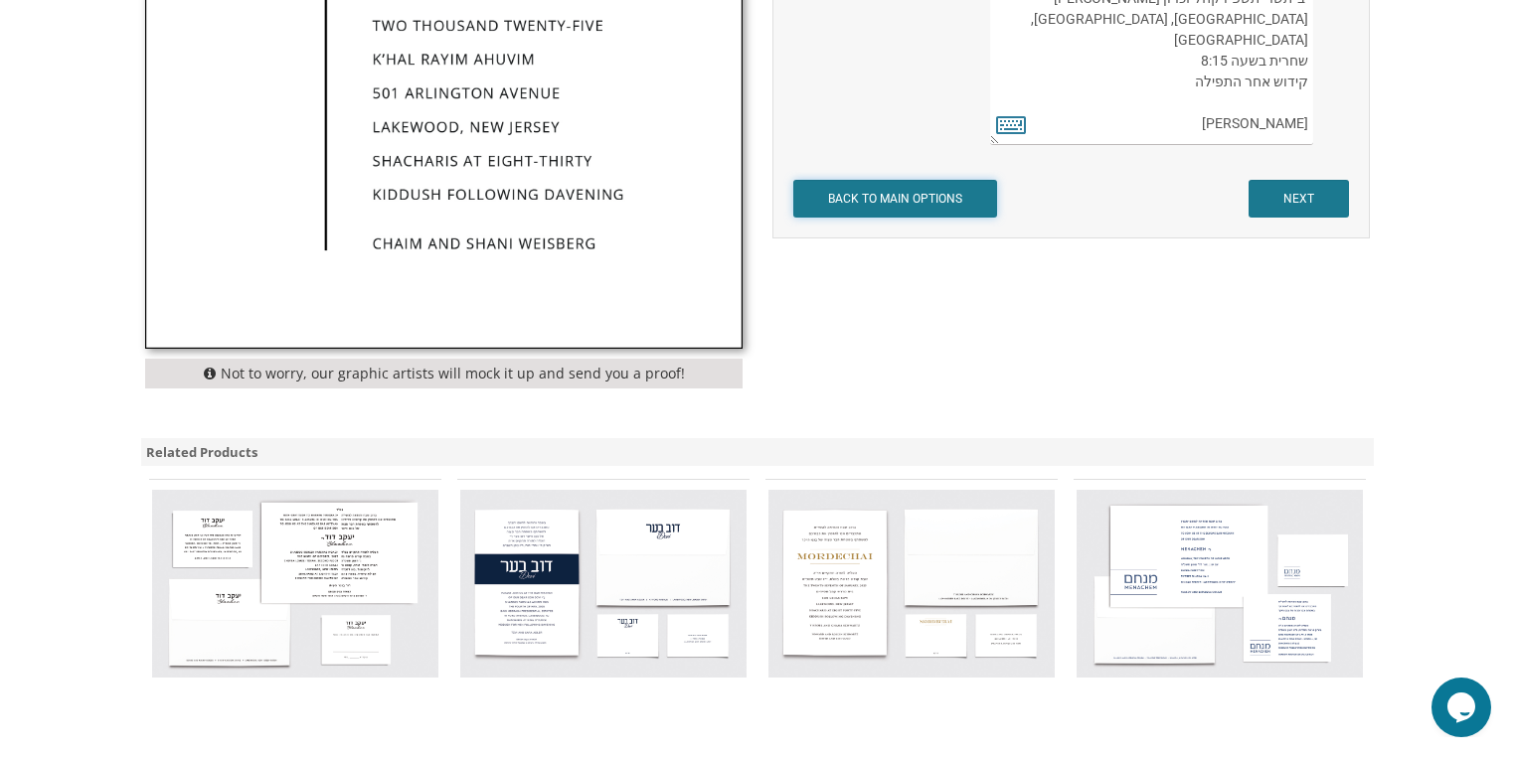
click at [861, 199] on input "BACK TO MAIN OPTIONS" at bounding box center [895, 199] width 204 height 38
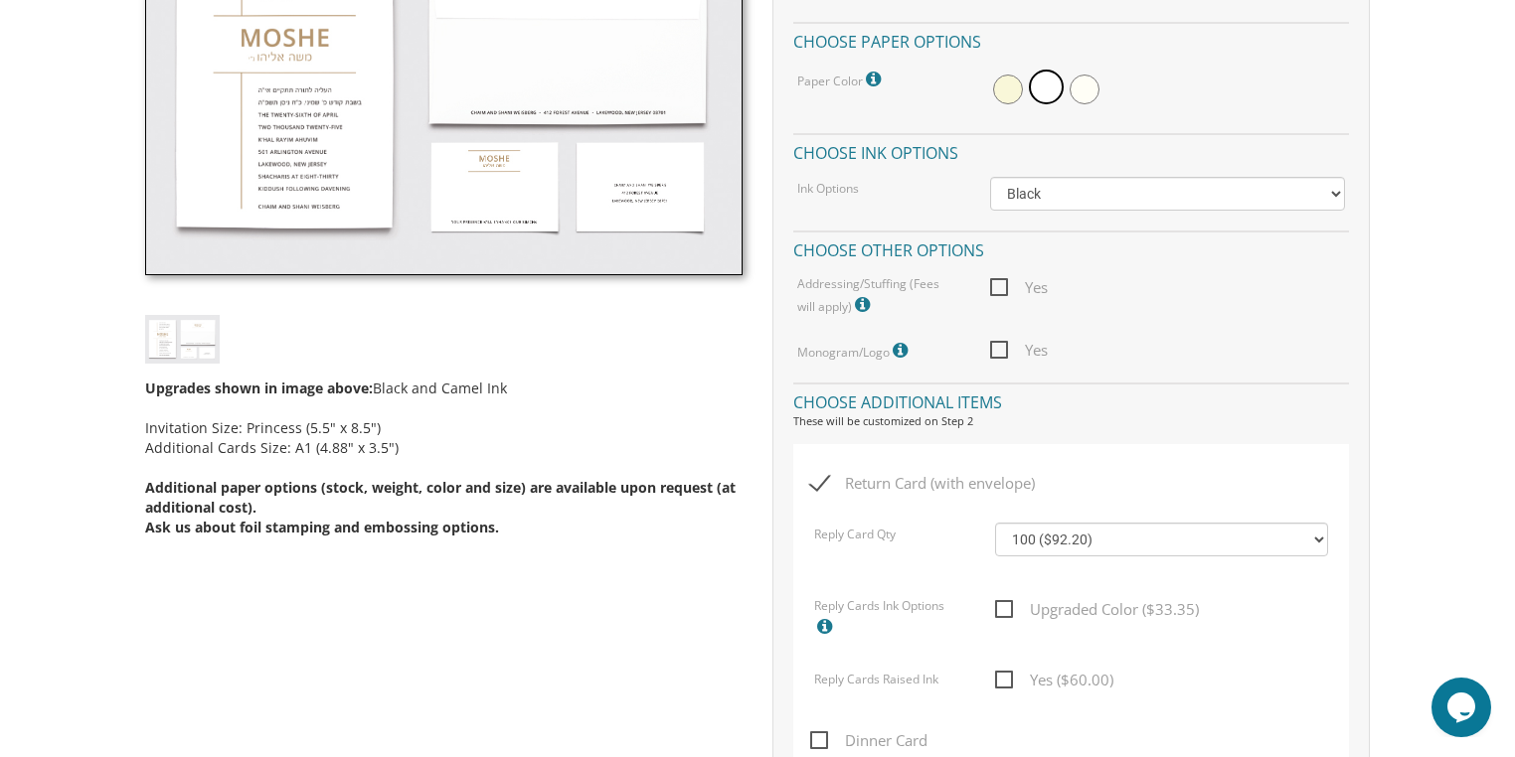
scroll to position [795, 0]
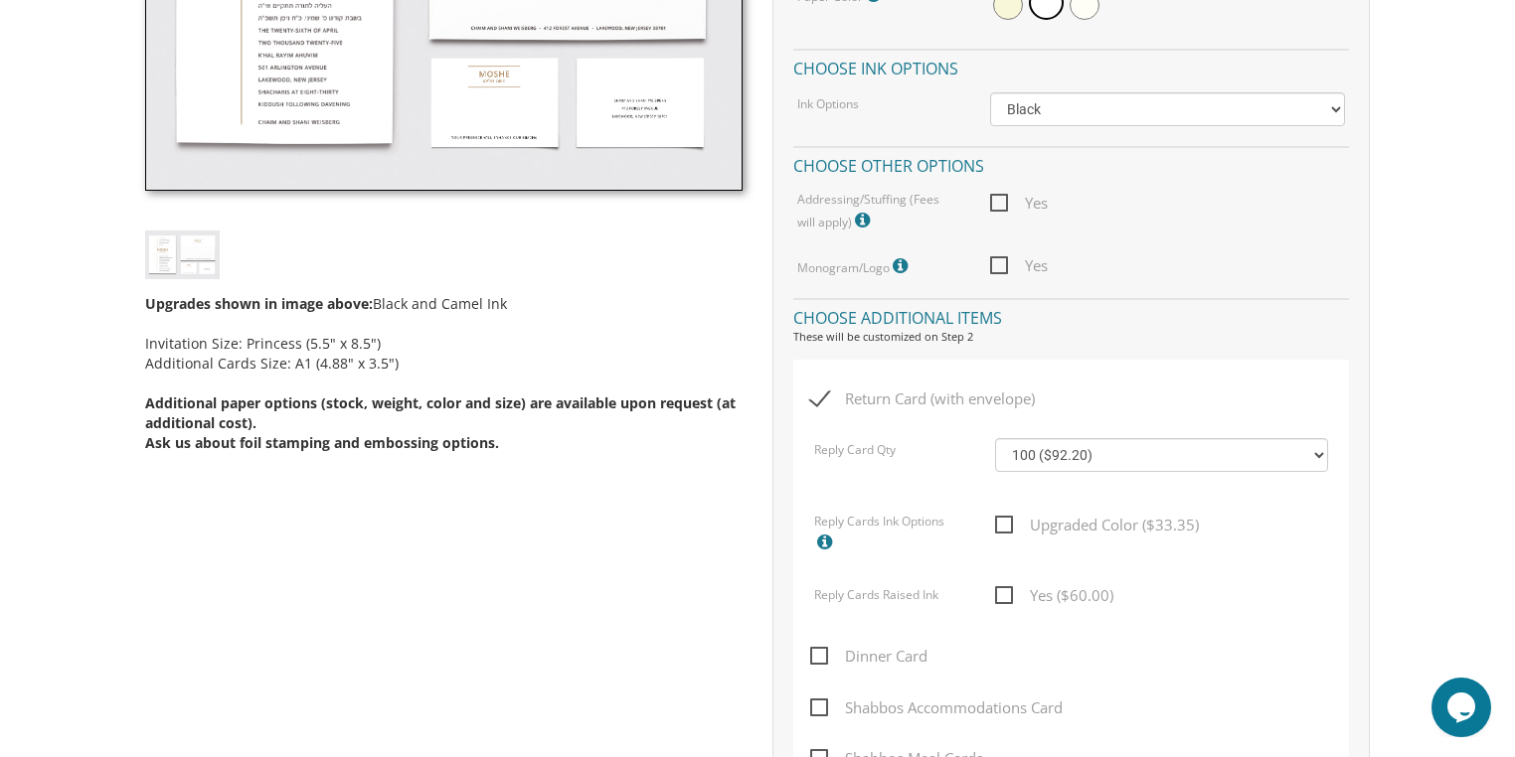
click at [819, 398] on span "Return Card (with envelope)" at bounding box center [922, 399] width 225 height 25
click at [819, 398] on input "Return Card (with envelope)" at bounding box center [816, 397] width 13 height 13
checkbox input "false"
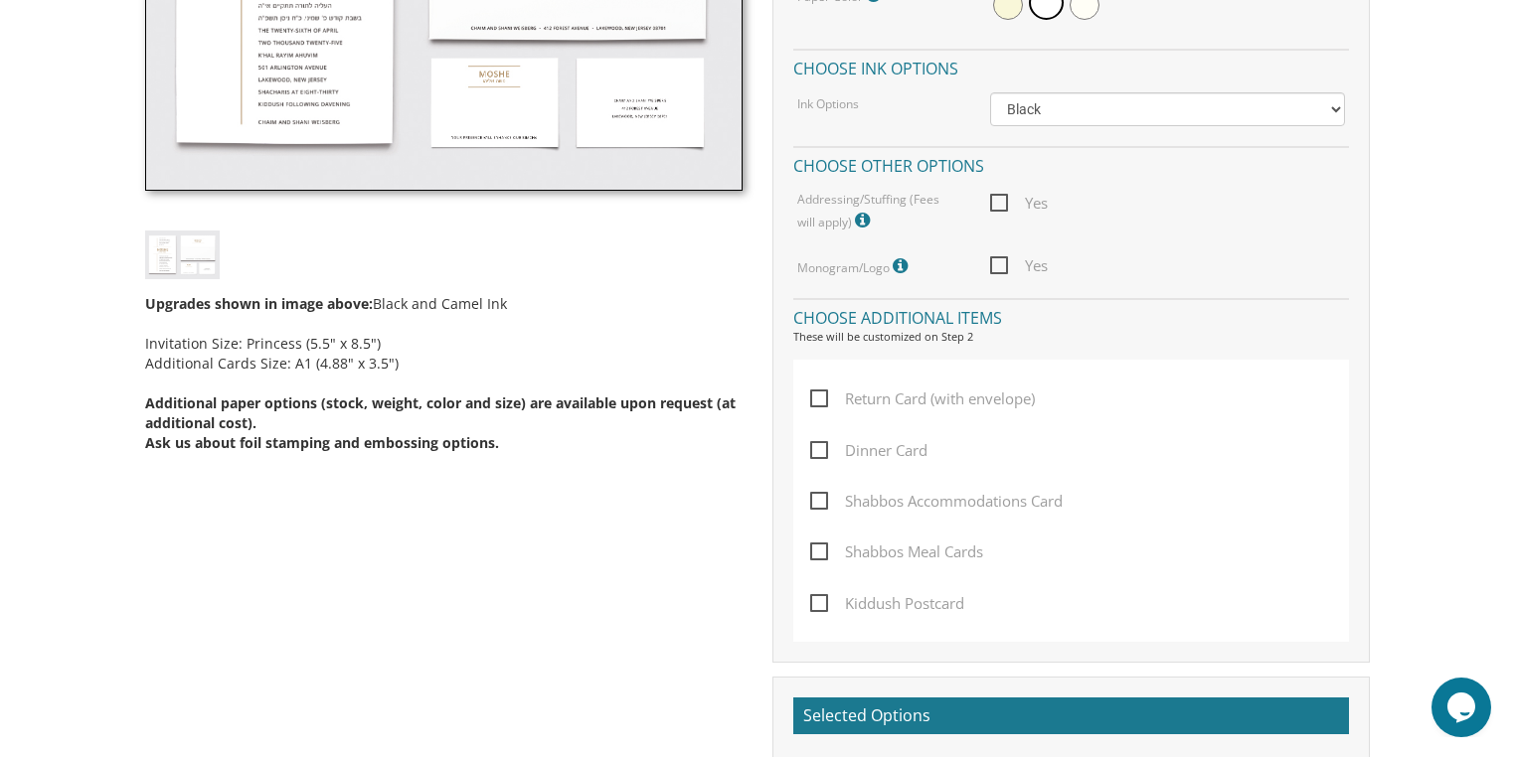
click at [823, 449] on span "Dinner Card" at bounding box center [868, 450] width 117 height 25
click at [823, 449] on input "Dinner Card" at bounding box center [816, 448] width 13 height 13
checkbox input "true"
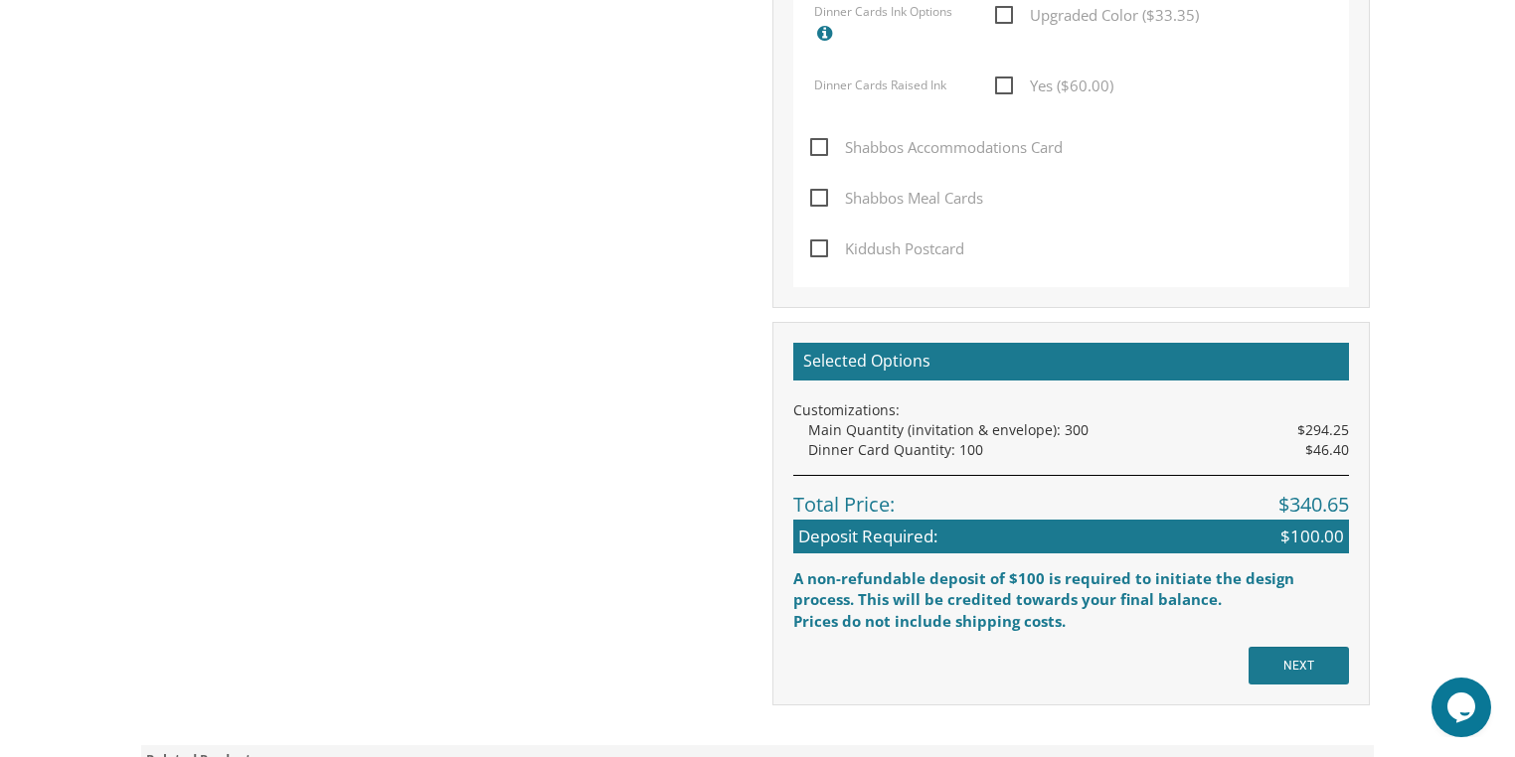
scroll to position [1511, 0]
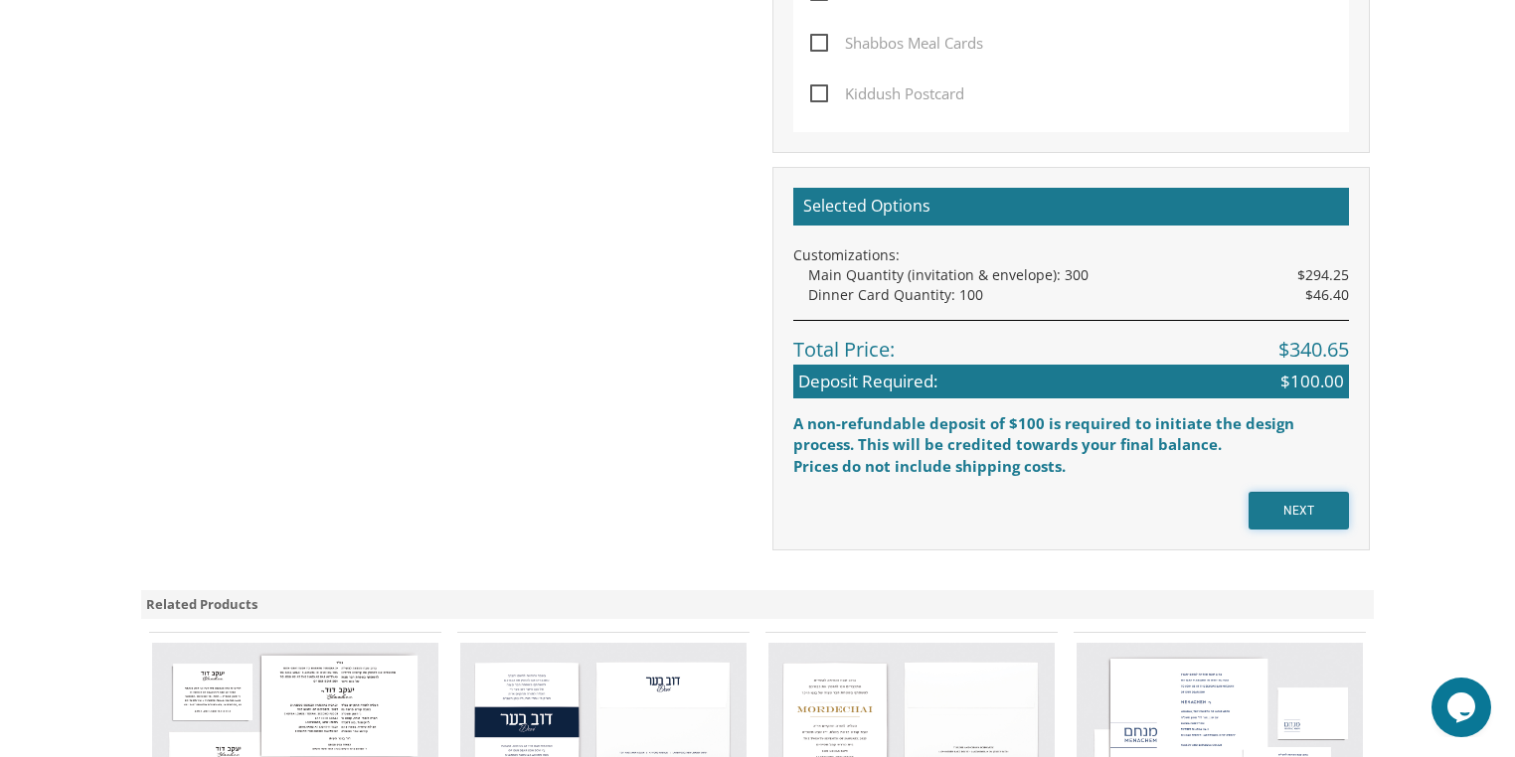
click at [1258, 499] on input "NEXT" at bounding box center [1298, 511] width 100 height 38
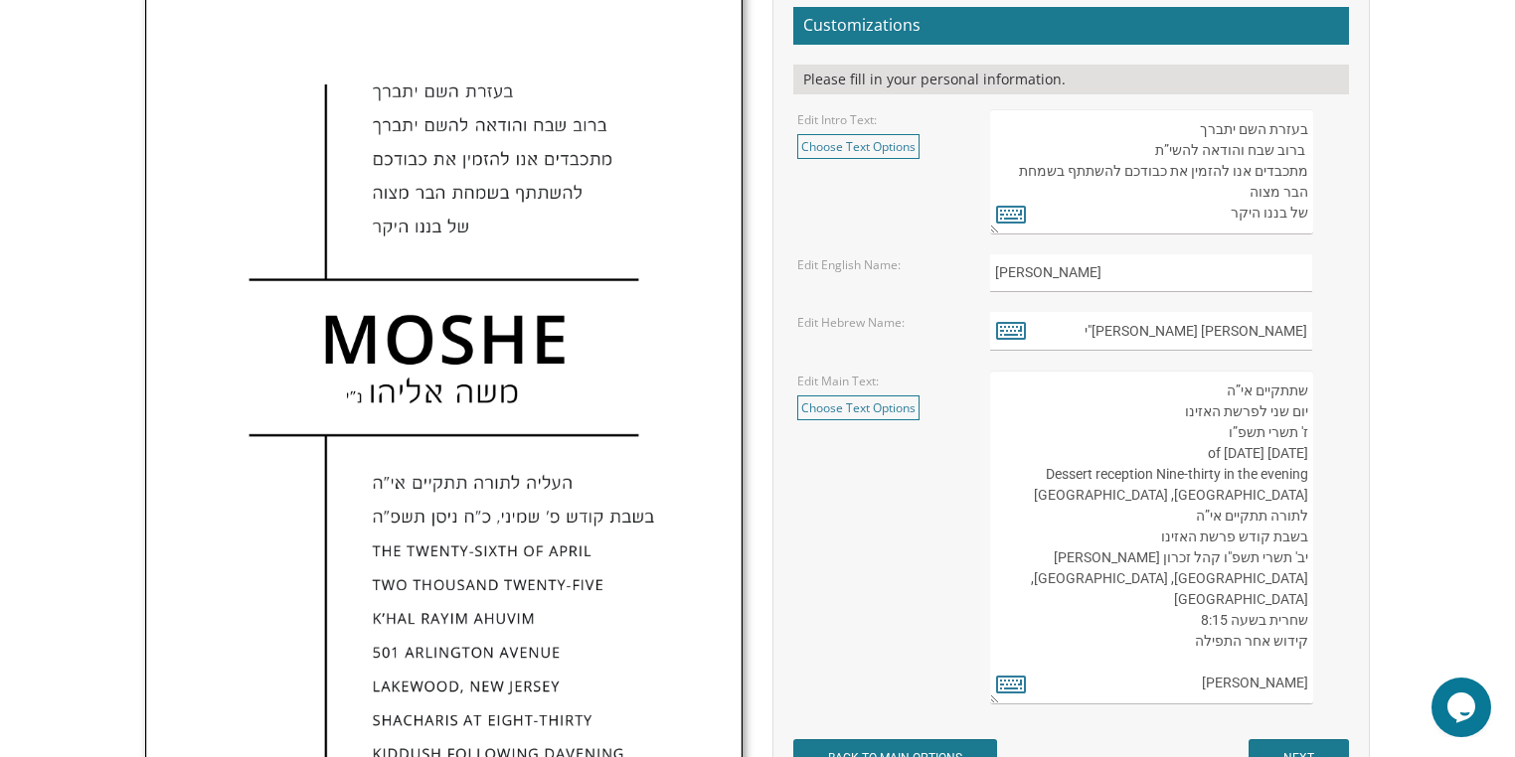
scroll to position [875, 0]
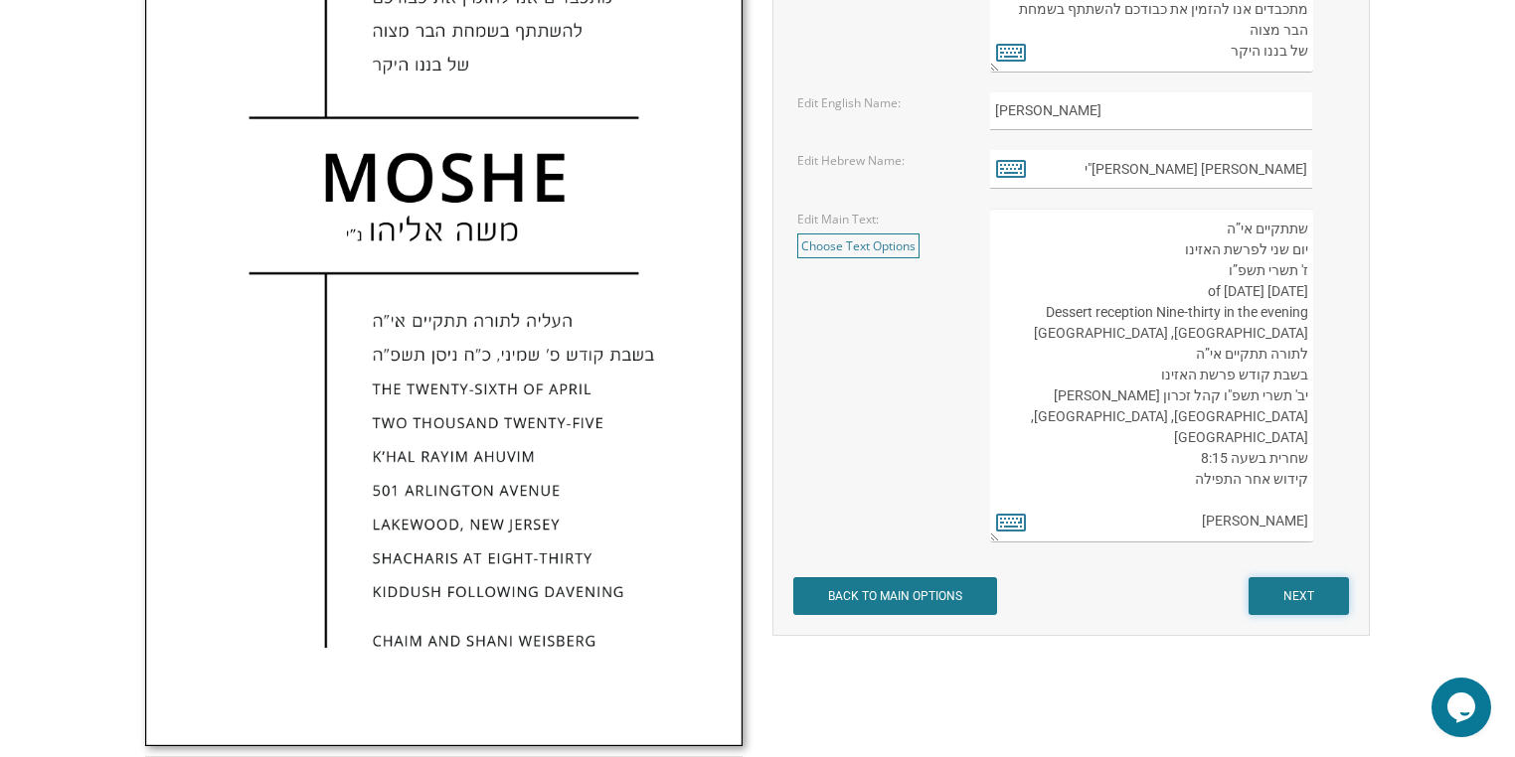
click at [1291, 598] on input "NEXT" at bounding box center [1298, 597] width 100 height 38
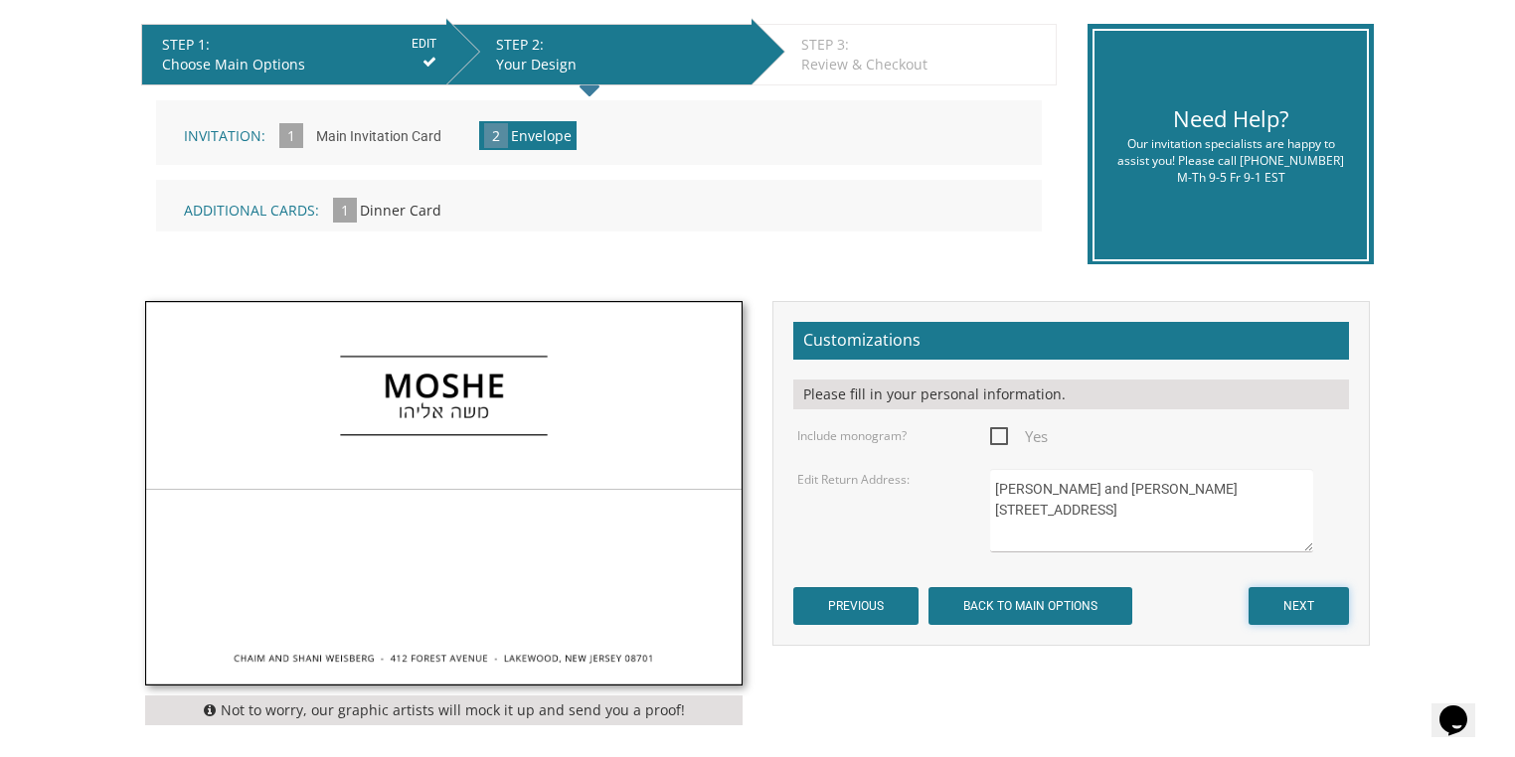
click at [1291, 598] on input "NEXT" at bounding box center [1298, 606] width 100 height 38
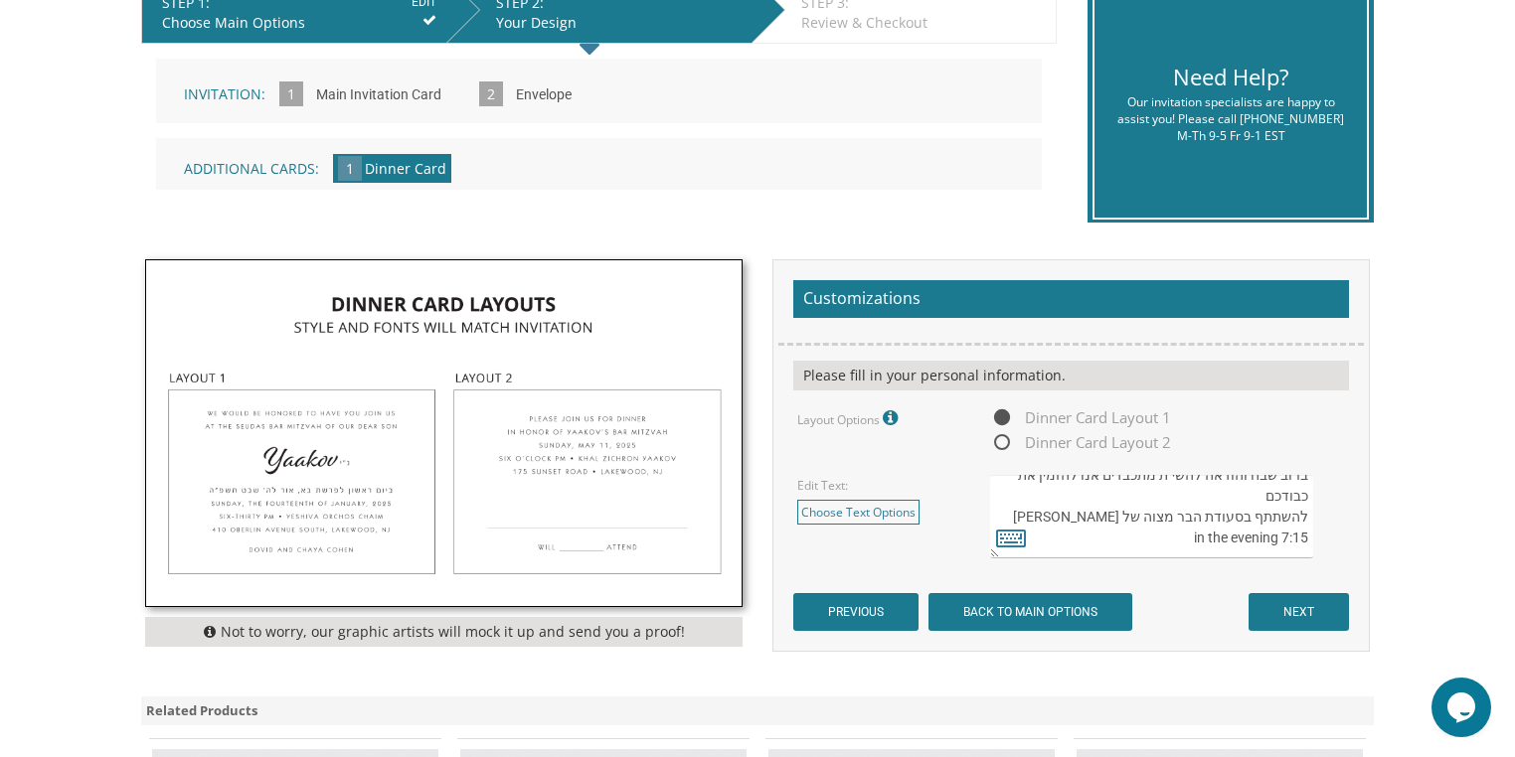
scroll to position [477, 0]
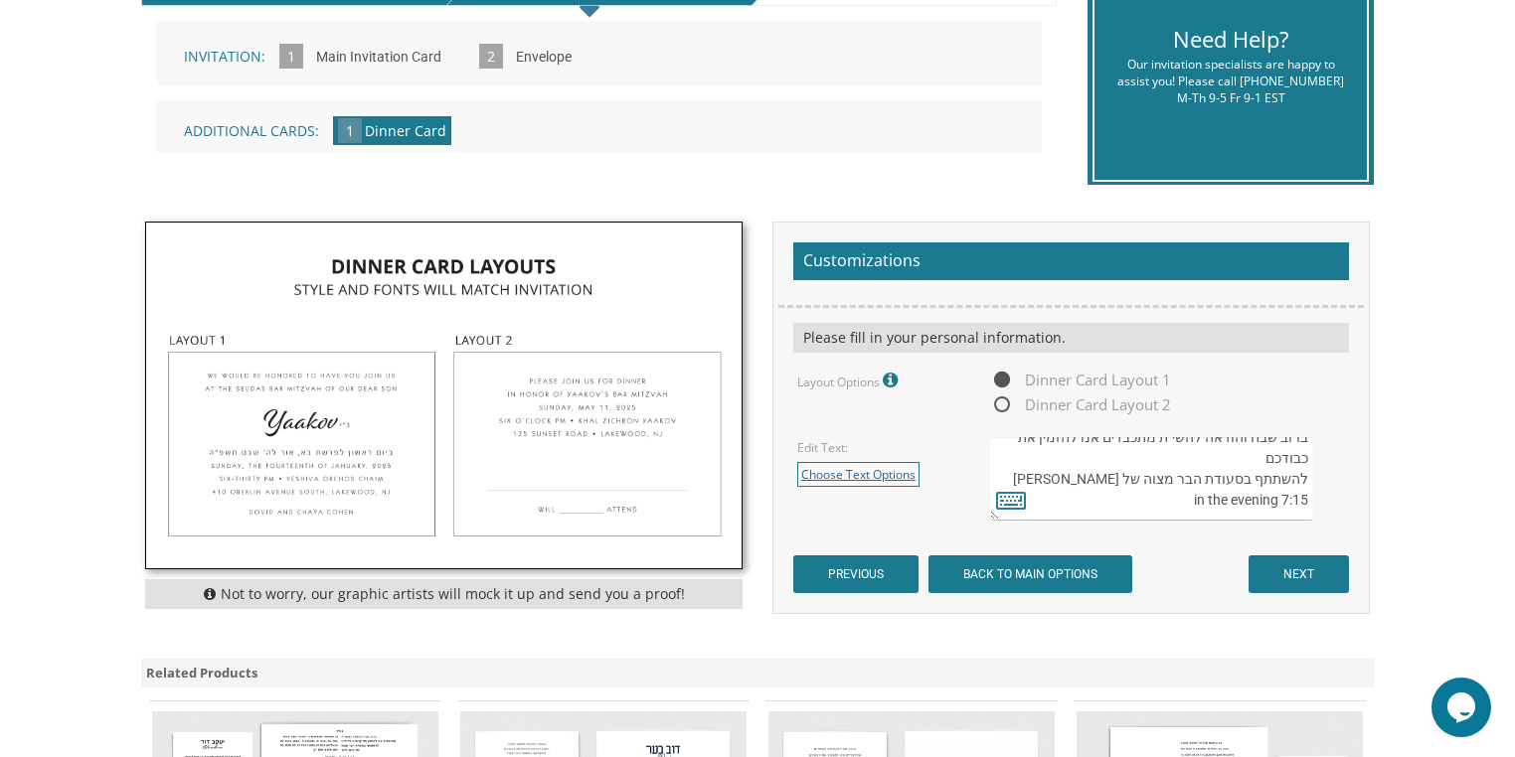
click at [889, 473] on link "Choose Text Options" at bounding box center [858, 474] width 122 height 25
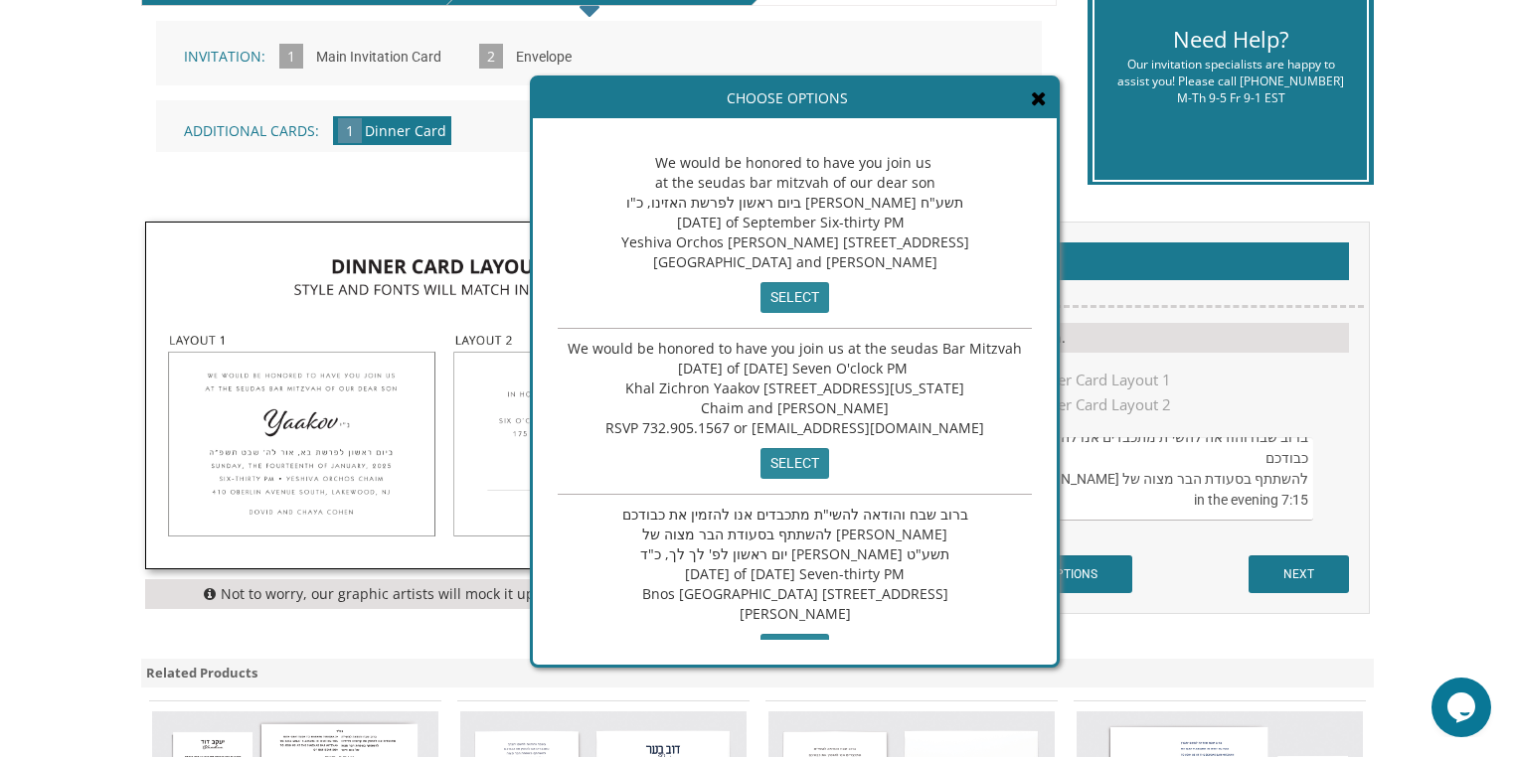
click at [1033, 98] on icon at bounding box center [1039, 98] width 16 height 20
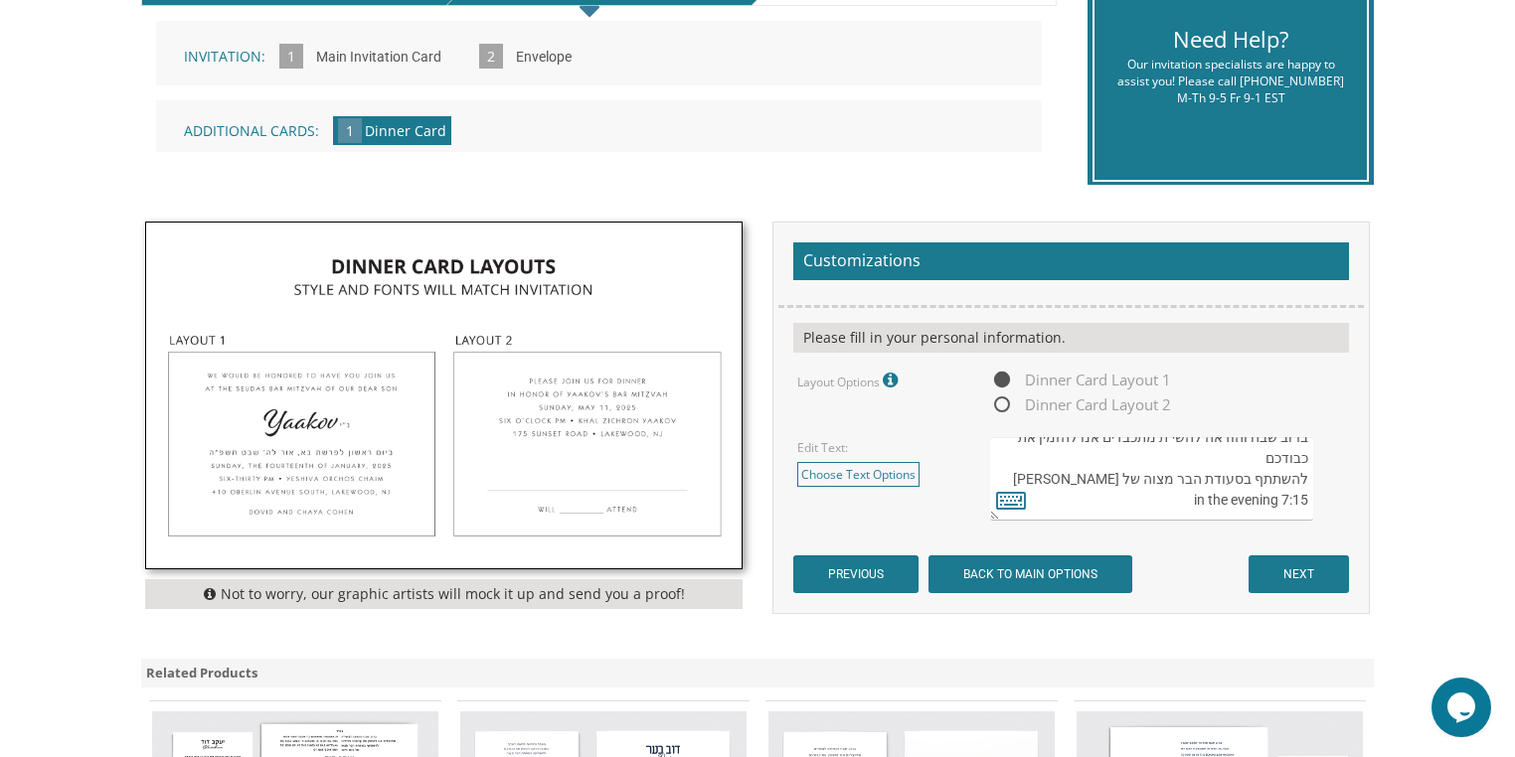
click at [998, 402] on span "Dinner Card Layout 2" at bounding box center [1080, 405] width 181 height 25
click at [998, 402] on input "Dinner Card Layout 2" at bounding box center [996, 406] width 13 height 13
radio input "true"
click at [891, 382] on icon at bounding box center [893, 381] width 20 height 18
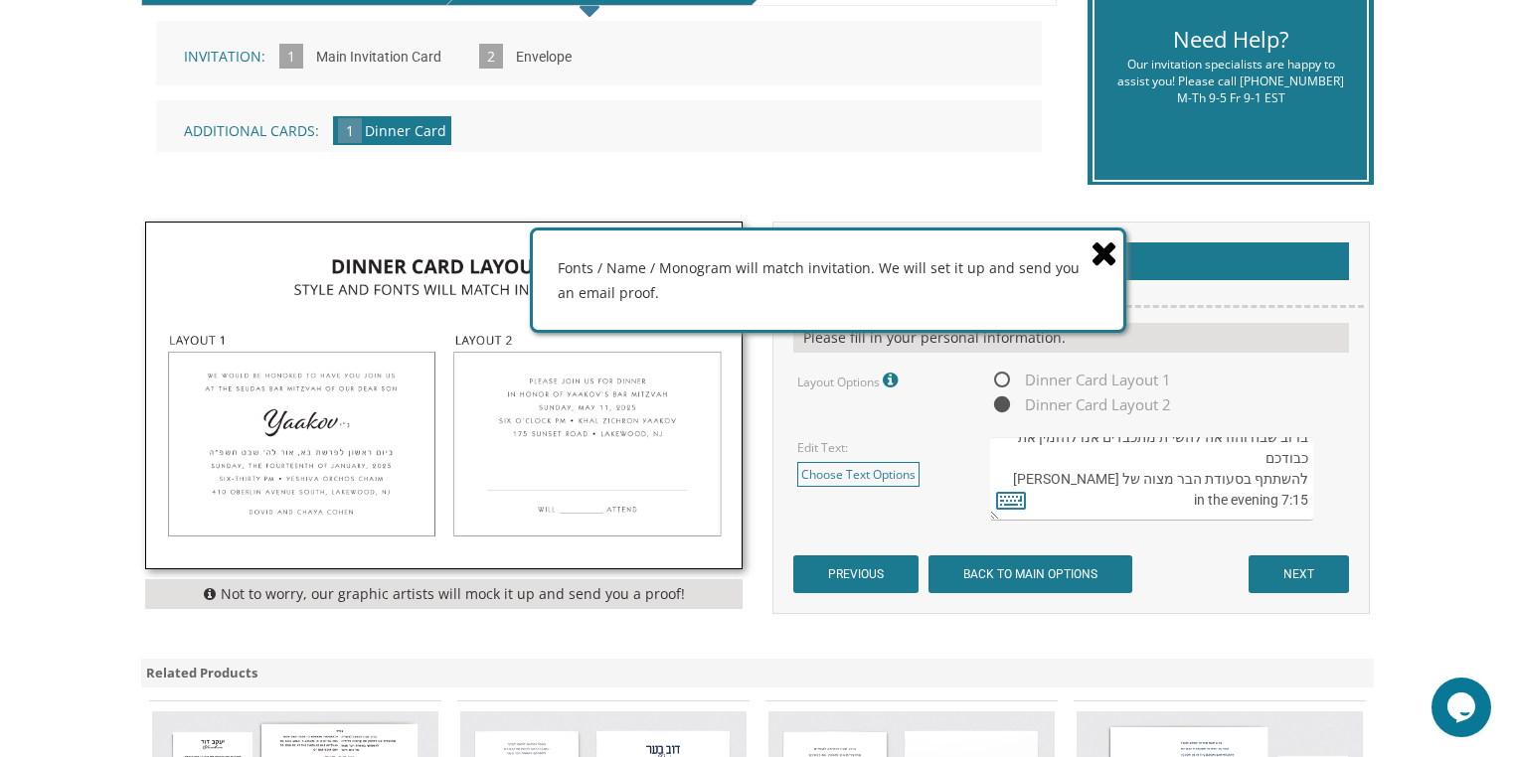
click at [1105, 243] on icon at bounding box center [1104, 253] width 28 height 35
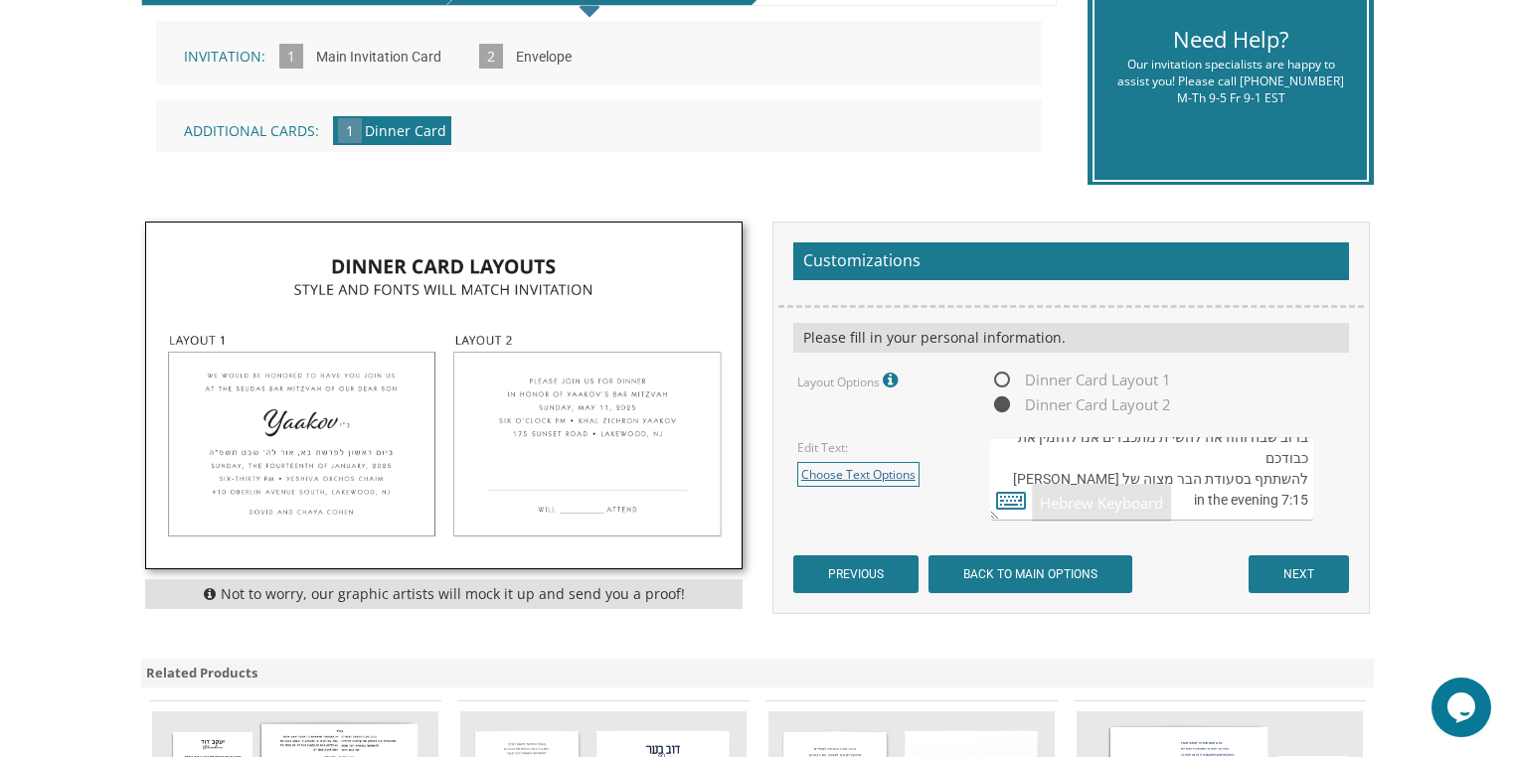
click at [882, 473] on link "Choose Text Options" at bounding box center [858, 474] width 122 height 25
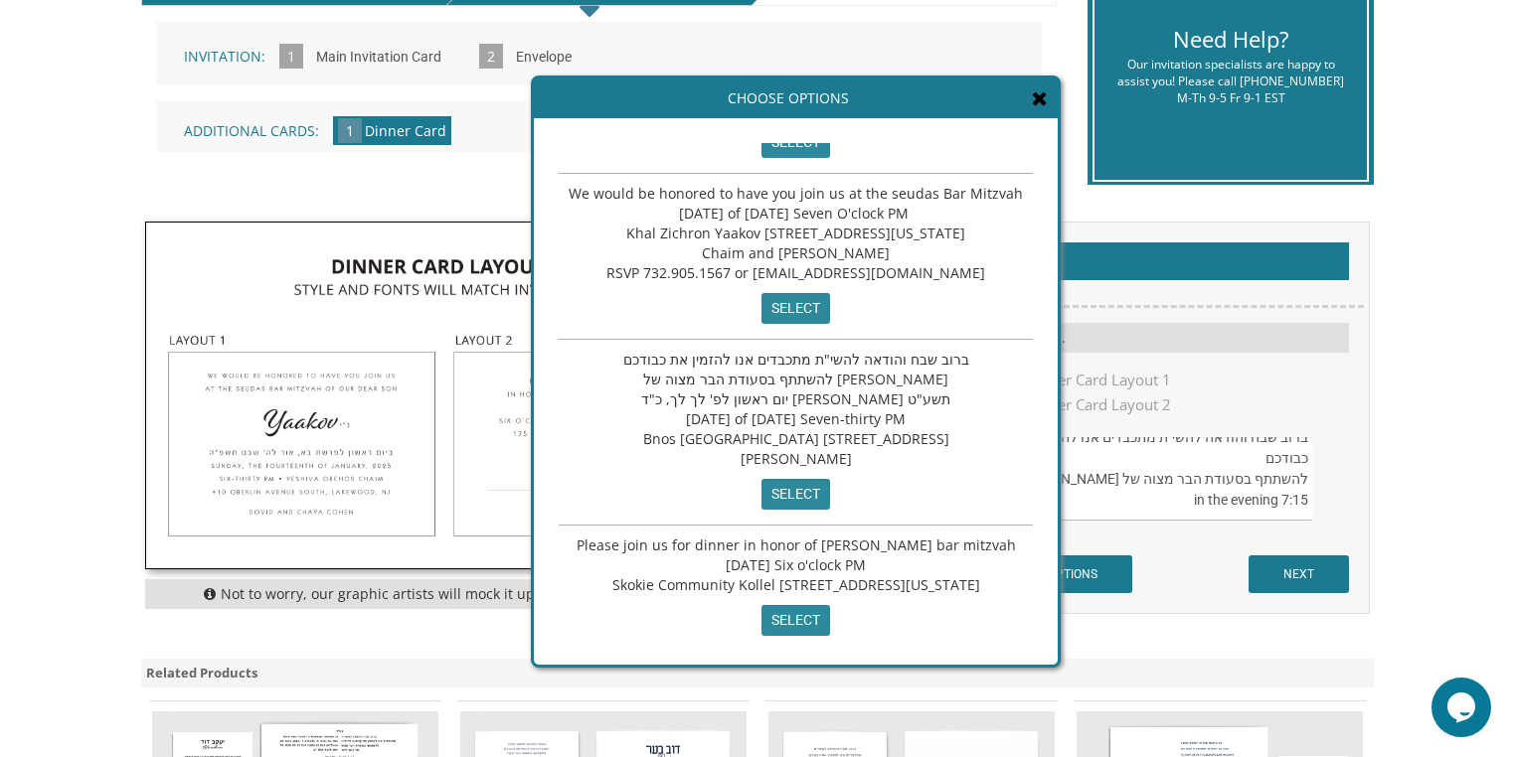
scroll to position [166, 0]
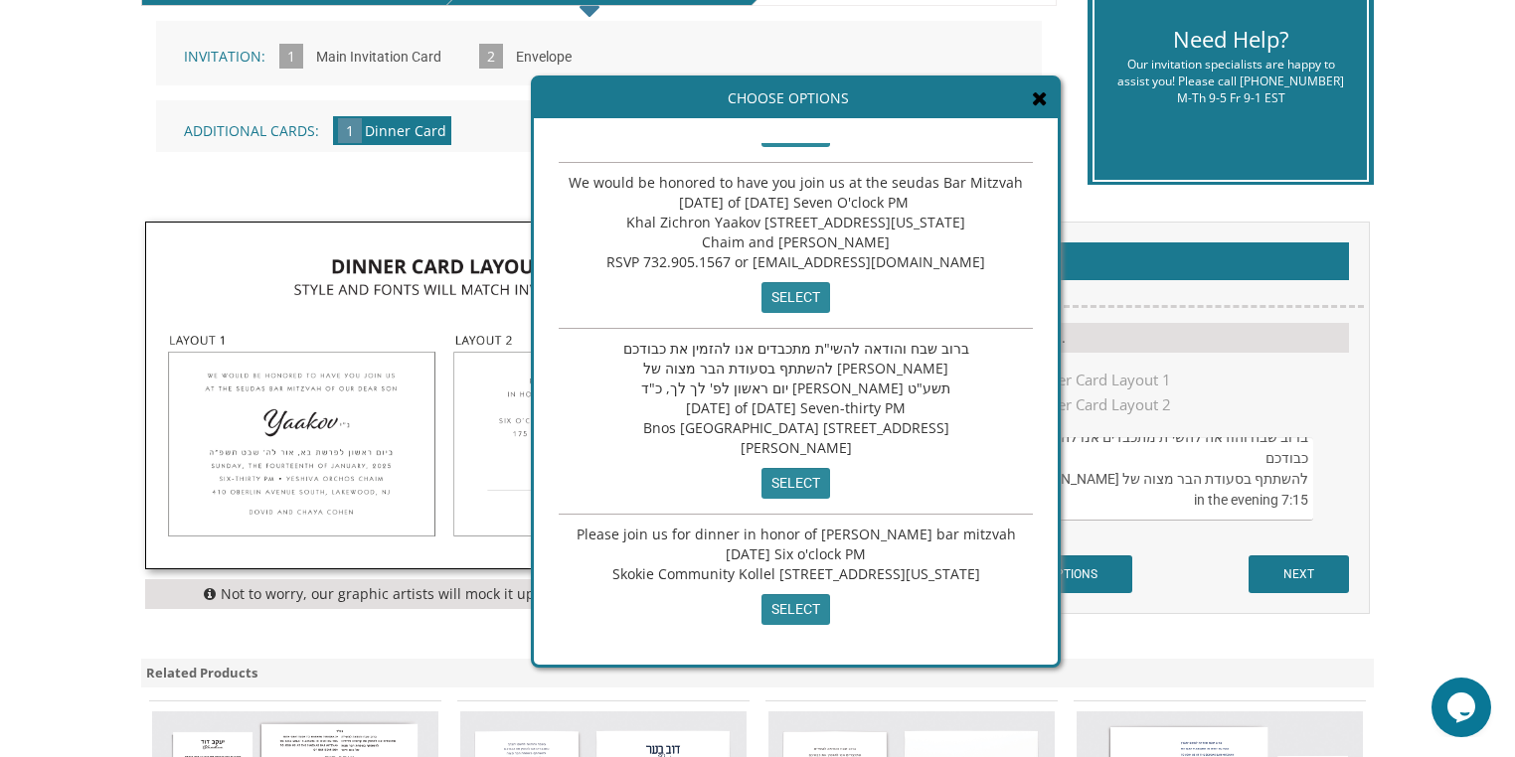
click at [789, 381] on span "ברוב שבח והודאה להשי"ת מתכבדים אנו להזמין את כבודכם להשתתף בסעודת הבר מצוה של ב…" at bounding box center [796, 398] width 346 height 118
click at [772, 481] on input "select" at bounding box center [795, 483] width 69 height 31
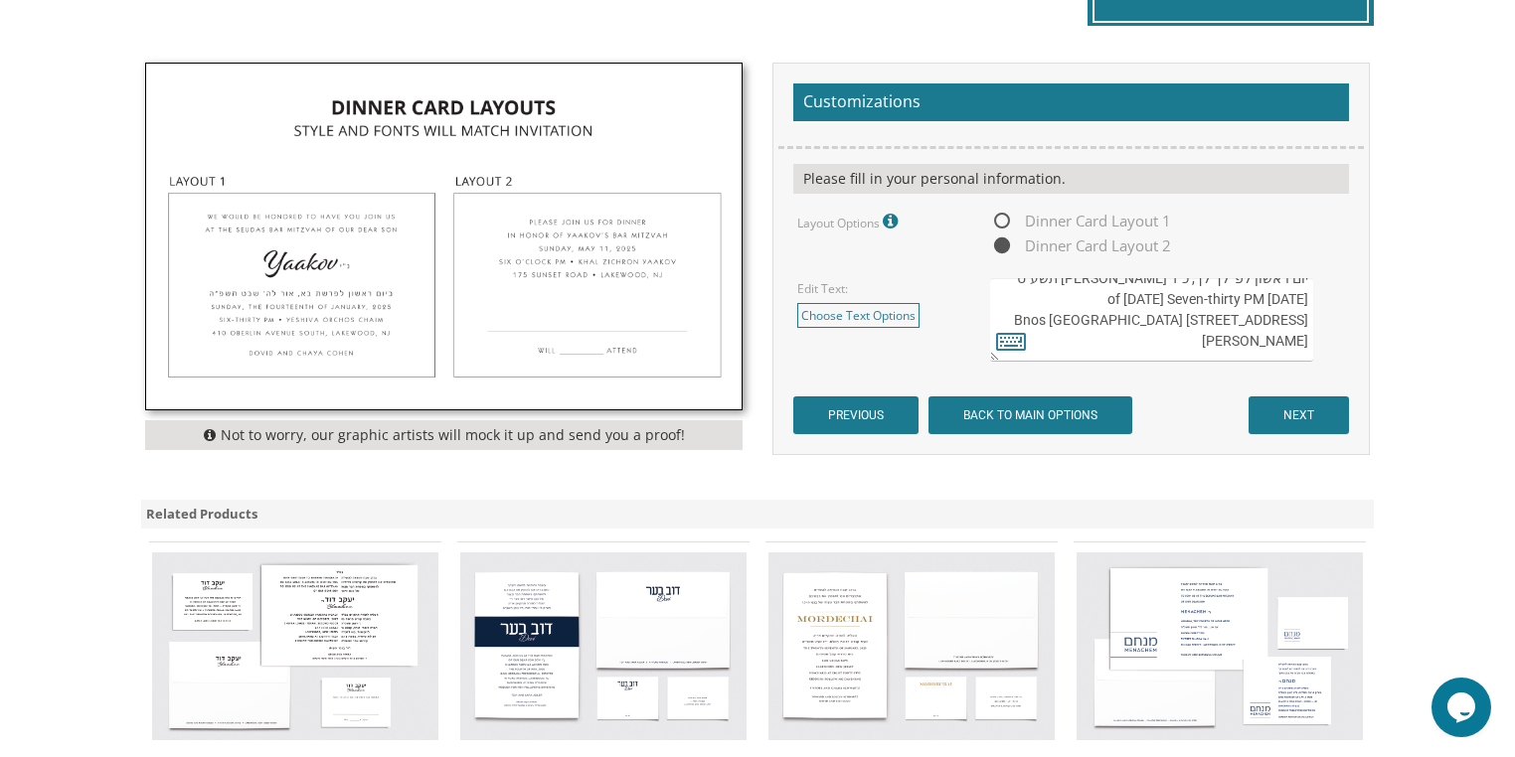
scroll to position [78, 0]
drag, startPoint x: 1230, startPoint y: 336, endPoint x: 1026, endPoint y: 302, distance: 206.6
click at [1026, 302] on textarea "ברוב שבח והודאה להשי"ת מתכבדים אנו להזמין את כבודכם להשתתף בסעודת הבר מצוה של ב…" at bounding box center [1151, 319] width 323 height 83
paste textarea "שתתקיים אי”ה"
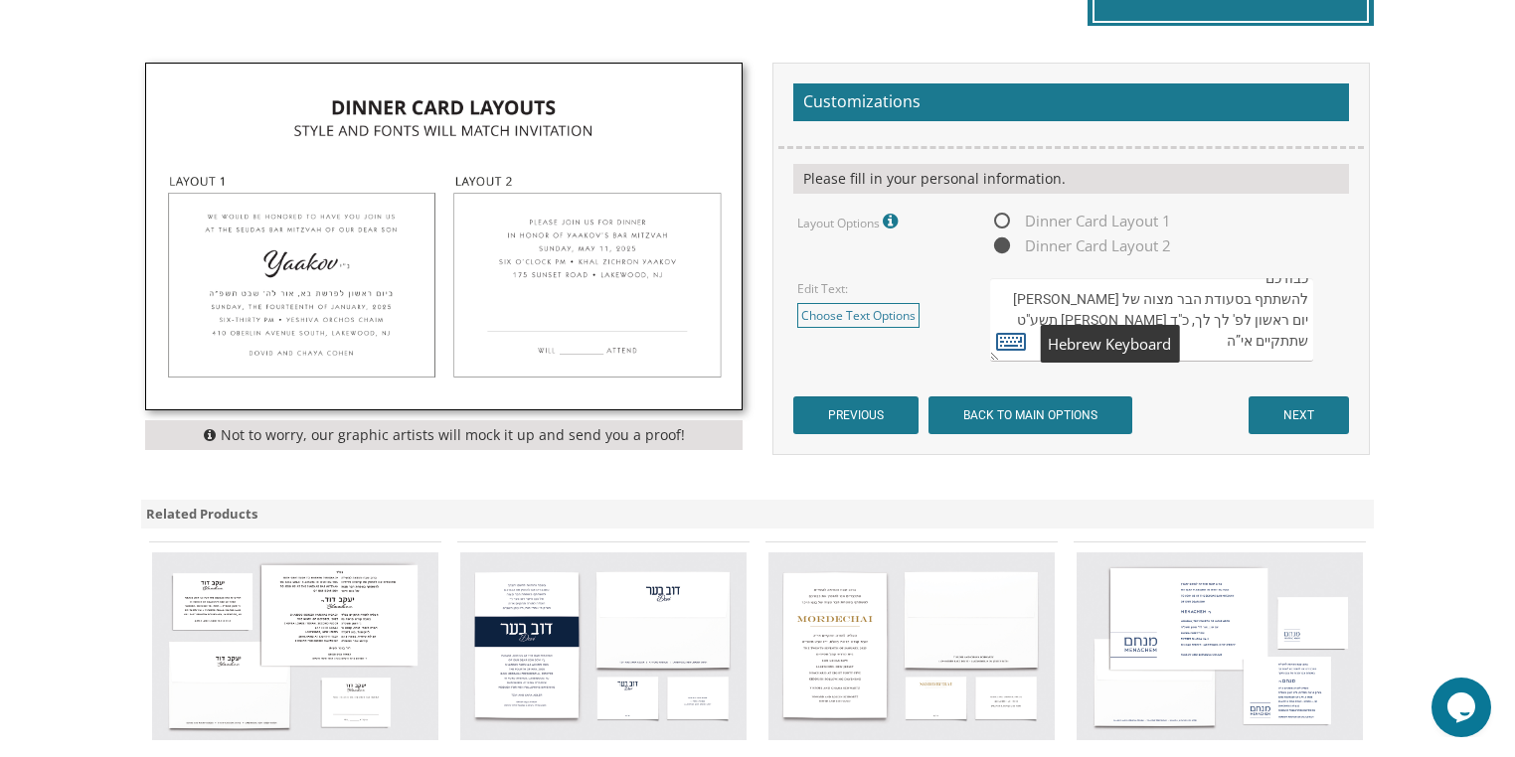
type textarea "ברוב שבח והודאה להשי"ת מתכבדים אנו להזמין את כבודכם להשתתף בסעודת הבר מצוה של ב…"
click at [1001, 345] on icon at bounding box center [1011, 341] width 30 height 28
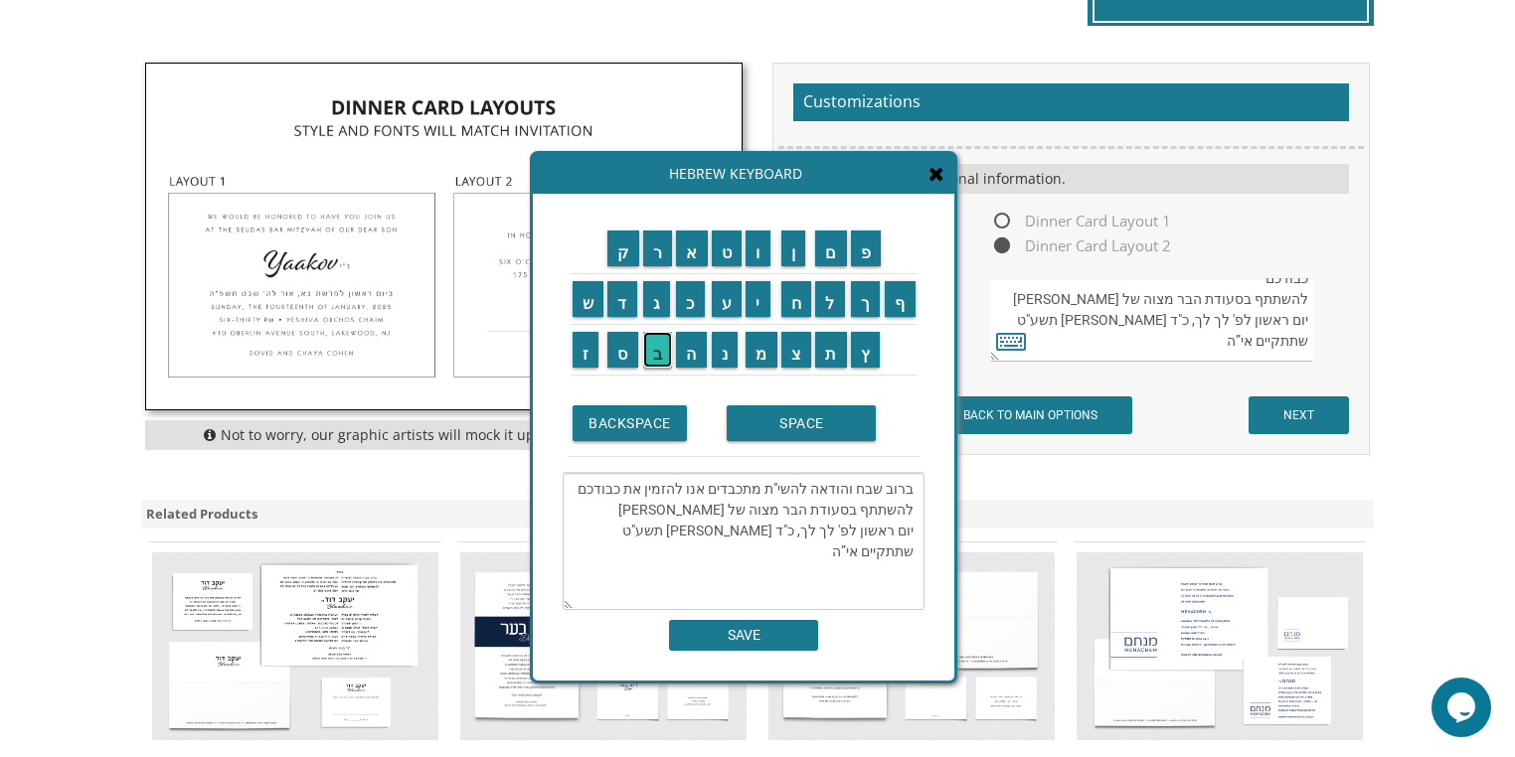
click at [661, 354] on input "ב" at bounding box center [658, 350] width 30 height 36
click at [583, 302] on input "ש" at bounding box center [589, 299] width 32 height 36
click at [731, 304] on input "ע" at bounding box center [727, 299] width 31 height 36
click at [684, 354] on input "ה" at bounding box center [691, 350] width 31 height 36
type textarea "ברוב שבח והודאה להשי"ת מתכבדים אנו להזמין את כבודכם להשתתף בסעודת הבר מצוה של ב…"
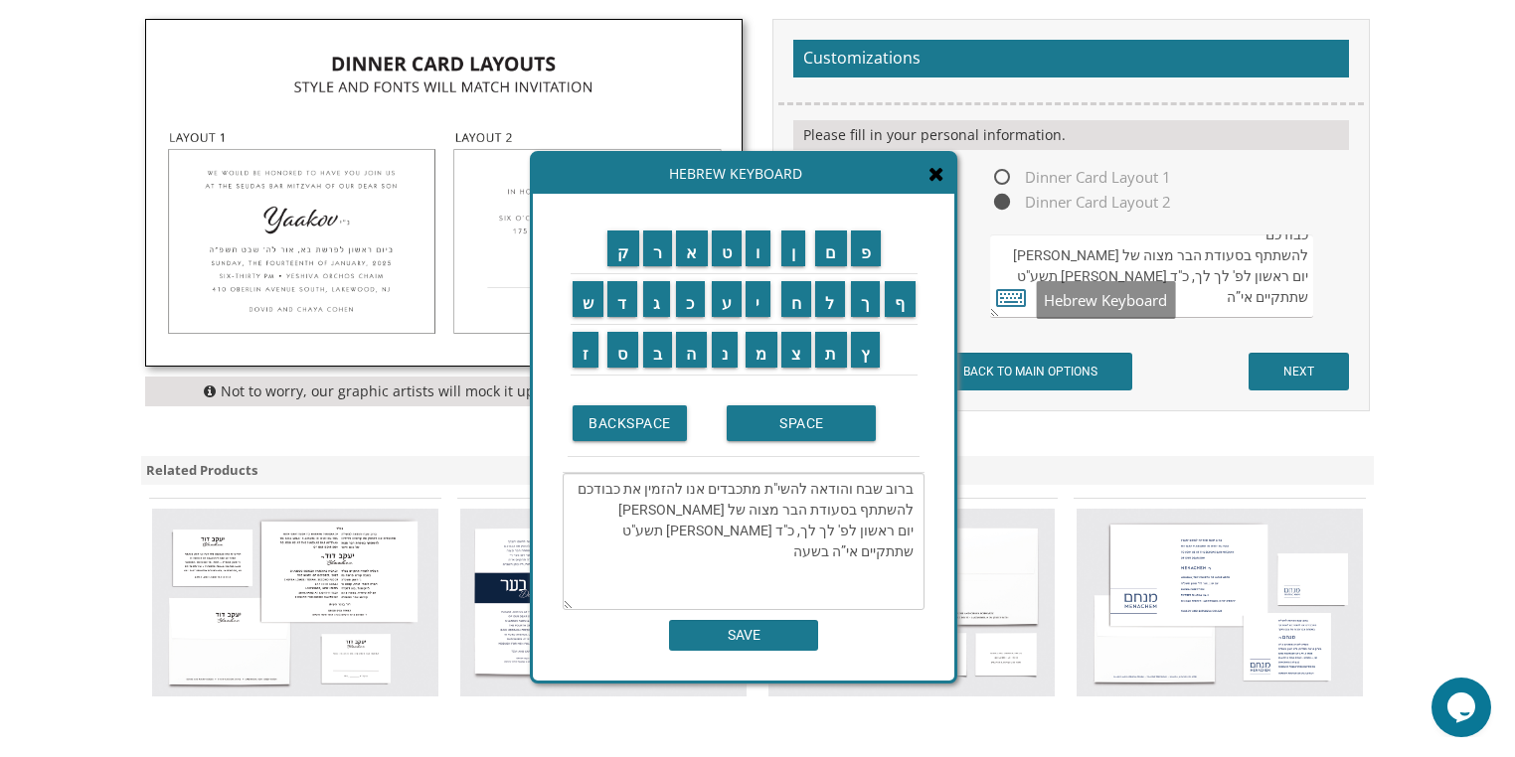
scroll to position [716, 0]
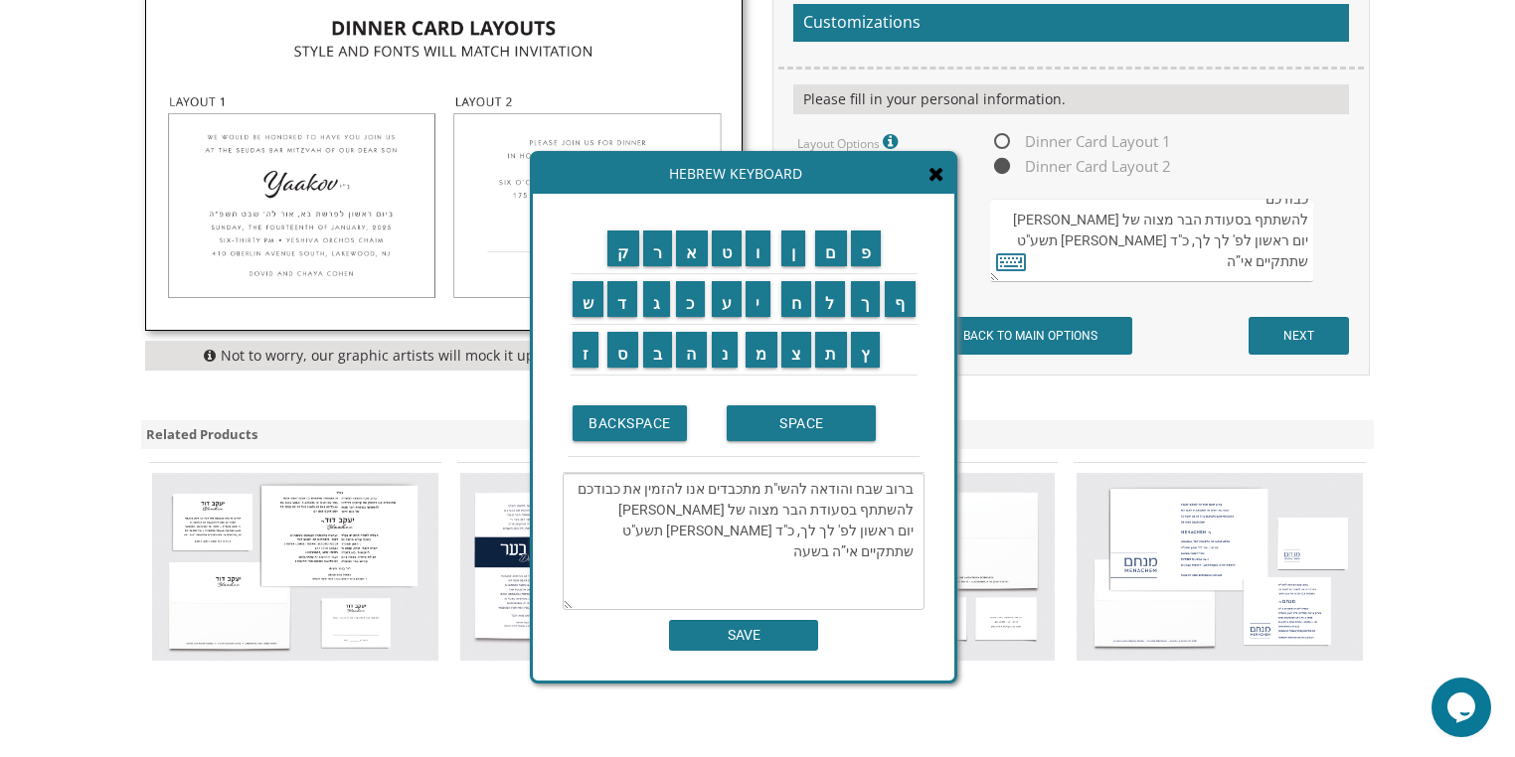
click at [944, 181] on icon at bounding box center [936, 174] width 16 height 20
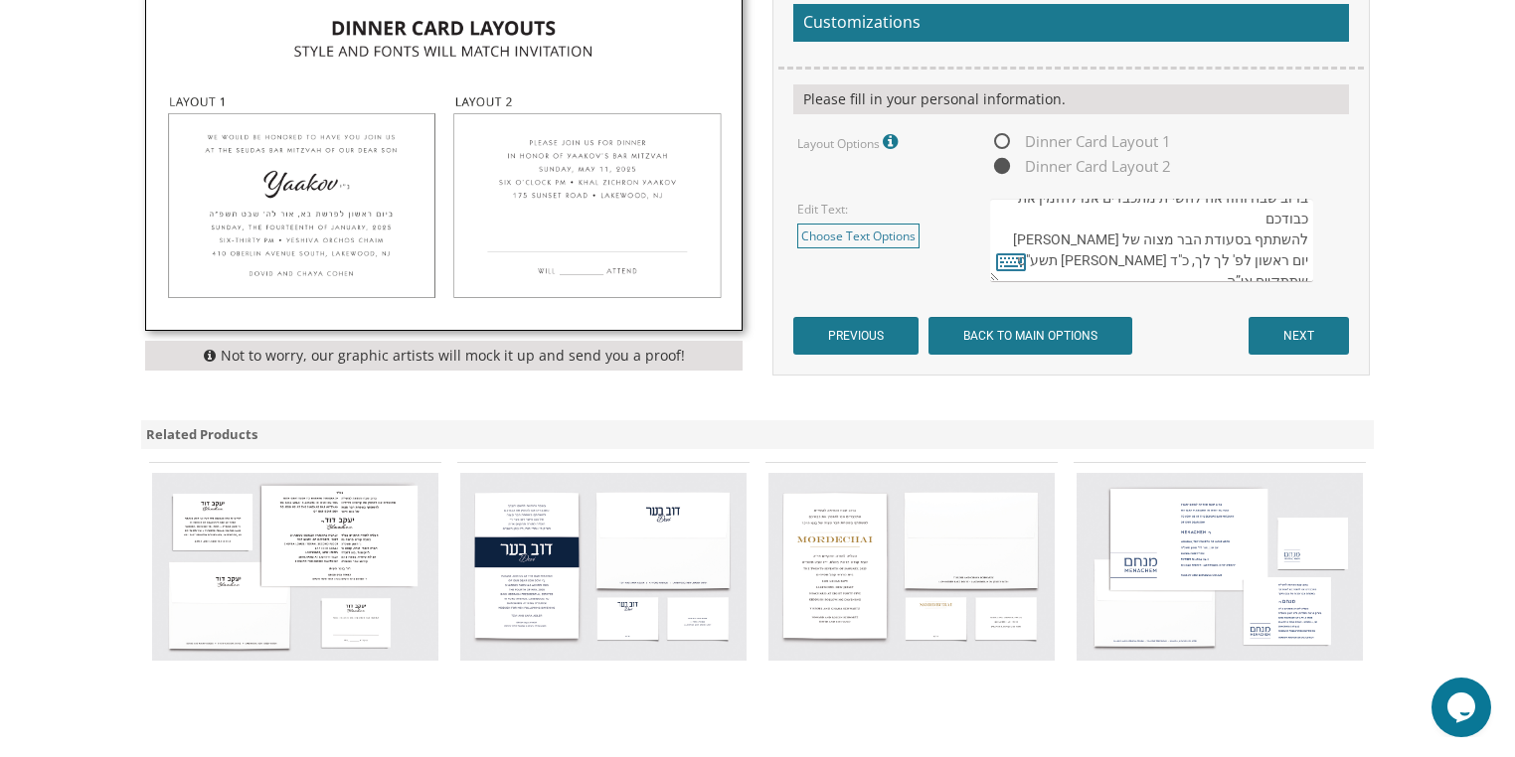
scroll to position [41, 0]
click at [1220, 258] on textarea "ברוב שבח והודאה להשי"ת מתכבדים אנו להזמין את כבודכם להשתתף בסעודת הבר מצוה של ב…" at bounding box center [1151, 240] width 323 height 83
type textarea "ברוב שבח והודאה להשי"ת מתכבדים אנו להזמין את כבודכם להשתתף בסעודת הבר מצוה של ב…"
click at [1300, 351] on input "NEXT" at bounding box center [1298, 336] width 100 height 38
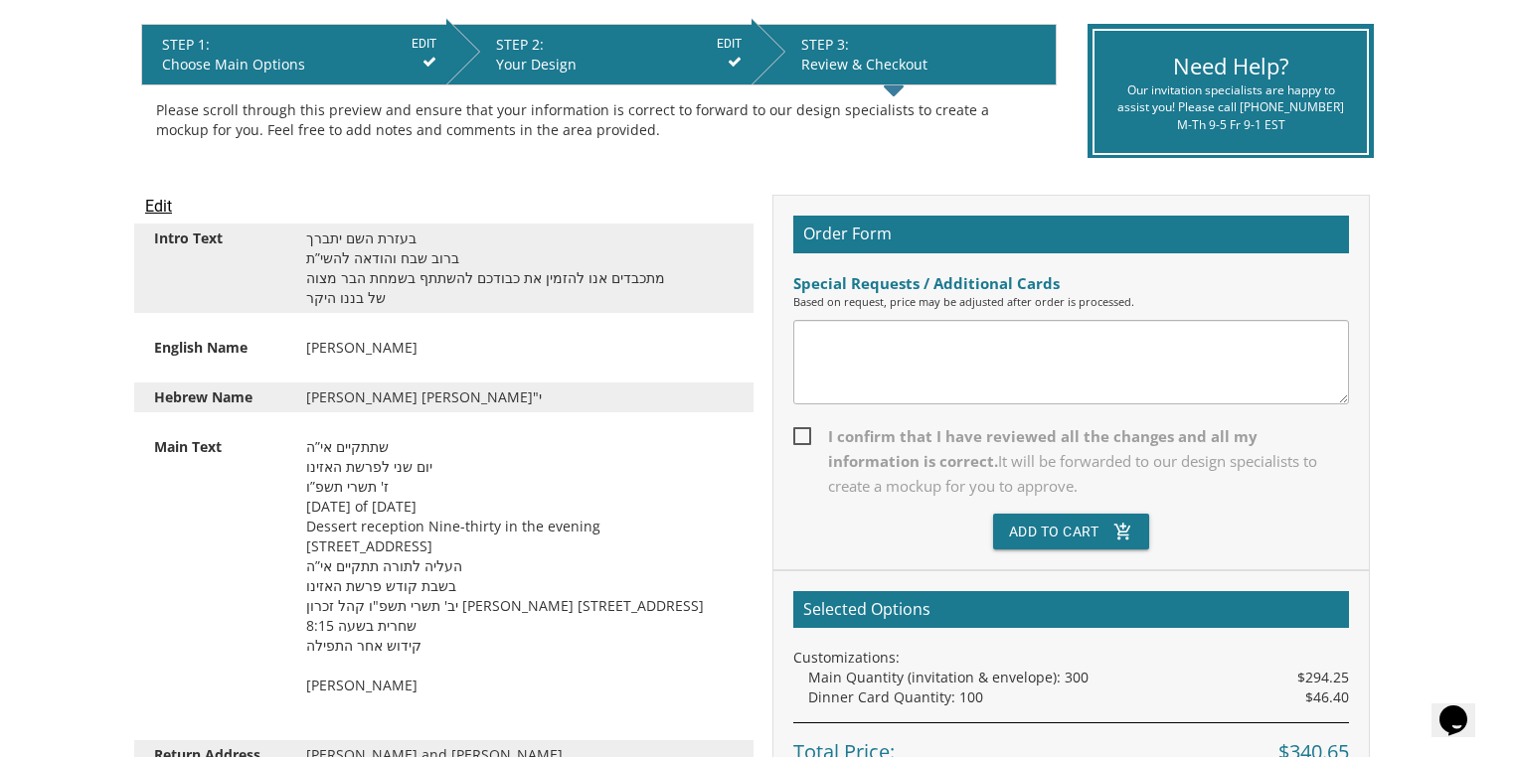
click at [805, 429] on span "I confirm that I have reviewed all the changes and all my information is correc…" at bounding box center [1071, 461] width 556 height 75
click at [805, 429] on input "I confirm that I have reviewed all the changes and all my information is correc…" at bounding box center [799, 434] width 13 height 13
checkbox input "true"
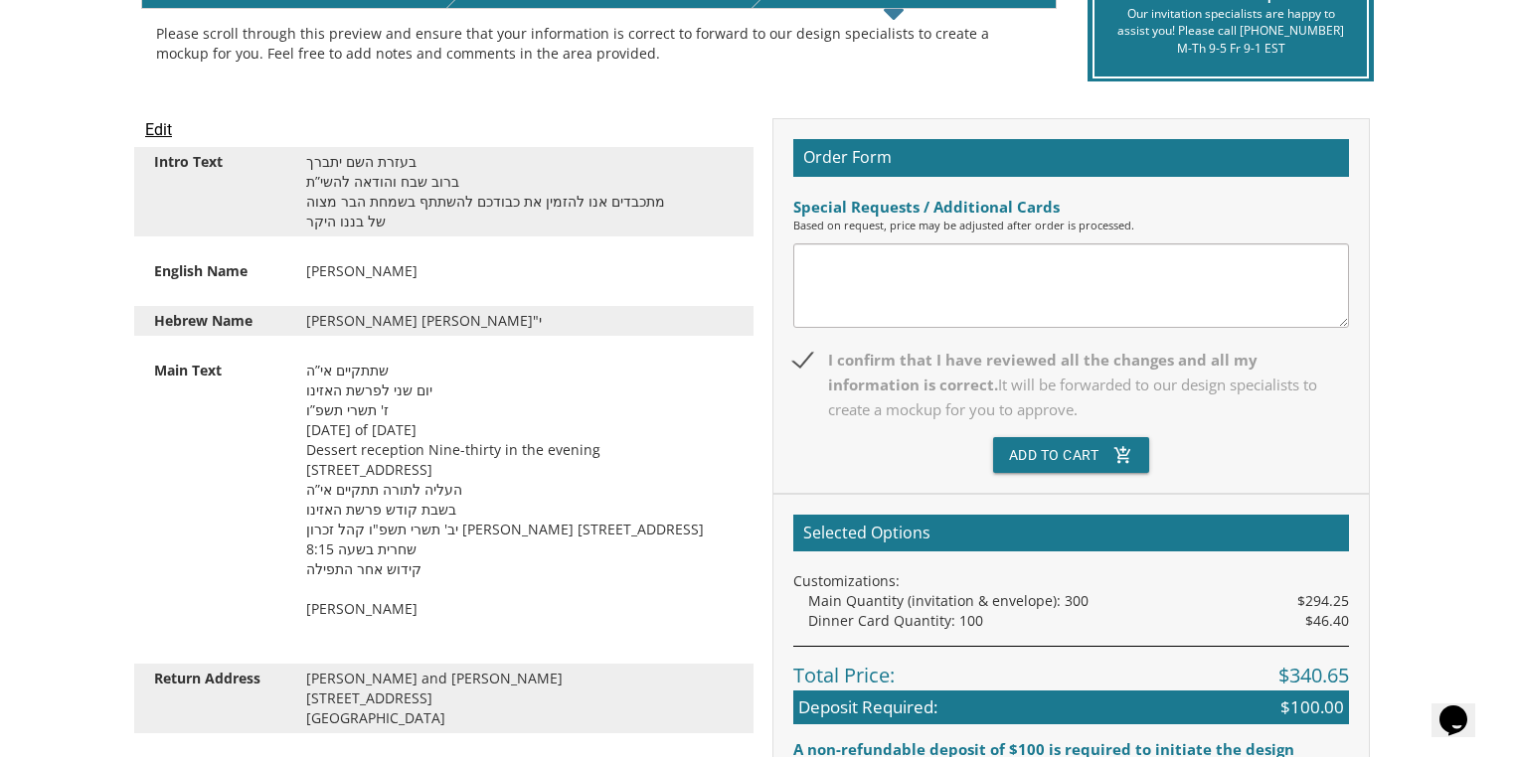
scroll to position [716, 0]
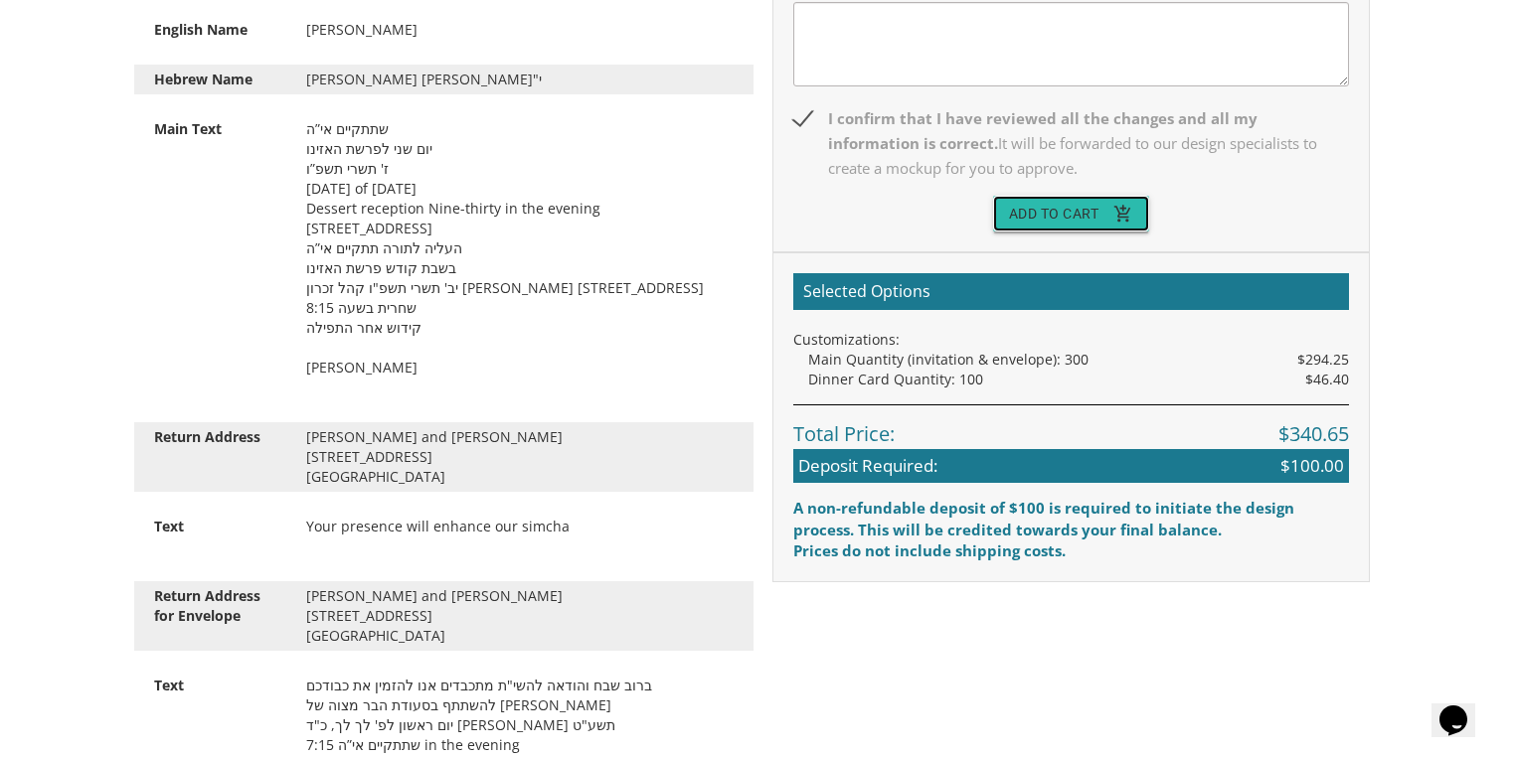
click at [1089, 217] on button "Add To Cart add_shopping_cart" at bounding box center [1071, 214] width 157 height 36
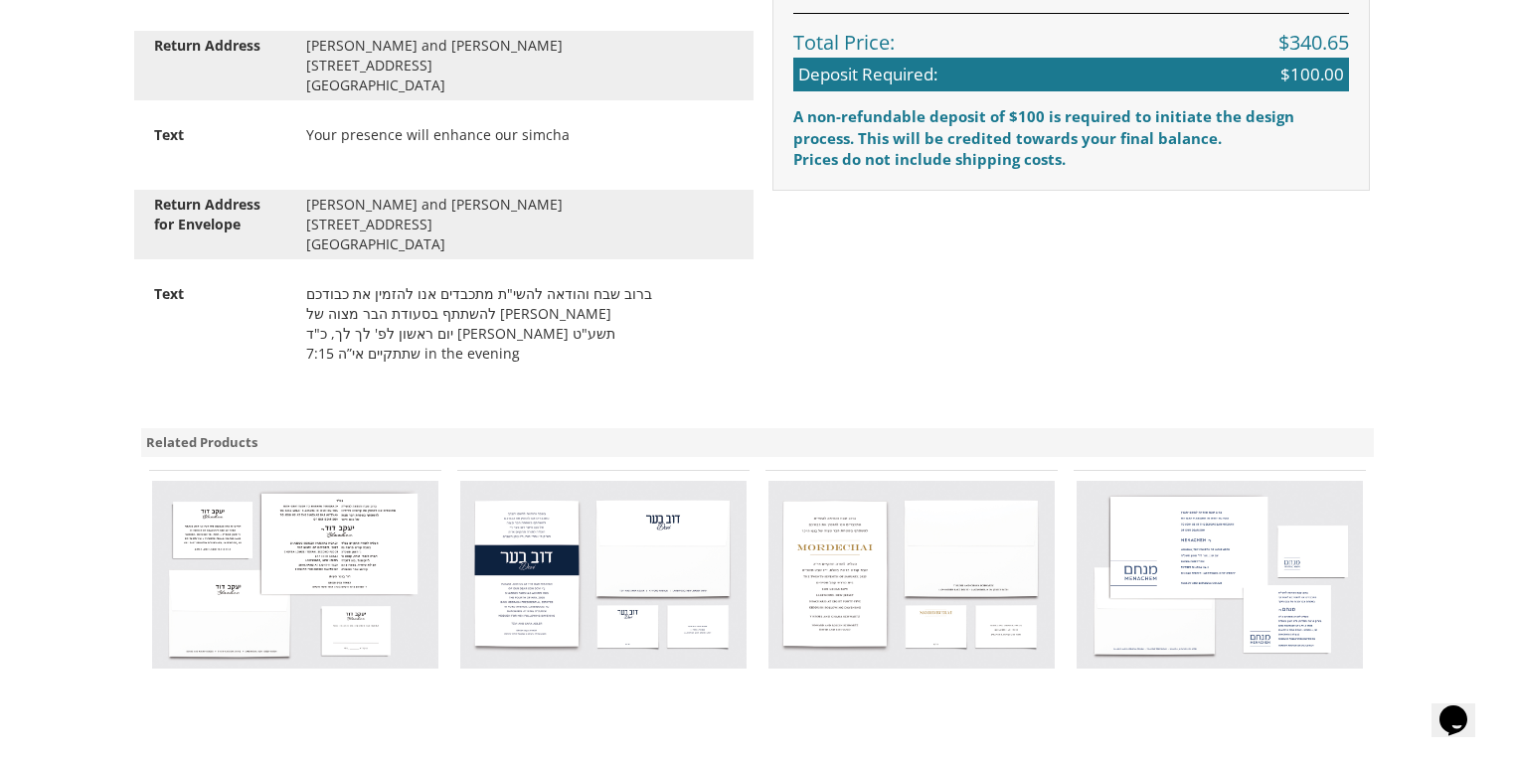
scroll to position [1113, 0]
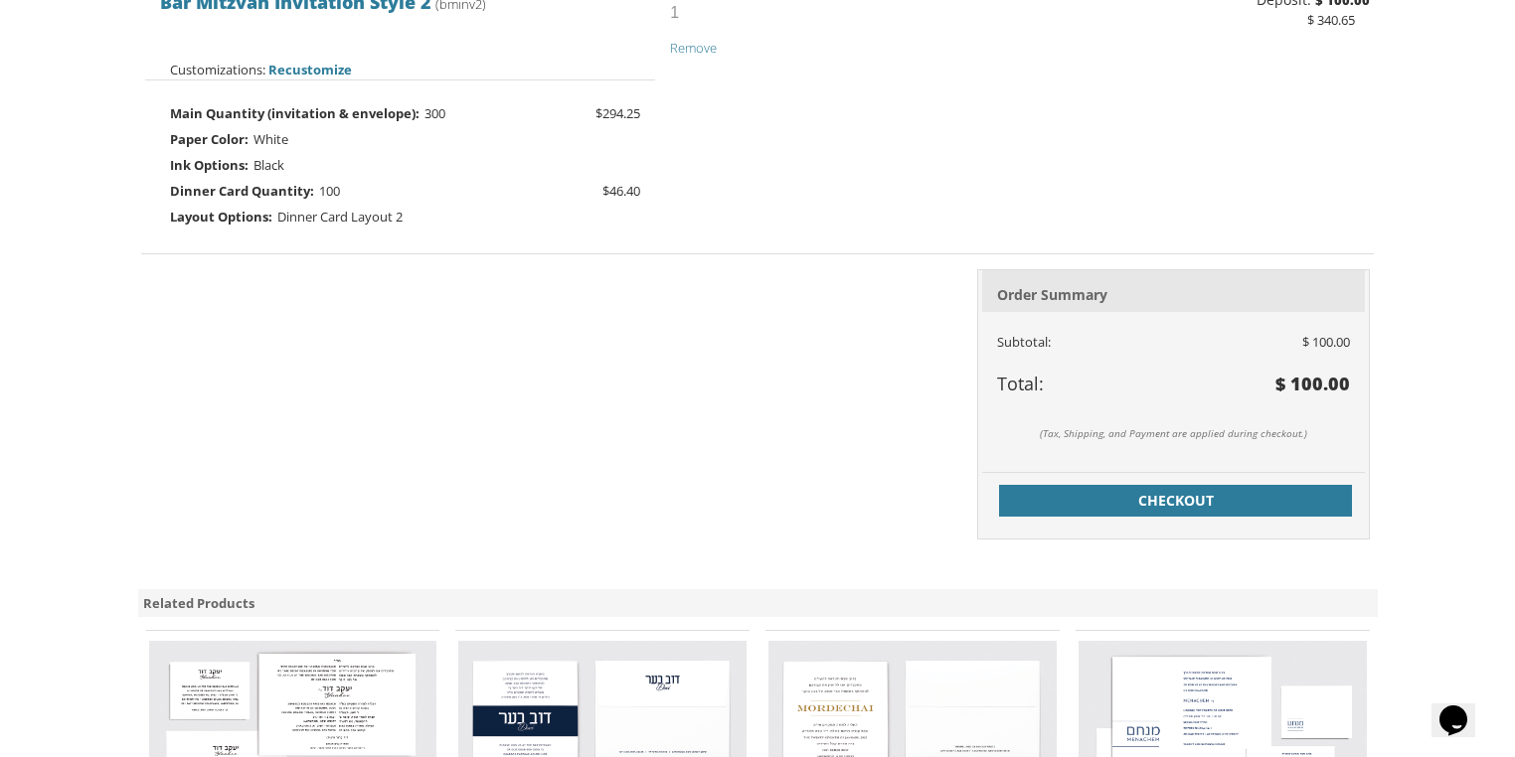
scroll to position [636, 0]
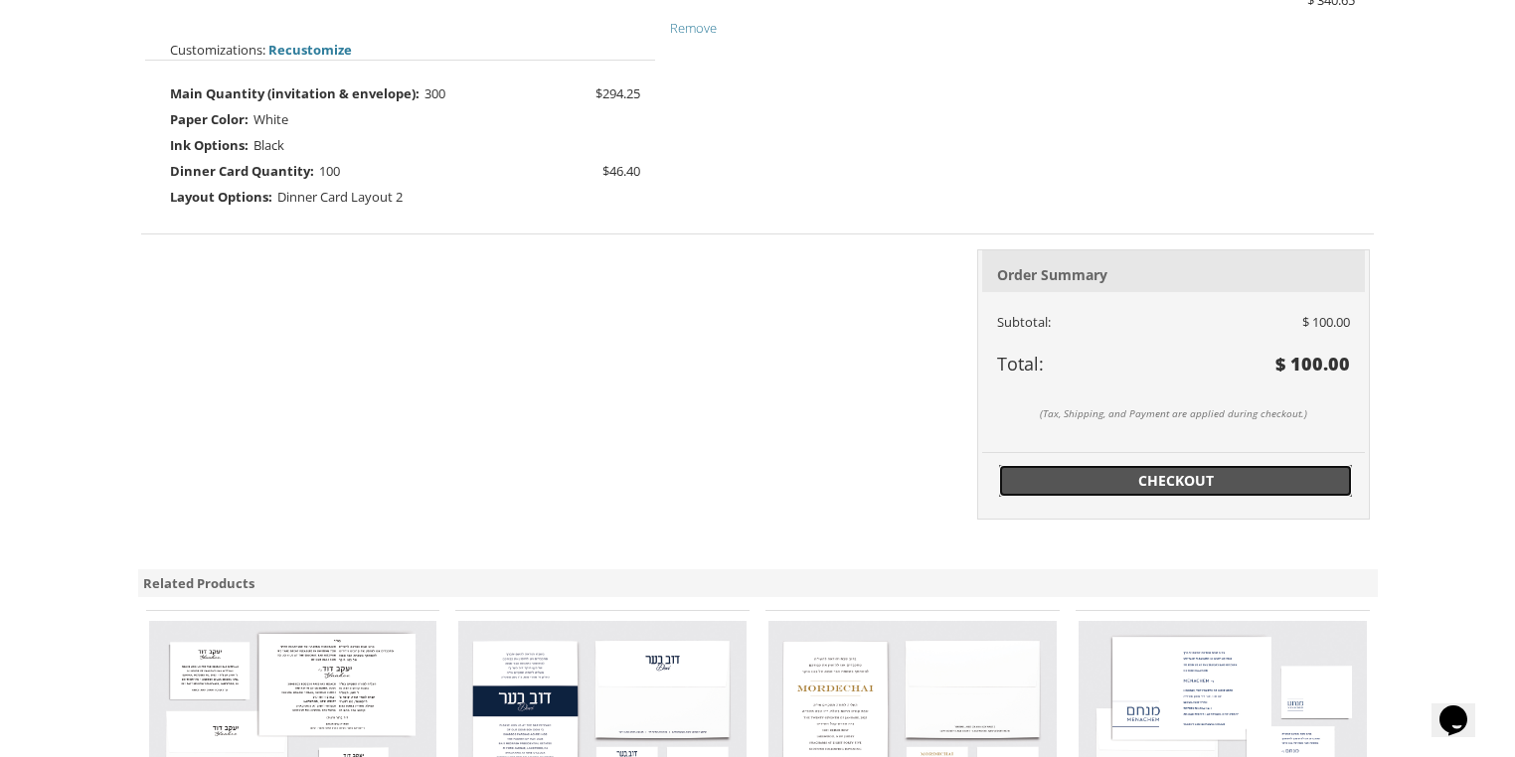
click at [1174, 475] on span "Checkout" at bounding box center [1176, 481] width 330 height 20
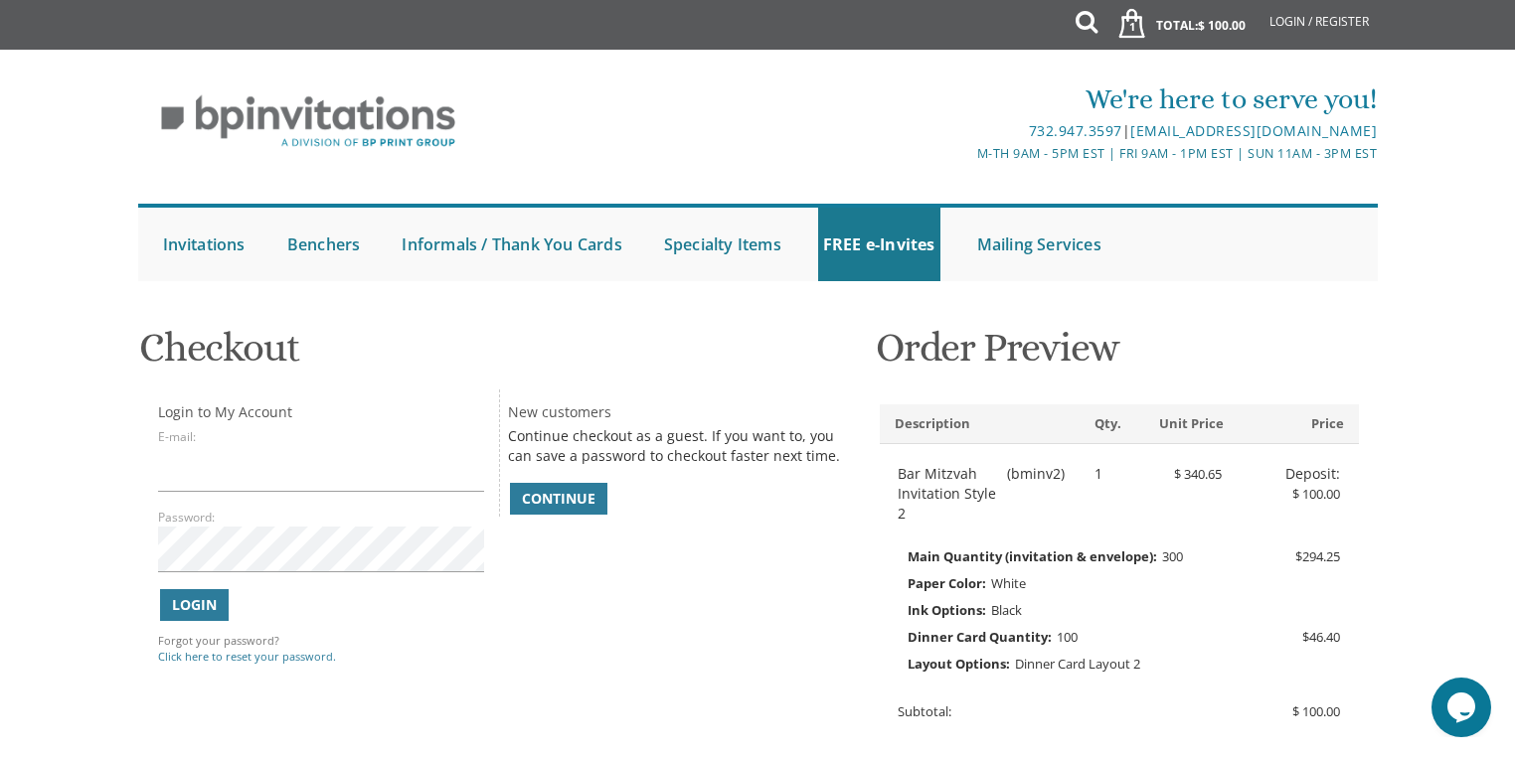
click at [117, 83] on div "We're here to serve you! 732.947.3597 | [EMAIL_ADDRESS][DOMAIN_NAME] M-Th 9am -…" at bounding box center [757, 176] width 1515 height 232
click at [230, 468] on input "E-mail:" at bounding box center [321, 469] width 326 height 46
type input "[EMAIL_ADDRESS][DOMAIN_NAME]"
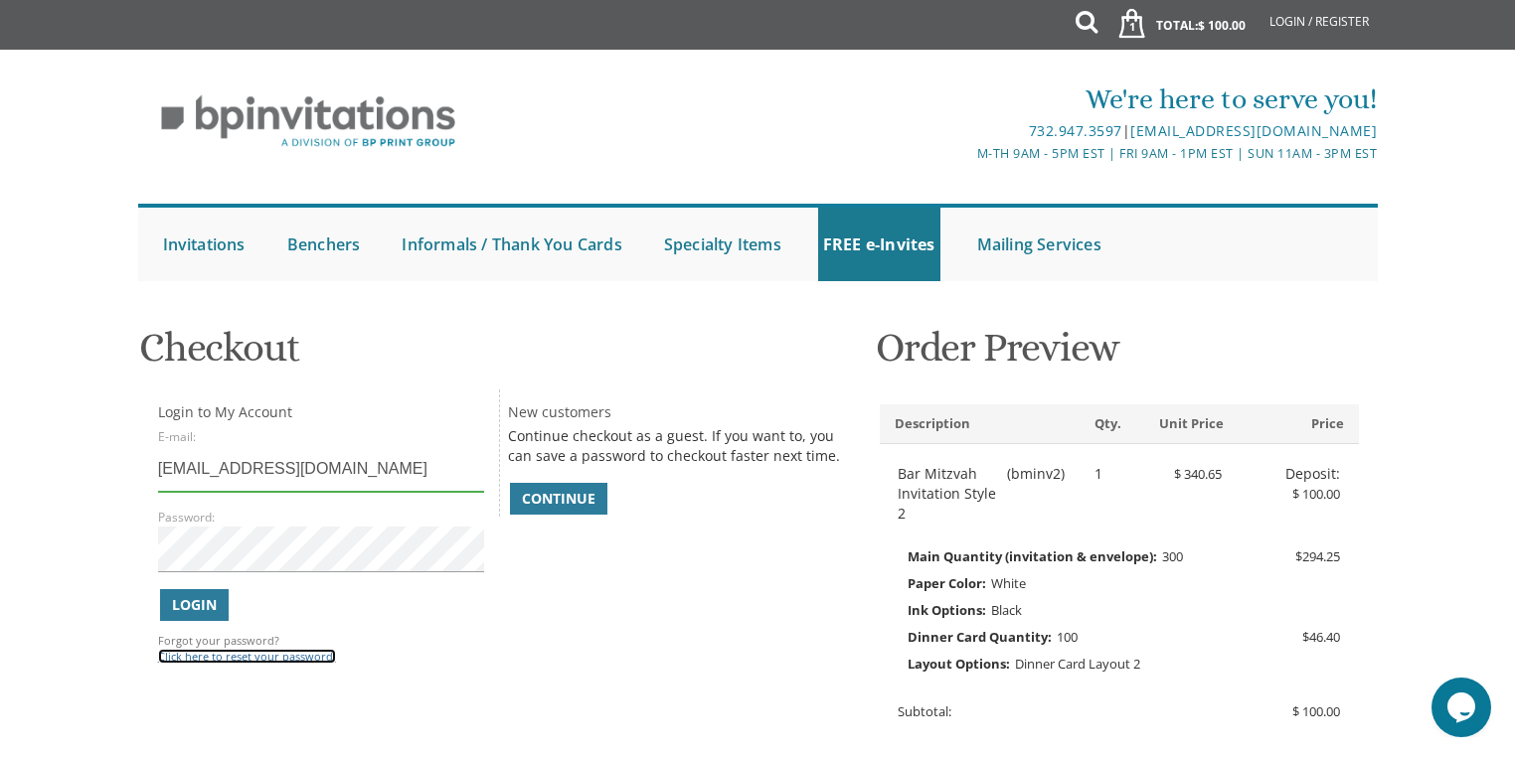
click at [237, 658] on link "Click here to reset your password." at bounding box center [247, 656] width 178 height 15
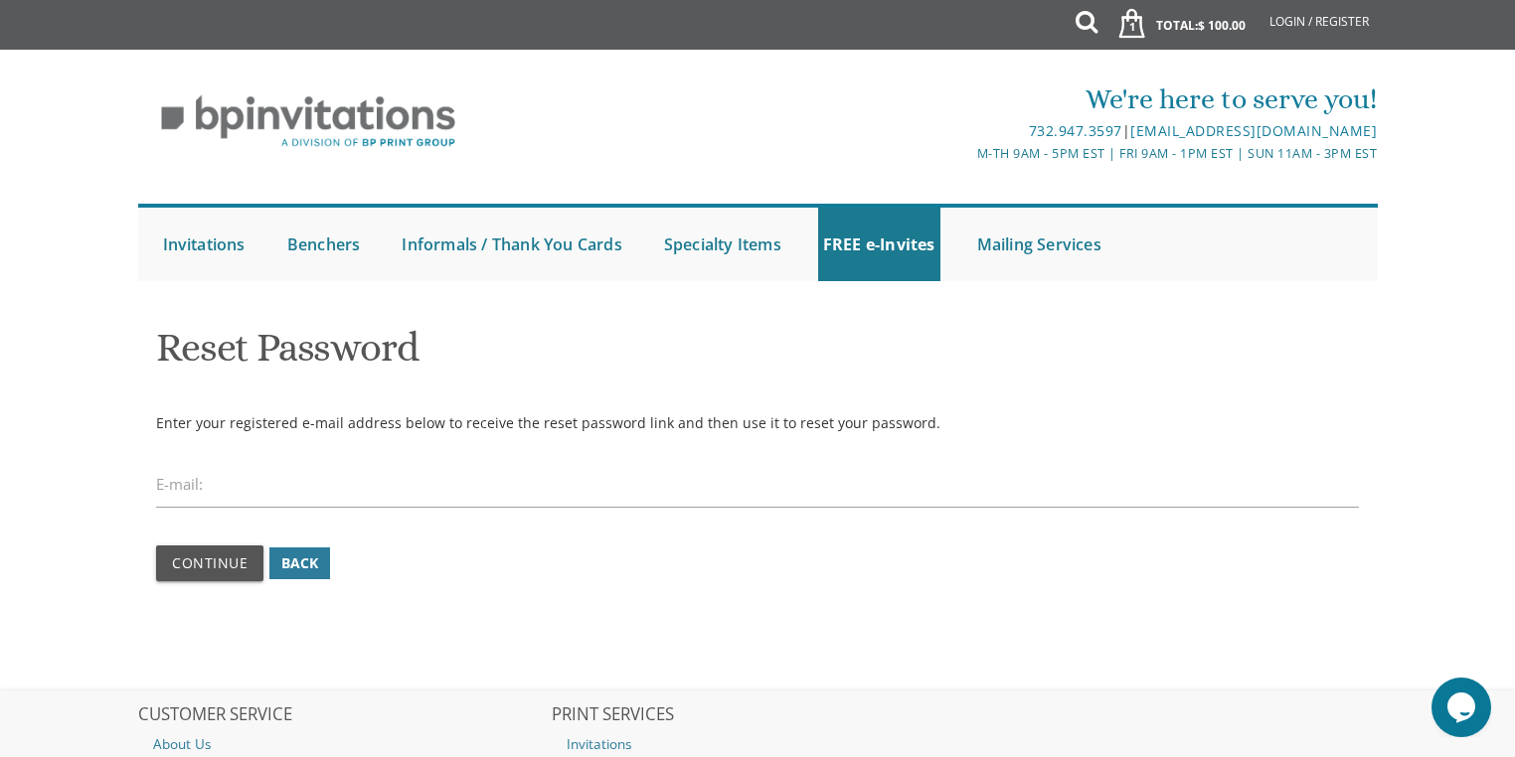
click at [190, 488] on label "E-mail:" at bounding box center [179, 484] width 47 height 21
click at [191, 489] on label "E-mail:" at bounding box center [179, 484] width 47 height 21
click at [163, 483] on label "E-mail:" at bounding box center [179, 484] width 47 height 21
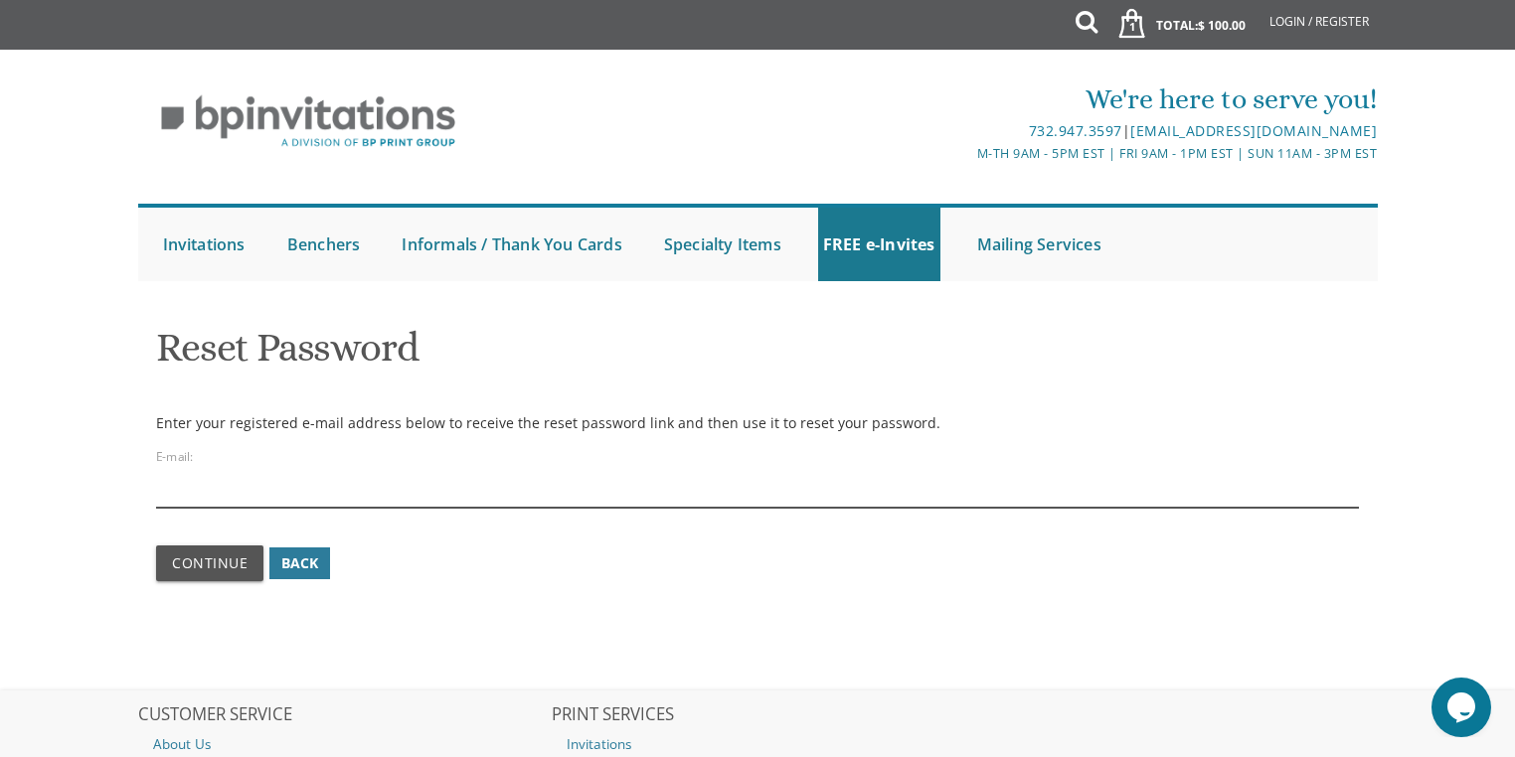
click at [360, 490] on input "email" at bounding box center [757, 485] width 1203 height 46
type input "[EMAIL_ADDRESS][DOMAIN_NAME]"
click at [156, 546] on button "Continue" at bounding box center [209, 564] width 107 height 36
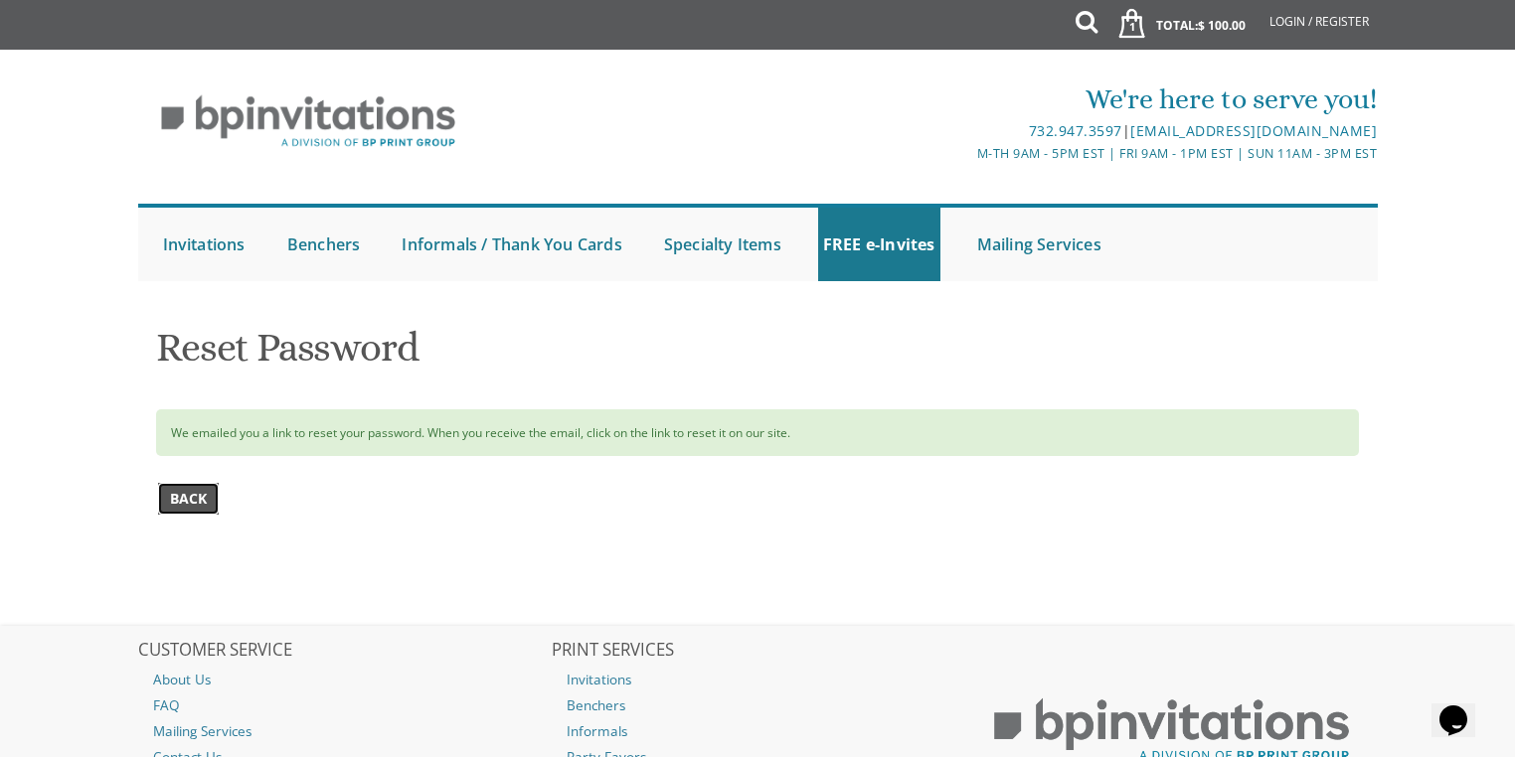
click at [175, 499] on span "Back" at bounding box center [188, 499] width 37 height 20
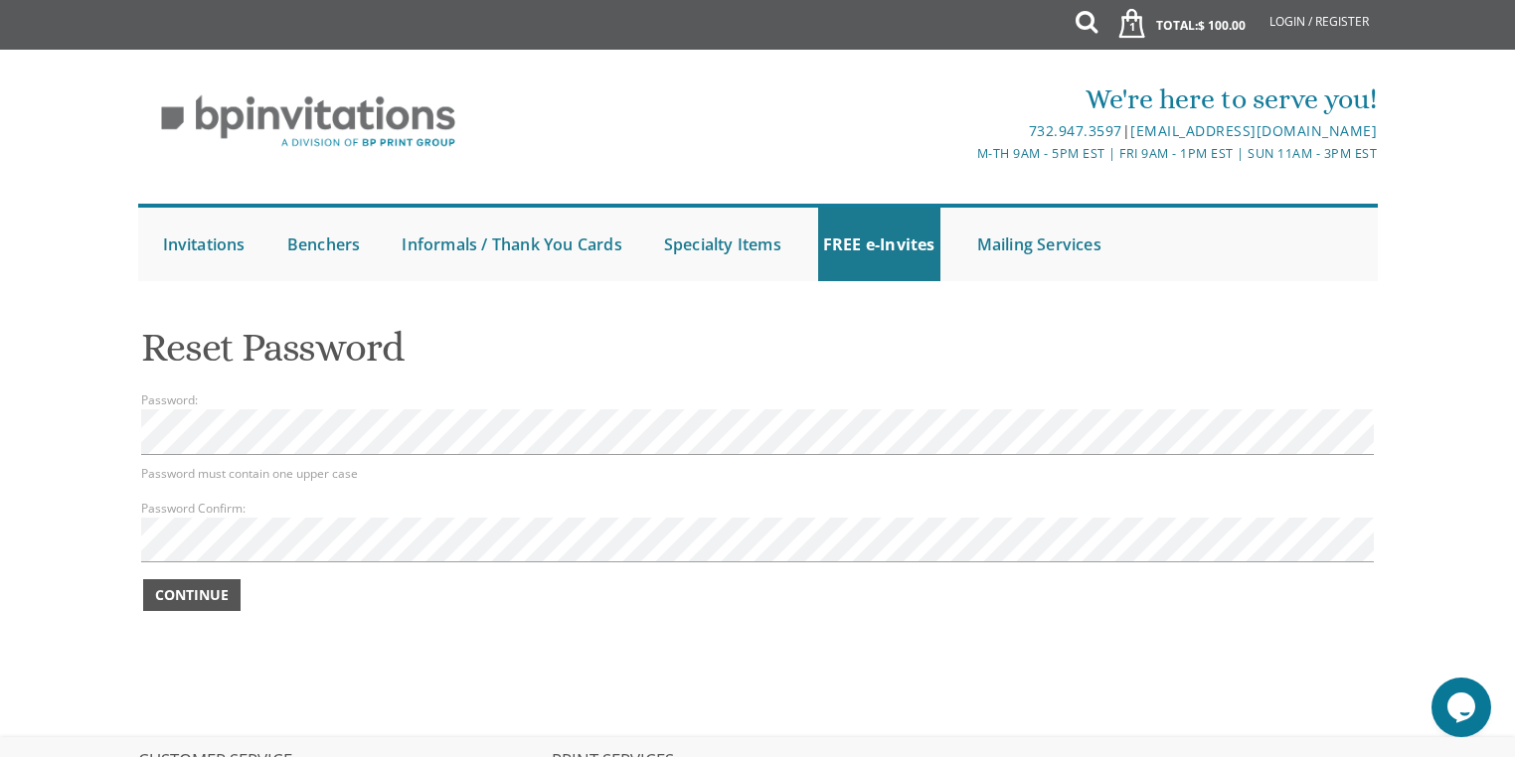
click at [219, 591] on span "Continue" at bounding box center [192, 595] width 74 height 20
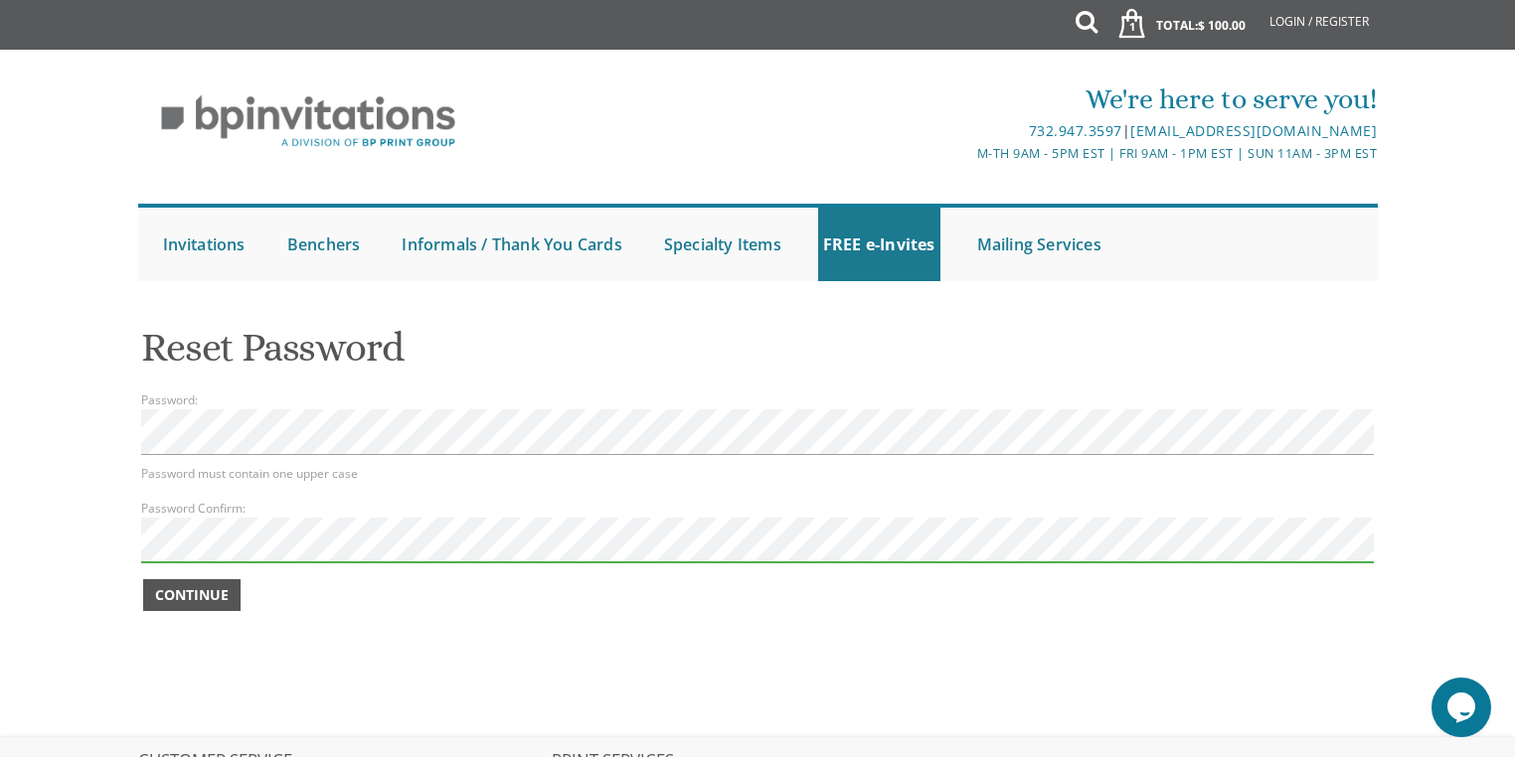
click at [192, 596] on span "Continue" at bounding box center [192, 595] width 74 height 20
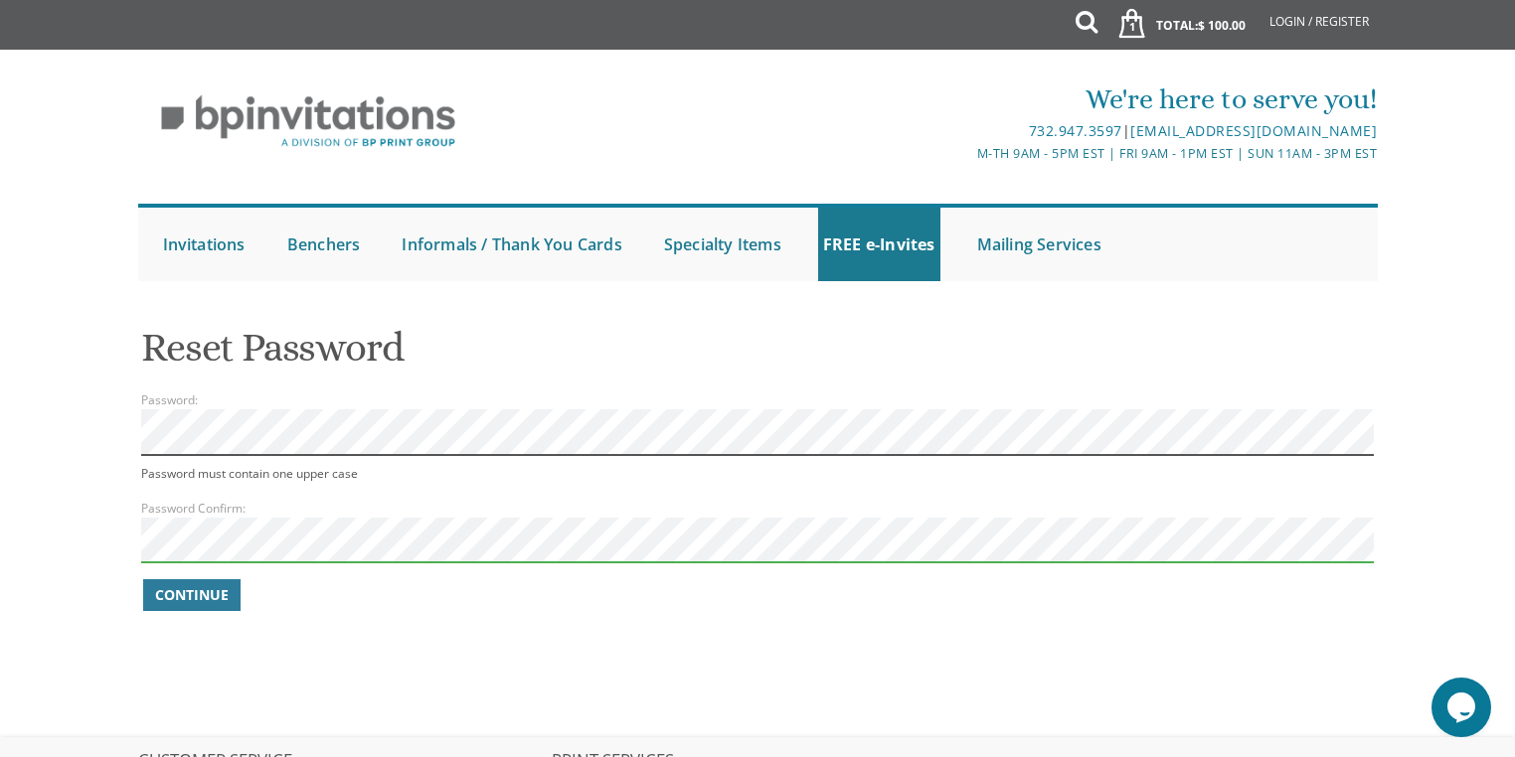
click at [114, 436] on body "My Cart 1 Total: $ 100.00 $ 100.00 Bar Mitzvah Invitation Style 2 Qty. 1" at bounding box center [757, 523] width 1515 height 1046
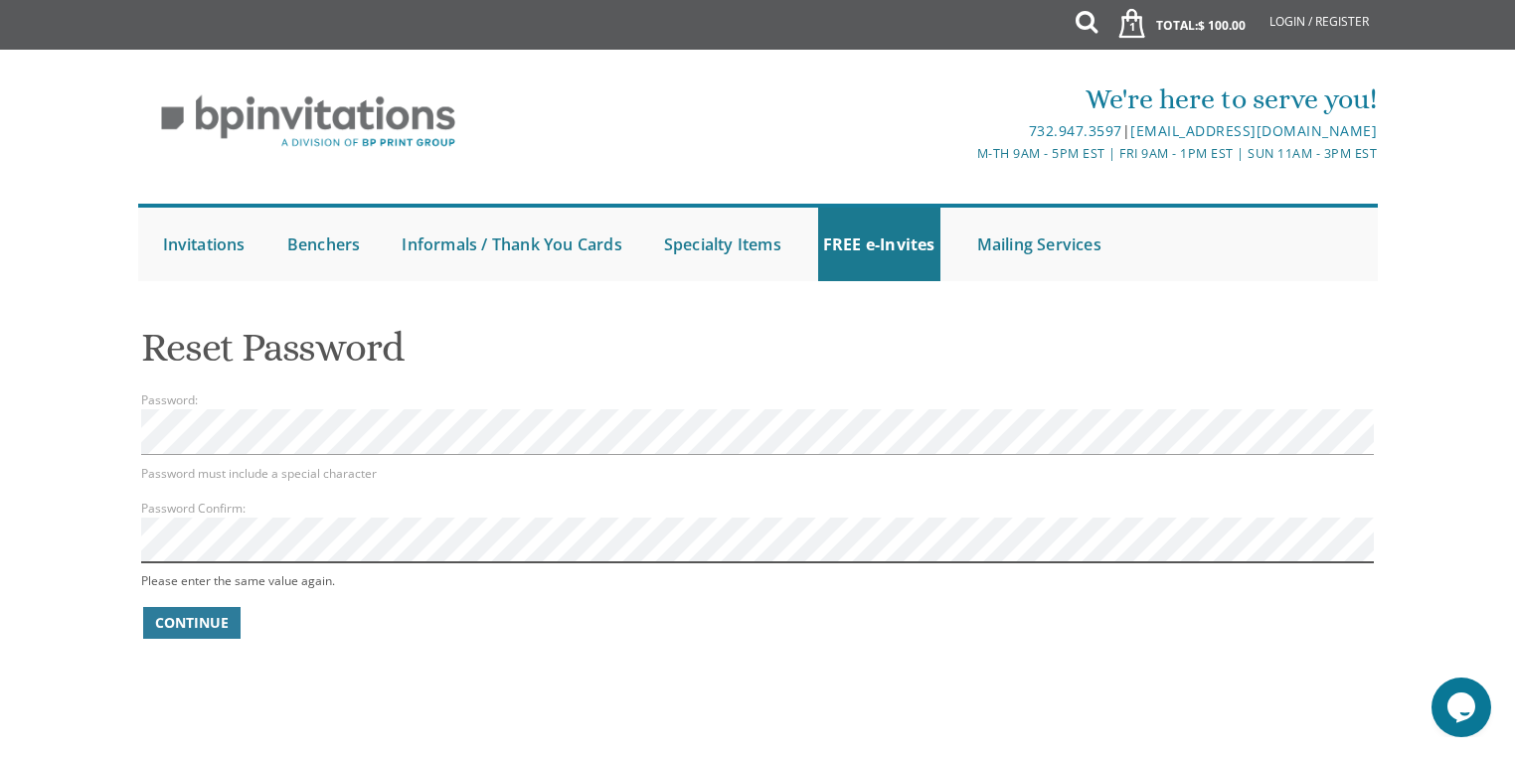
click at [71, 564] on body "My Cart 1 Total: $ 100.00 $ 100.00 Bar Mitzvah Invitation Style 2 Qty. 1" at bounding box center [757, 537] width 1515 height 1074
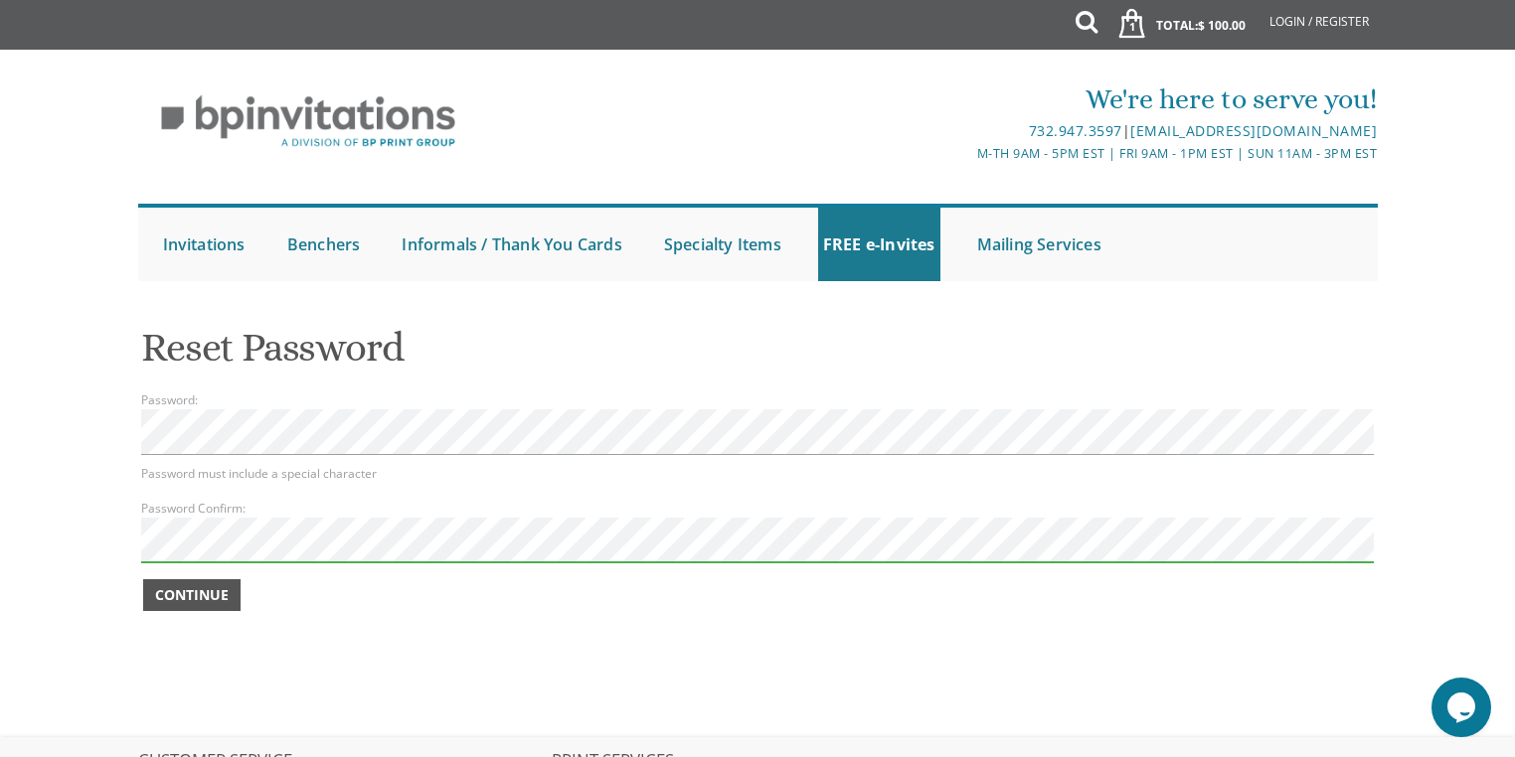
click at [176, 590] on span "Continue" at bounding box center [192, 595] width 74 height 20
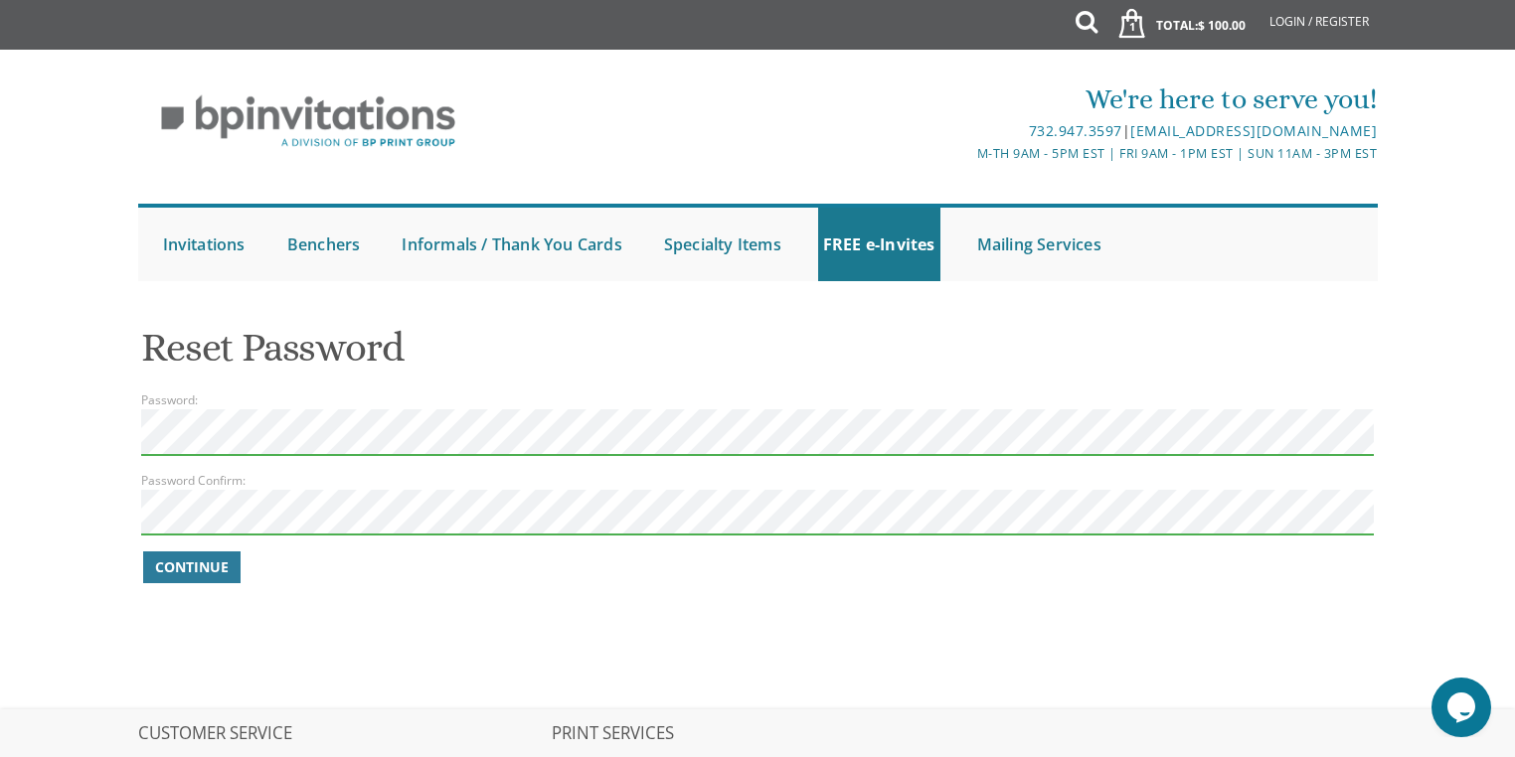
click at [143, 552] on button "Continue" at bounding box center [191, 568] width 97 height 32
click at [194, 566] on span "Continue" at bounding box center [192, 568] width 74 height 20
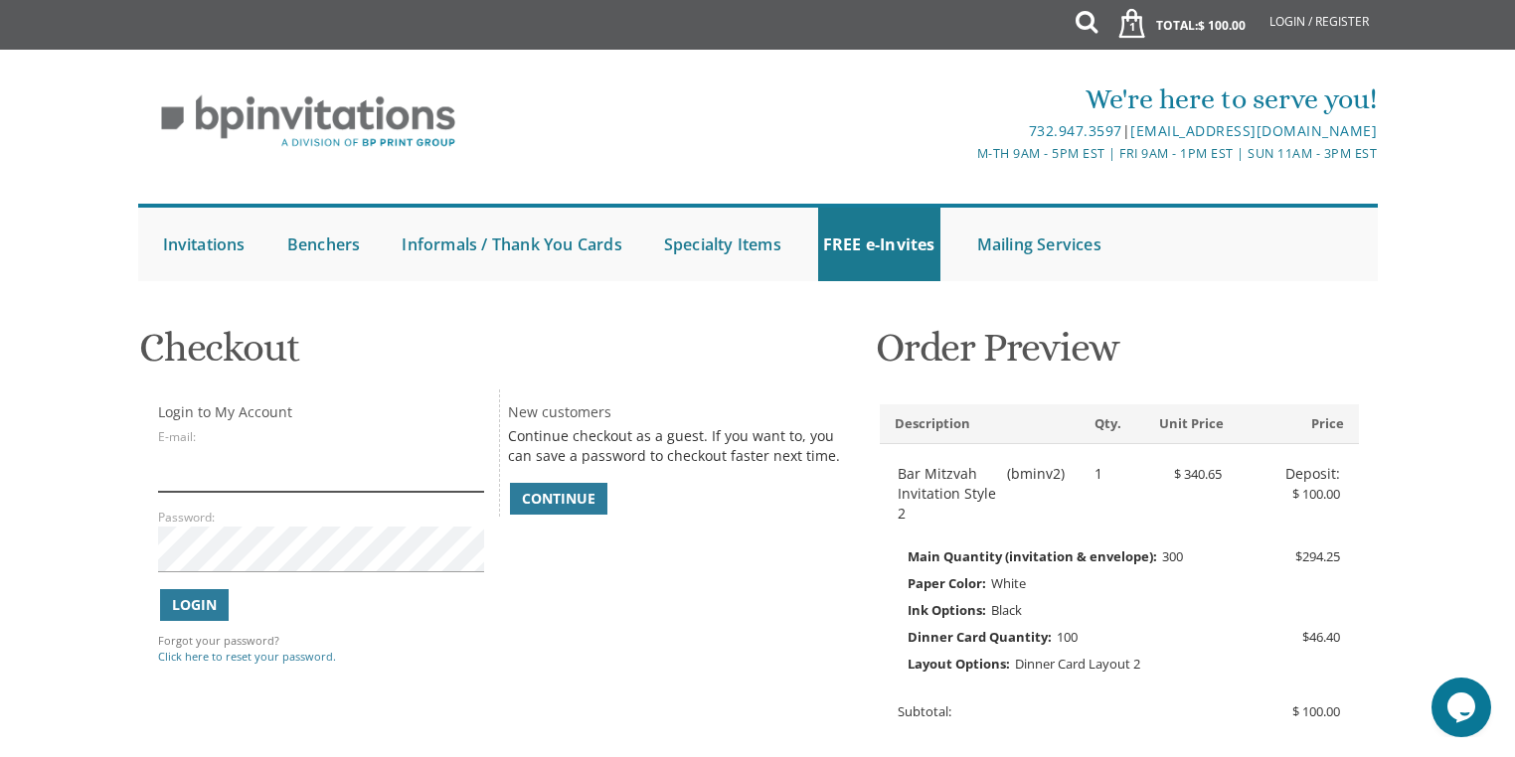
click at [204, 472] on input "E-mail:" at bounding box center [321, 469] width 326 height 46
type input "[EMAIL_ADDRESS][DOMAIN_NAME]"
click at [221, 608] on button "Login" at bounding box center [194, 605] width 69 height 32
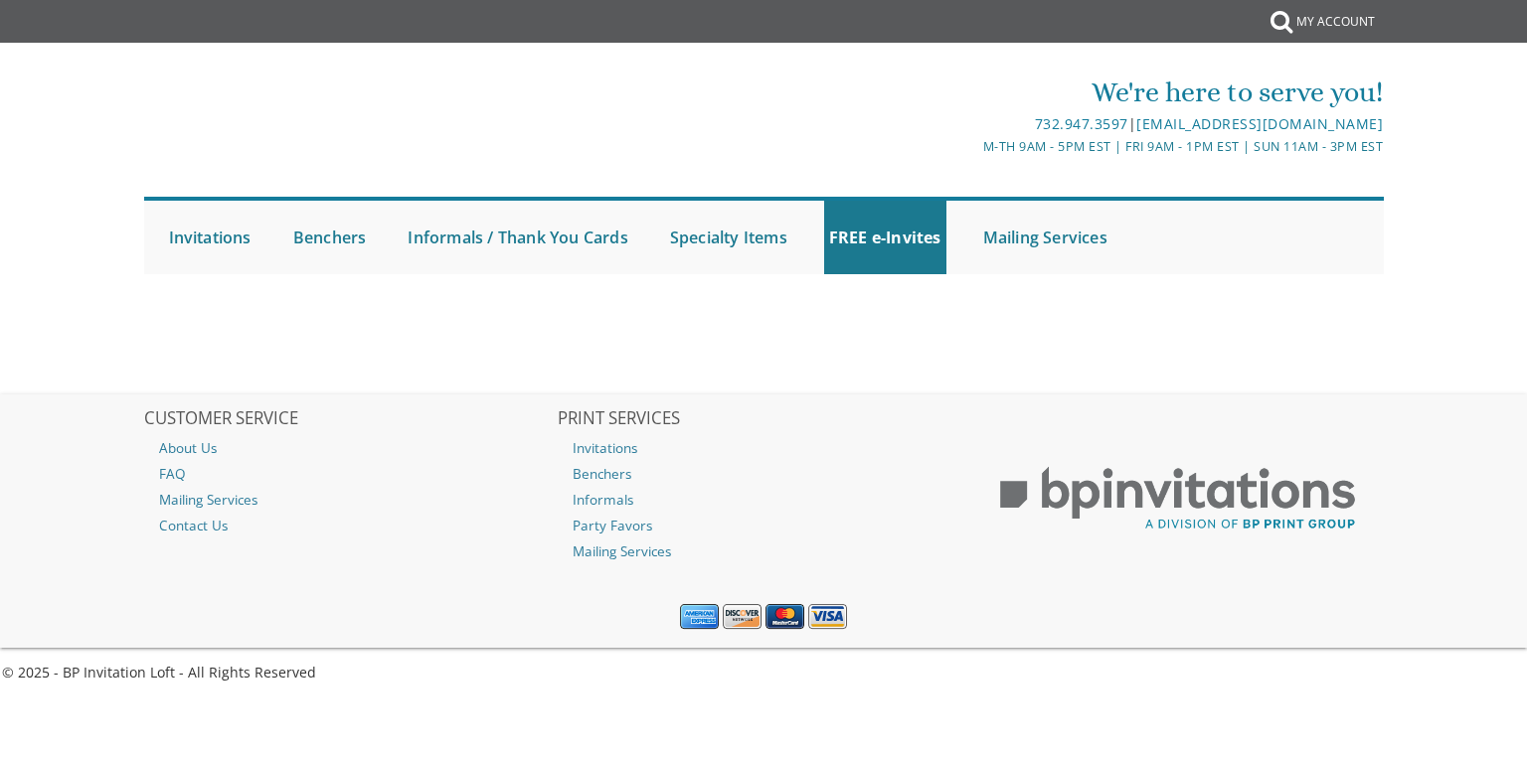
select select
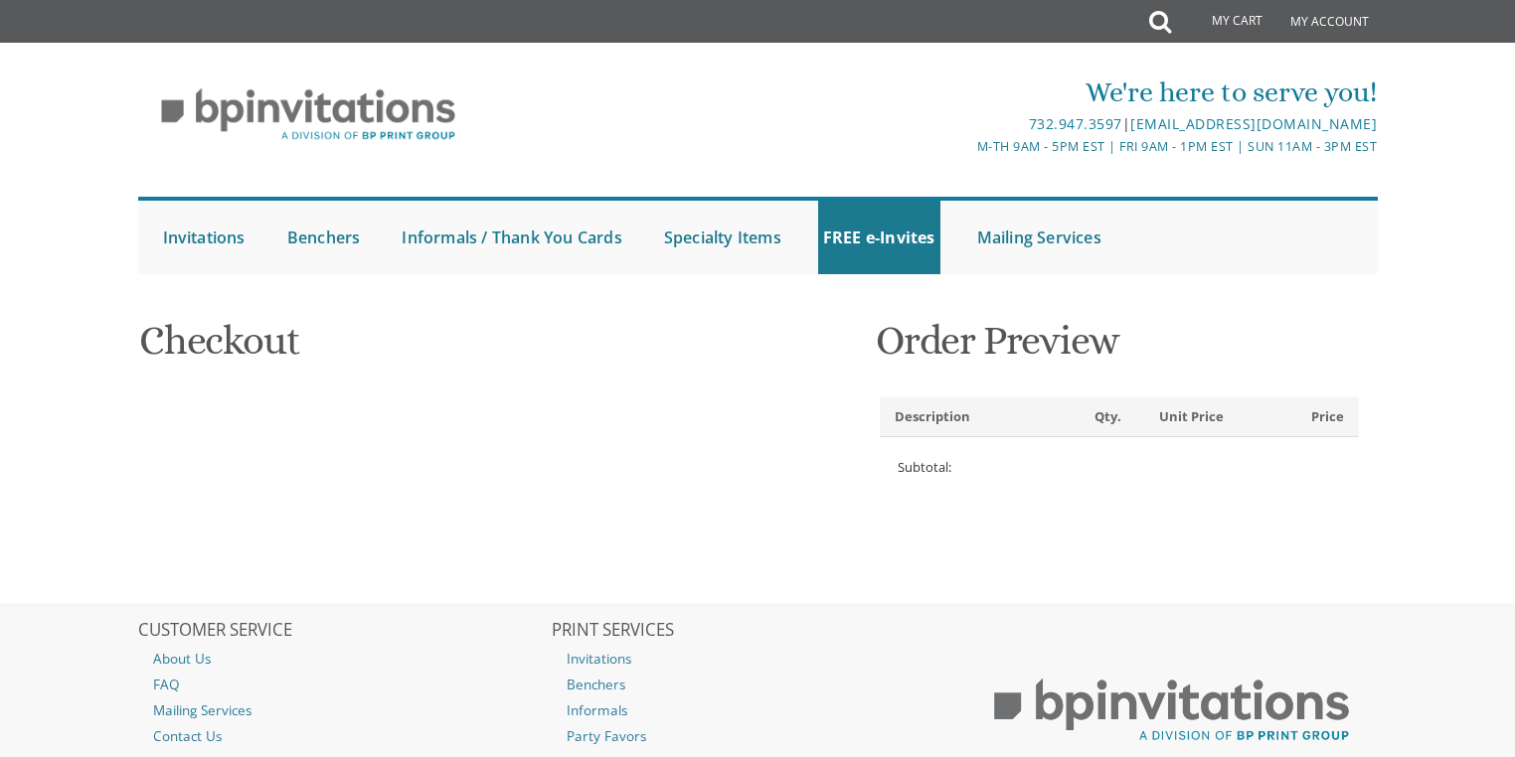
type input "M"
type input "Oppenheim"
type input "122 FLINTLOCK DR"
type input "LAKEWOOD"
type input "08701-4119"
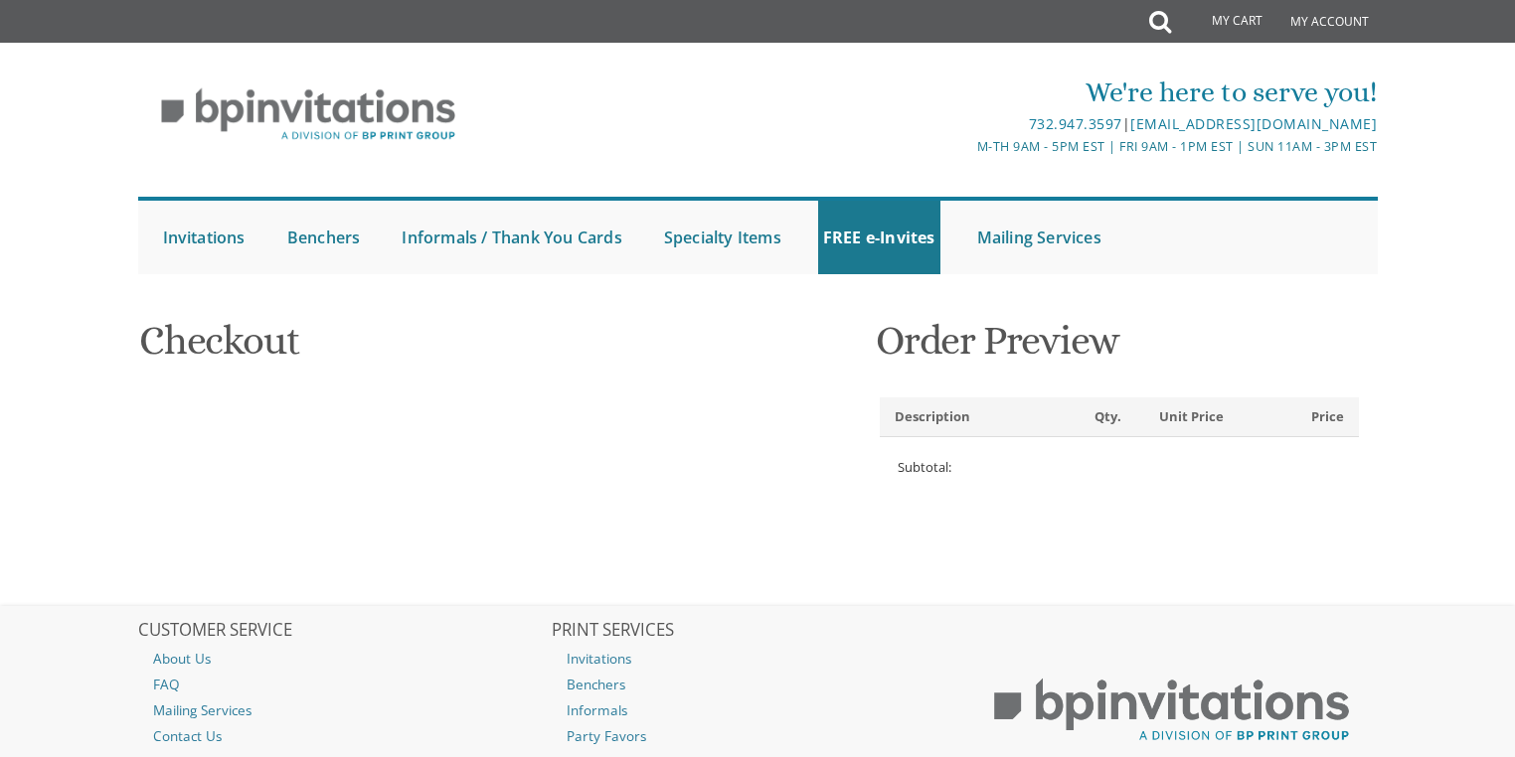
select select "US"
select select "NJ"
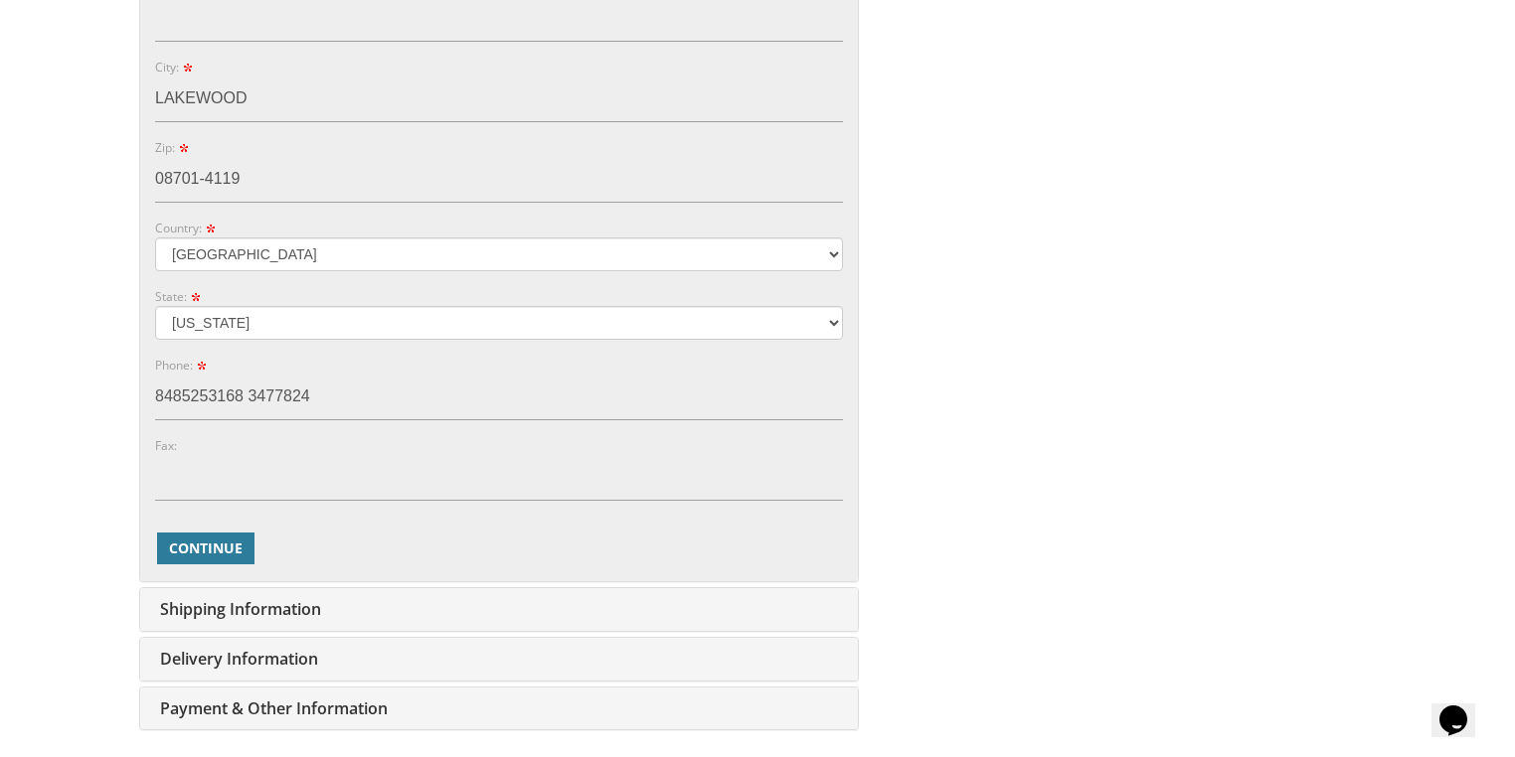
scroll to position [875, 0]
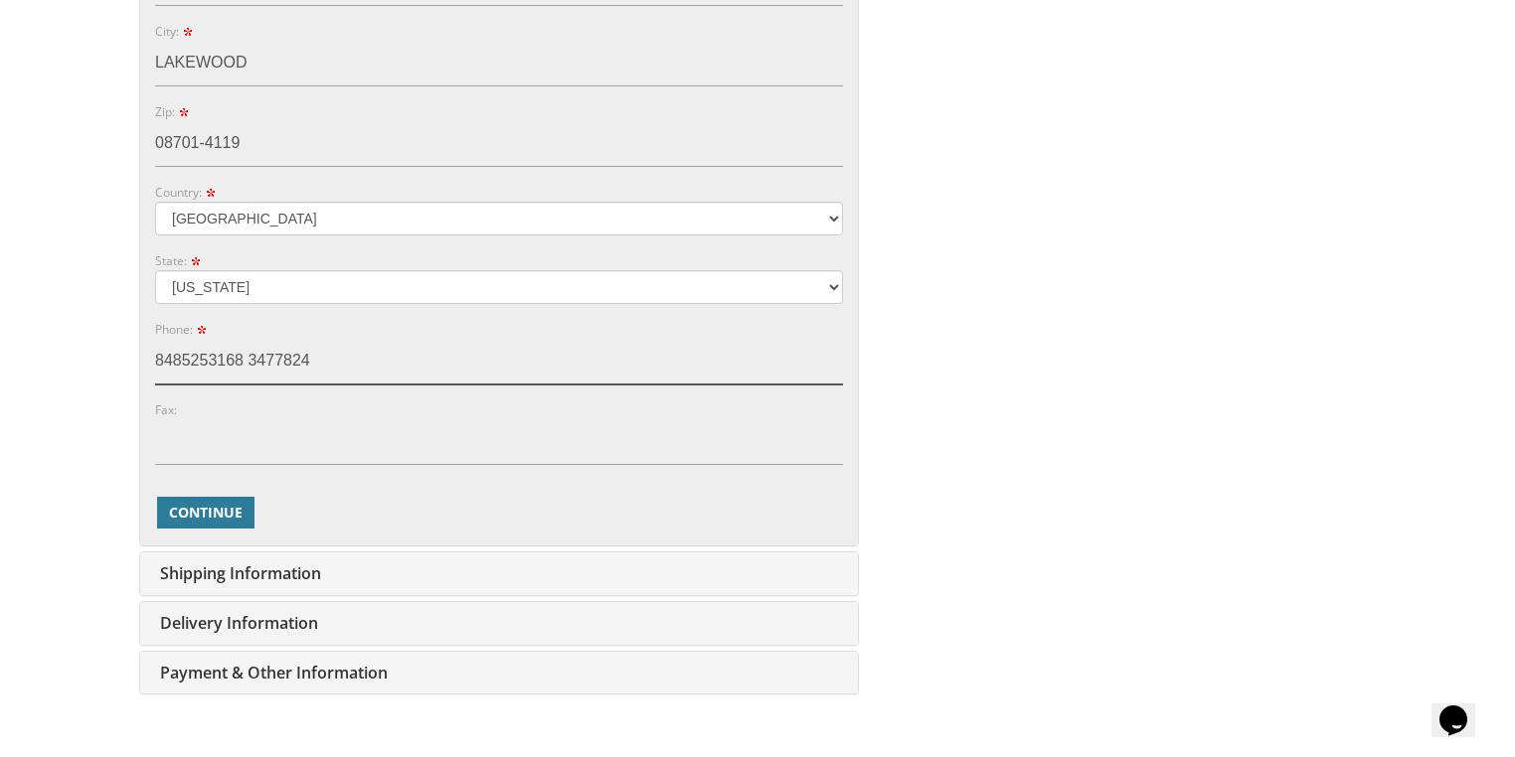
click at [313, 359] on input "8485253168 3477824" at bounding box center [499, 362] width 688 height 46
click at [247, 357] on input "8485253168 3477824021" at bounding box center [499, 362] width 688 height 46
type input "8485253168 3477824021"
click at [186, 513] on span "Continue" at bounding box center [206, 513] width 74 height 20
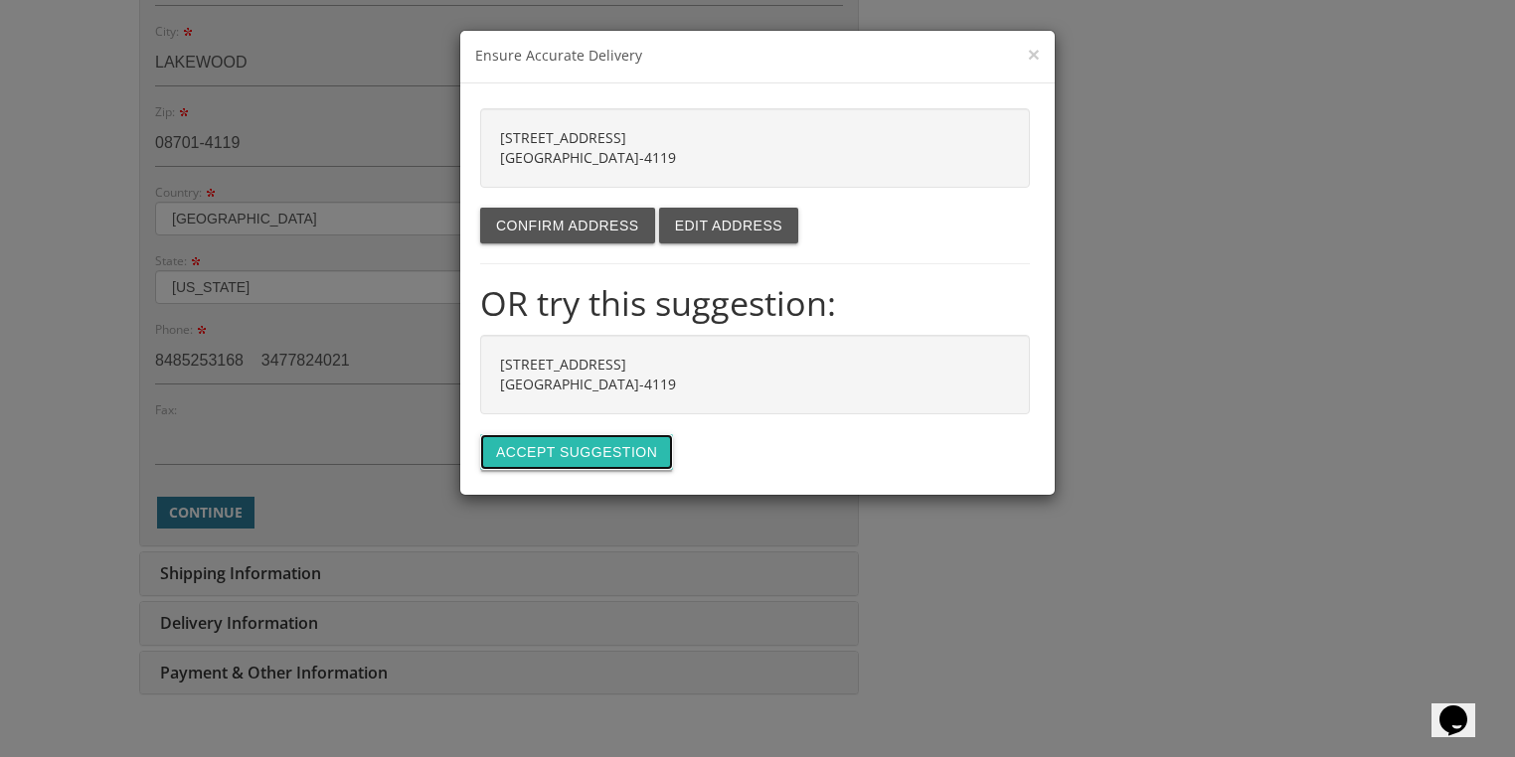
click at [581, 445] on button "Accept suggestion" at bounding box center [576, 452] width 193 height 36
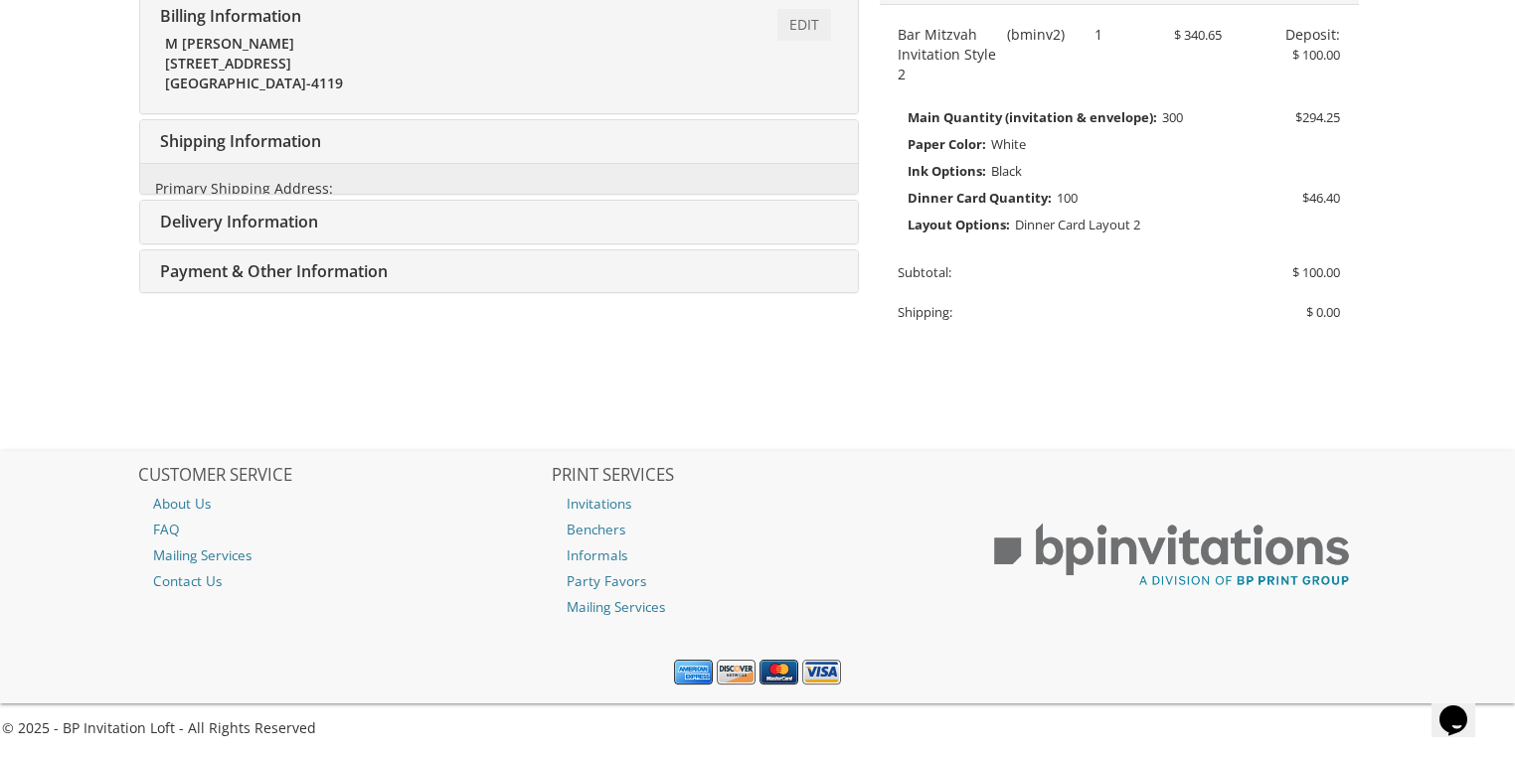
type input "[EMAIL_ADDRESS][DOMAIN_NAME]"
type input "[STREET_ADDRESS]"
type input "LAKEWOOD"
type input "08701-4119"
select select "US"
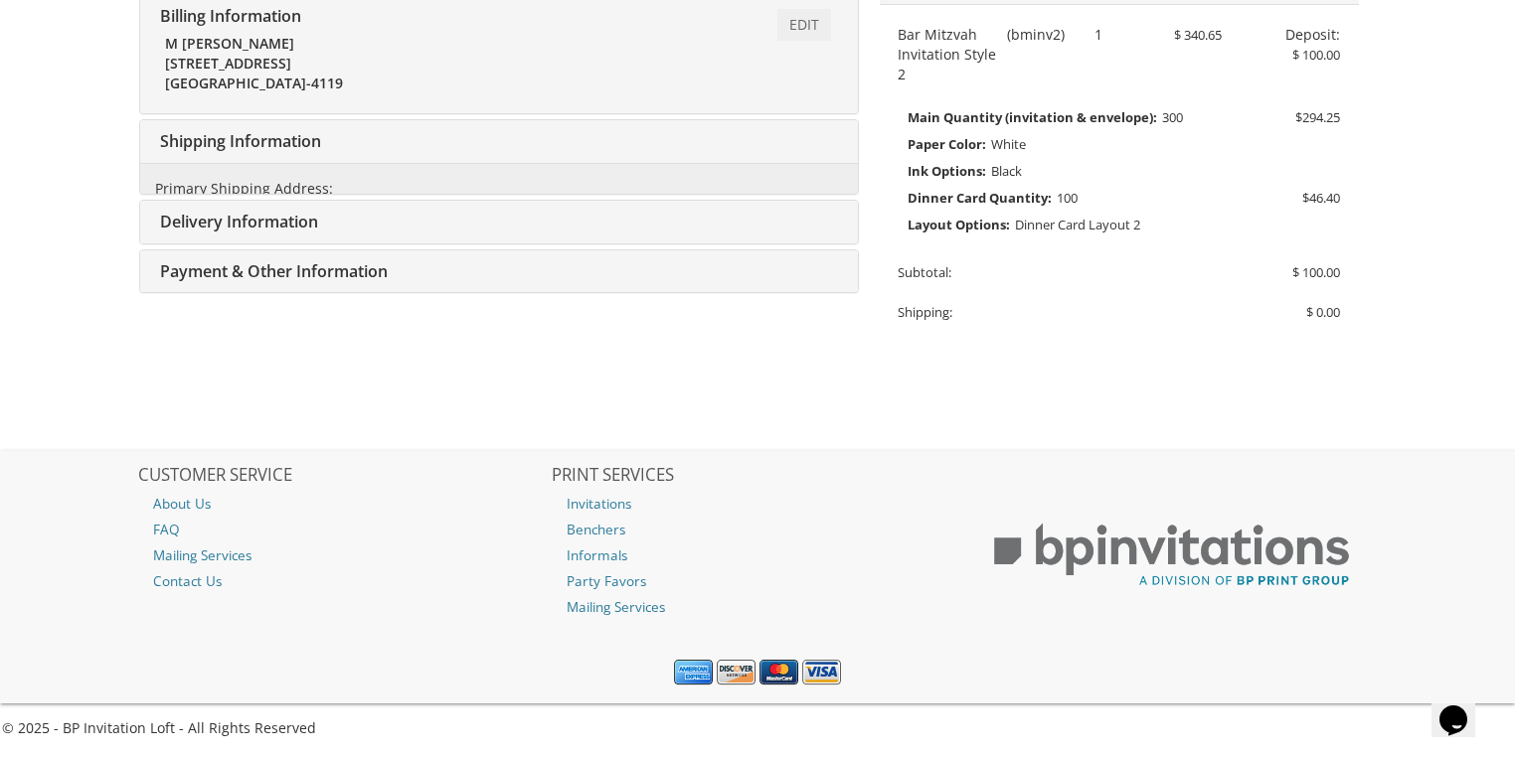
type input "8485253168 3477824"
select select "NJ"
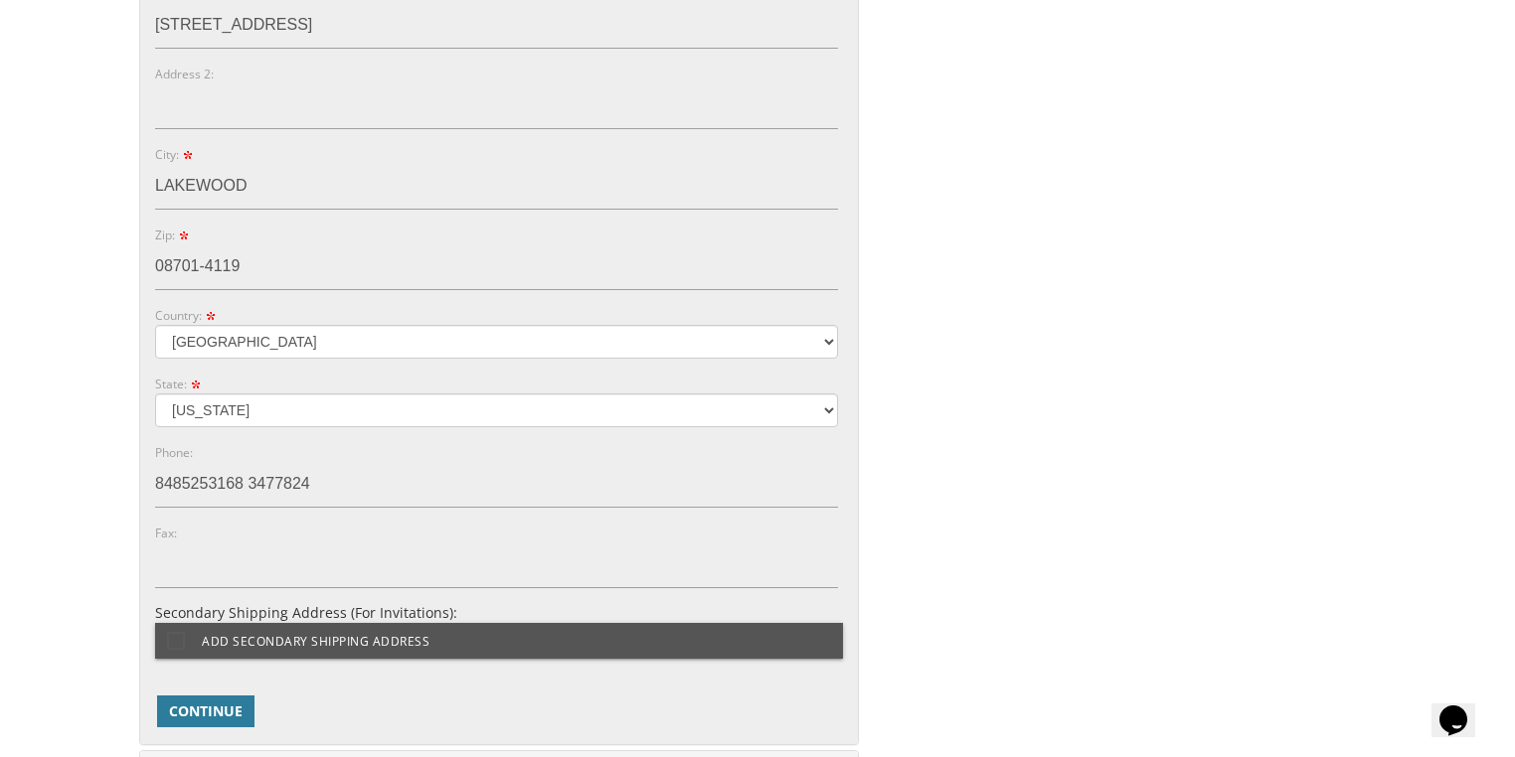
scroll to position [998, 0]
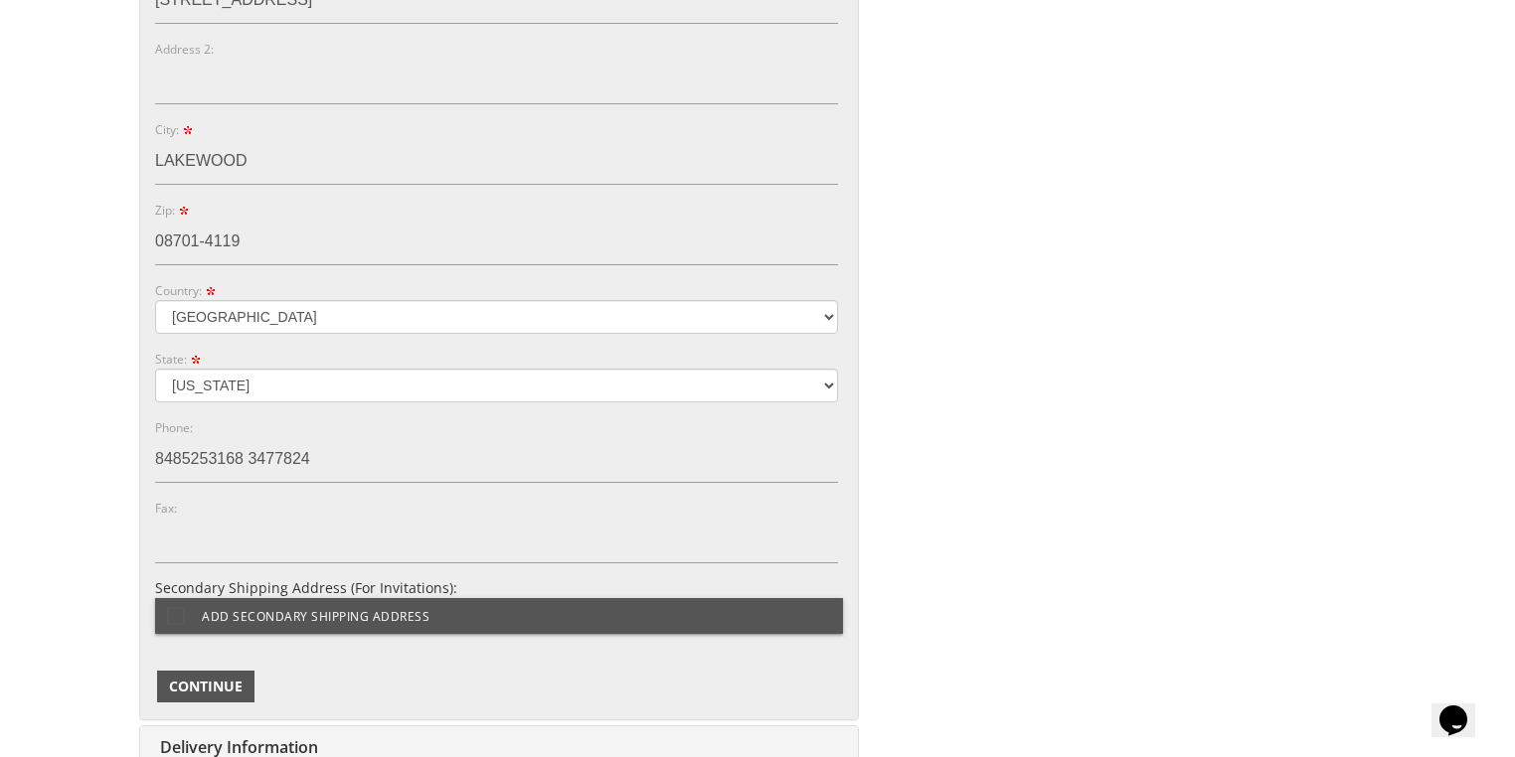
click at [225, 677] on span "Continue" at bounding box center [206, 687] width 74 height 20
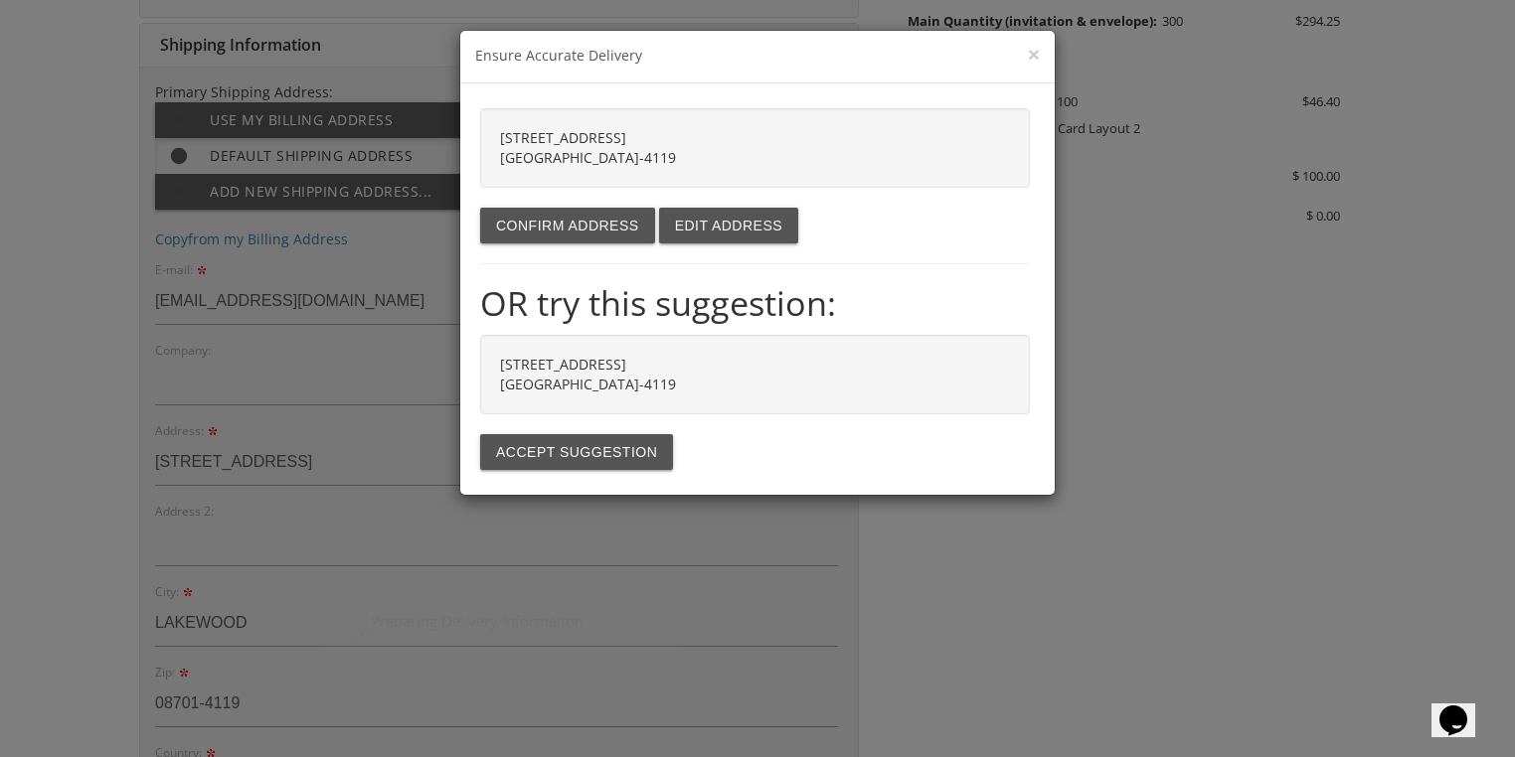
scroll to position [521, 0]
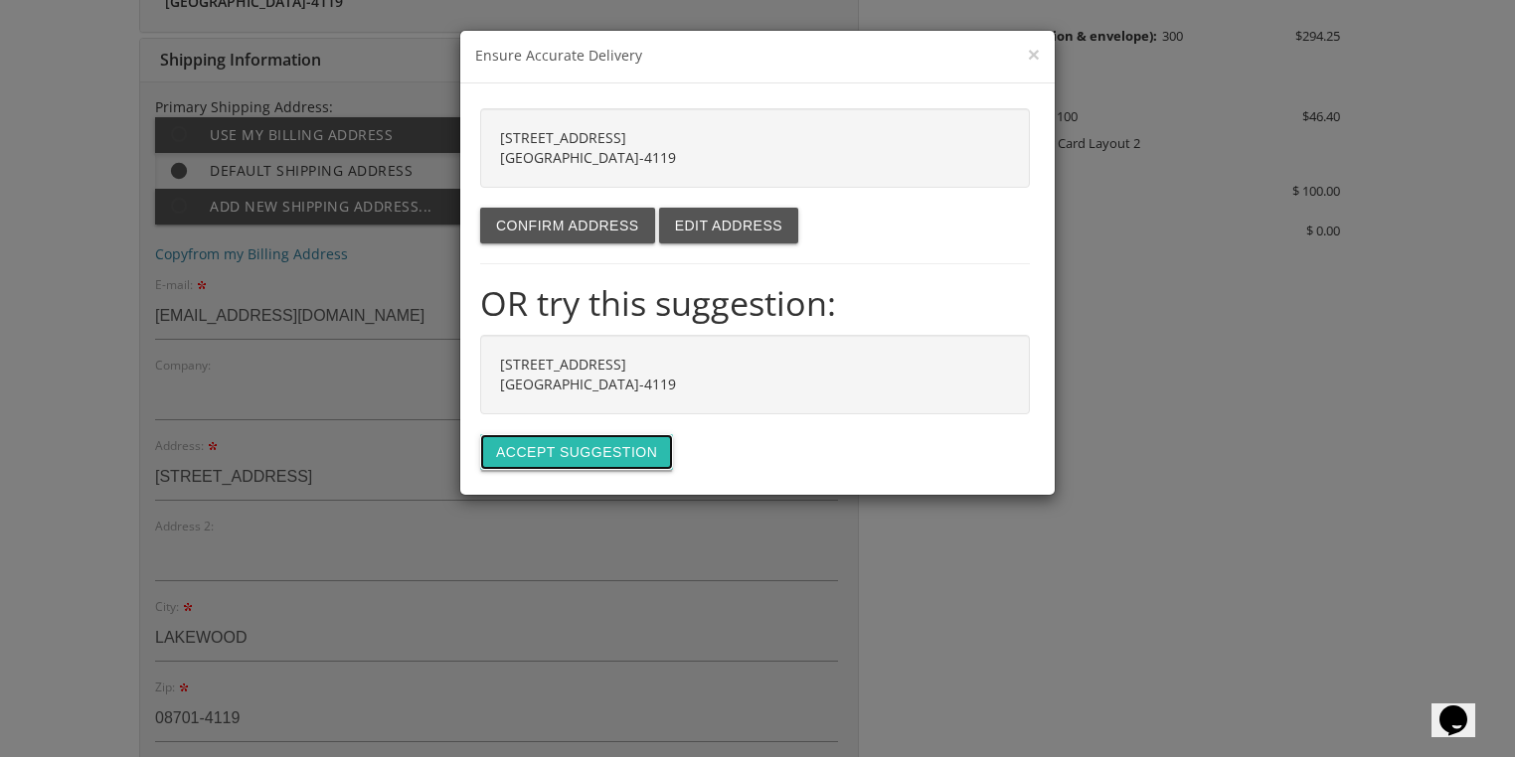
click at [569, 447] on button "Accept suggestion" at bounding box center [576, 452] width 193 height 36
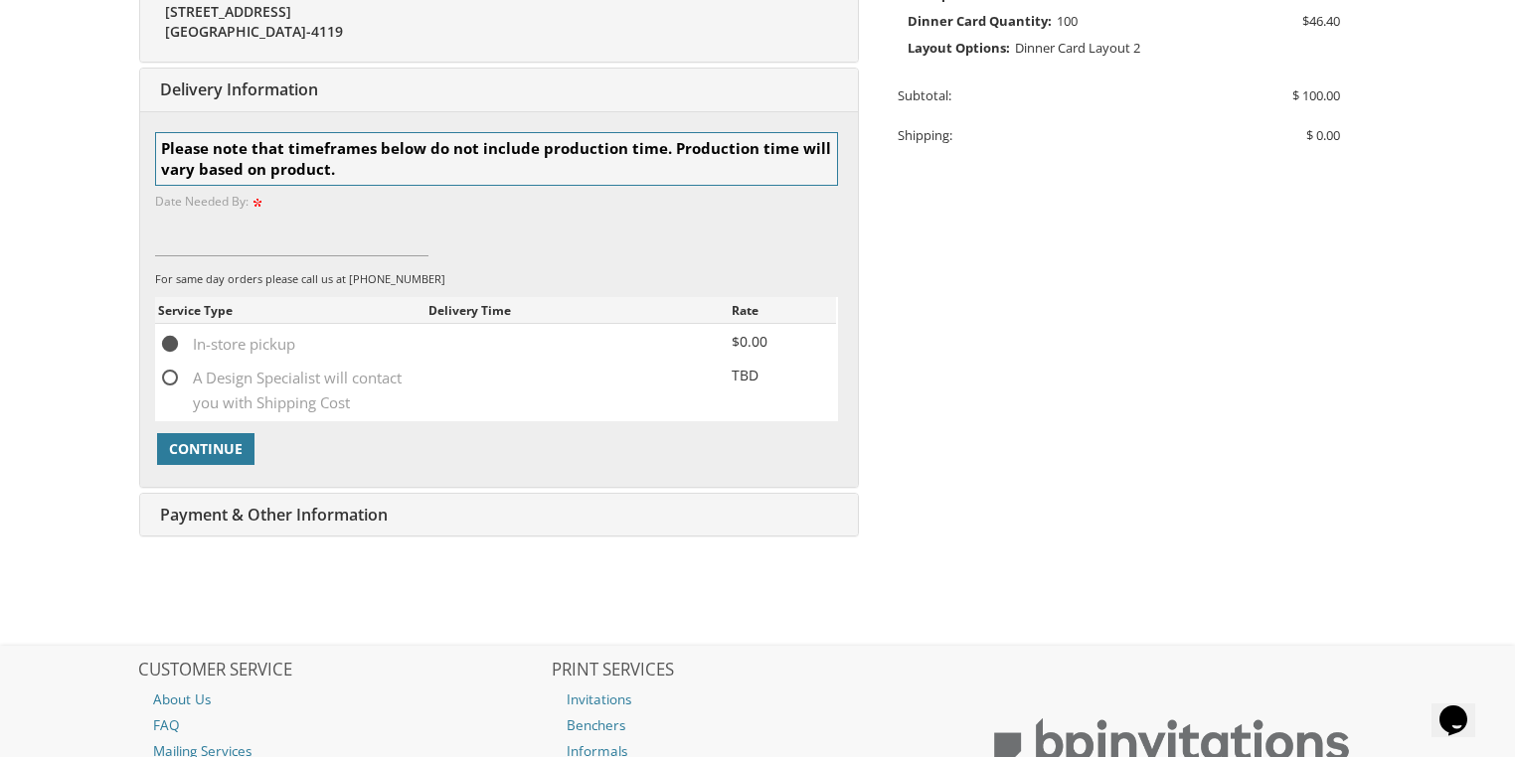
scroll to position [646, 0]
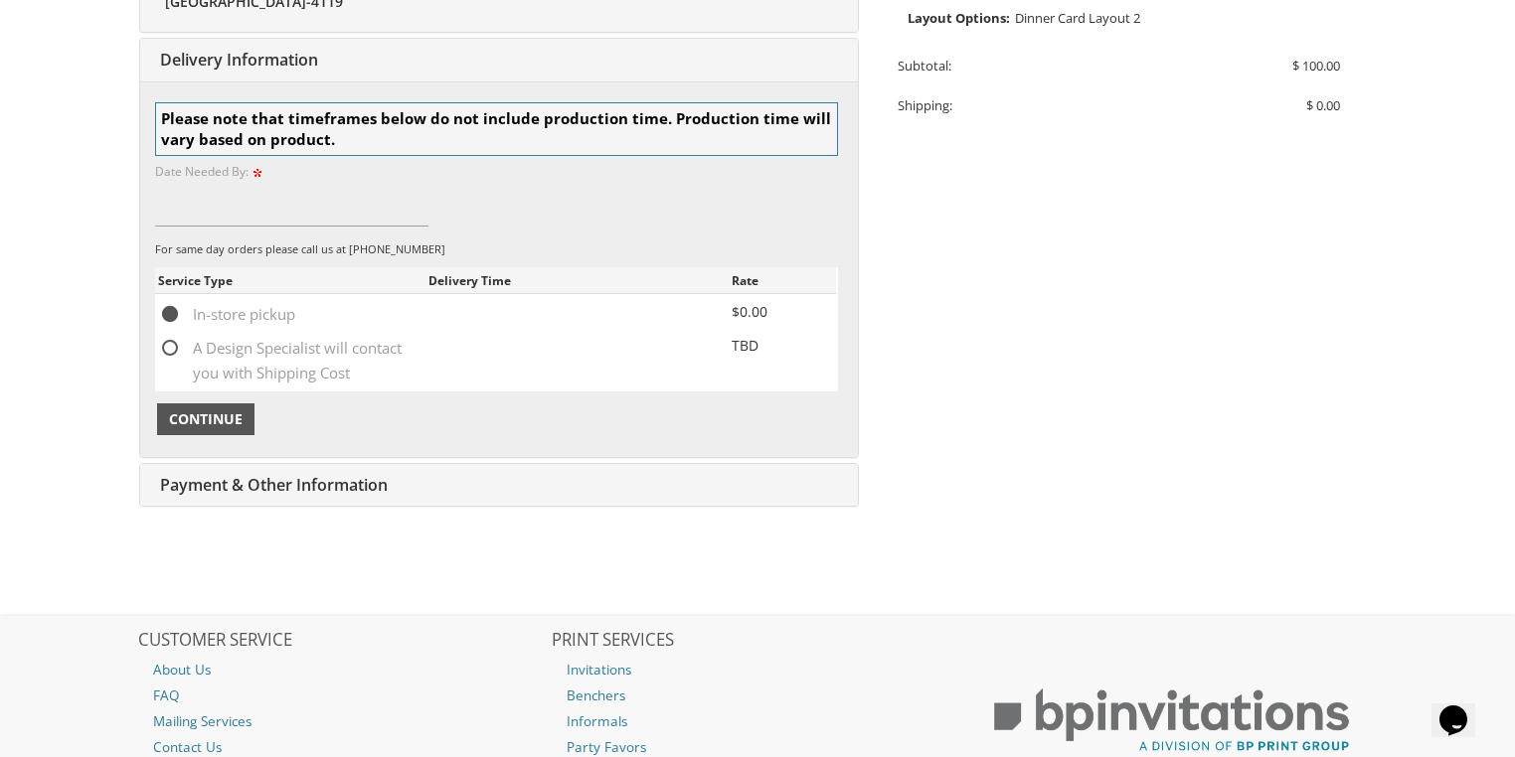
click at [218, 415] on span "Continue" at bounding box center [206, 420] width 74 height 20
type input "9/05"
click at [215, 419] on span "Continue" at bounding box center [206, 420] width 74 height 20
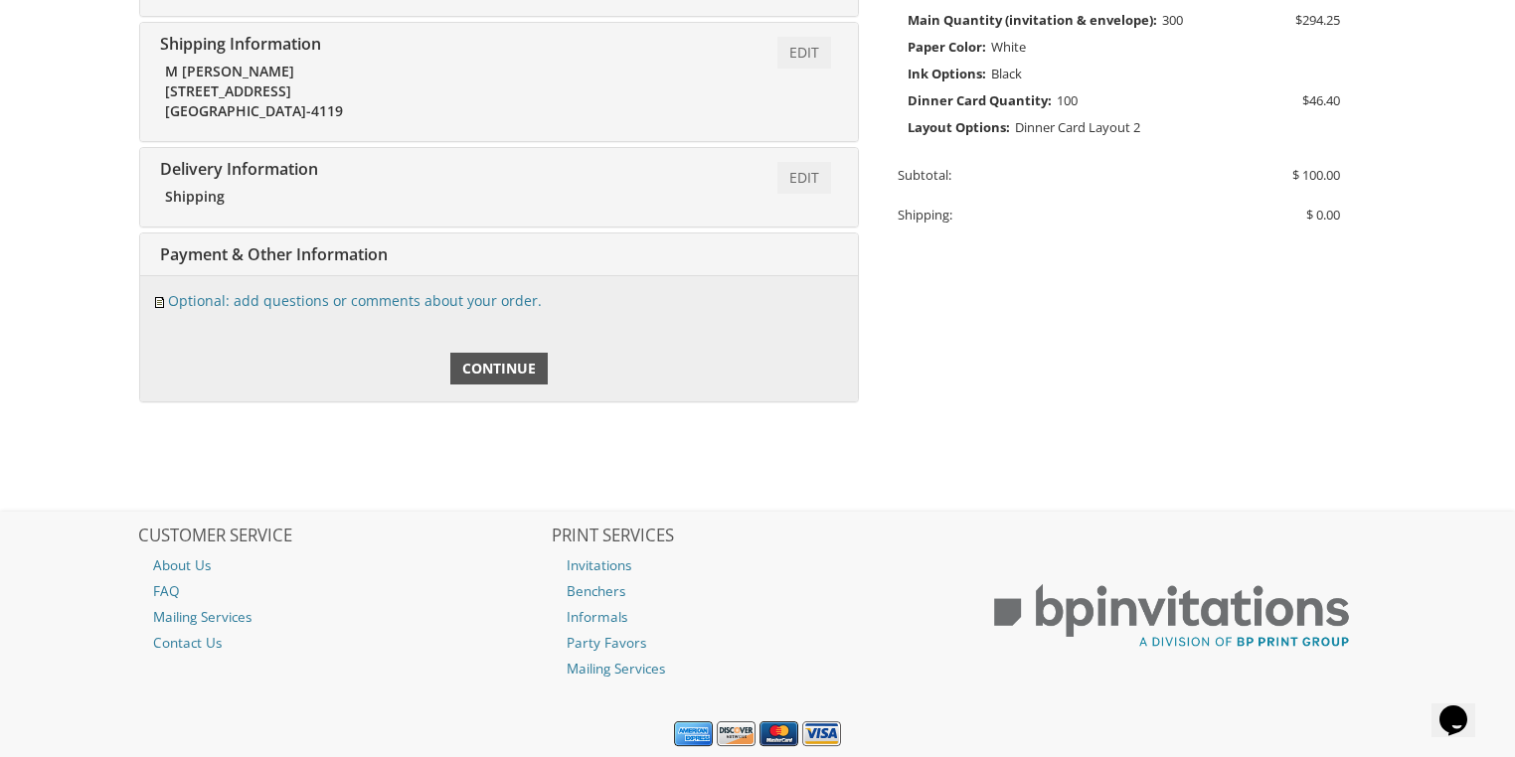
scroll to position [596, 0]
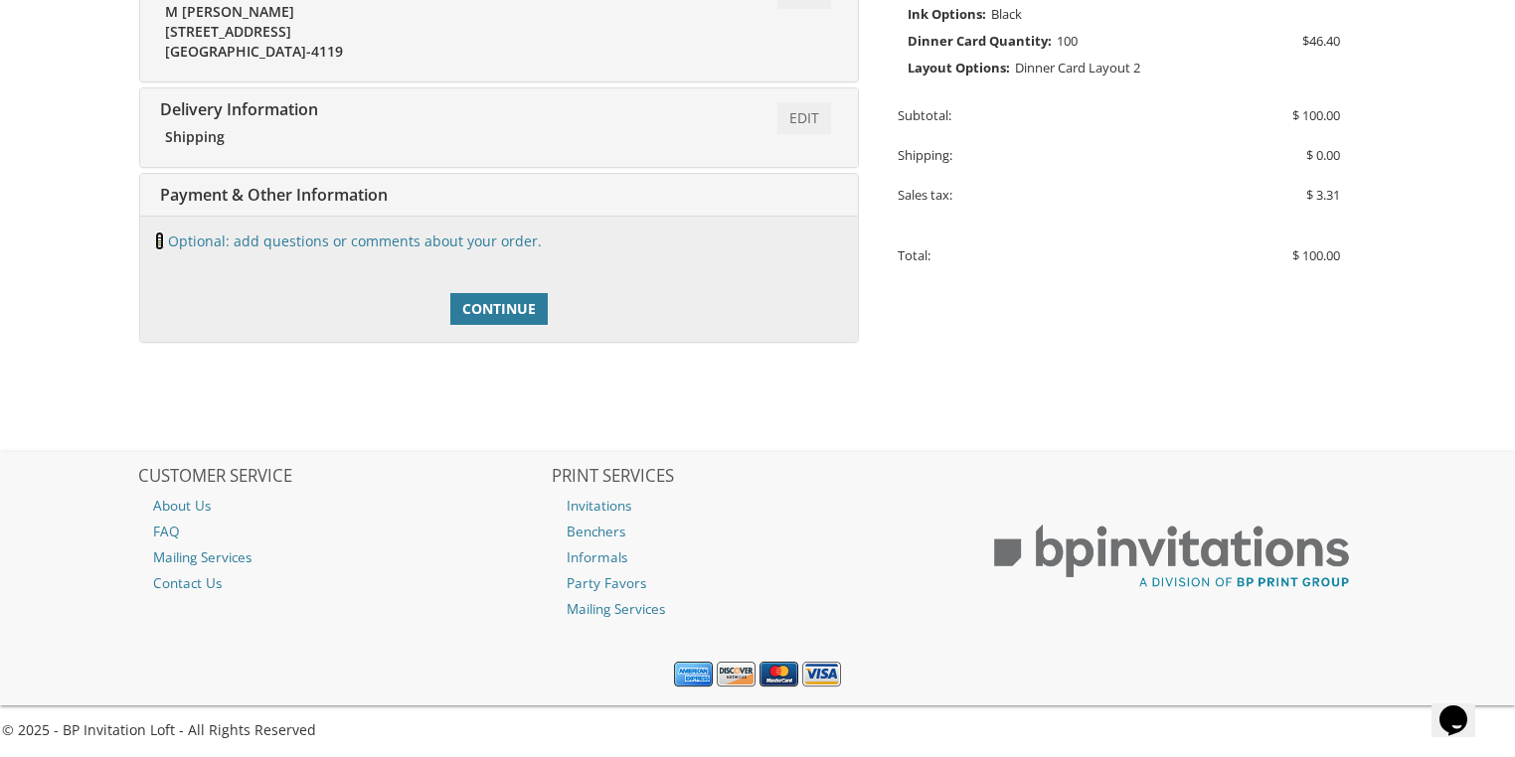
click at [159, 242] on img at bounding box center [159, 243] width 9 height 11
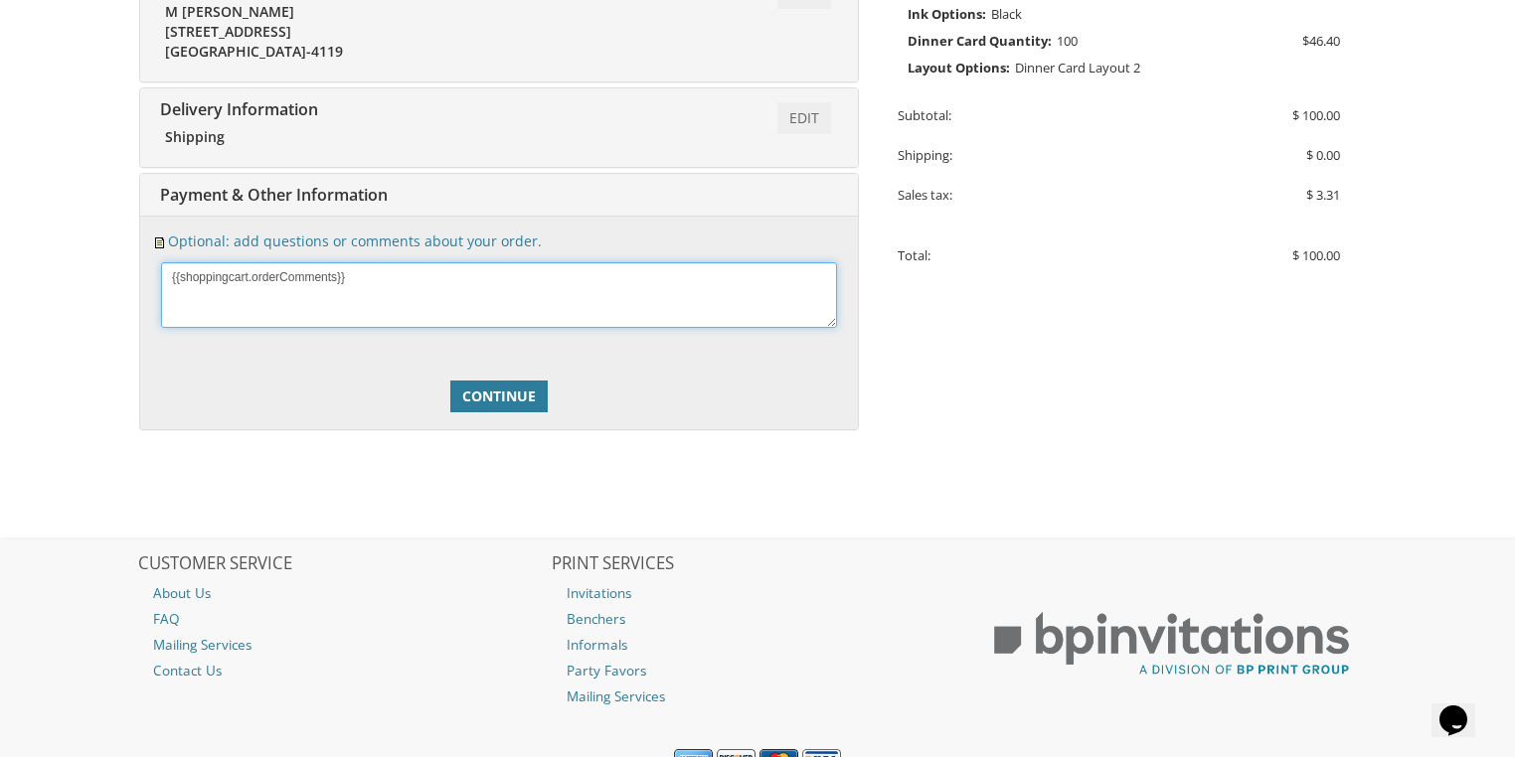
click at [220, 268] on textarea at bounding box center [499, 295] width 676 height 66
type textarea "Please call about design"
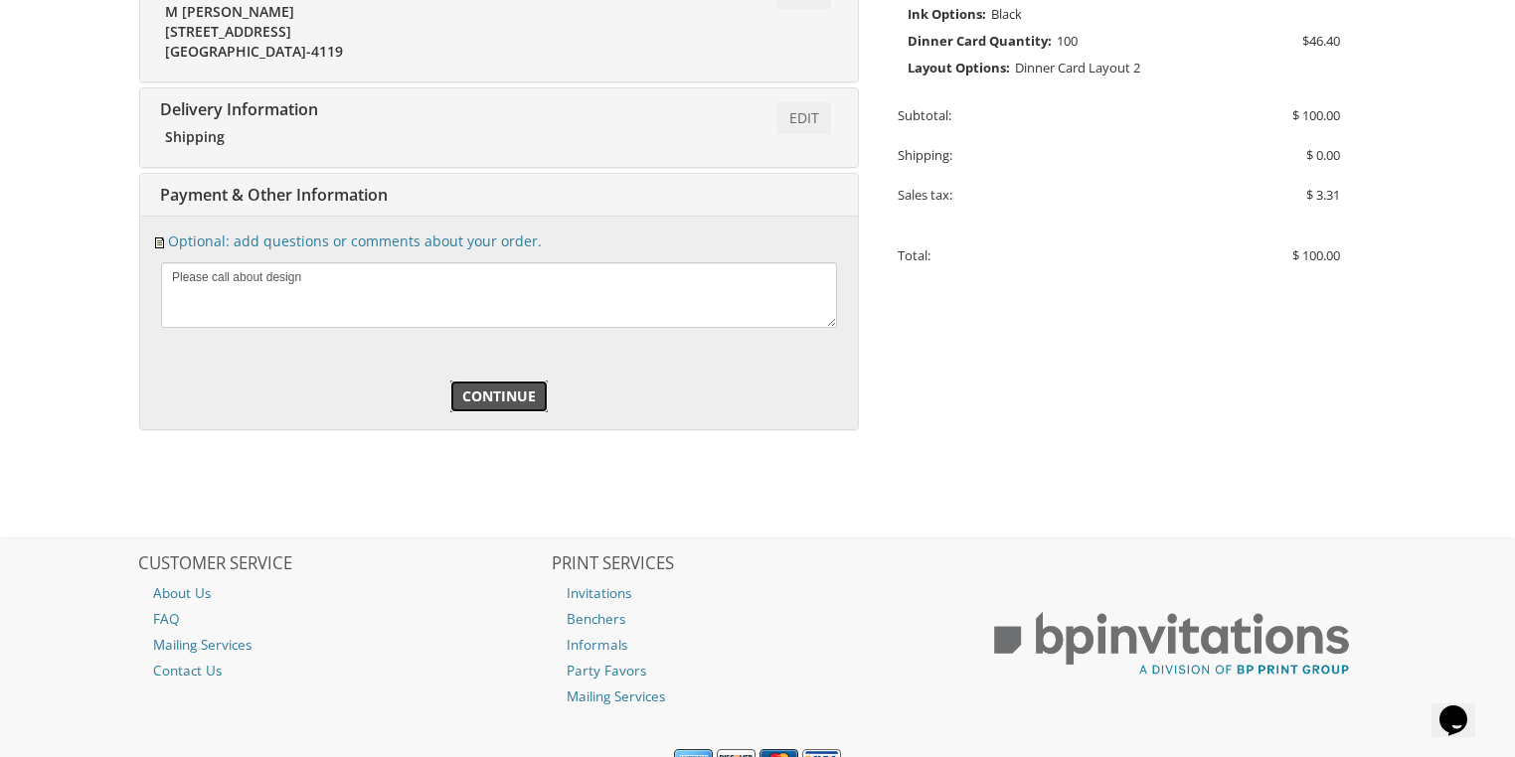
click at [498, 391] on span "Continue" at bounding box center [499, 397] width 74 height 20
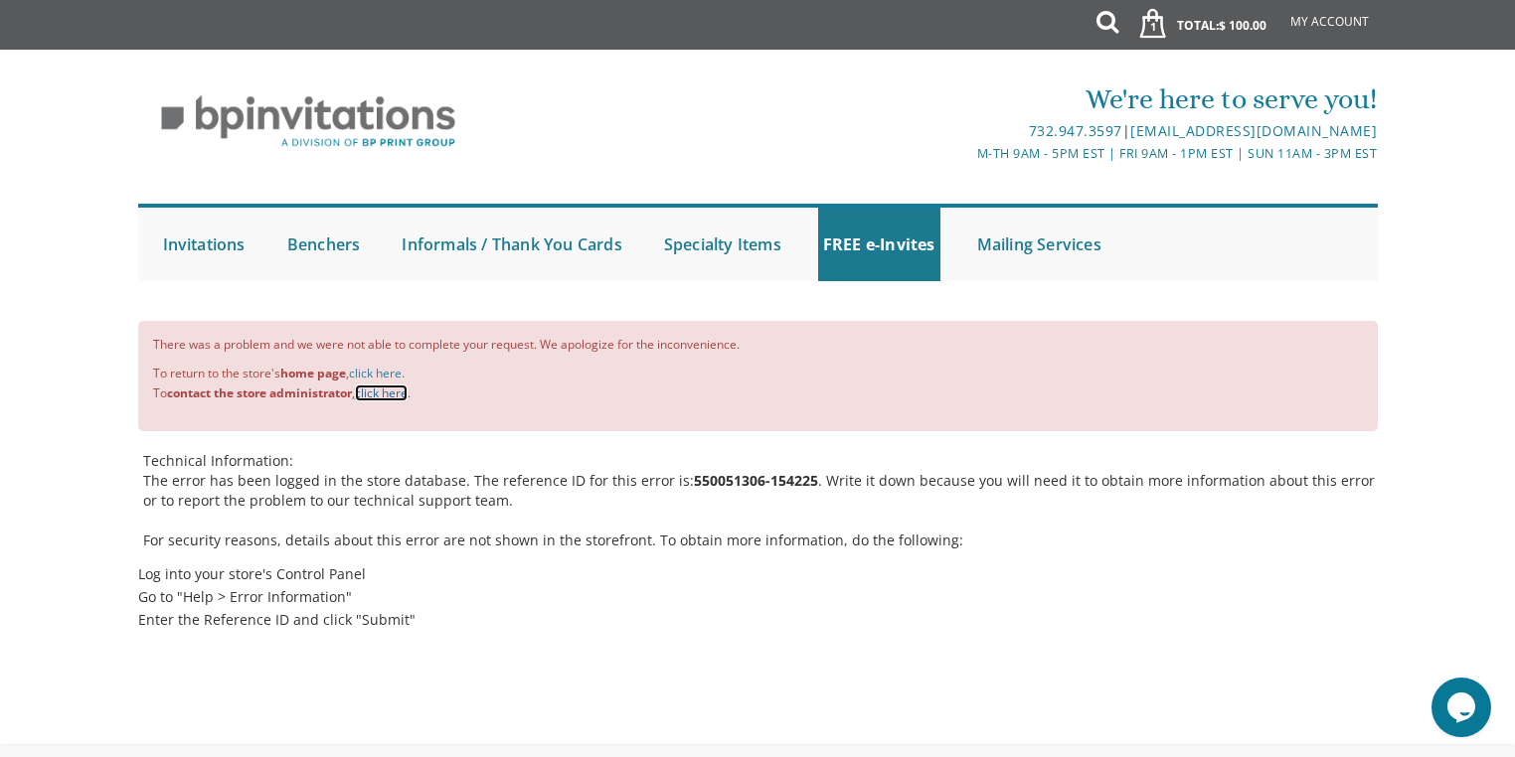
click at [388, 394] on link "click here" at bounding box center [381, 393] width 53 height 17
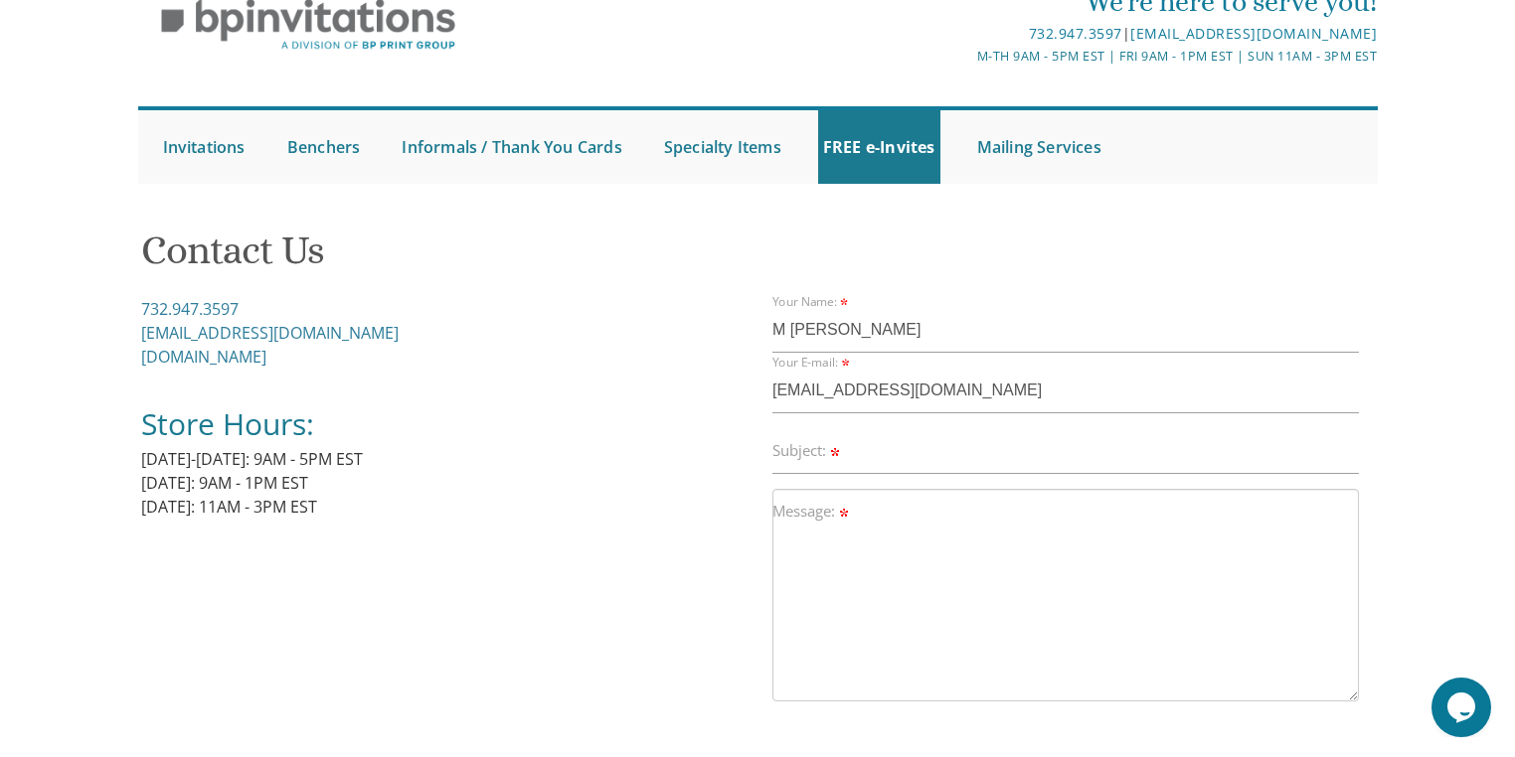
scroll to position [80, 0]
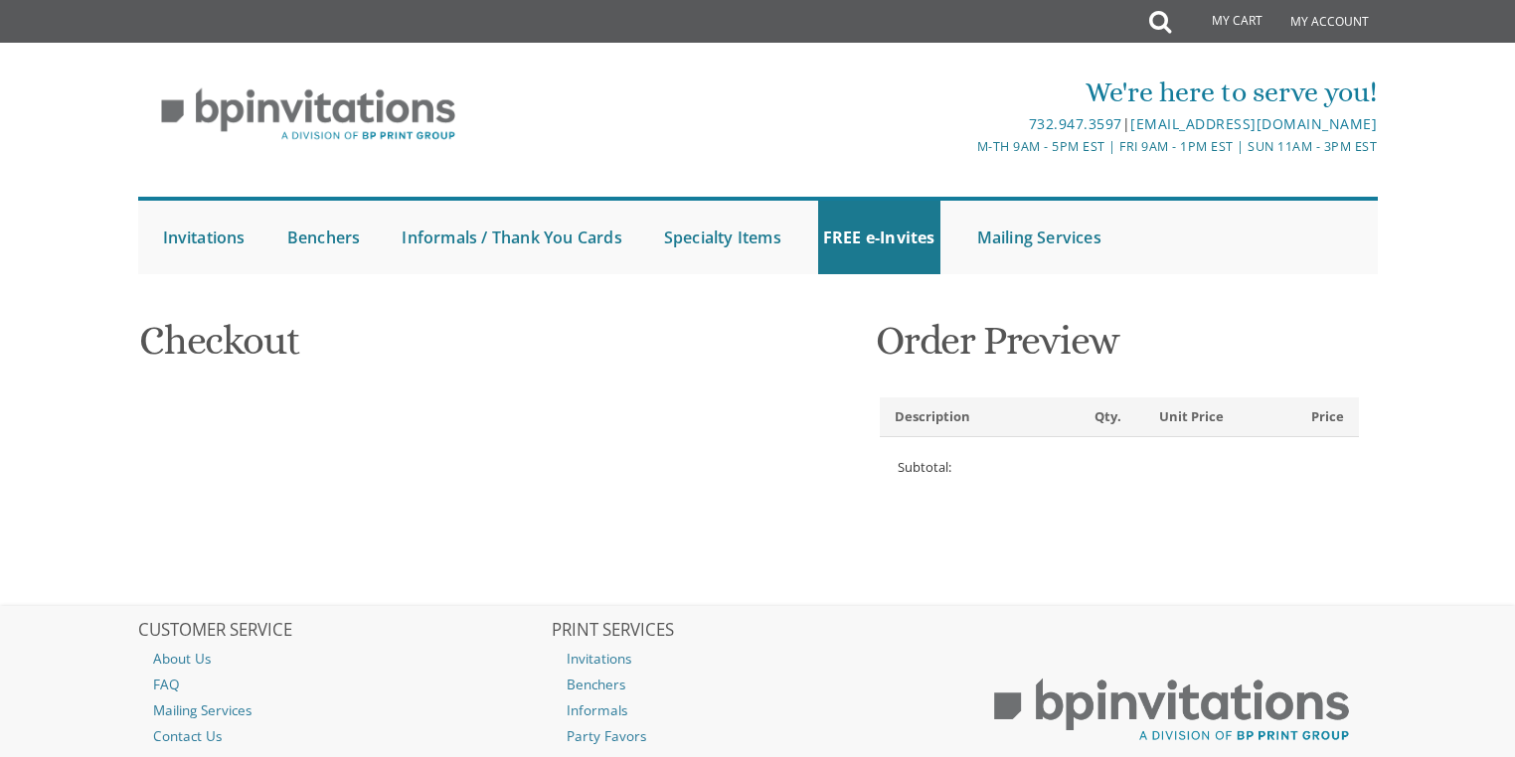
select select "US"
select select "NJ"
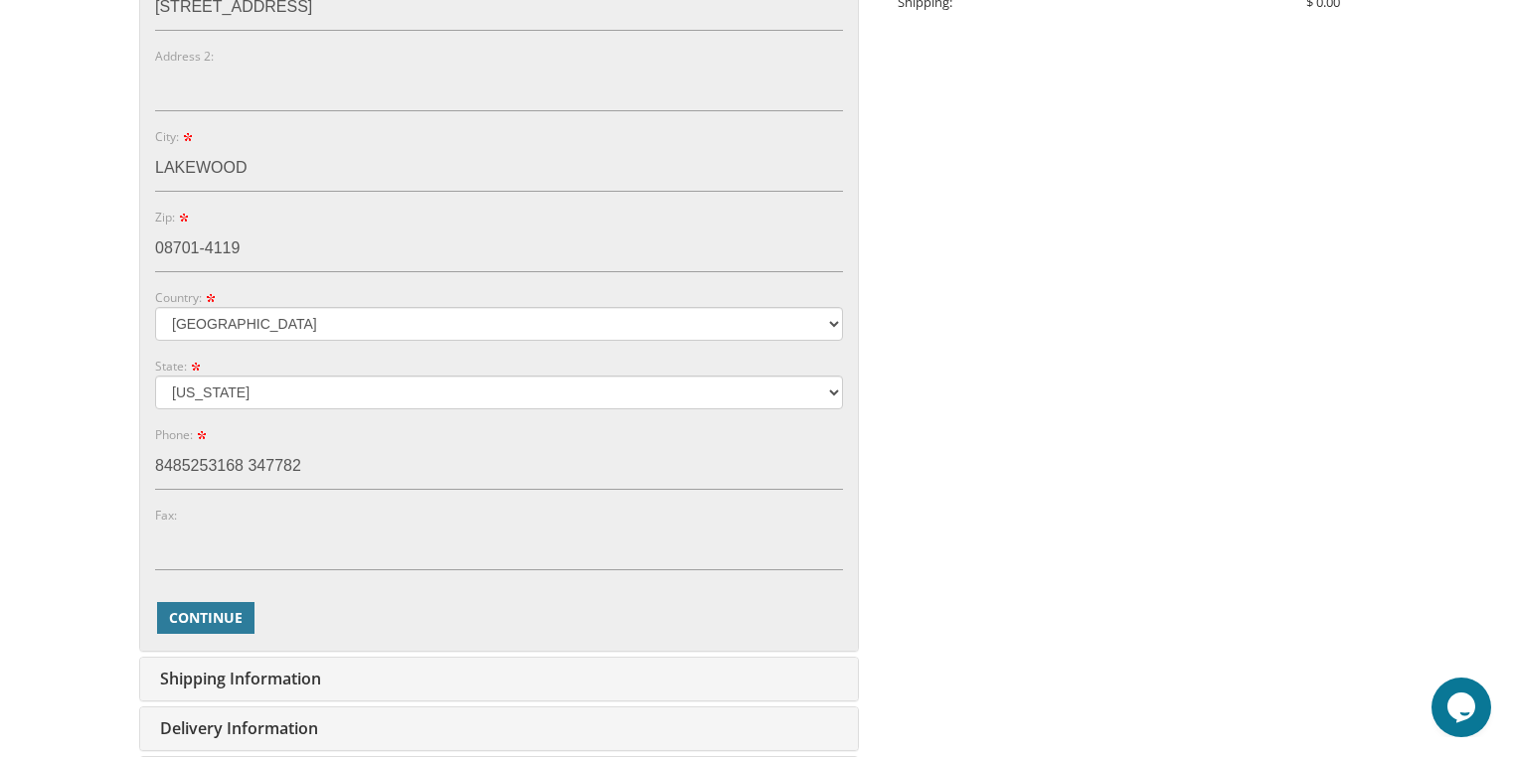
scroll to position [795, 0]
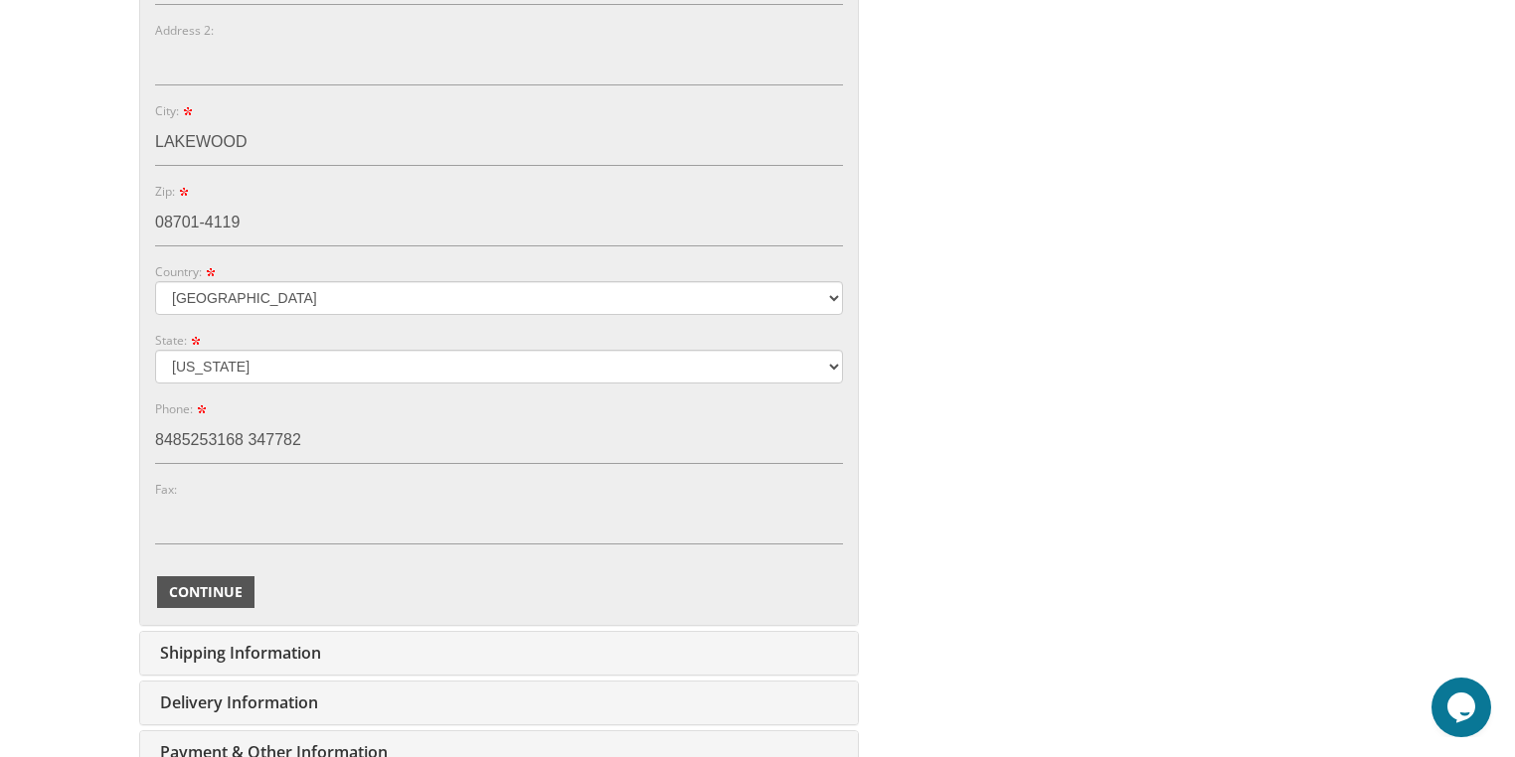
click at [211, 578] on button "Continue" at bounding box center [205, 593] width 97 height 32
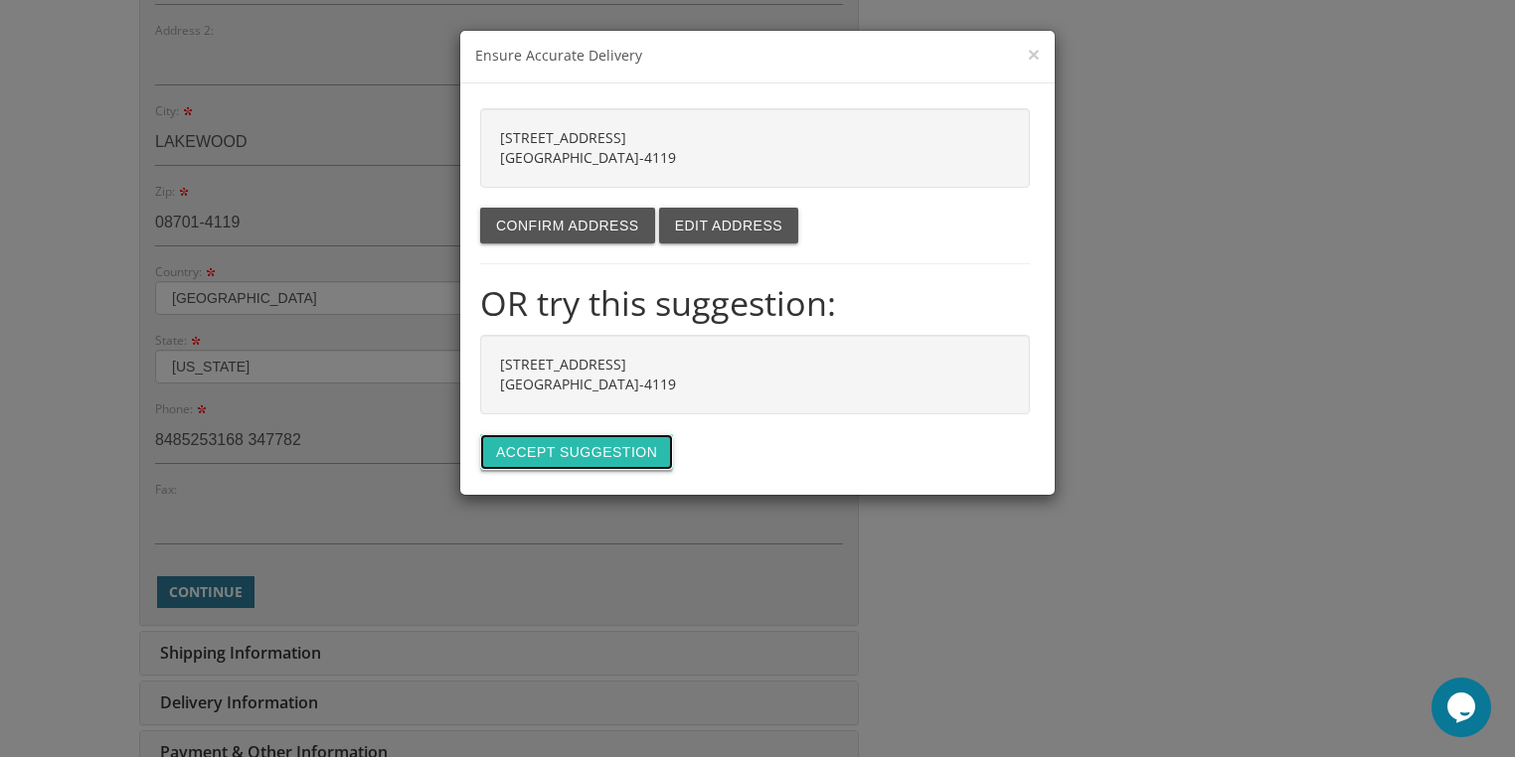
click at [569, 453] on button "Accept suggestion" at bounding box center [576, 452] width 193 height 36
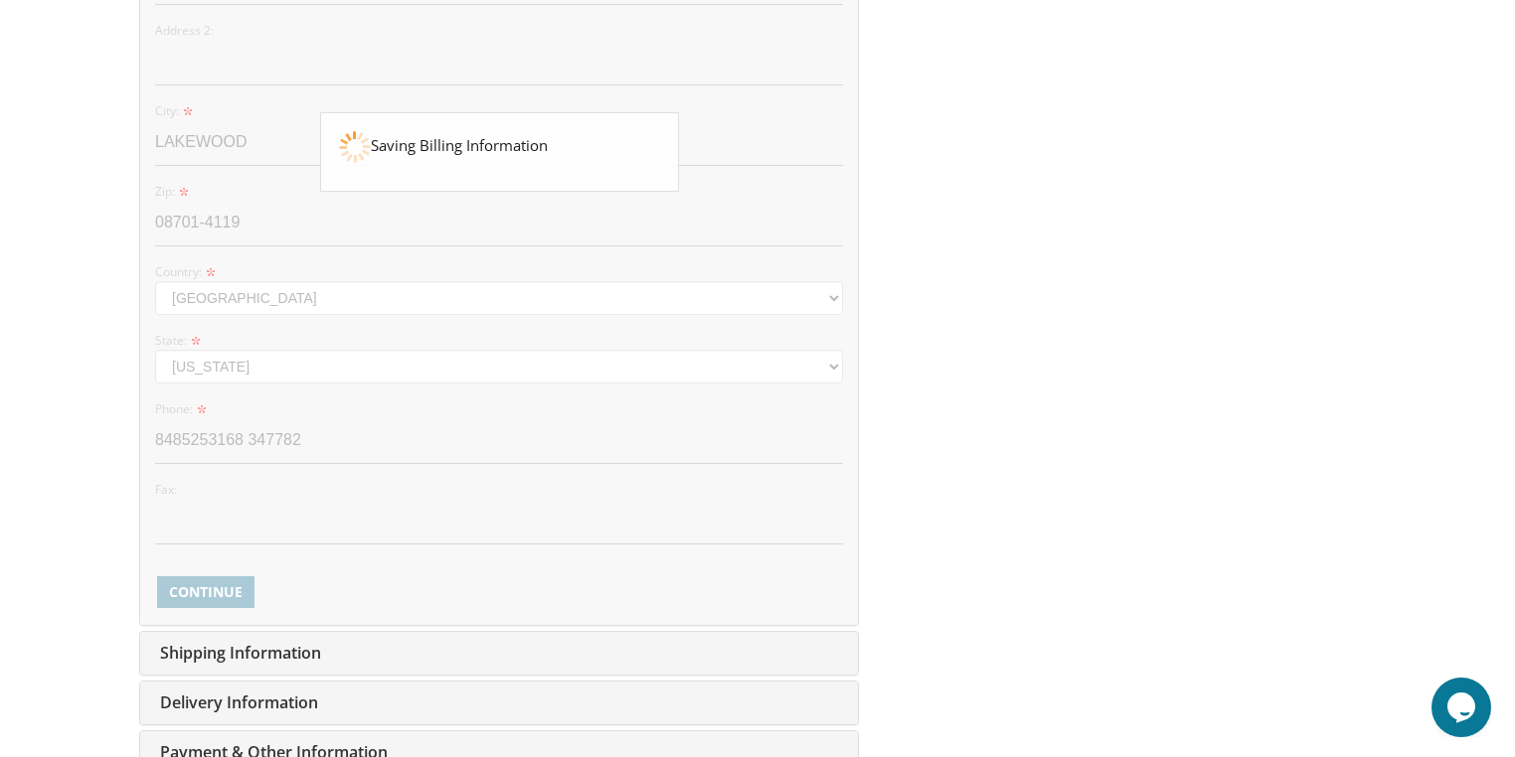
type input "[EMAIL_ADDRESS][DOMAIN_NAME]"
type input "[STREET_ADDRESS]"
type input "LAKEWOOD"
type input "08701-4119"
select select "US"
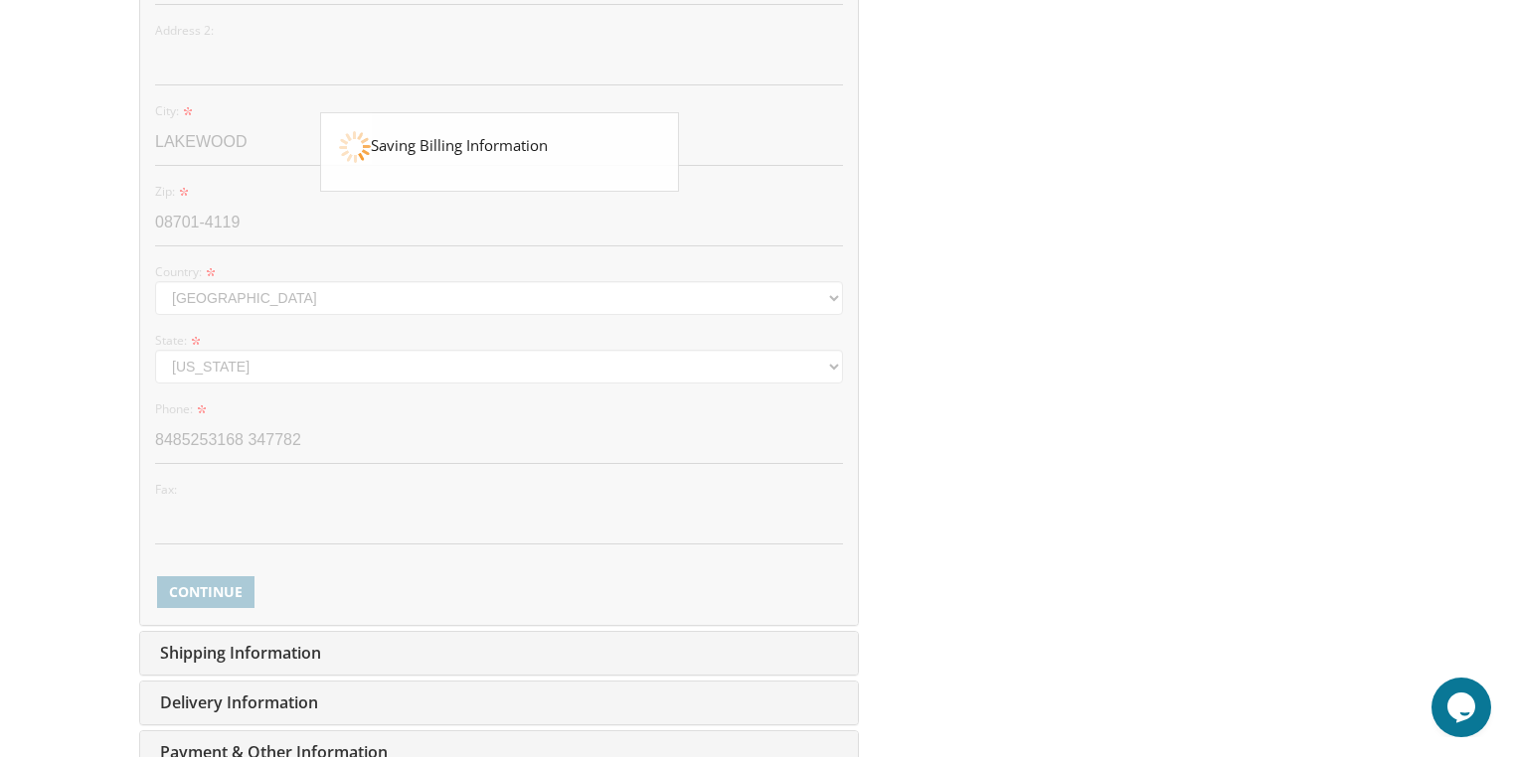
type input "8485253168 3477824"
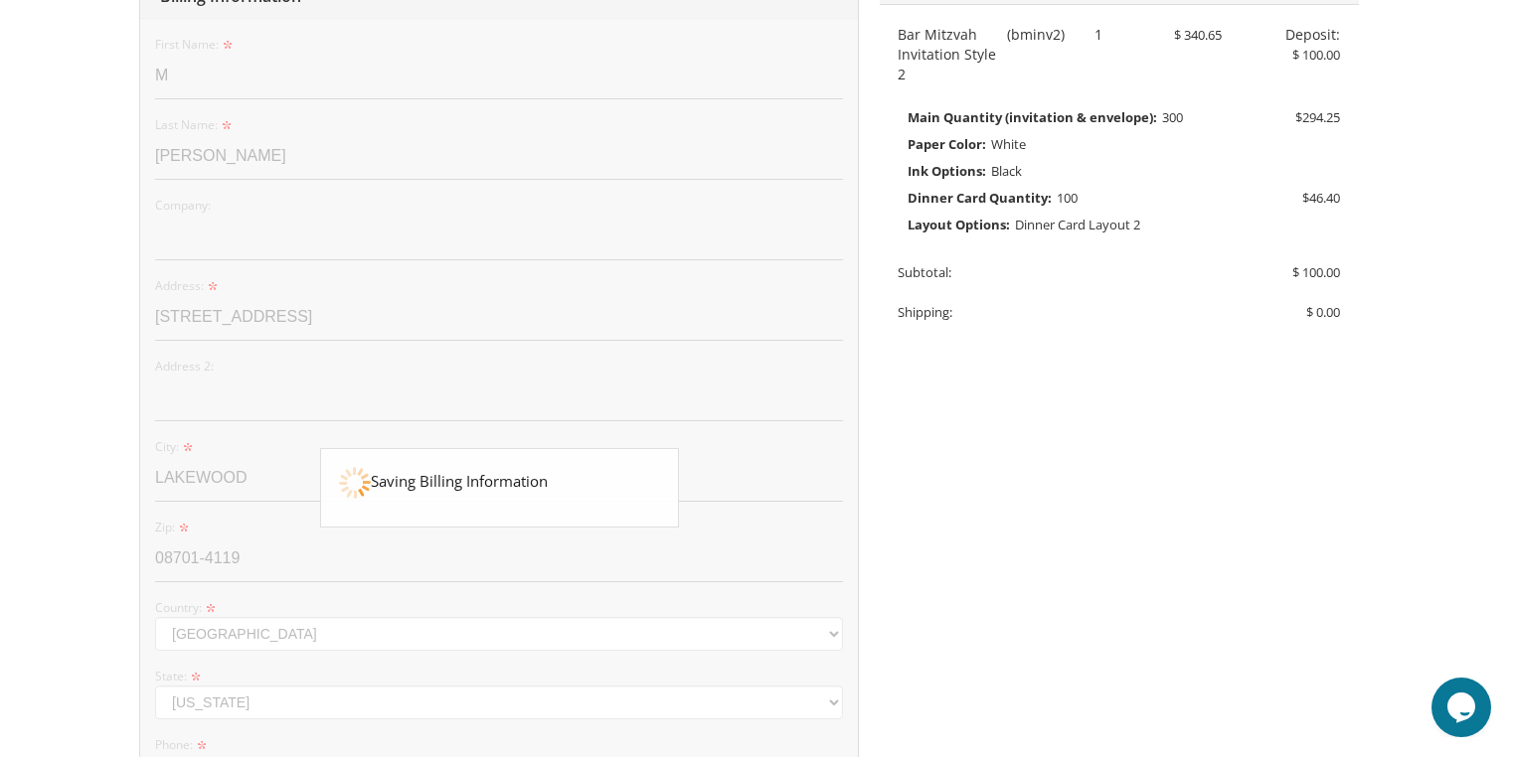
select select "NJ"
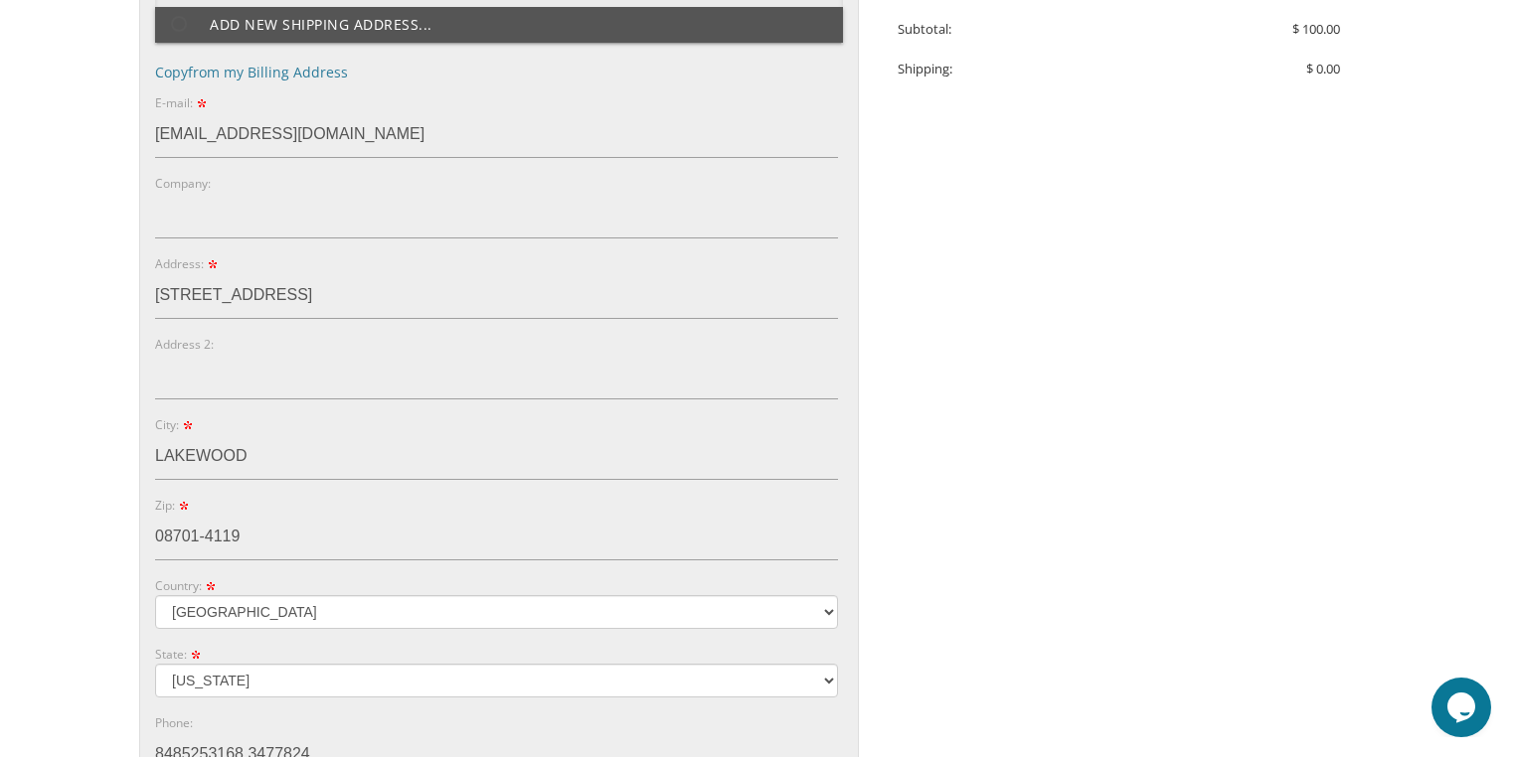
scroll to position [998, 0]
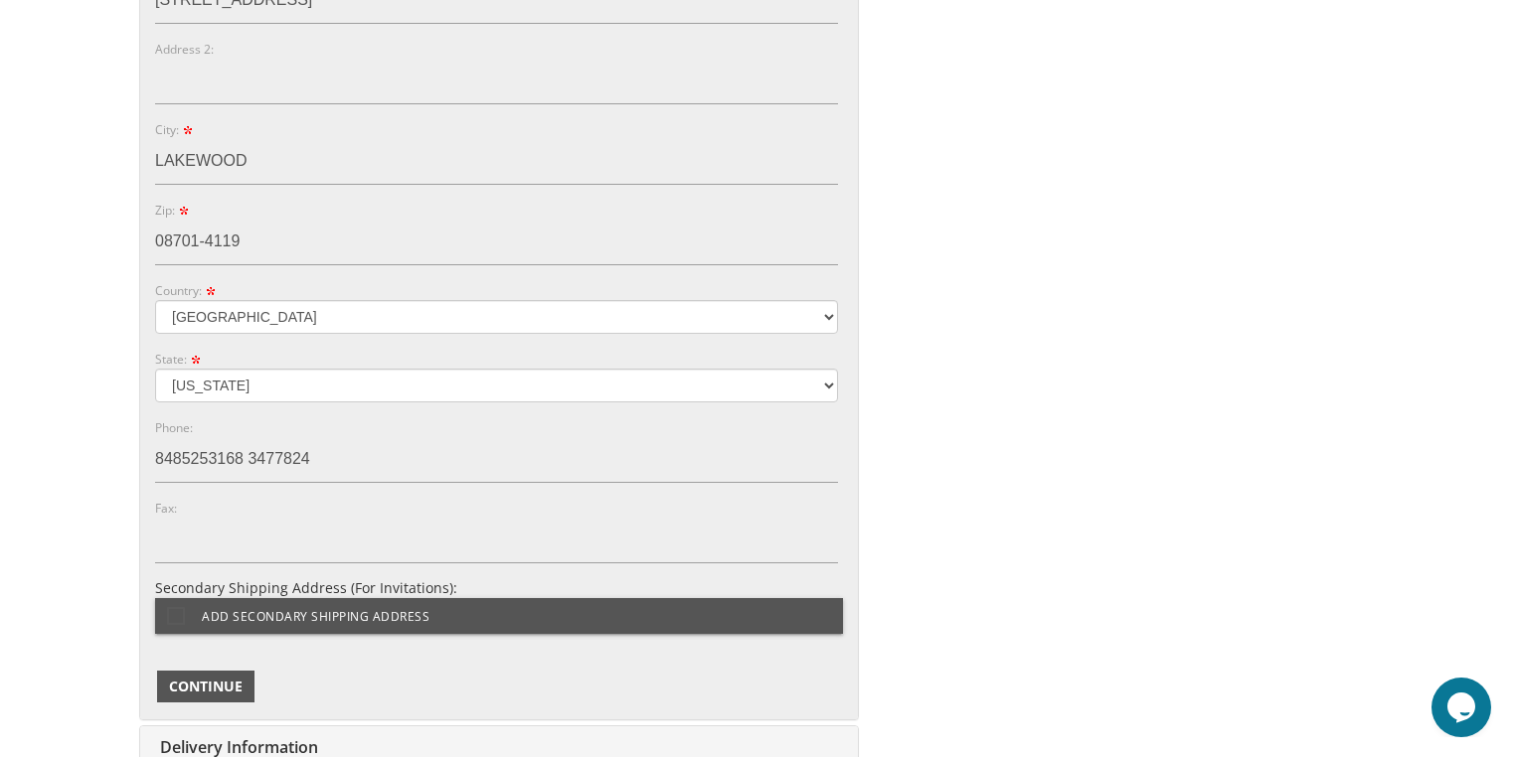
click at [207, 688] on span "Continue" at bounding box center [206, 687] width 74 height 20
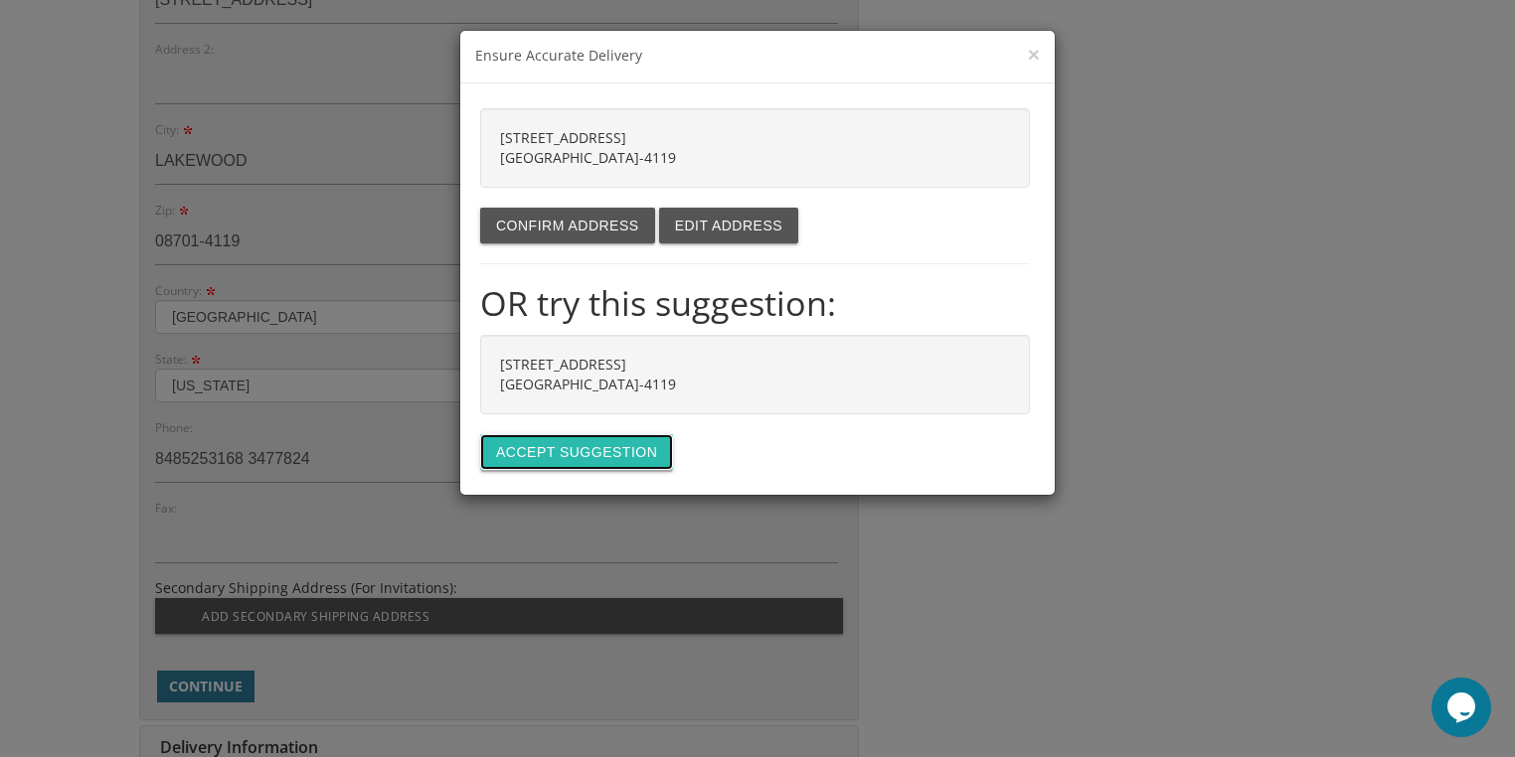
click at [552, 446] on button "Accept suggestion" at bounding box center [576, 452] width 193 height 36
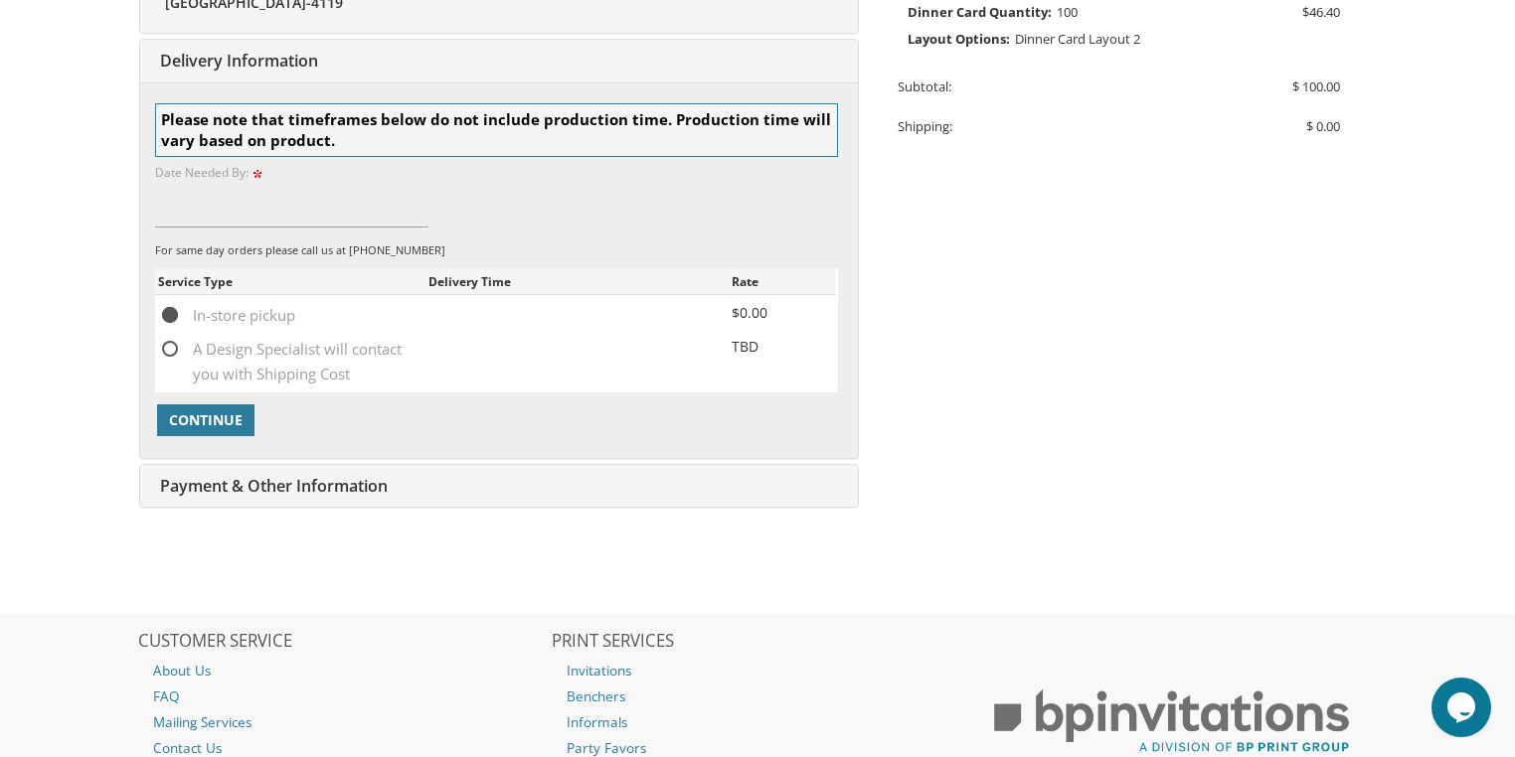
scroll to position [646, 0]
click at [209, 410] on span "Continue" at bounding box center [206, 420] width 74 height 20
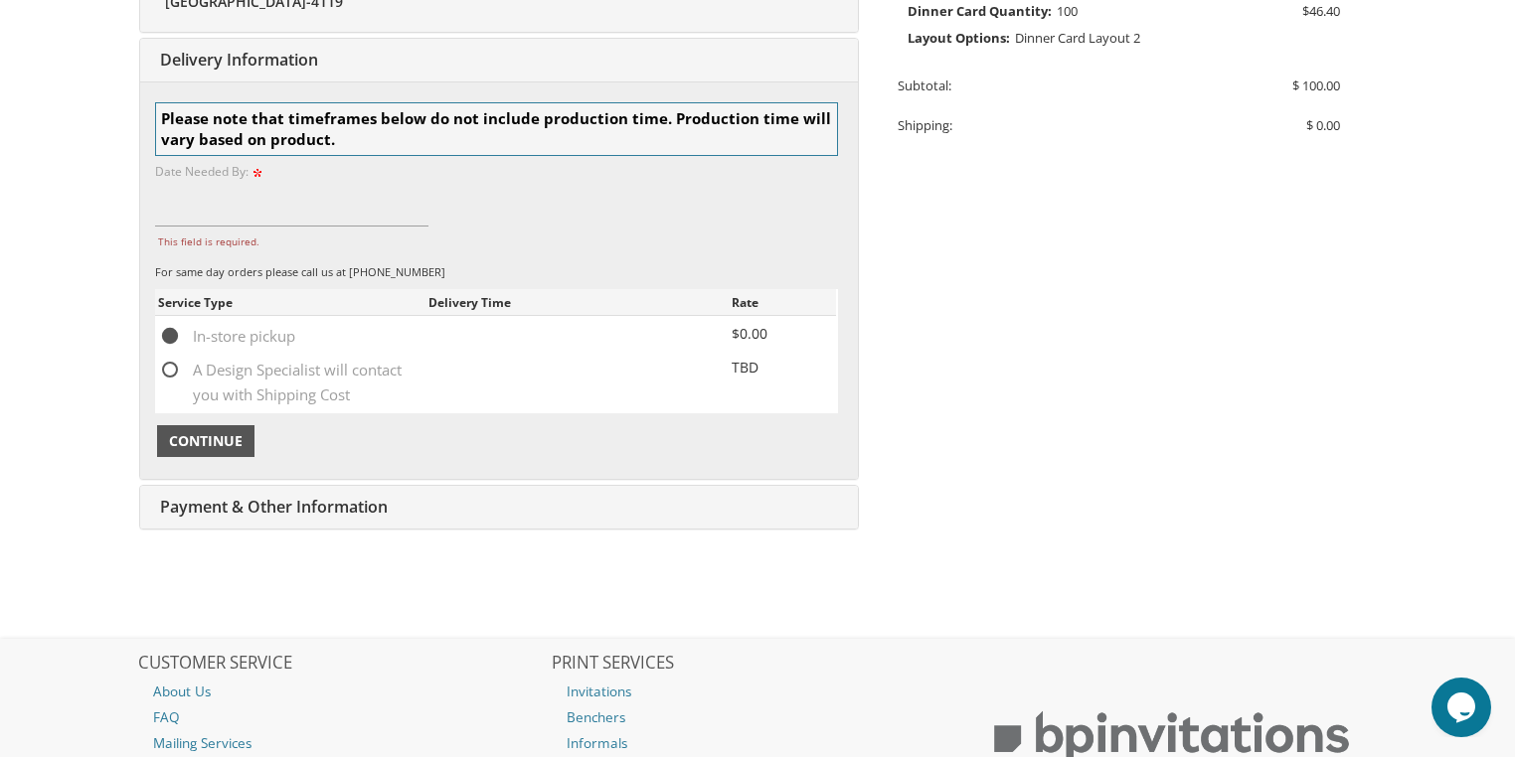
click at [215, 439] on span "Continue" at bounding box center [206, 441] width 74 height 20
click at [259, 203] on input "This field is required." at bounding box center [291, 204] width 273 height 46
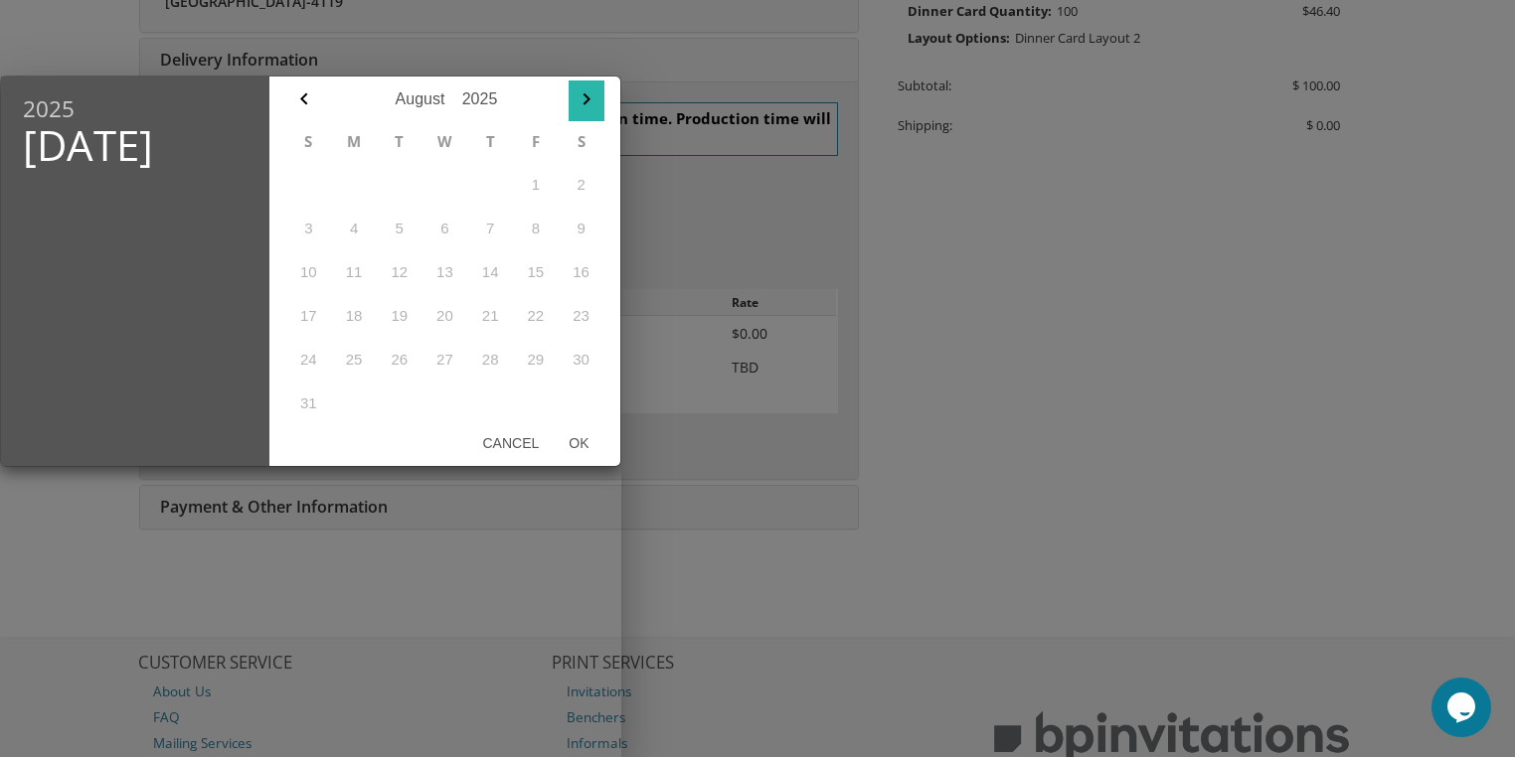
click at [590, 99] on icon "button" at bounding box center [587, 99] width 24 height 24
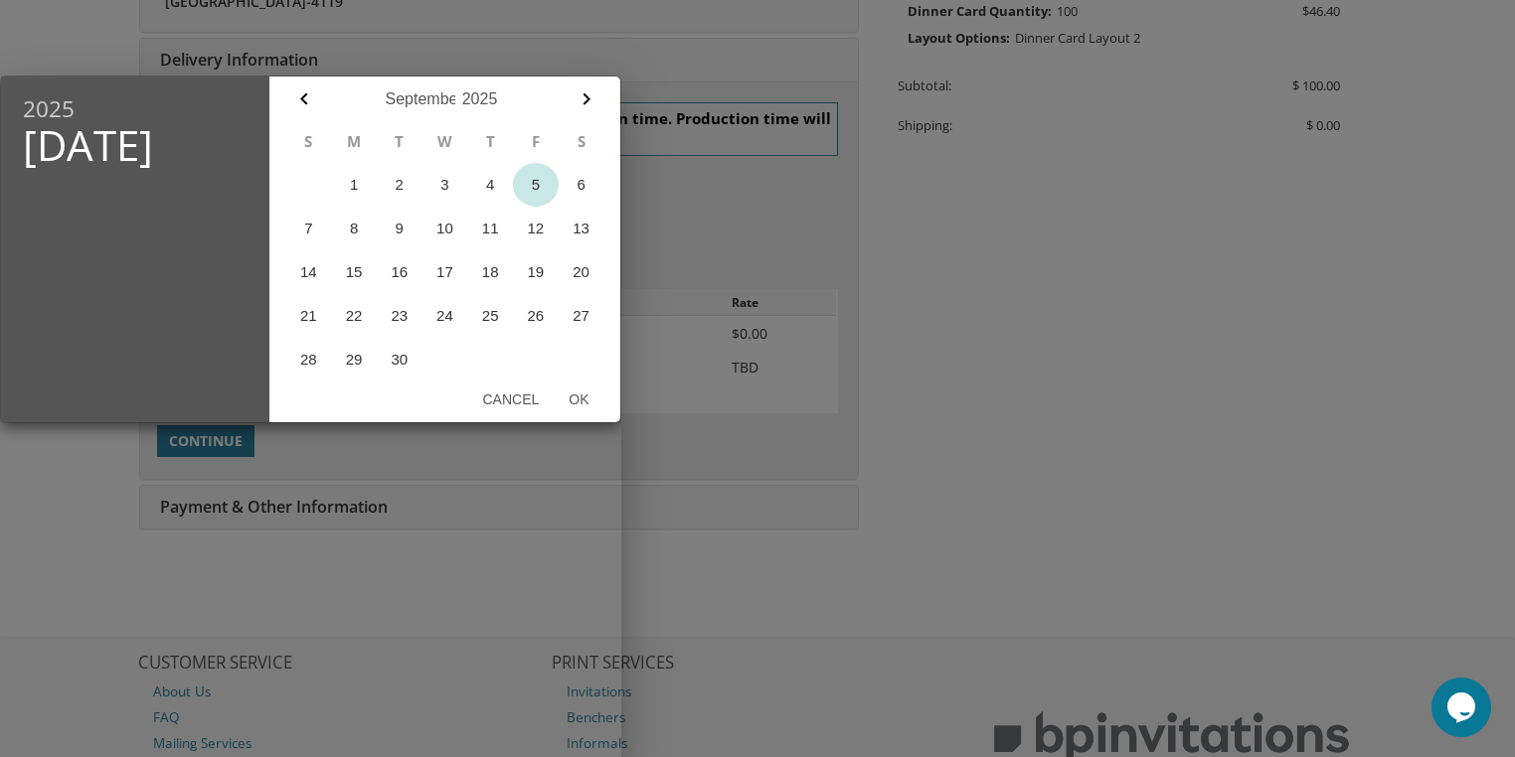
click at [533, 189] on button "5" at bounding box center [536, 185] width 46 height 44
click at [580, 407] on button "Ok" at bounding box center [579, 400] width 50 height 36
type input "[DATE]"
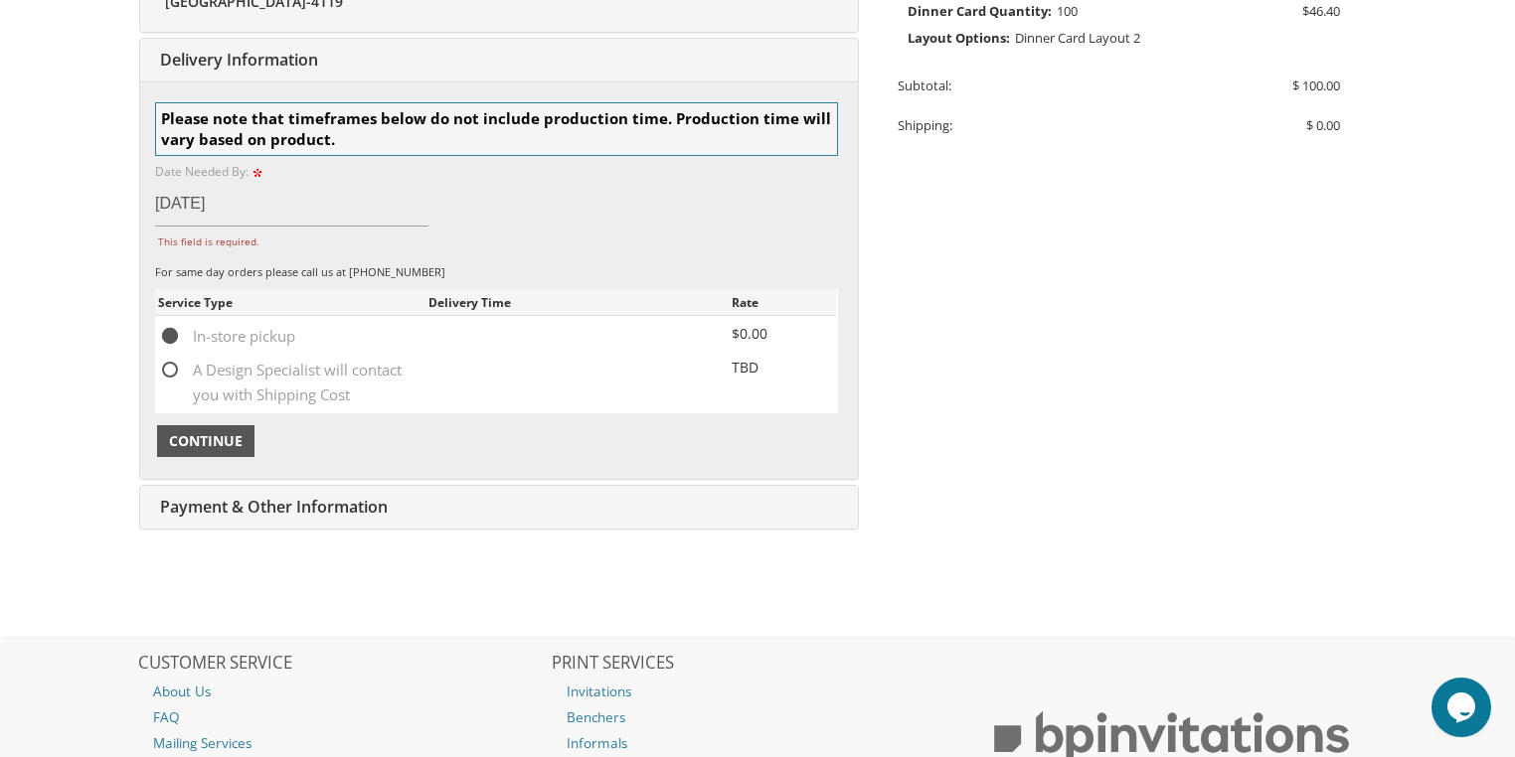
click at [218, 438] on span "Continue" at bounding box center [206, 441] width 74 height 20
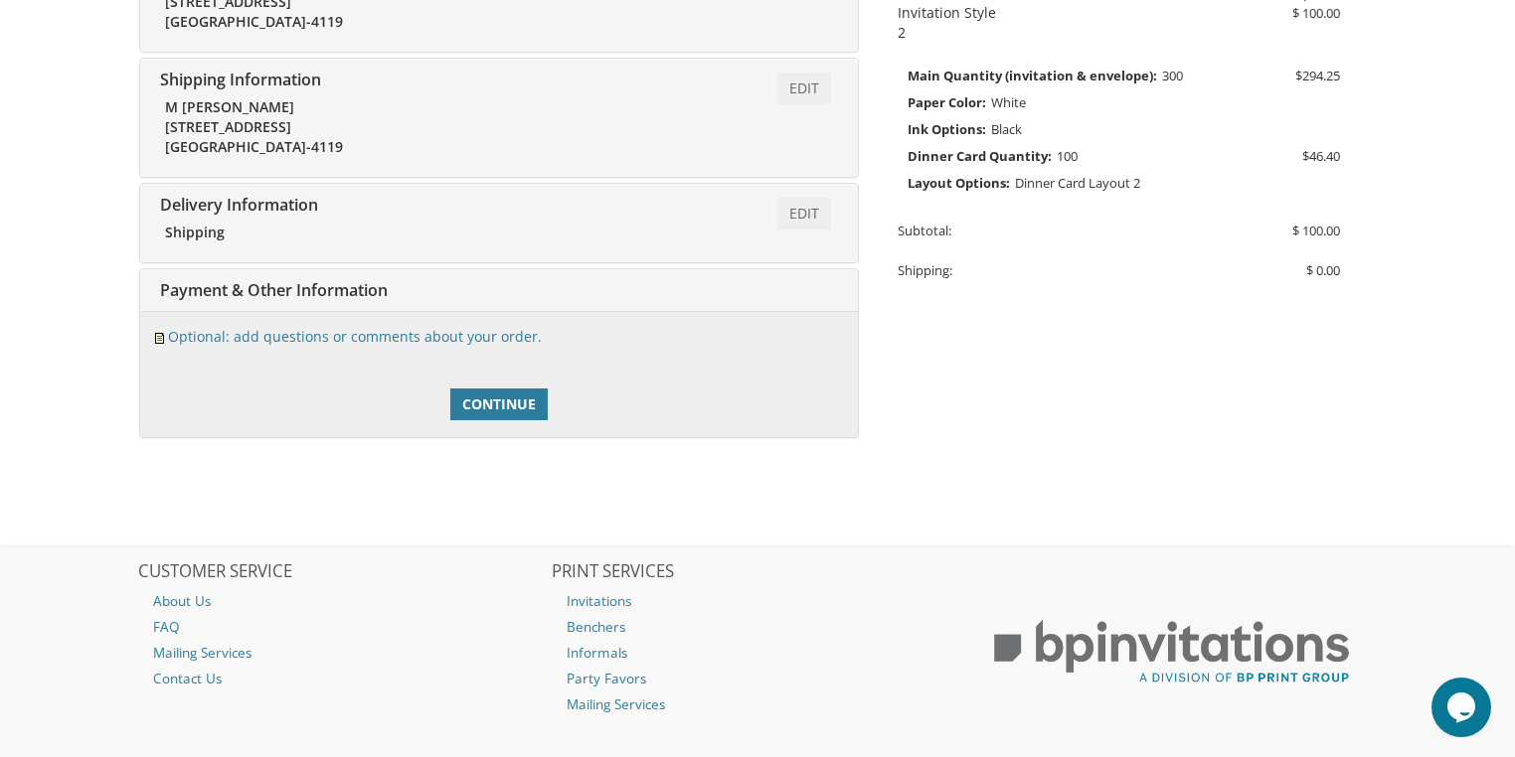
scroll to position [596, 0]
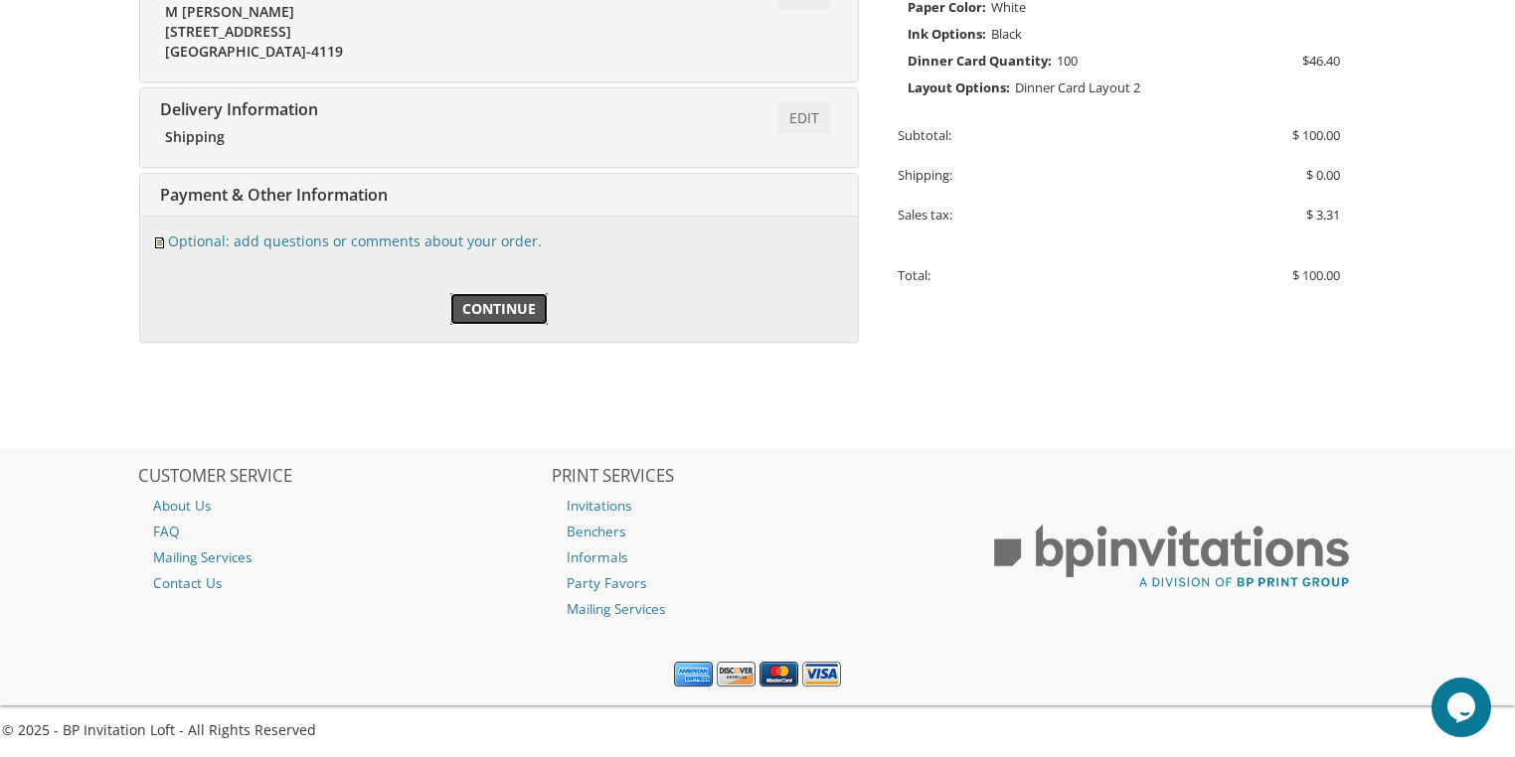
click at [517, 308] on span "Continue" at bounding box center [499, 309] width 74 height 20
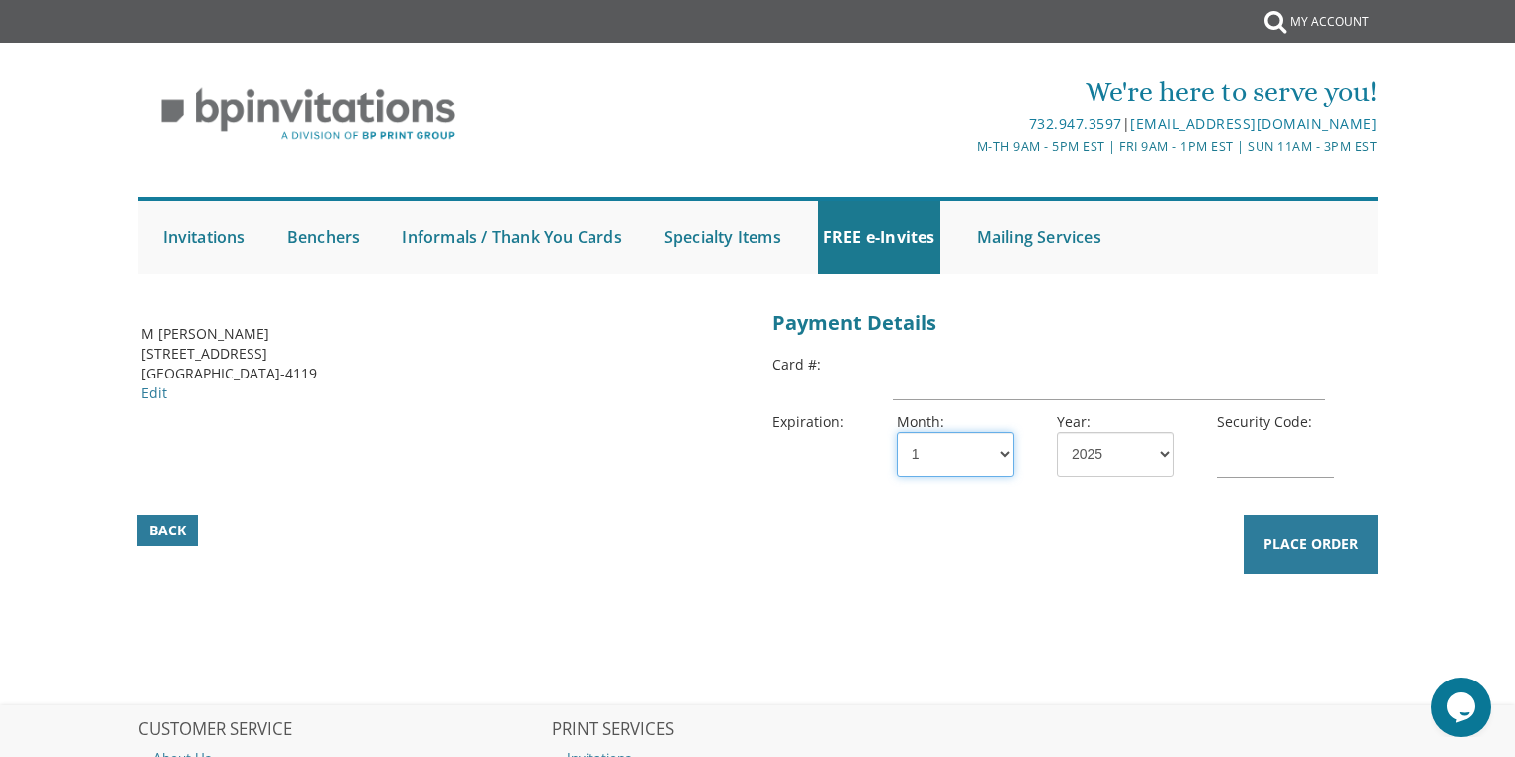
click at [974, 452] on select "1 2 3 4 5 6 7 8 9 10 11 12" at bounding box center [955, 454] width 117 height 45
select select "05"
click at [897, 432] on select "1 2 3 4 5 6 7 8 9 10 11 12" at bounding box center [955, 454] width 117 height 45
click at [1096, 461] on select "2025 2026 2027 2028 2029 2030 2031 2032 2033 2034 2035" at bounding box center [1115, 454] width 117 height 45
select select "26"
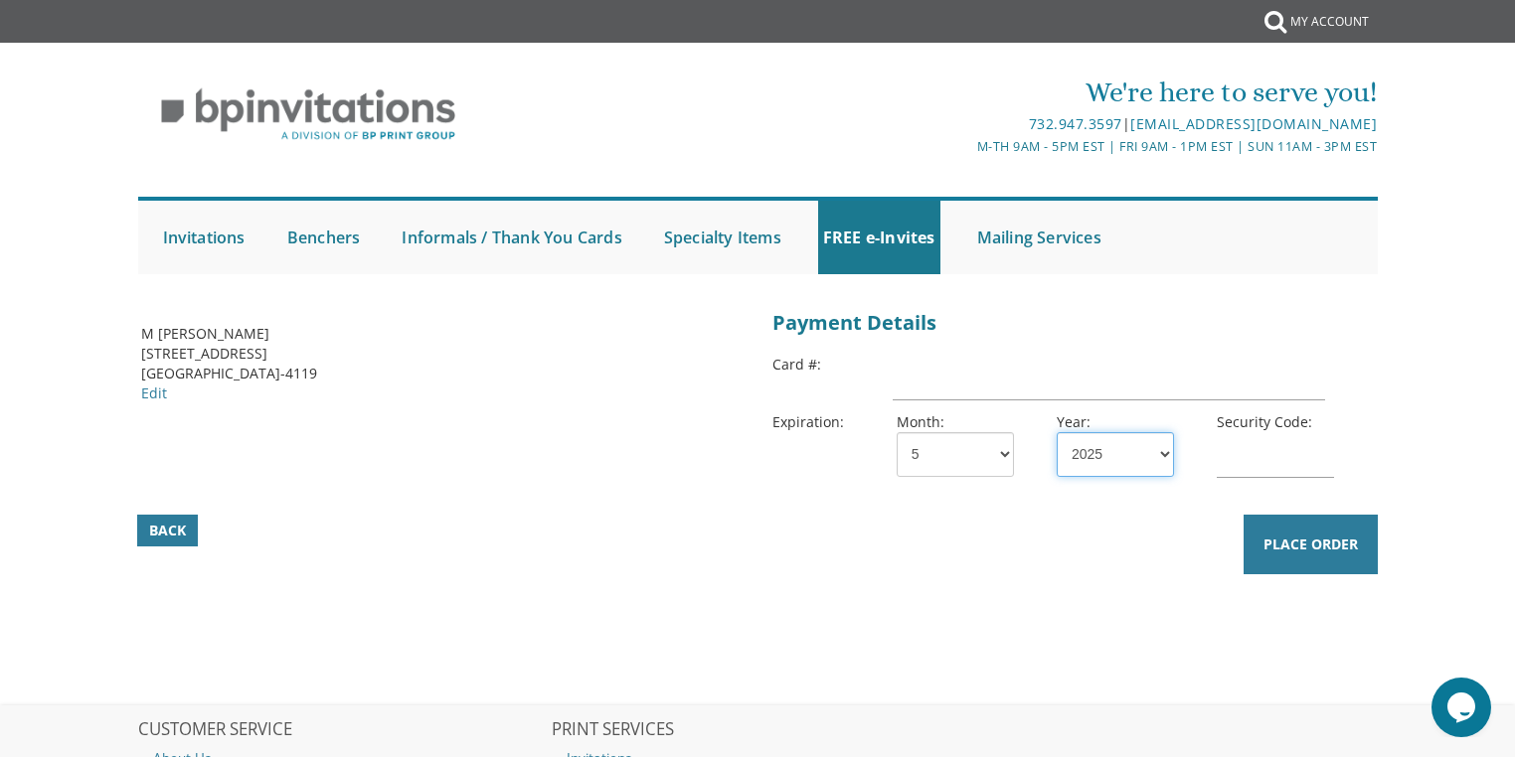
click at [1057, 432] on select "2025 2026 2027 2028 2029 2030 2031 2032 2033 2034 2035" at bounding box center [1115, 454] width 117 height 45
click at [1241, 465] on input "text" at bounding box center [1275, 455] width 117 height 46
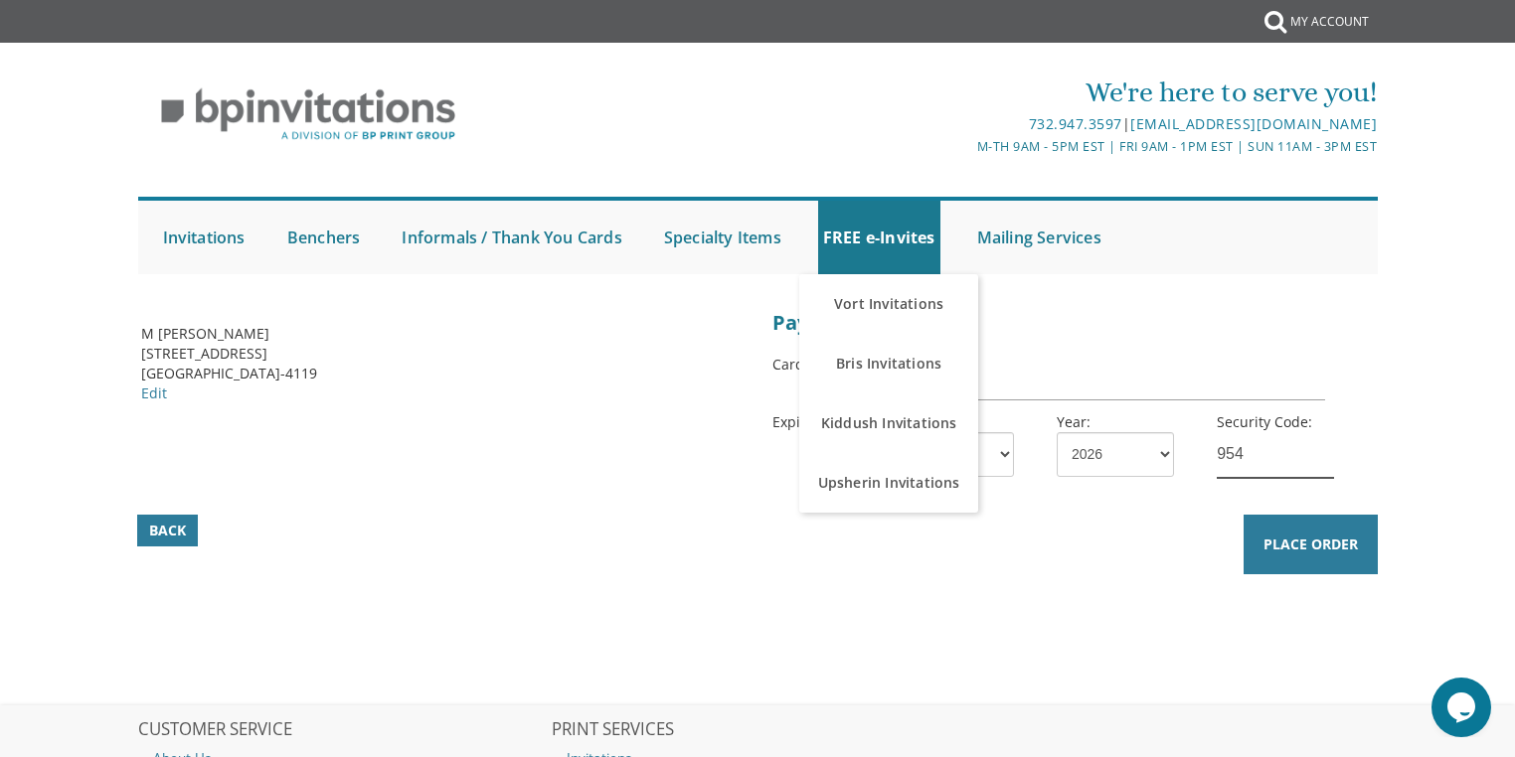
type input "954"
click at [1039, 373] on input "text" at bounding box center [1109, 378] width 432 height 46
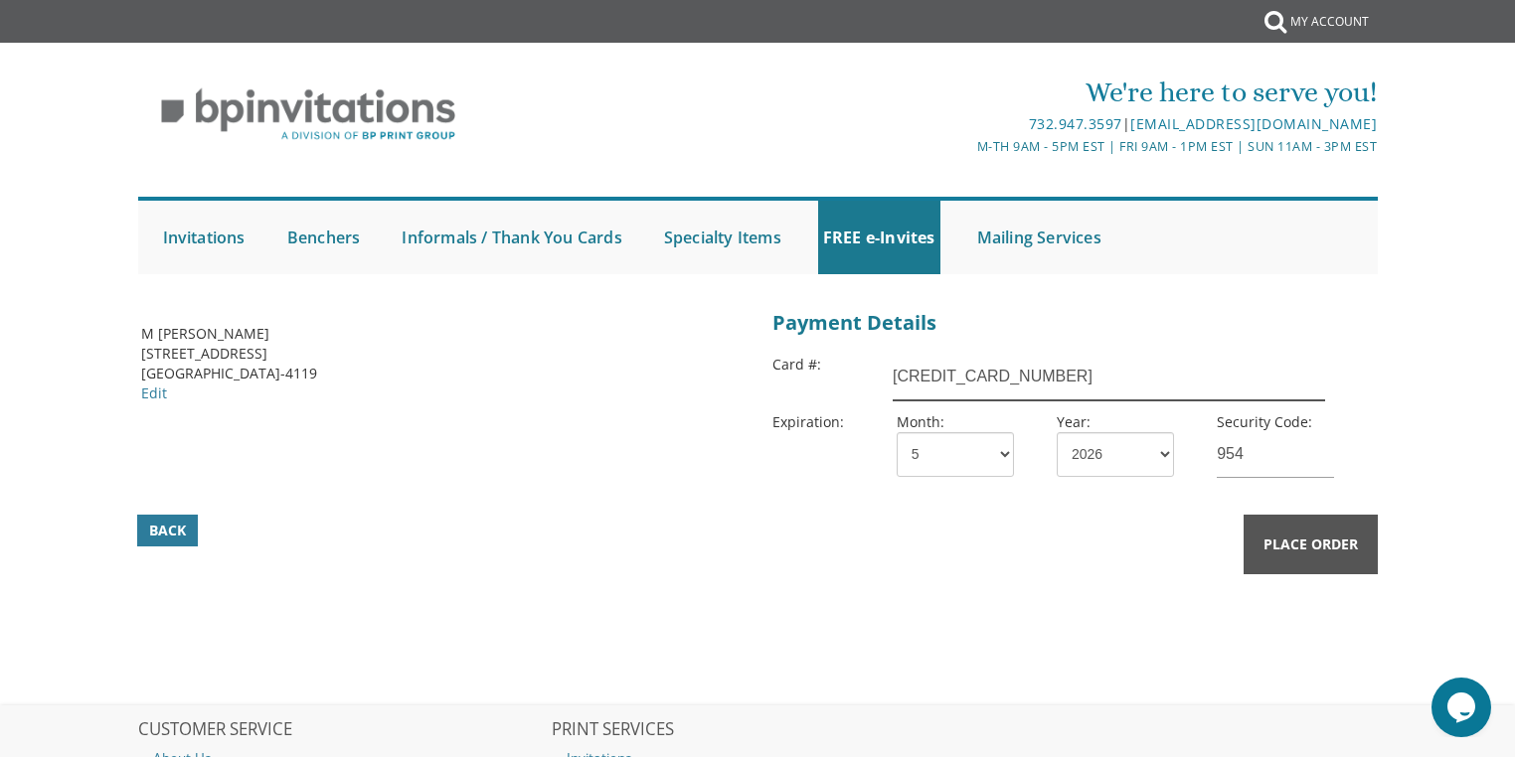
type input "4147202487539379"
click at [1309, 547] on span "Place Order" at bounding box center [1310, 545] width 94 height 20
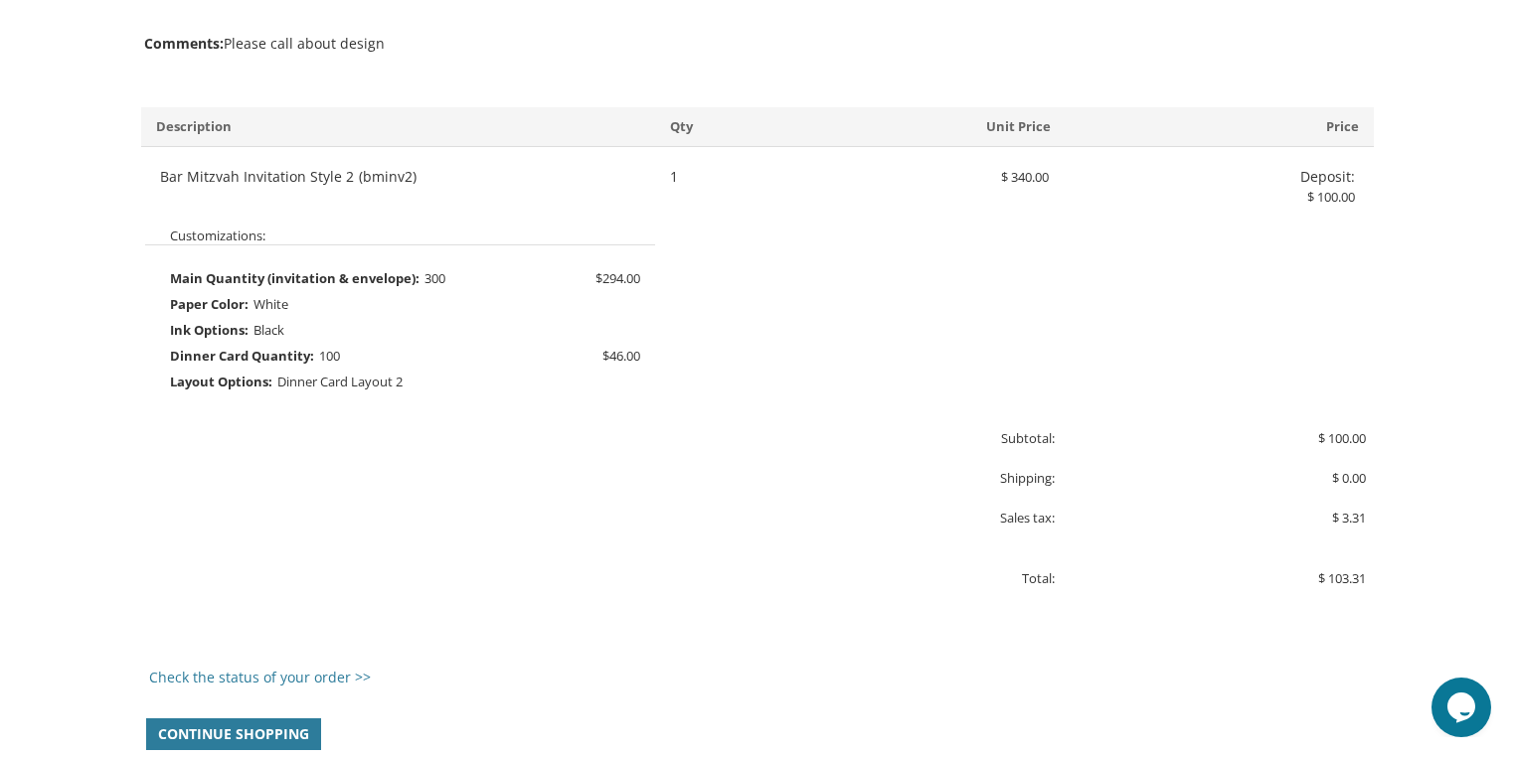
scroll to position [1113, 0]
